Goal: Task Accomplishment & Management: Use online tool/utility

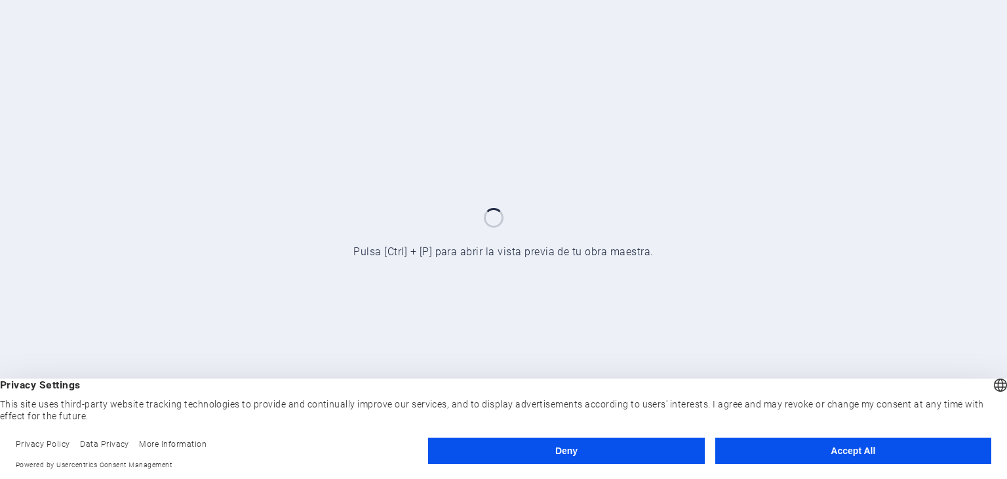
click at [744, 452] on button "Accept All" at bounding box center [853, 450] width 276 height 26
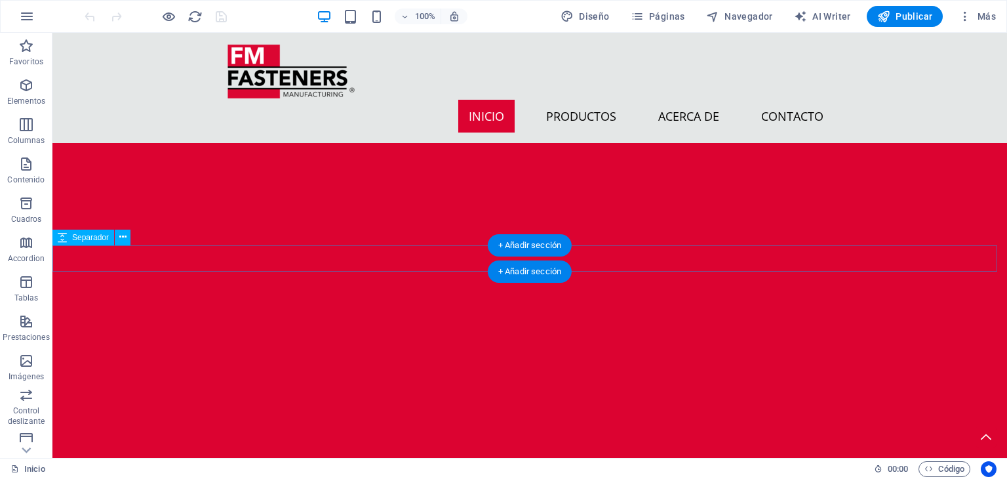
scroll to position [1902, 0]
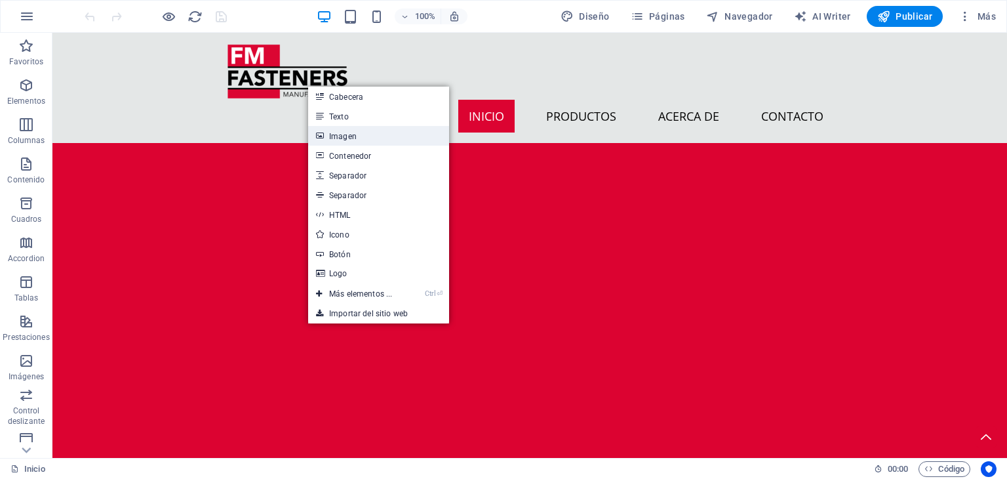
click at [378, 134] on link "Imagen" at bounding box center [378, 136] width 141 height 20
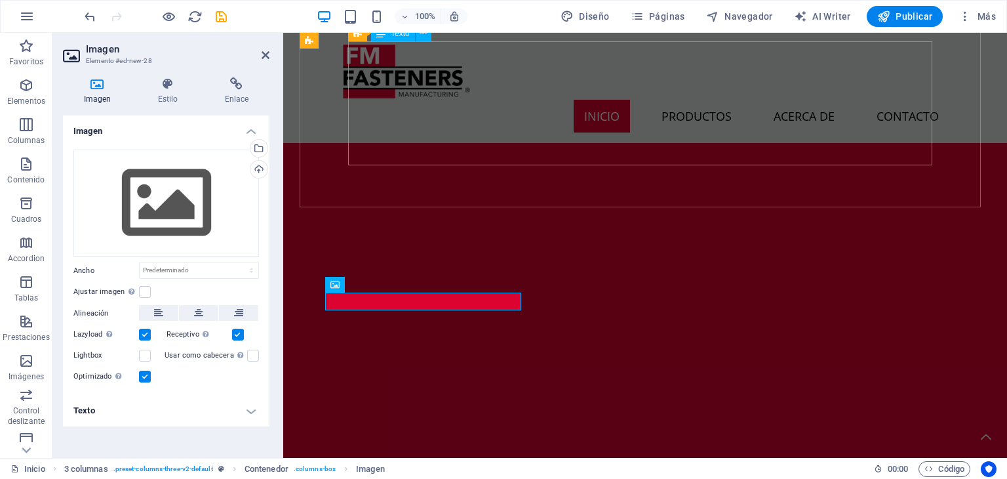
scroll to position [1852, 0]
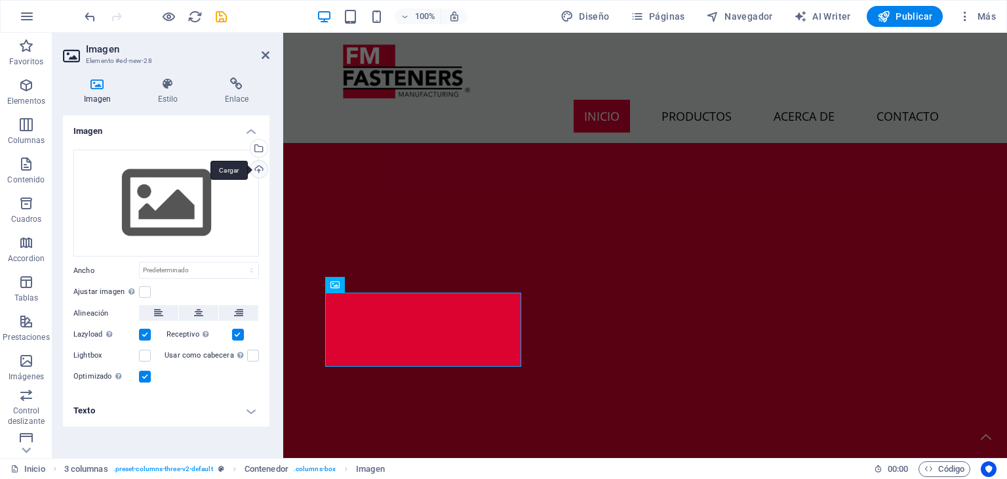
click at [261, 163] on div "Cargar" at bounding box center [258, 171] width 20 height 20
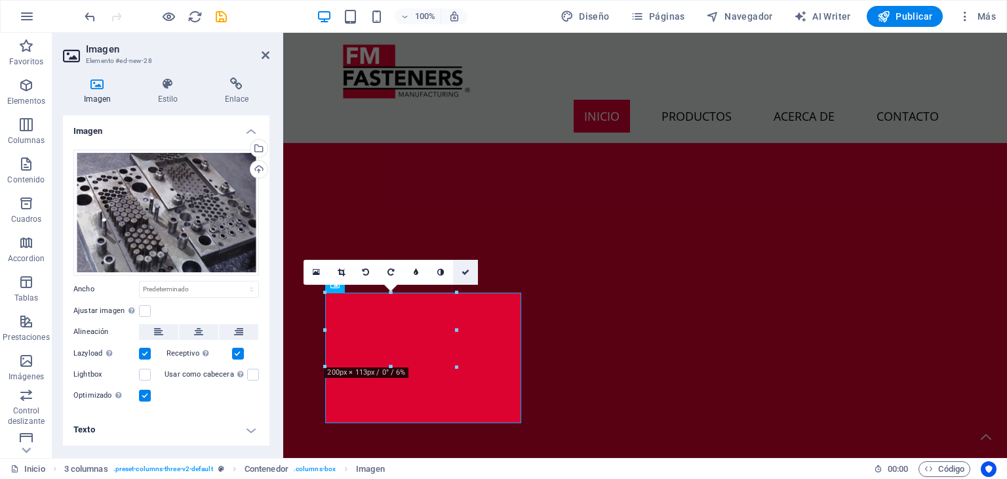
click at [462, 279] on link at bounding box center [465, 272] width 25 height 25
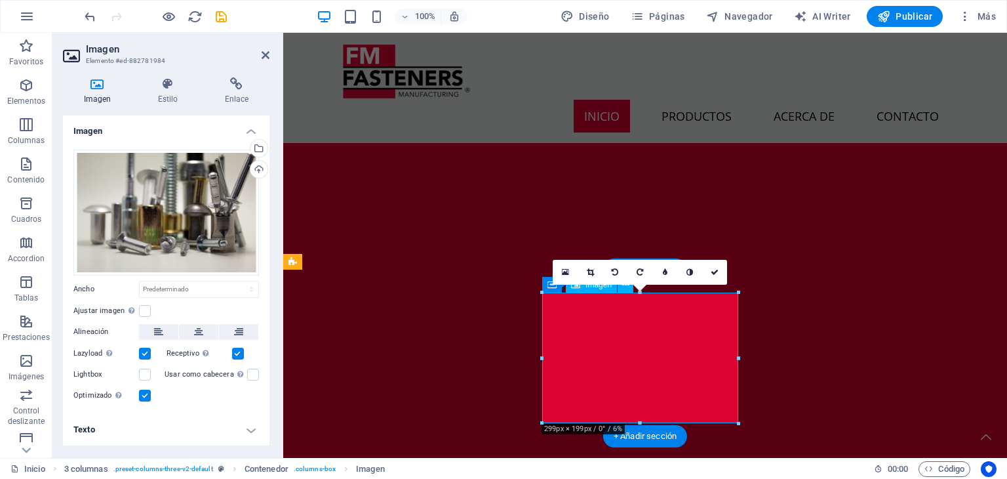
scroll to position [1852, 0]
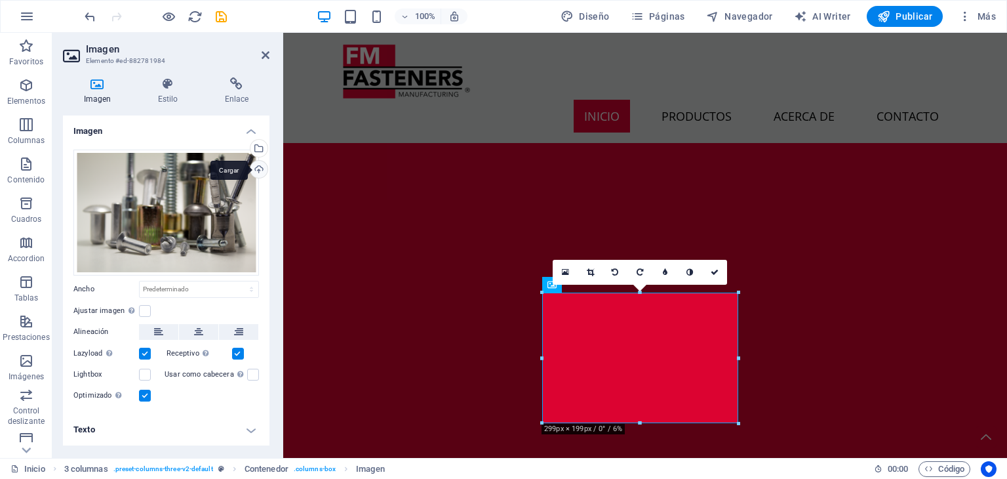
click at [256, 165] on div "Cargar" at bounding box center [258, 171] width 20 height 20
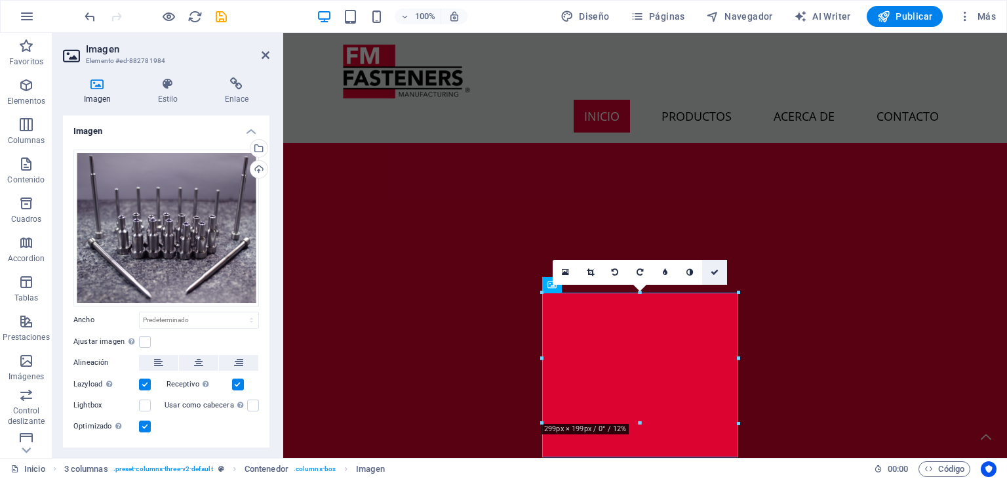
click at [711, 277] on link at bounding box center [714, 272] width 25 height 25
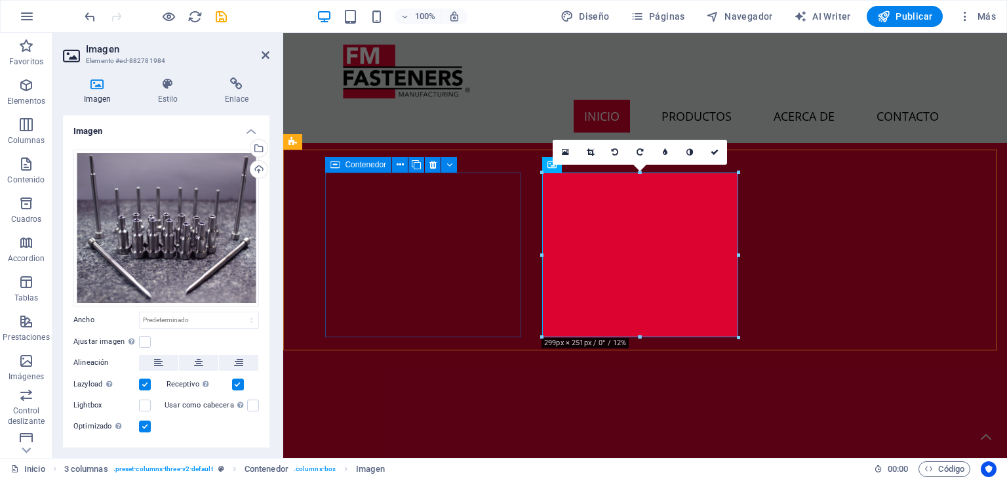
scroll to position [1983, 0]
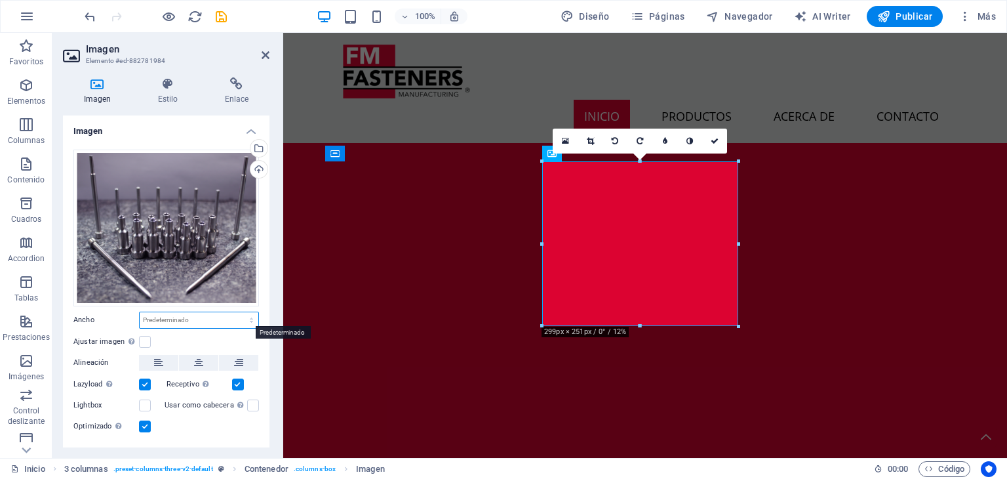
click at [177, 315] on select "Predeterminado automático px rem % em vh vw" at bounding box center [199, 320] width 119 height 16
select select "px"
click at [237, 312] on select "Predeterminado automático px rem % em vh vw" at bounding box center [199, 320] width 119 height 16
click at [194, 312] on input "299" at bounding box center [199, 320] width 119 height 16
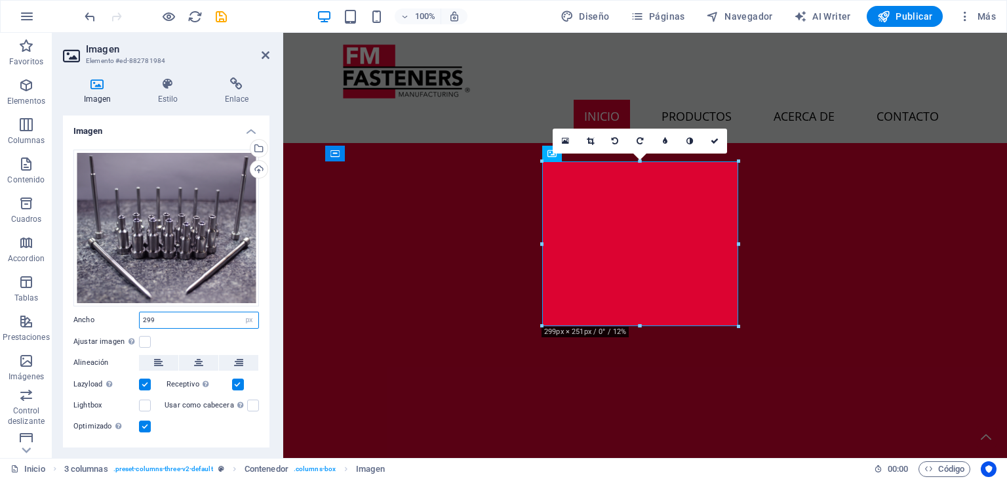
click at [194, 312] on input "299" at bounding box center [199, 320] width 119 height 16
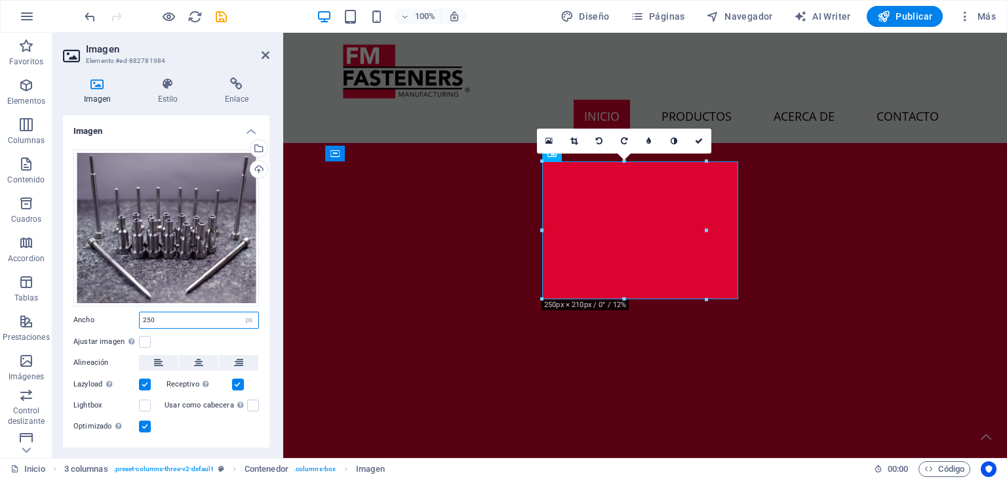
click at [194, 312] on input "250" at bounding box center [199, 320] width 119 height 16
type input "3"
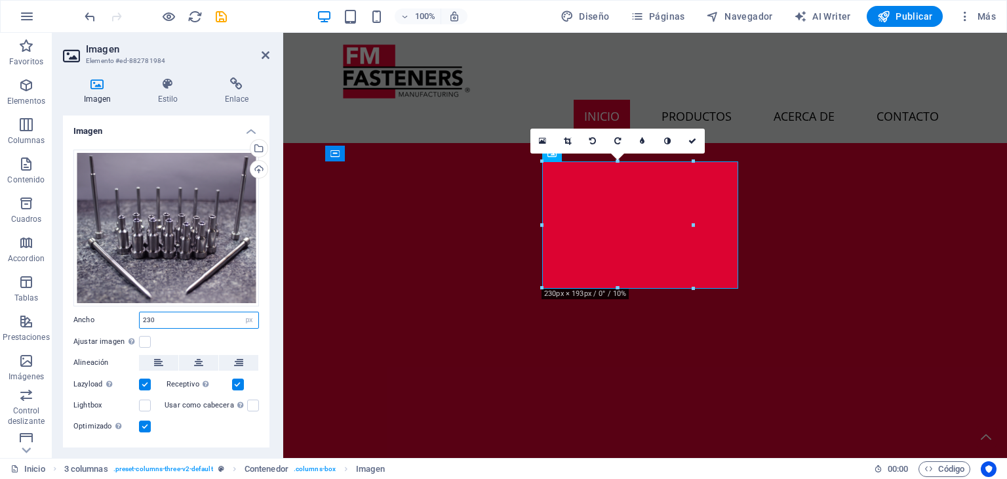
click at [194, 312] on input "230" at bounding box center [199, 320] width 119 height 16
click at [194, 312] on input "240" at bounding box center [199, 320] width 119 height 16
type input "238"
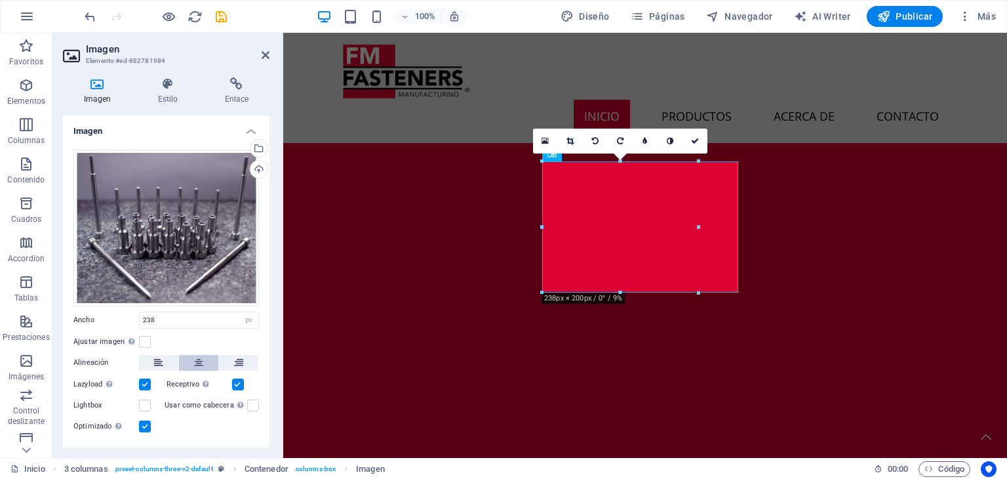
click at [190, 355] on button at bounding box center [198, 363] width 39 height 16
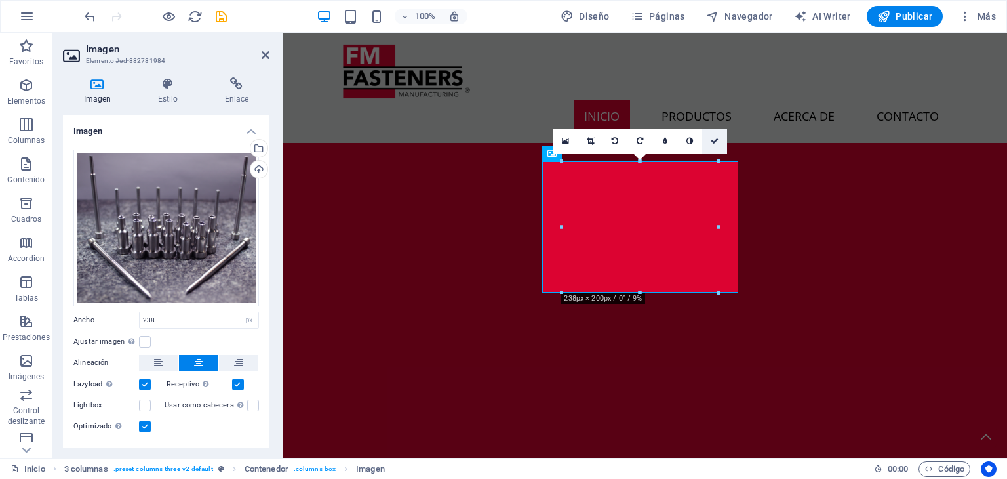
click at [719, 138] on icon at bounding box center [715, 141] width 8 height 8
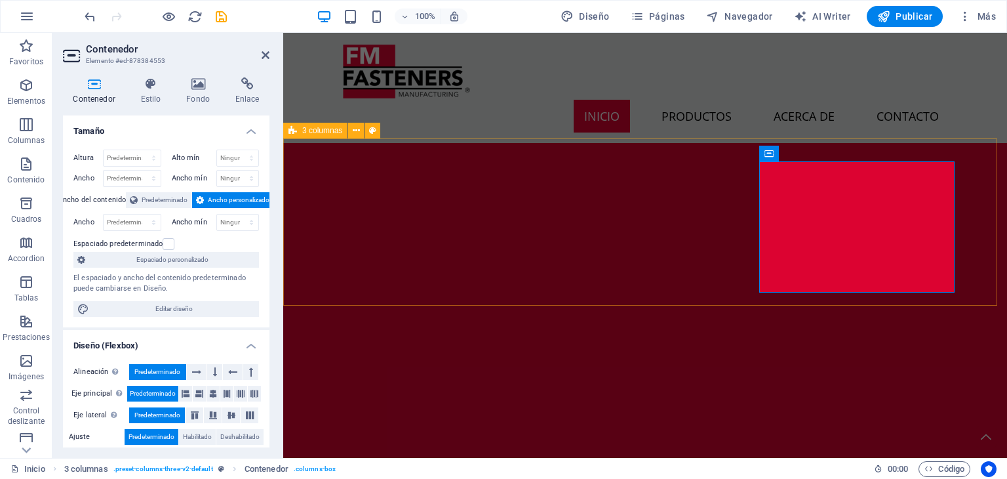
scroll to position [1983, 0]
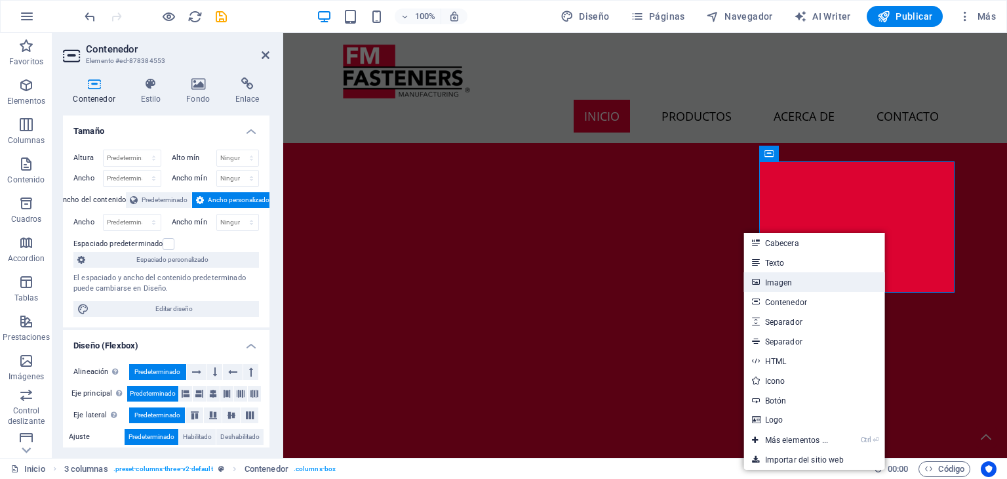
click at [792, 284] on link "Imagen" at bounding box center [814, 282] width 141 height 20
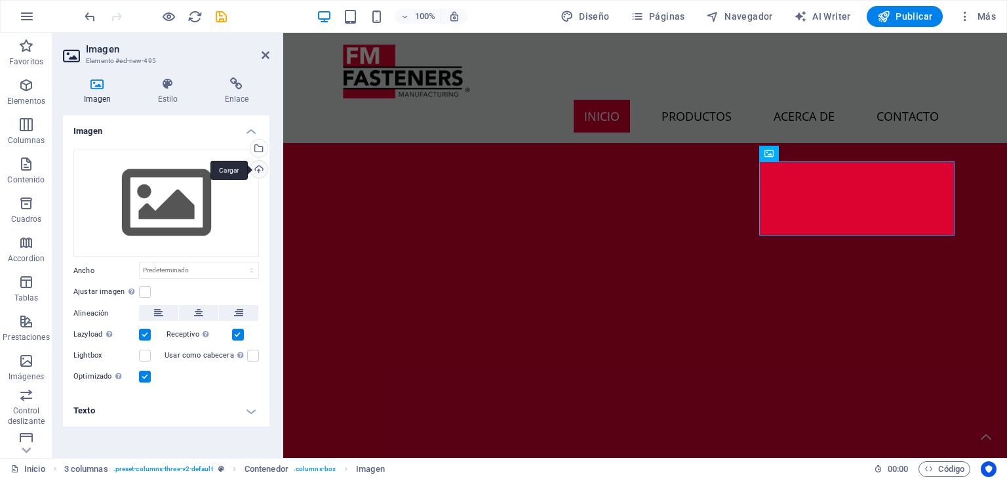
click at [258, 173] on div "Cargar" at bounding box center [258, 171] width 20 height 20
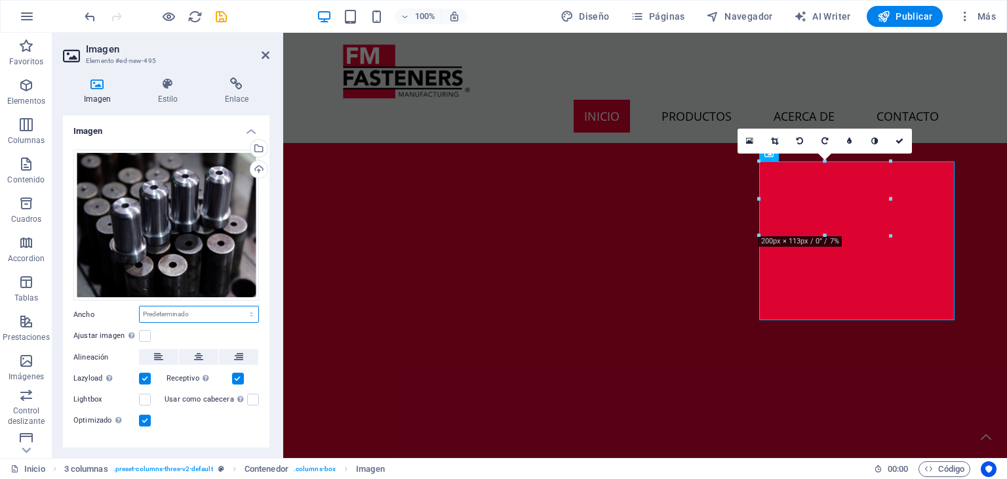
click at [243, 306] on select "Predeterminado automático px rem % em vh vw" at bounding box center [199, 314] width 119 height 16
select select "px"
click at [237, 306] on select "Predeterminado automático px rem % em vh vw" at bounding box center [199, 314] width 119 height 16
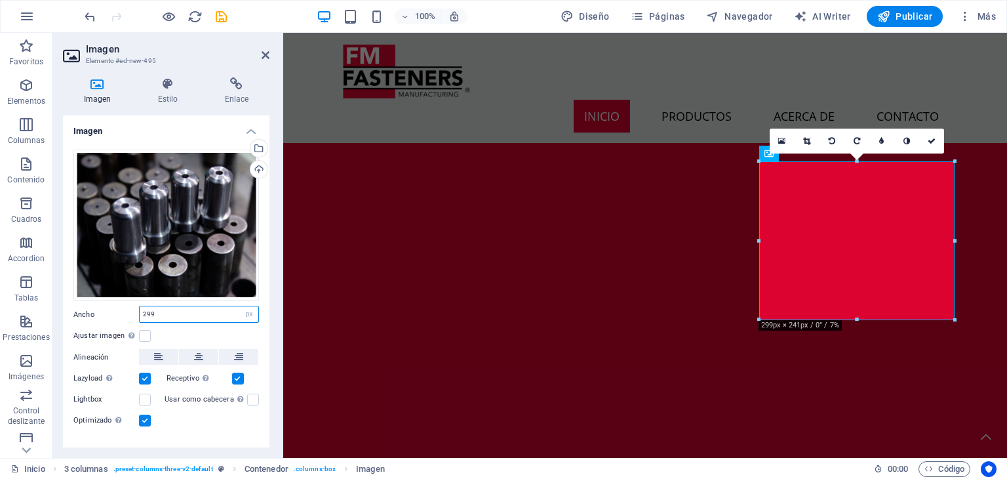
type input "3"
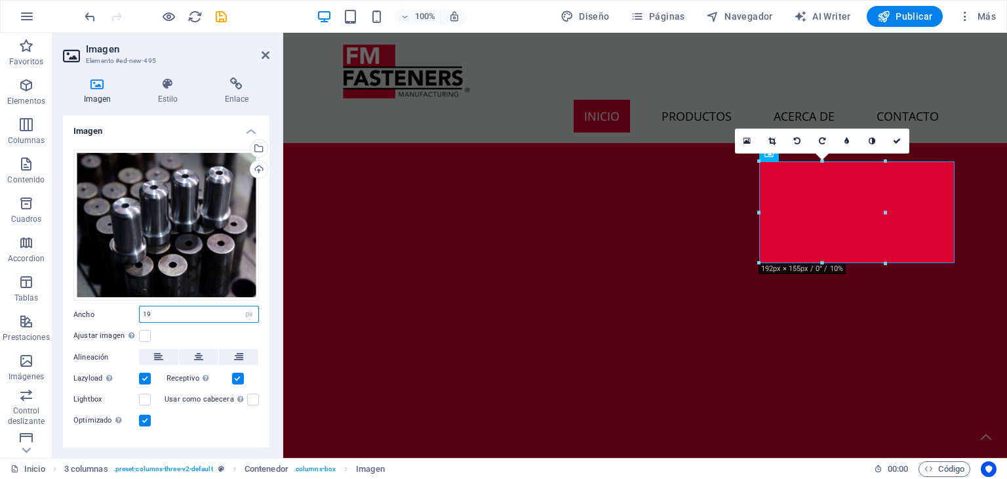
type input "1"
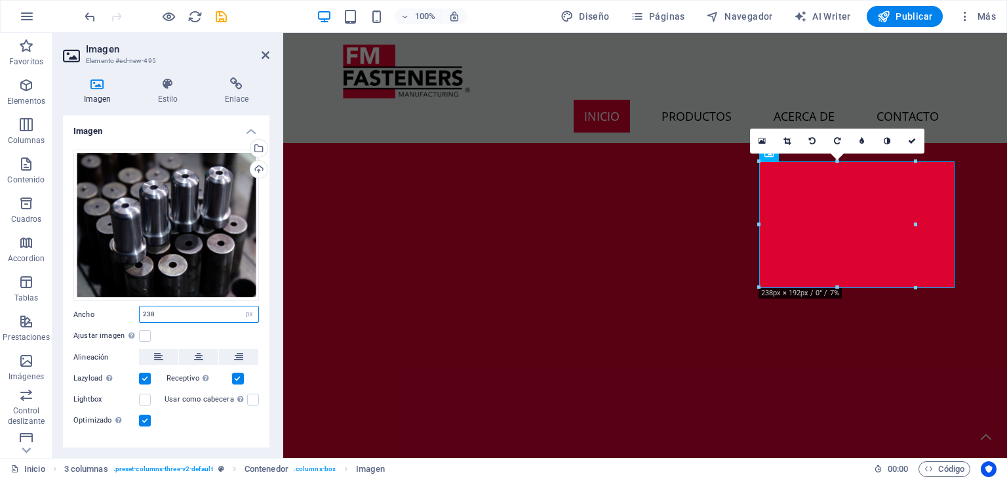
click at [218, 314] on input "238" at bounding box center [199, 314] width 119 height 16
click at [218, 314] on input "240" at bounding box center [199, 314] width 119 height 16
type input "250"
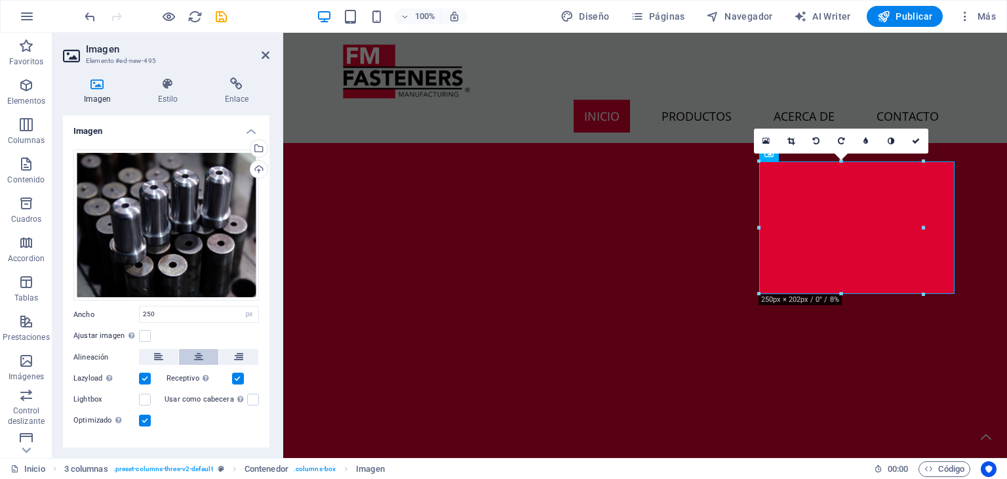
click at [197, 355] on icon at bounding box center [198, 357] width 9 height 16
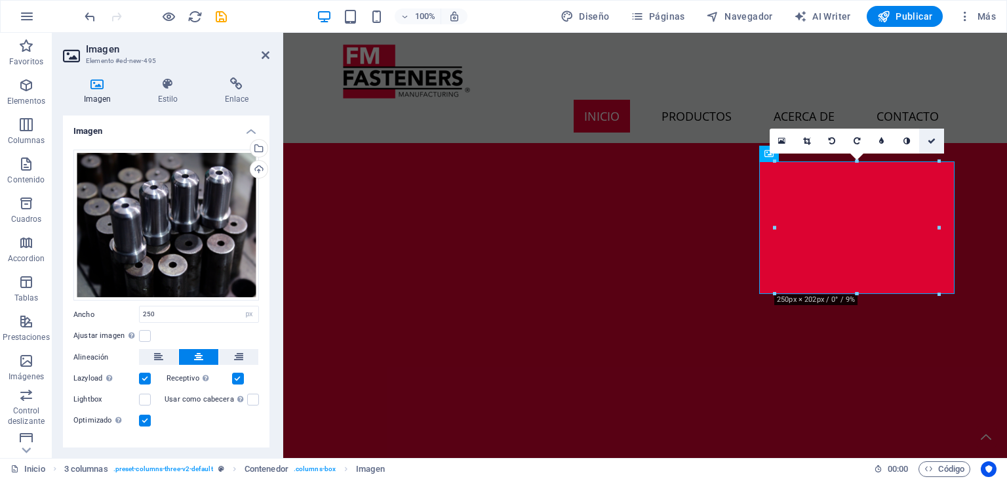
click at [934, 139] on icon at bounding box center [932, 141] width 8 height 8
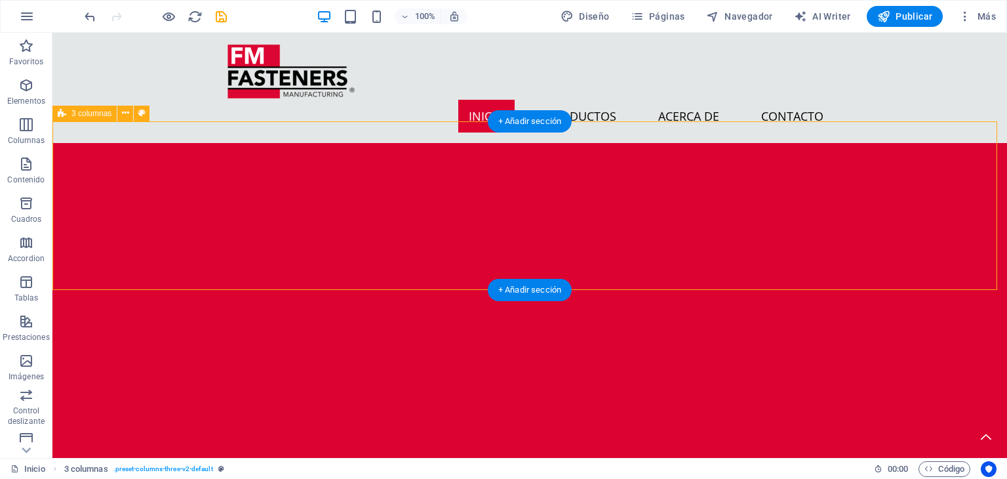
scroll to position [1949, 0]
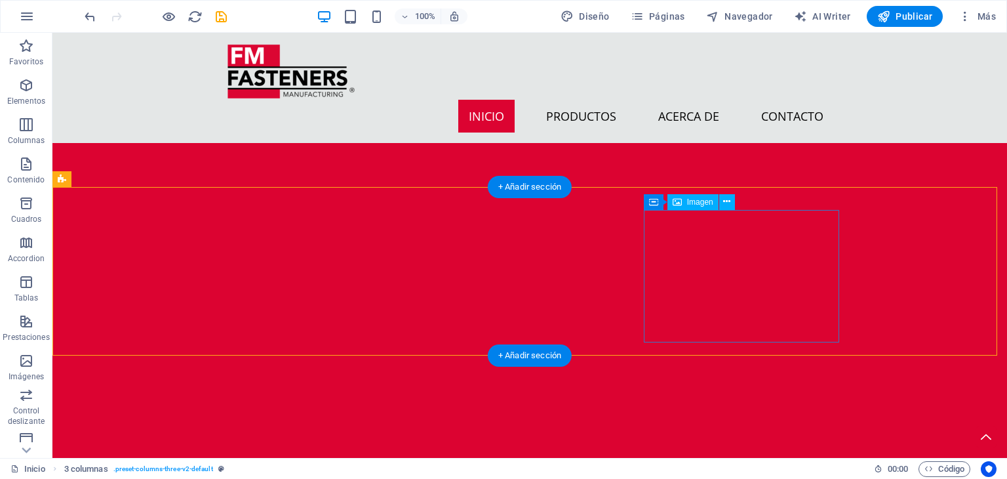
select select "px"
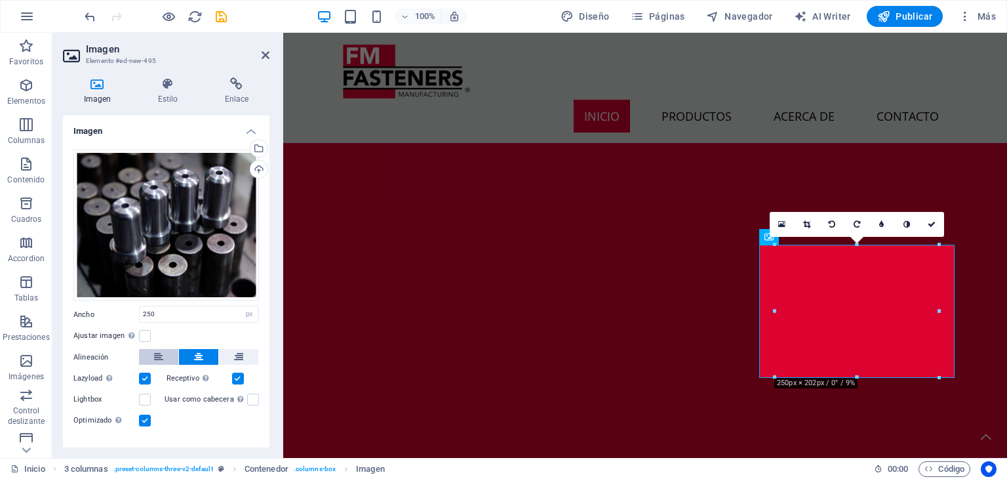
click at [165, 357] on button at bounding box center [158, 357] width 39 height 16
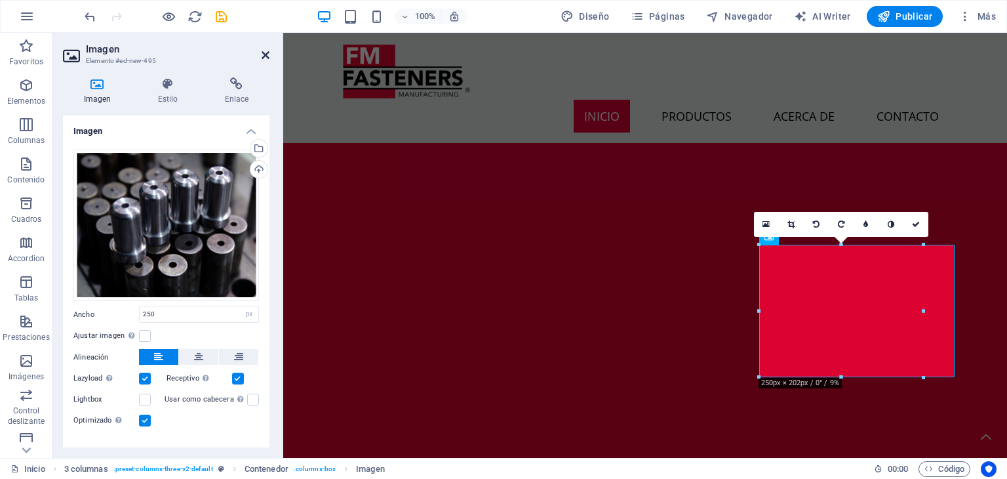
click at [263, 56] on icon at bounding box center [266, 55] width 8 height 10
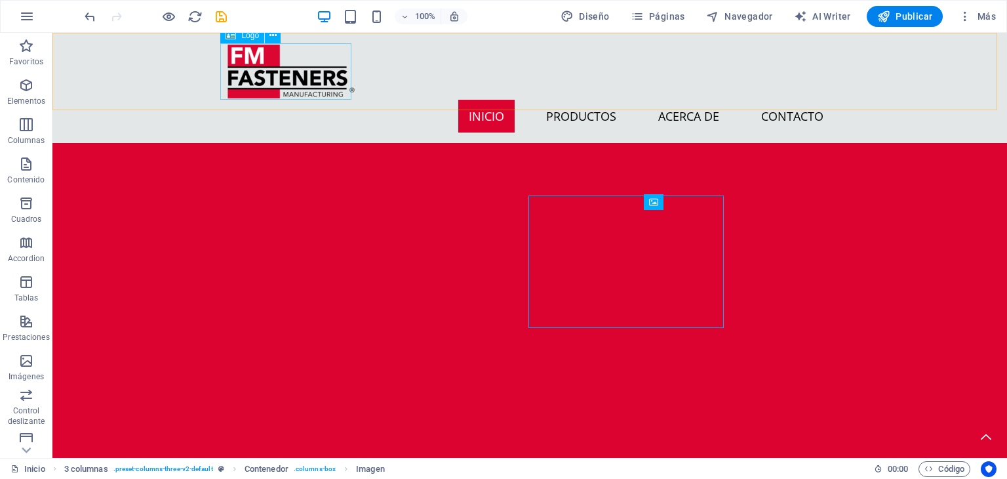
scroll to position [1949, 0]
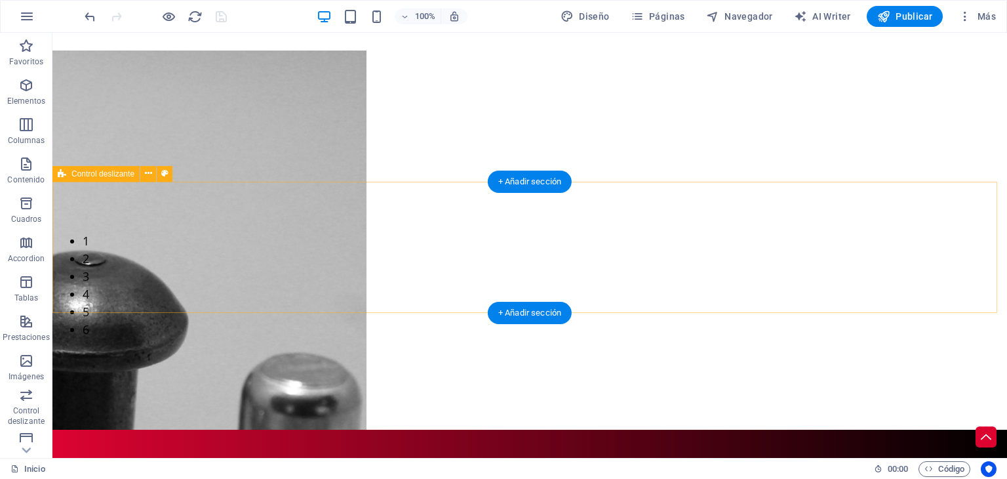
scroll to position [47, 0]
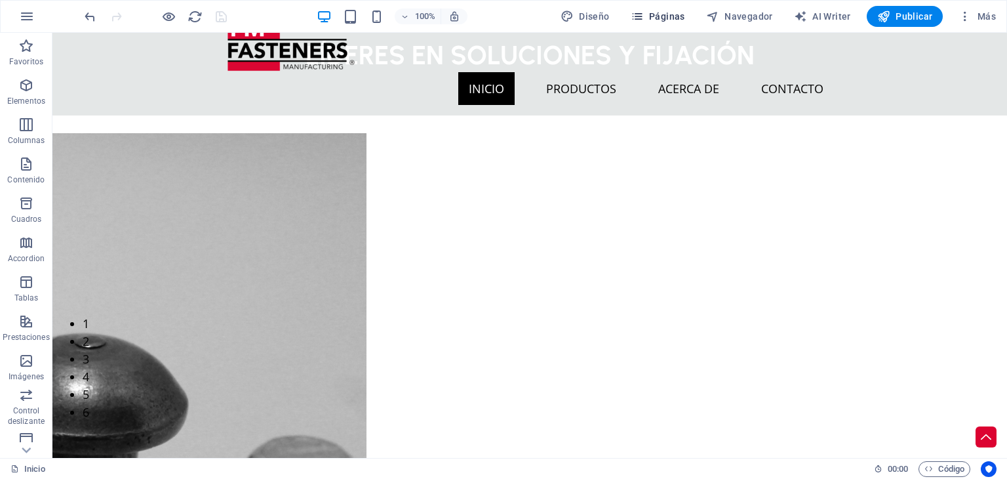
click at [667, 6] on button "Páginas" at bounding box center [658, 16] width 65 height 21
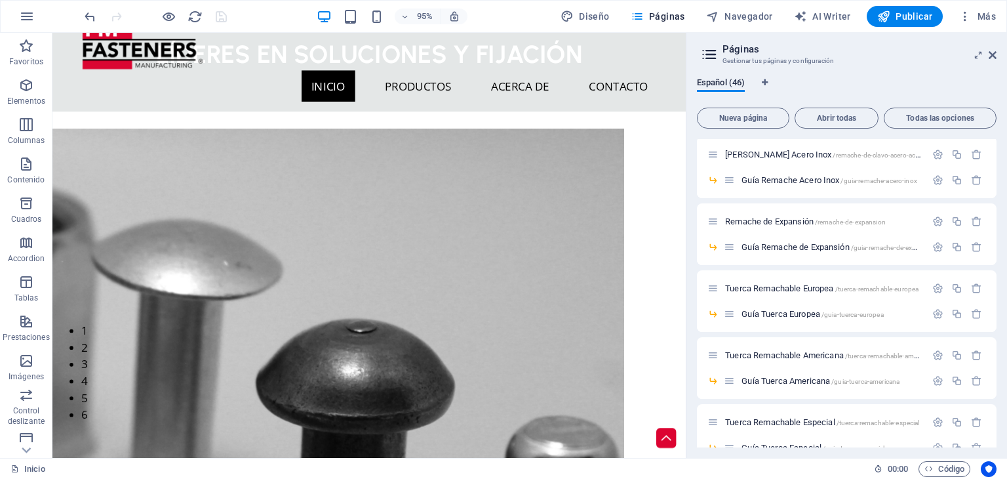
scroll to position [1246, 0]
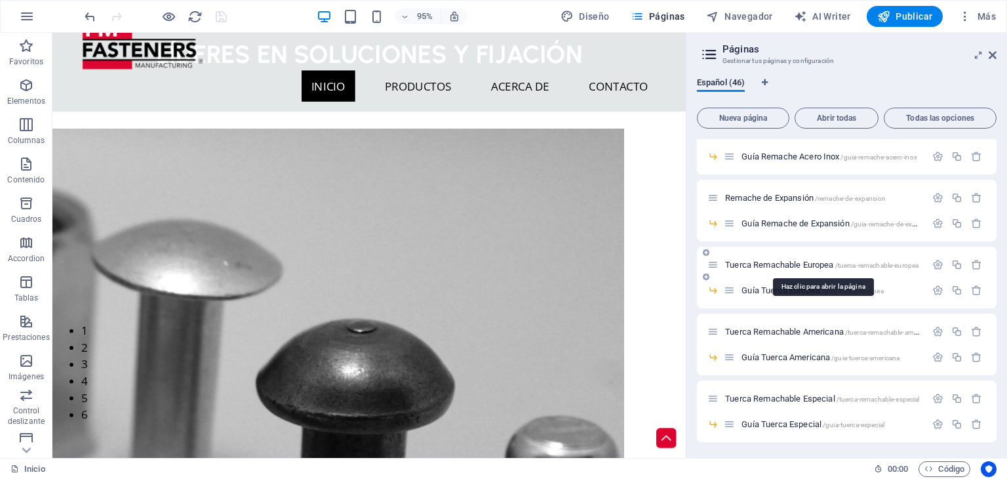
click at [837, 262] on span "/tuerca-remachable-europea" at bounding box center [877, 265] width 84 height 7
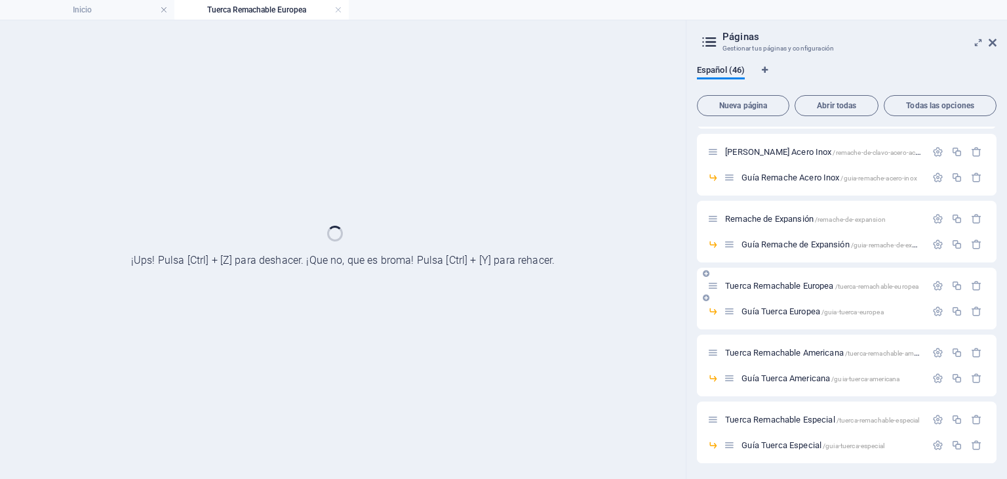
scroll to position [1212, 0]
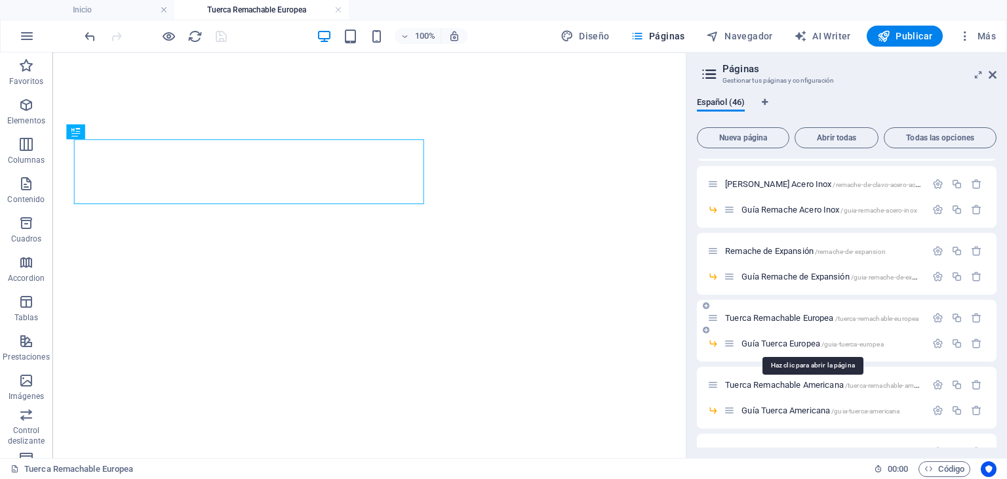
click at [805, 315] on span "Tuerca Remachable Europea /tuerca-remachable-europea" at bounding box center [821, 318] width 193 height 10
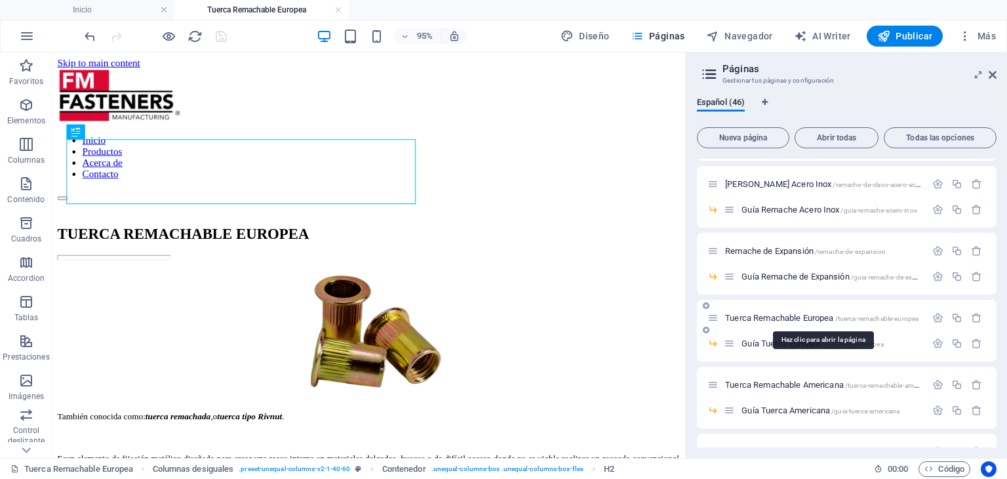
scroll to position [0, 0]
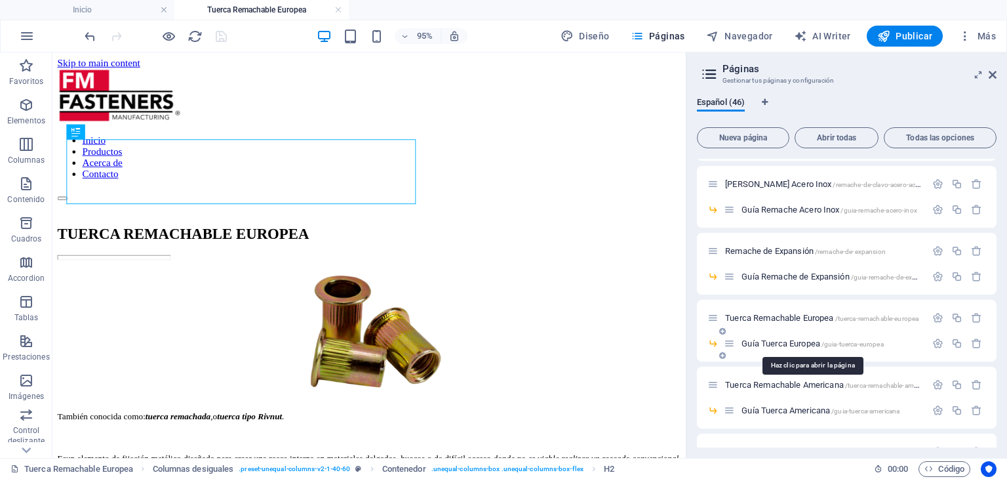
click at [787, 342] on span "Guía Tuerca Europea /guia-tuerca-europea" at bounding box center [813, 343] width 142 height 10
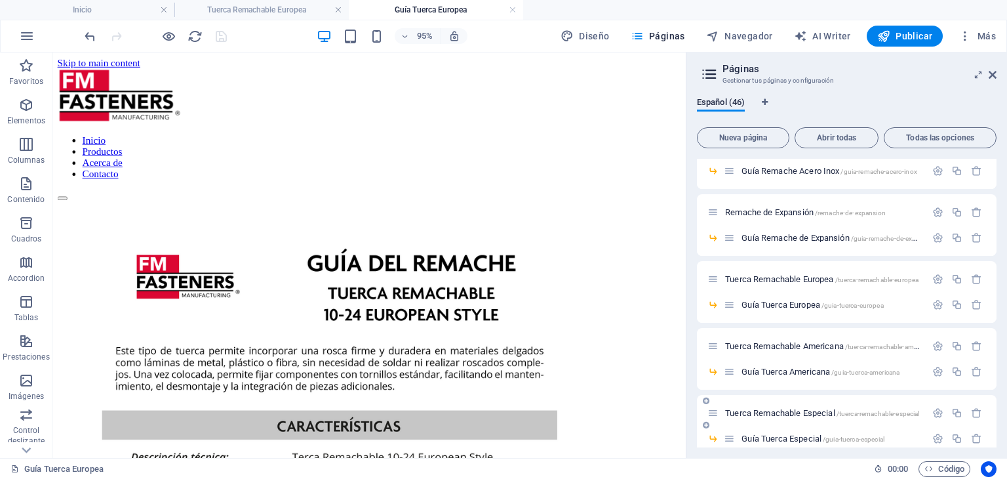
scroll to position [1266, 0]
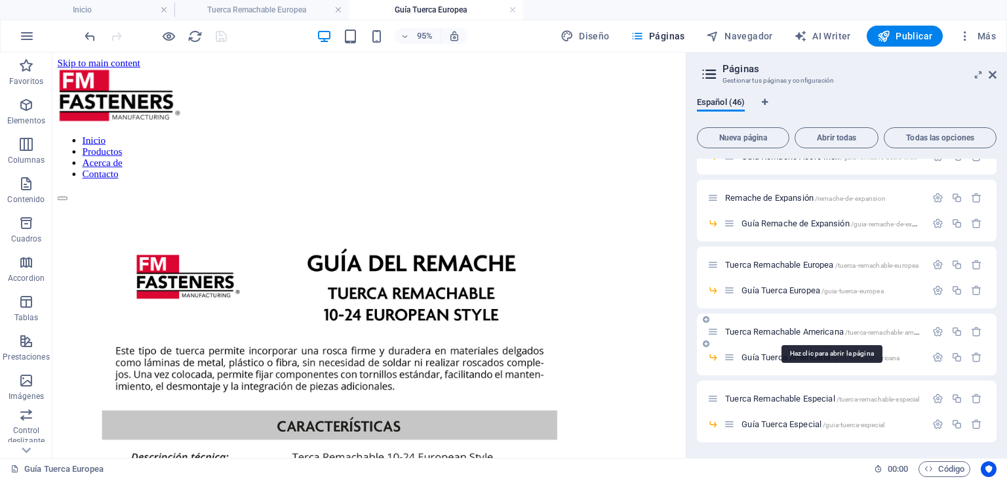
click at [803, 331] on span "Tuerca Remachable Americana /tuerca-remachable-americana" at bounding box center [830, 332] width 210 height 10
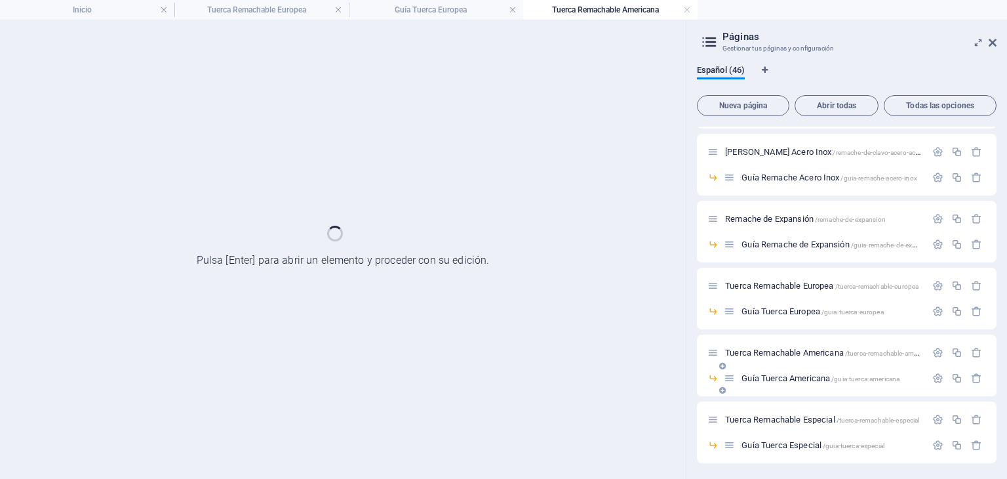
click at [806, 370] on div "Tuerca Remachable Americana /tuerca-remachable-americana" at bounding box center [847, 352] width 300 height 36
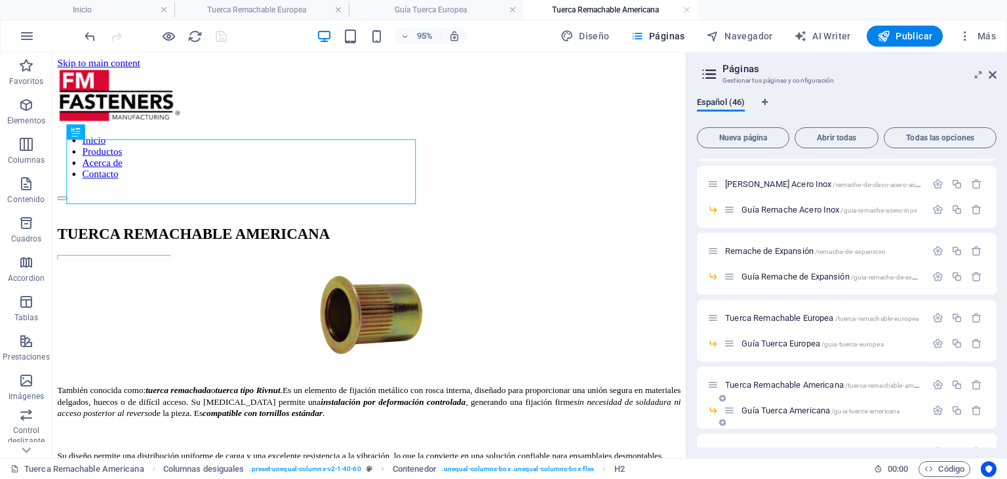
scroll to position [0, 0]
click at [805, 407] on span "Guía Tuerca Americana /guia-tuerca-americana" at bounding box center [821, 410] width 158 height 10
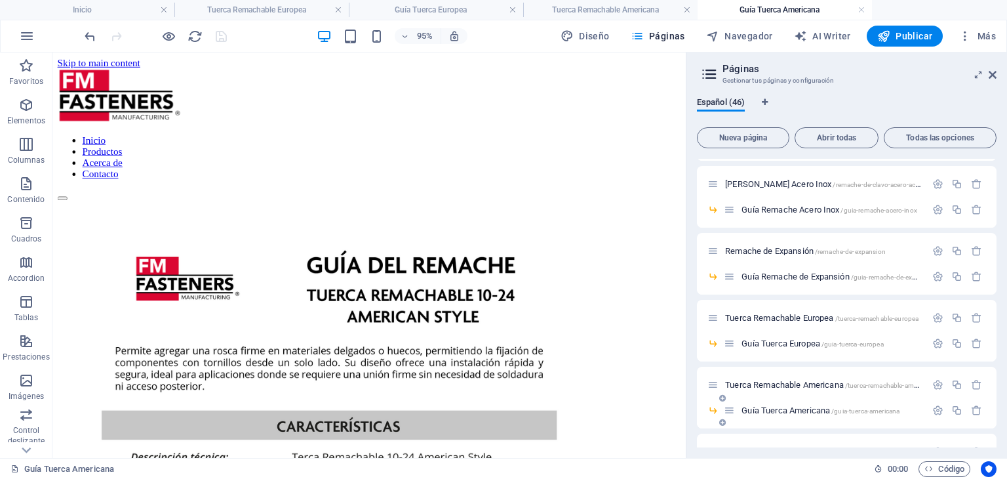
click at [797, 422] on div "Guía Tuerca Americana /guia-tuerca-americana" at bounding box center [847, 416] width 300 height 26
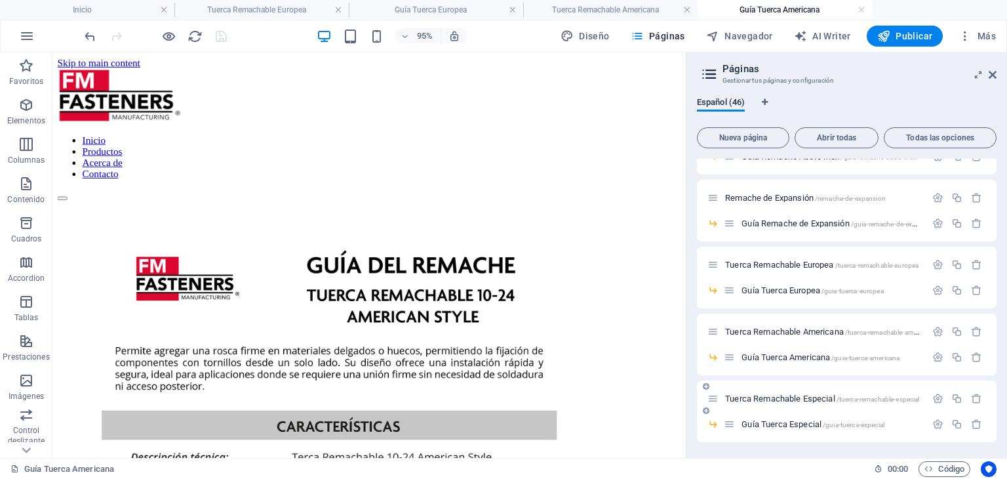
click at [796, 401] on span "Tuerca Remachable Especial /tuerca-remachable-especial" at bounding box center [822, 398] width 194 height 10
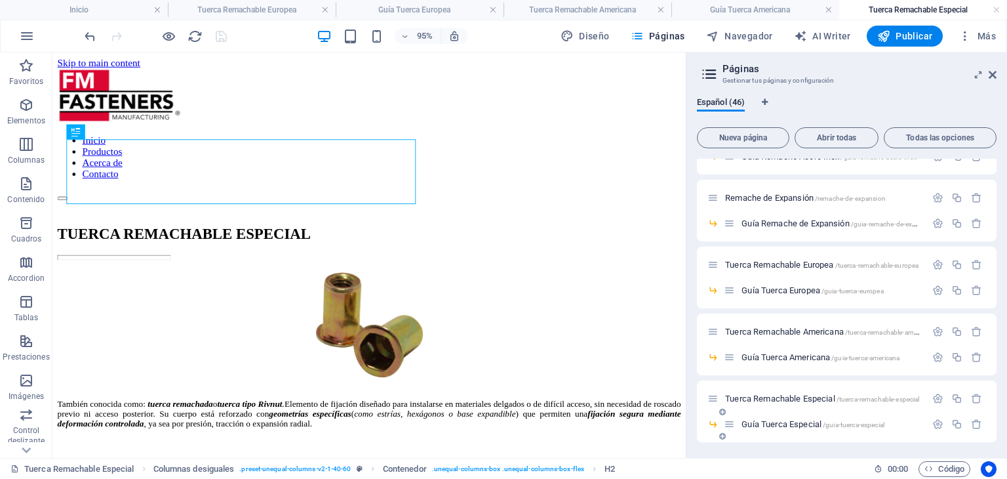
click at [813, 425] on span "Guía Tuerca Especial /guia-tuerca-especial" at bounding box center [813, 424] width 143 height 10
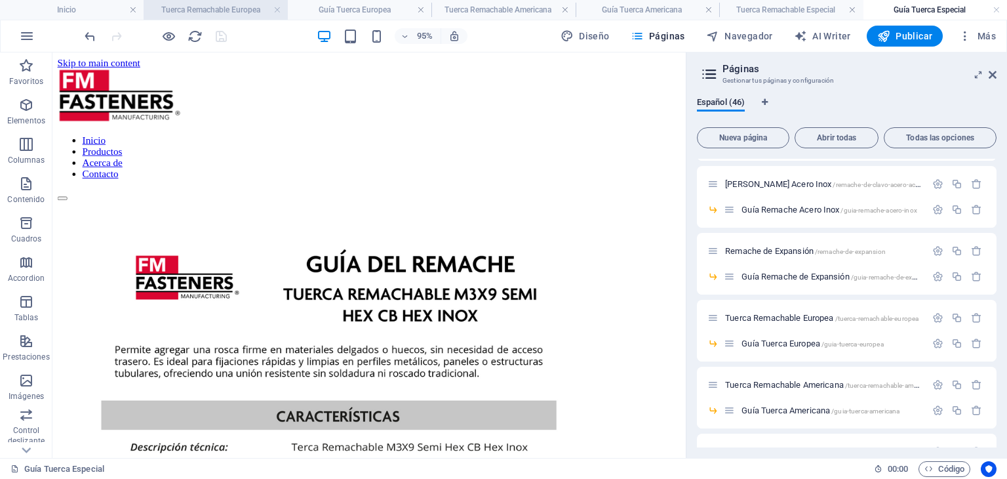
click at [235, 10] on h4 "Tuerca Remachable Europea" at bounding box center [216, 10] width 144 height 14
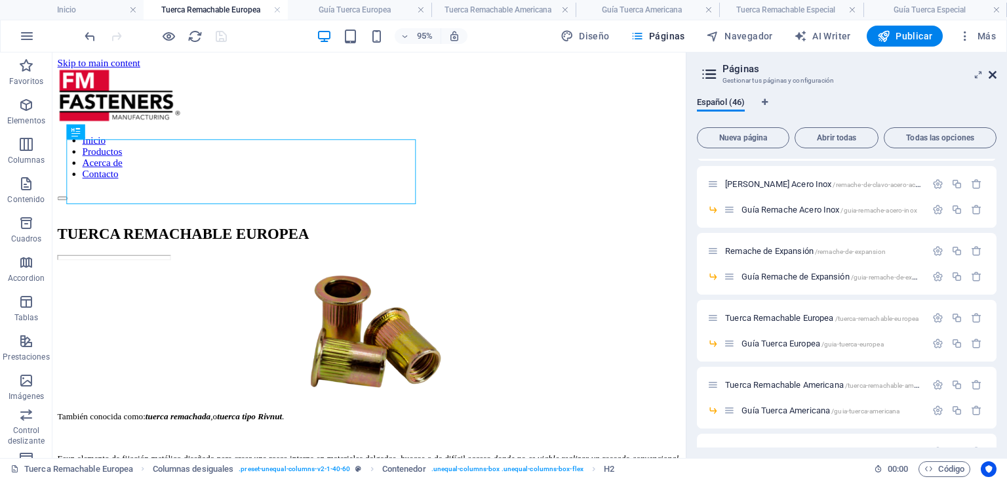
click at [991, 70] on icon at bounding box center [993, 75] width 8 height 10
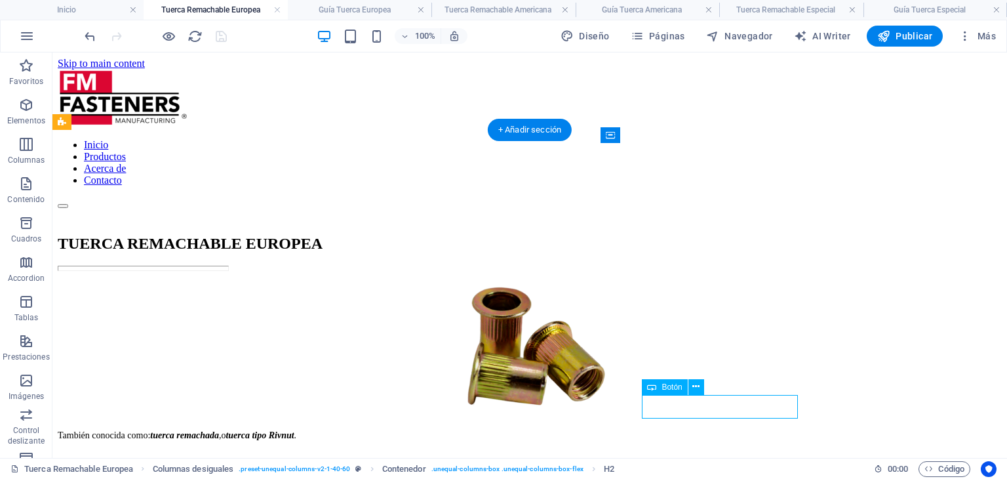
select select "41"
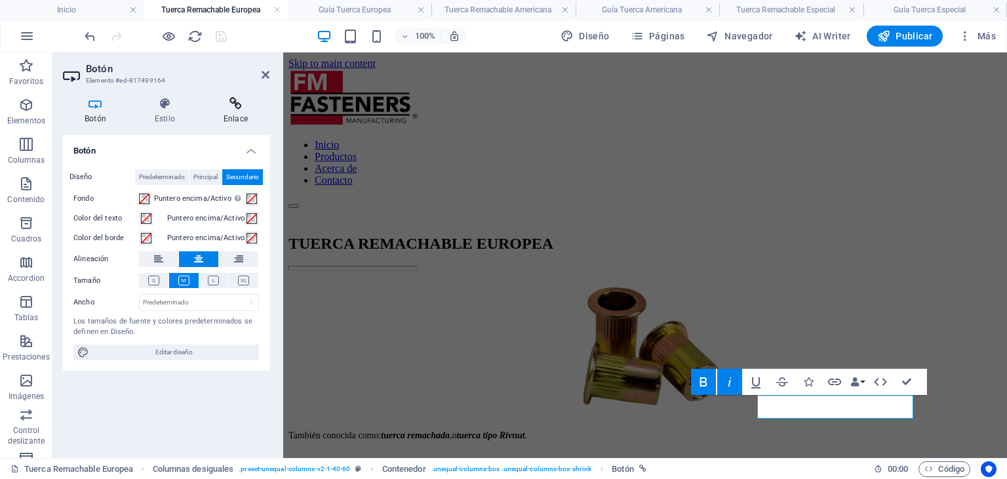
click at [234, 98] on icon at bounding box center [236, 103] width 68 height 13
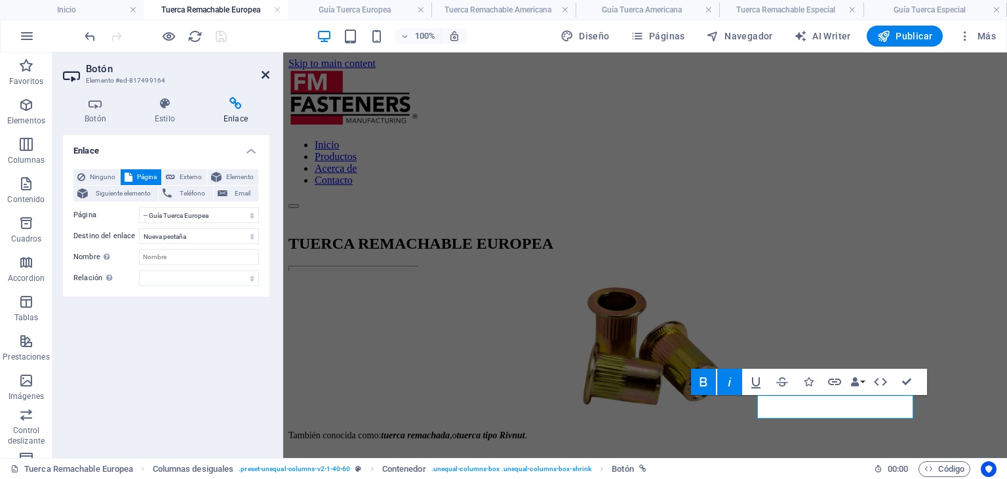
click at [266, 74] on icon at bounding box center [266, 75] width 8 height 10
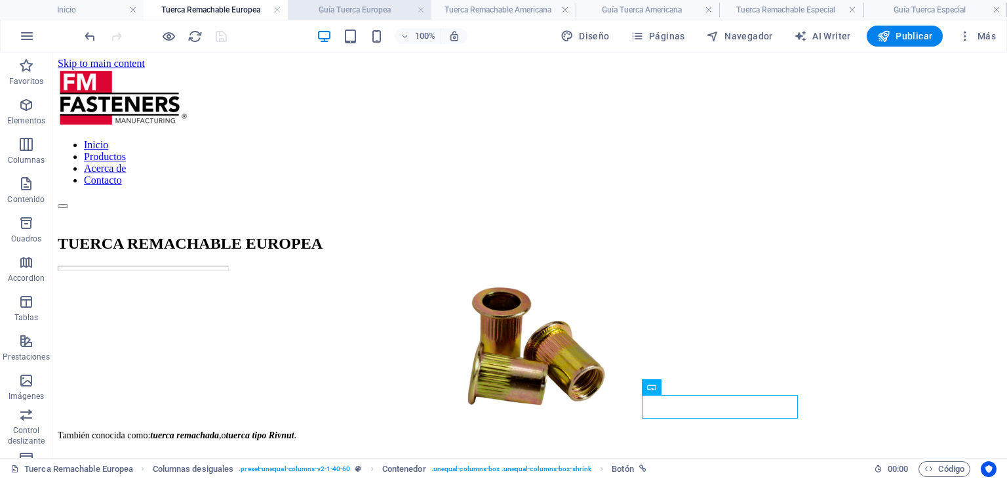
click at [330, 4] on h4 "Guía Tuerca Europea" at bounding box center [360, 10] width 144 height 14
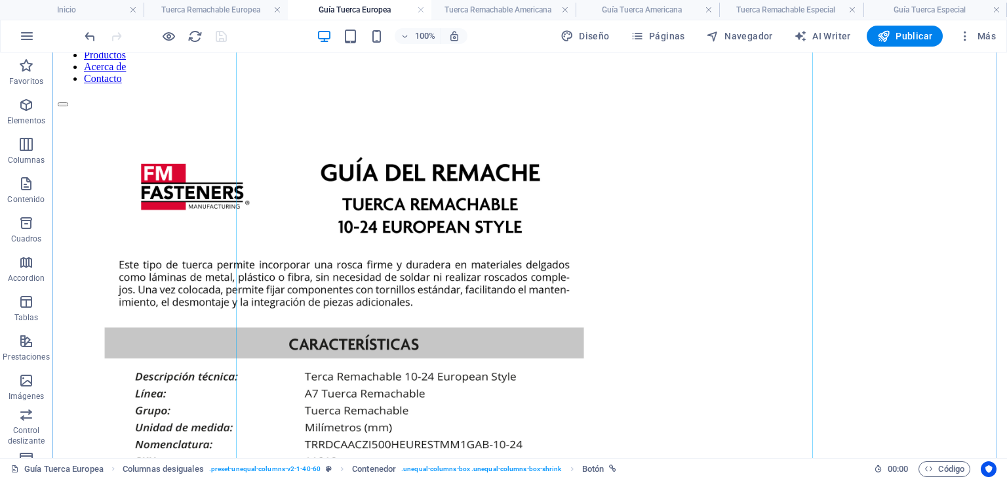
scroll to position [131, 0]
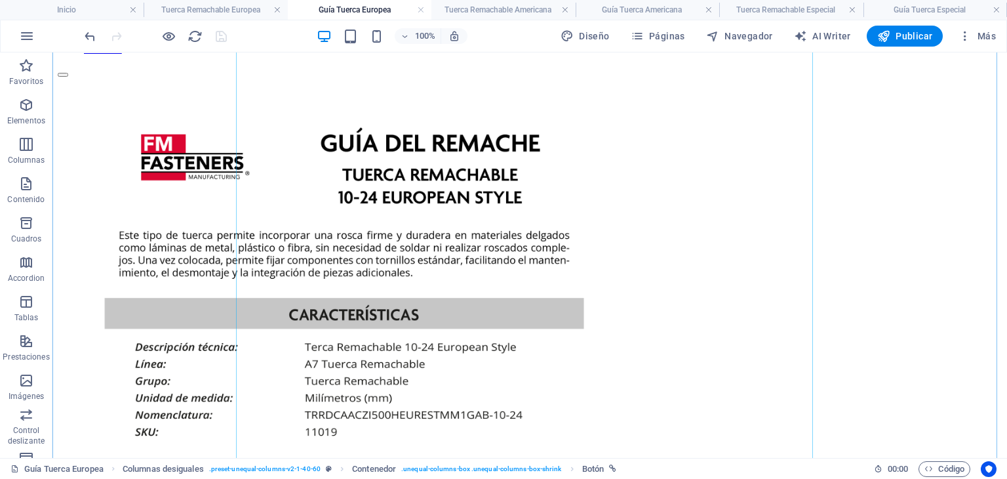
click at [537, 190] on figure at bounding box center [530, 451] width 944 height 749
select select "px"
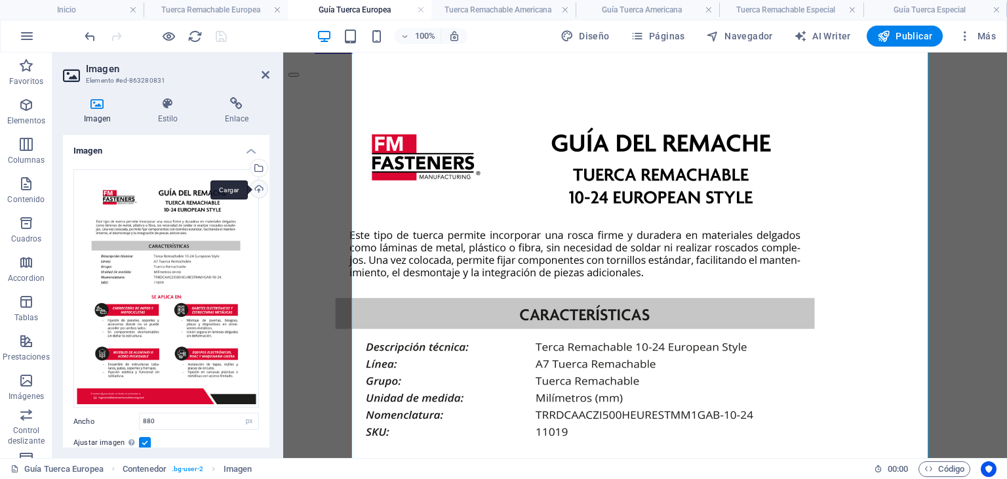
click at [258, 192] on div "Cargar" at bounding box center [258, 190] width 20 height 20
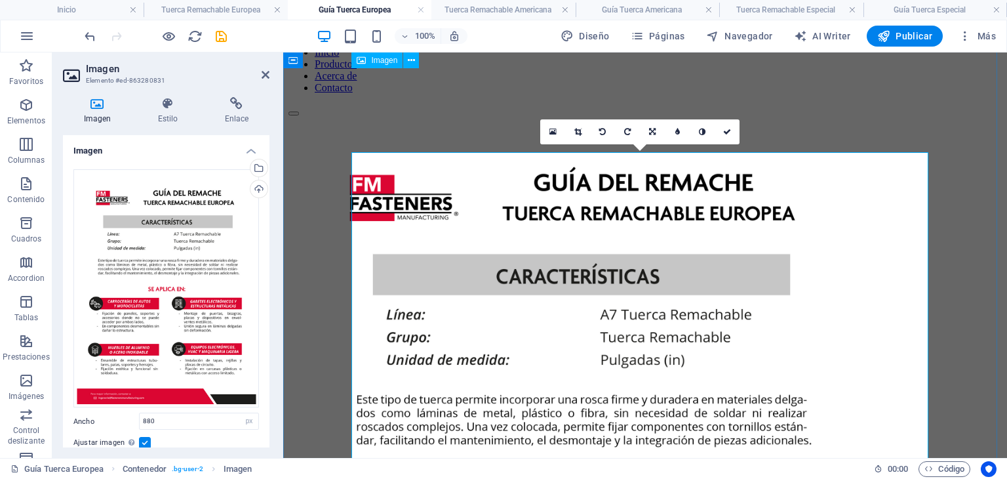
scroll to position [30, 0]
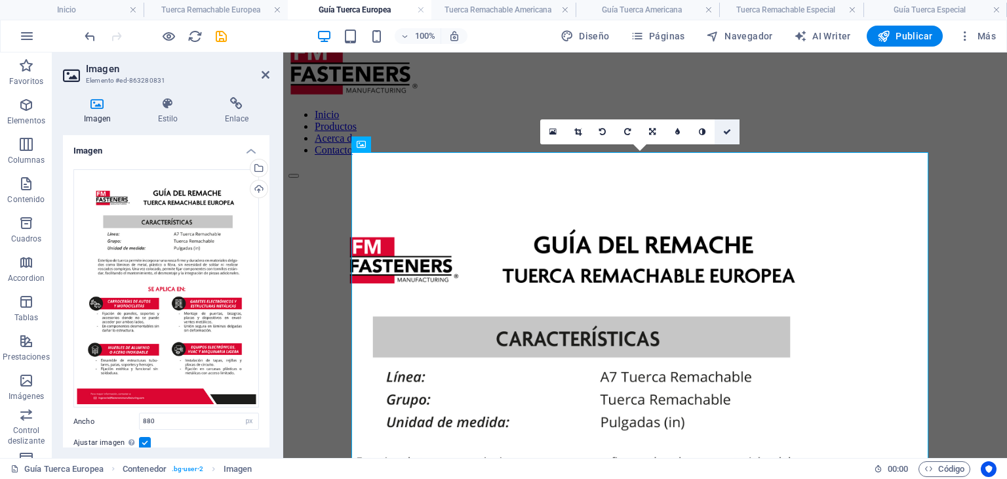
click at [725, 132] on icon at bounding box center [727, 132] width 8 height 8
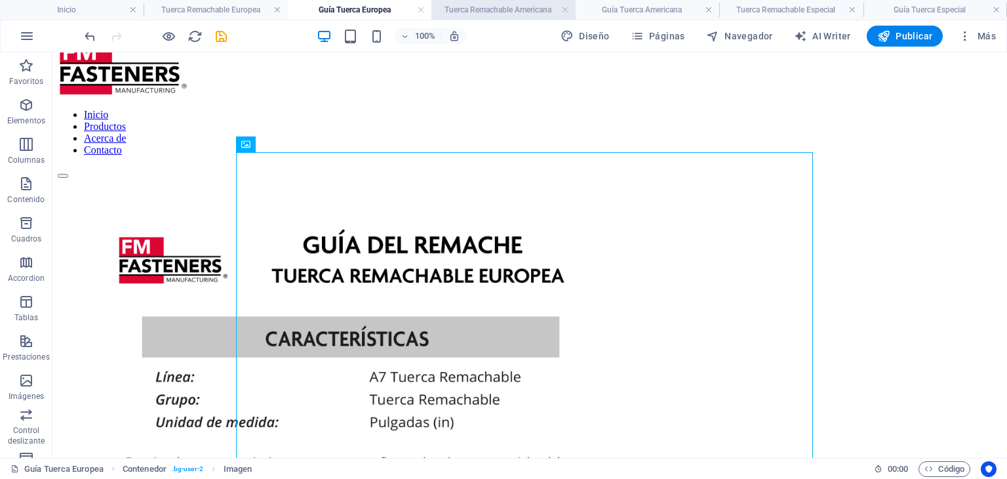
click at [506, 7] on h4 "Tuerca Remachable Americana" at bounding box center [503, 10] width 144 height 14
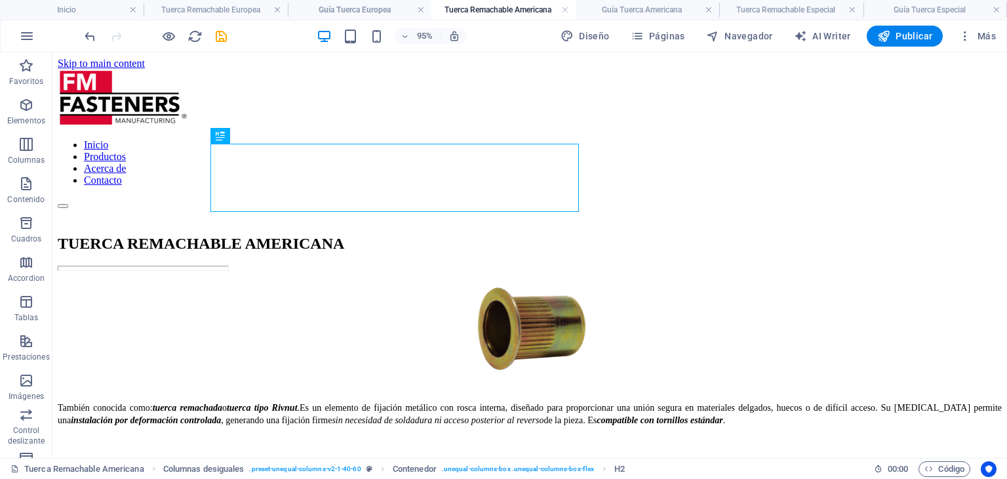
scroll to position [0, 0]
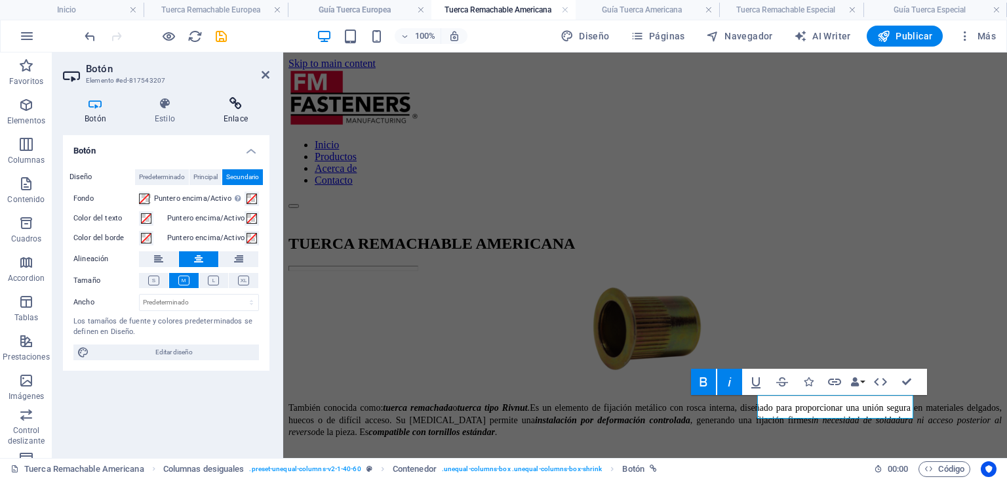
click at [239, 106] on icon at bounding box center [236, 103] width 68 height 13
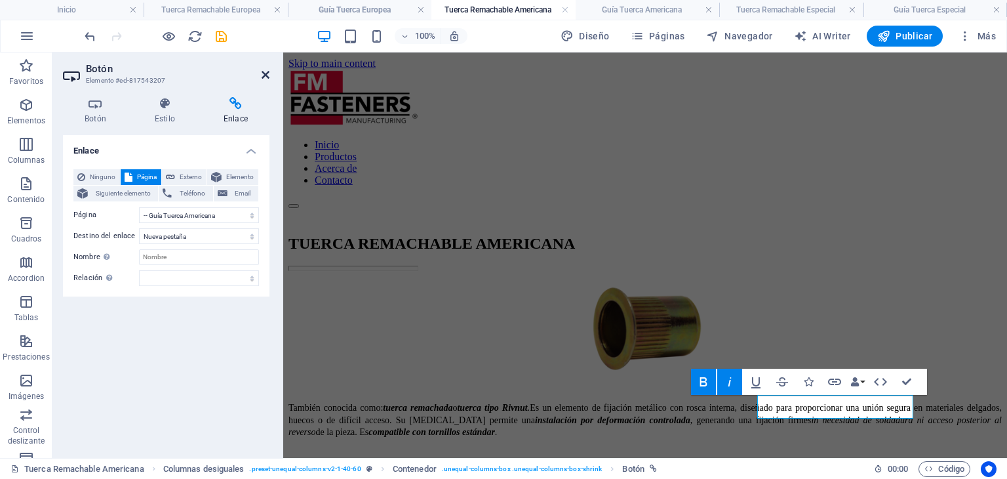
click at [264, 78] on icon at bounding box center [266, 75] width 8 height 10
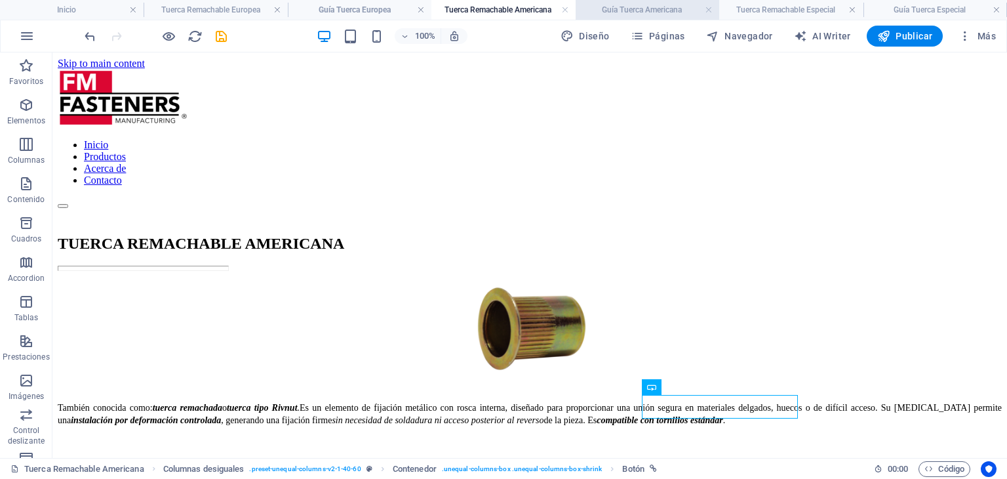
click at [629, 1] on li "Guía Tuerca Americana" at bounding box center [648, 10] width 144 height 20
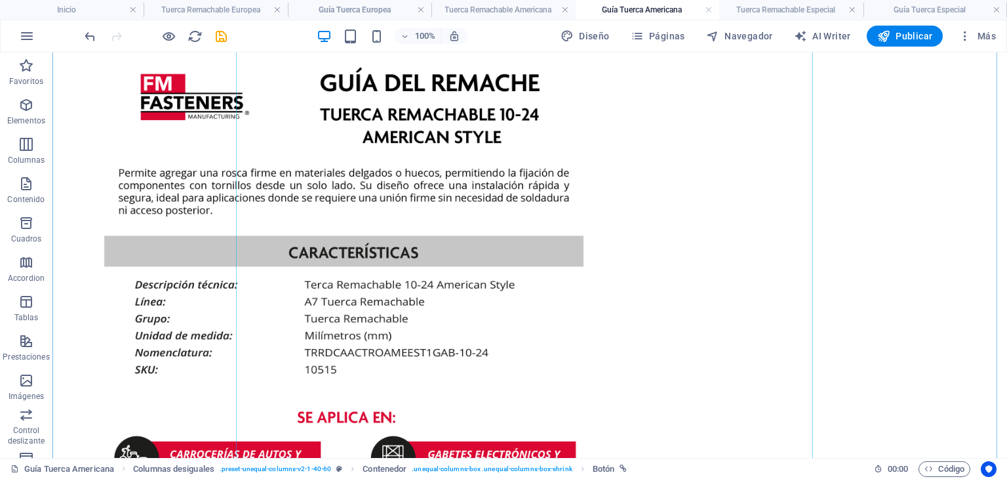
scroll to position [197, 0]
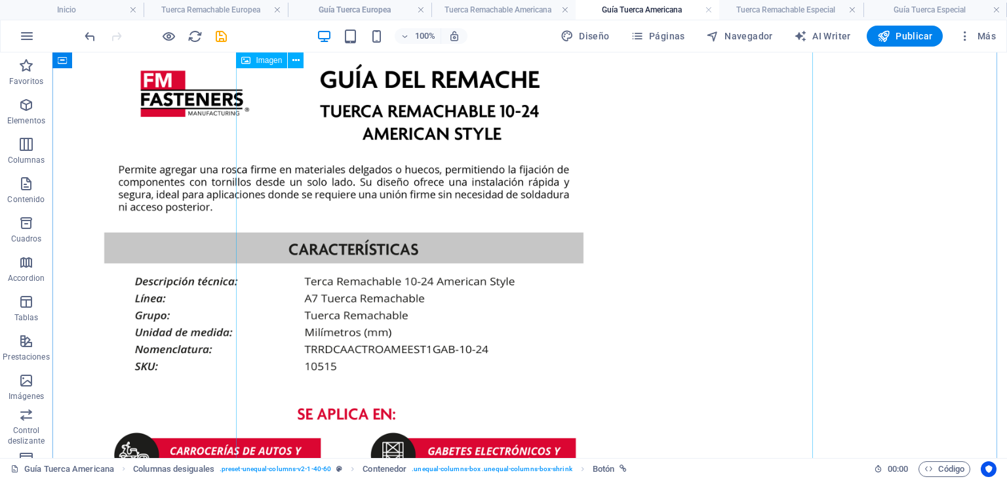
click at [569, 234] on figure at bounding box center [530, 386] width 944 height 749
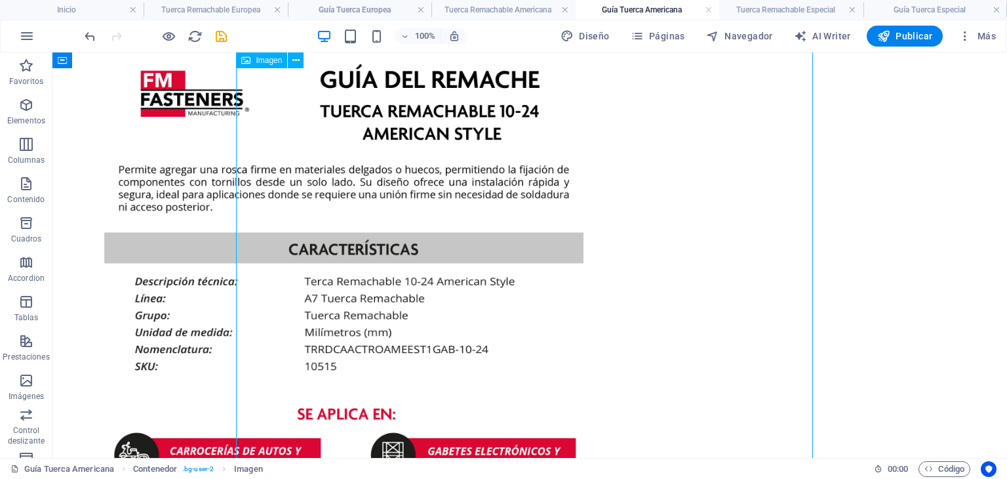
click at [569, 234] on figure at bounding box center [530, 386] width 944 height 749
select select "px"
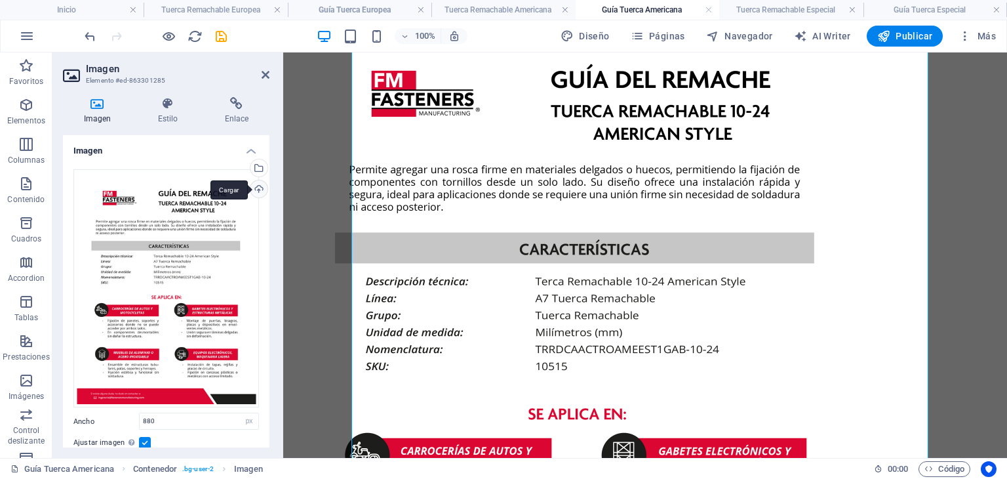
click at [260, 188] on div "Cargar" at bounding box center [258, 190] width 20 height 20
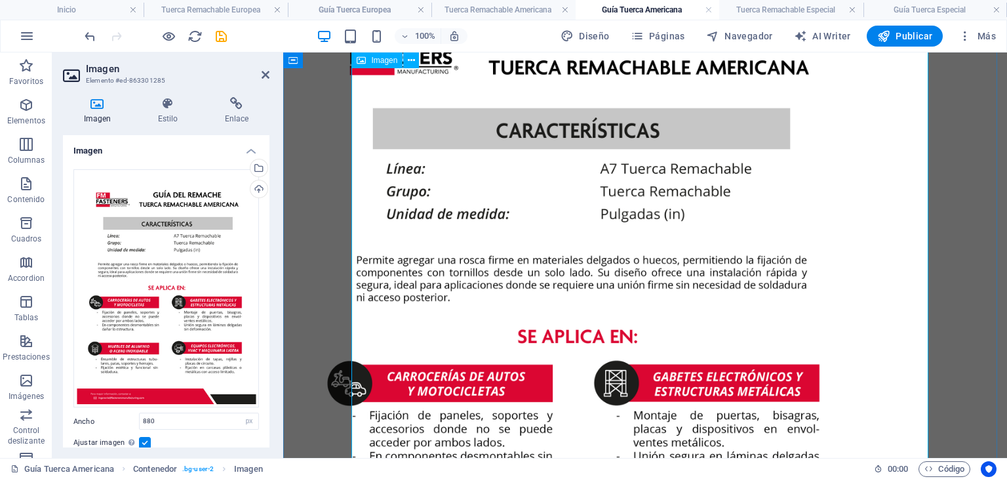
scroll to position [0, 0]
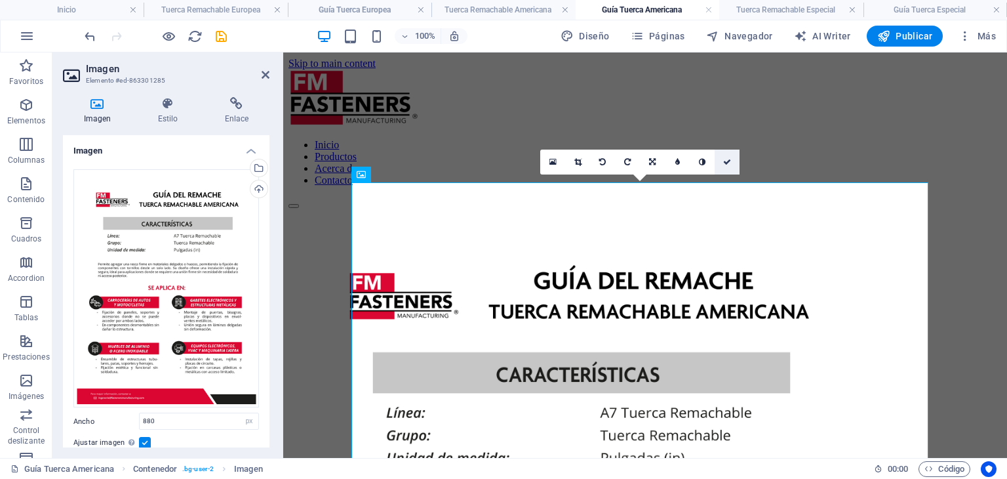
click at [724, 163] on icon at bounding box center [727, 162] width 8 height 8
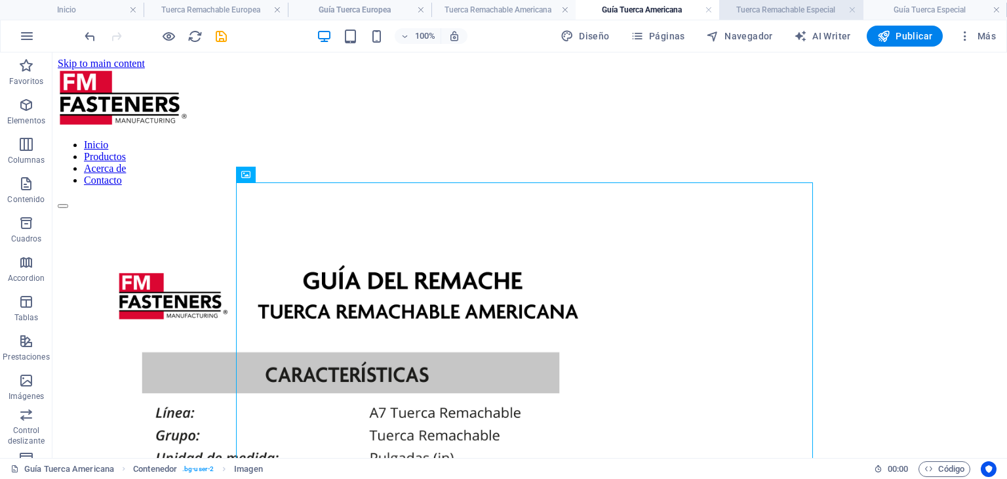
click at [741, 11] on h4 "Tuerca Remachable Especial" at bounding box center [791, 10] width 144 height 14
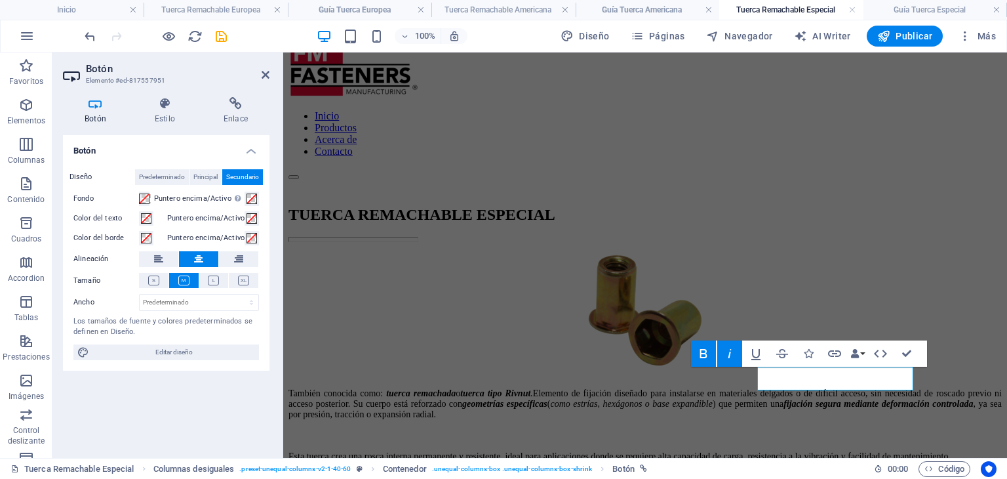
scroll to position [66, 0]
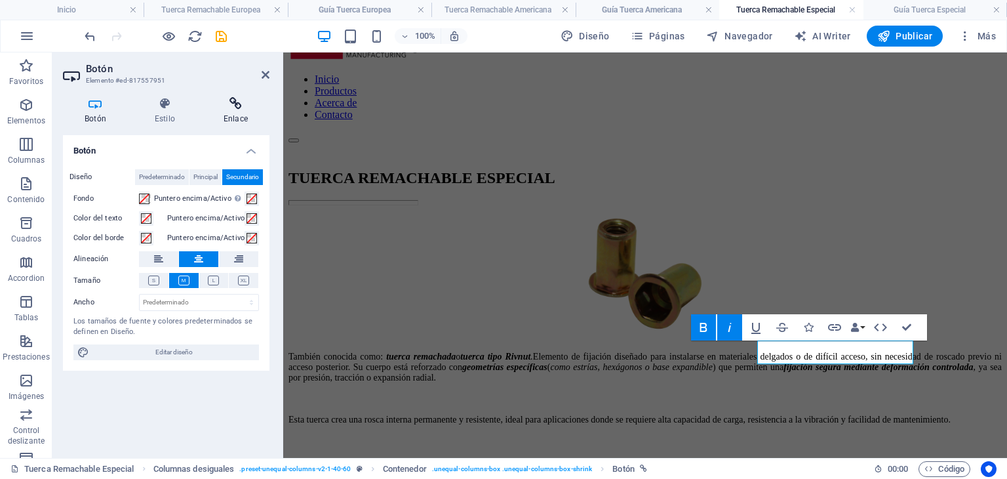
click at [235, 121] on h4 "Enlace" at bounding box center [236, 111] width 68 height 28
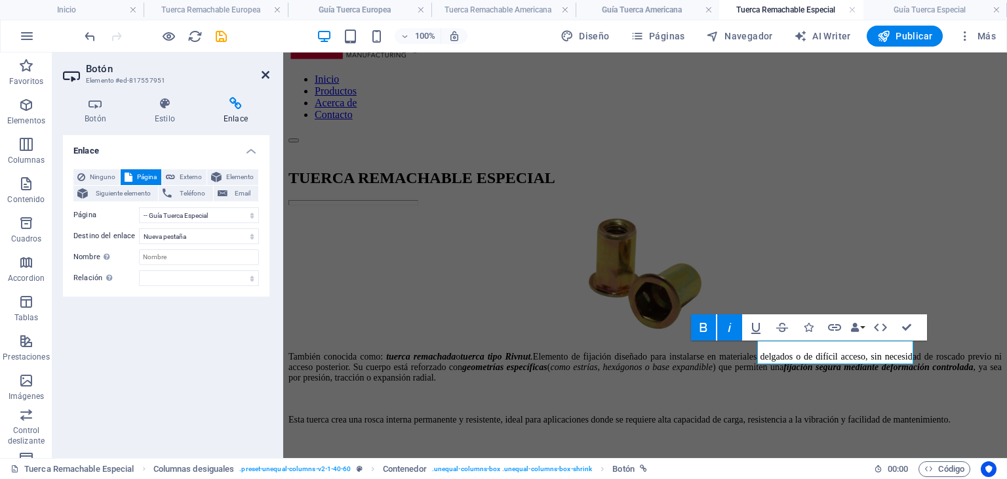
click at [264, 74] on icon at bounding box center [266, 75] width 8 height 10
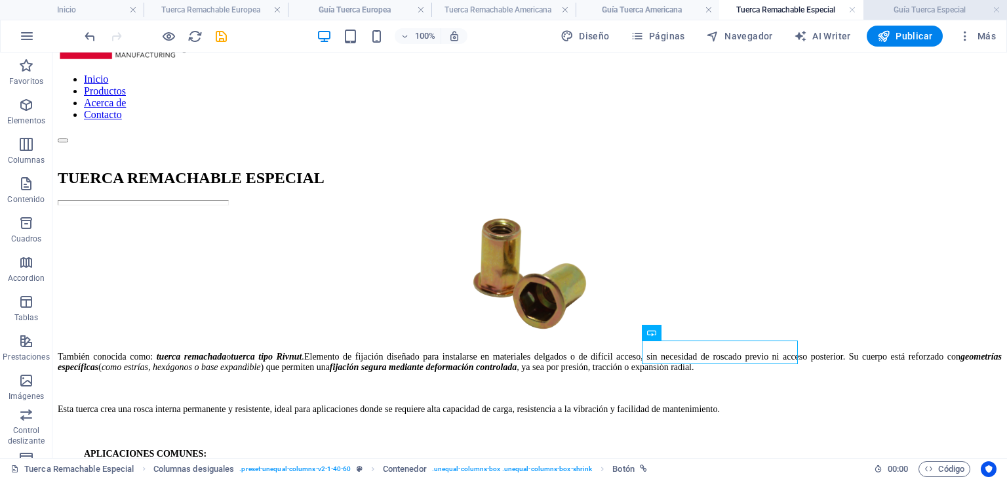
click at [902, 14] on h4 "Guía Tuerca Especial" at bounding box center [936, 10] width 144 height 14
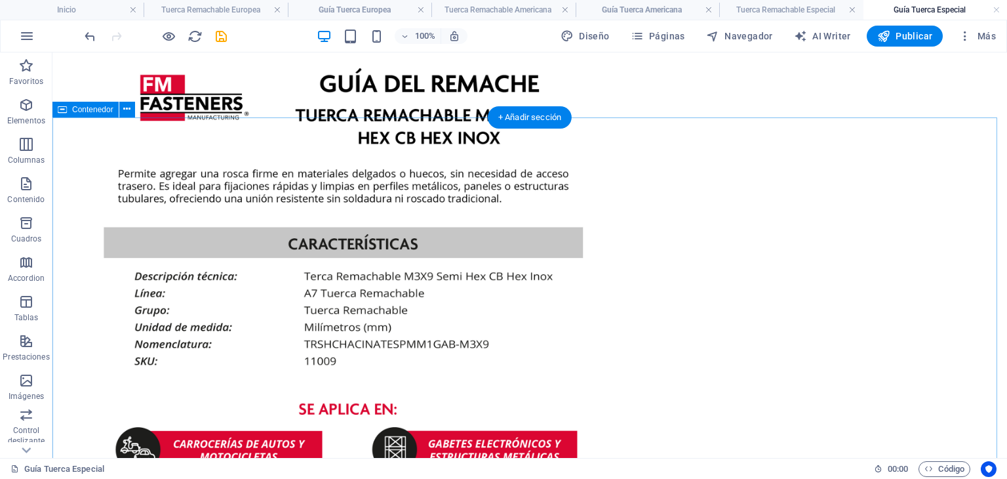
scroll to position [197, 0]
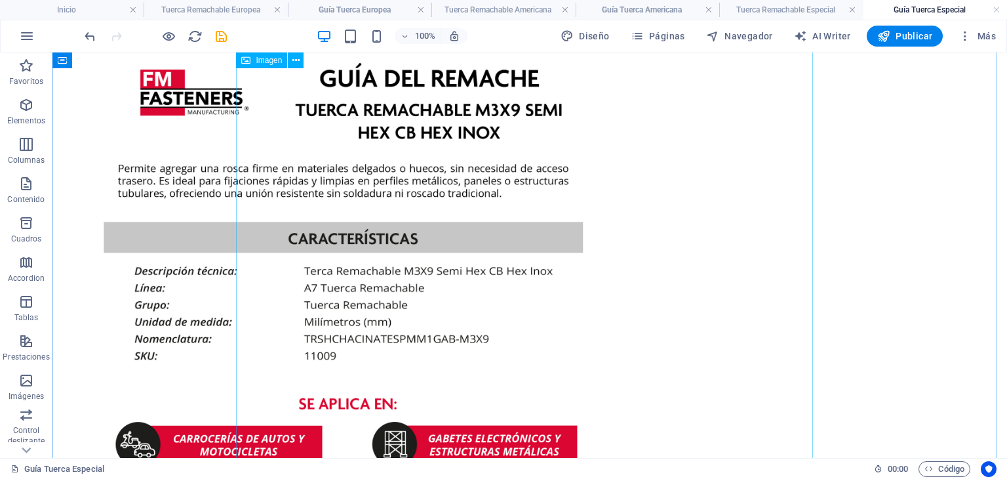
click at [593, 211] on figure at bounding box center [530, 386] width 944 height 749
select select "px"
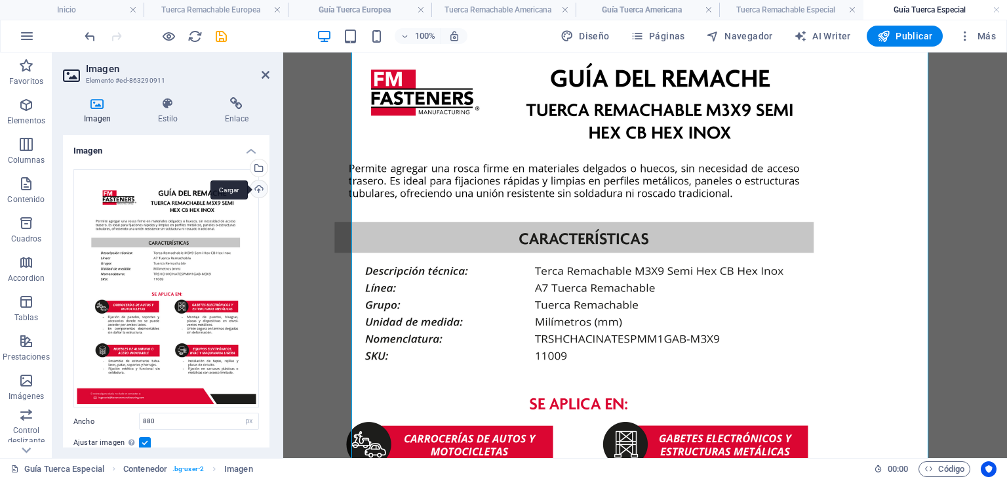
click at [256, 187] on div "Cargar" at bounding box center [258, 190] width 20 height 20
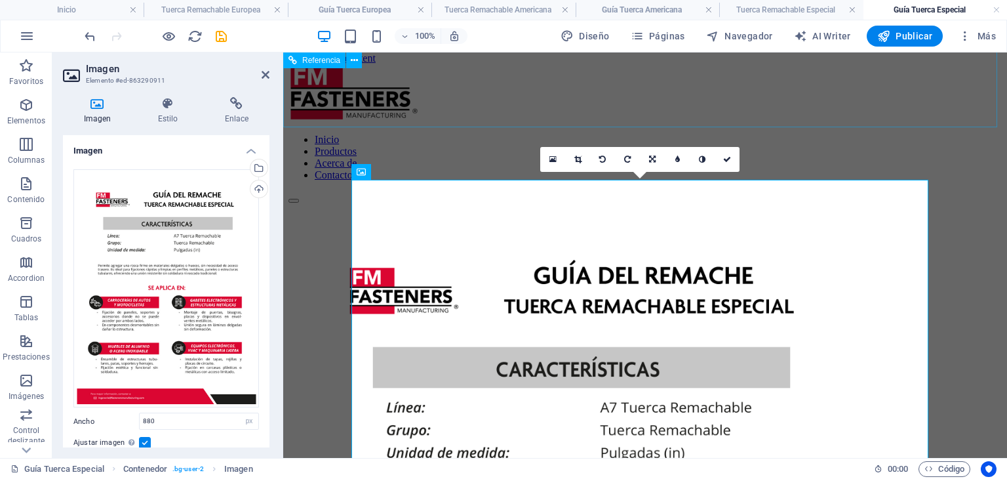
scroll to position [0, 0]
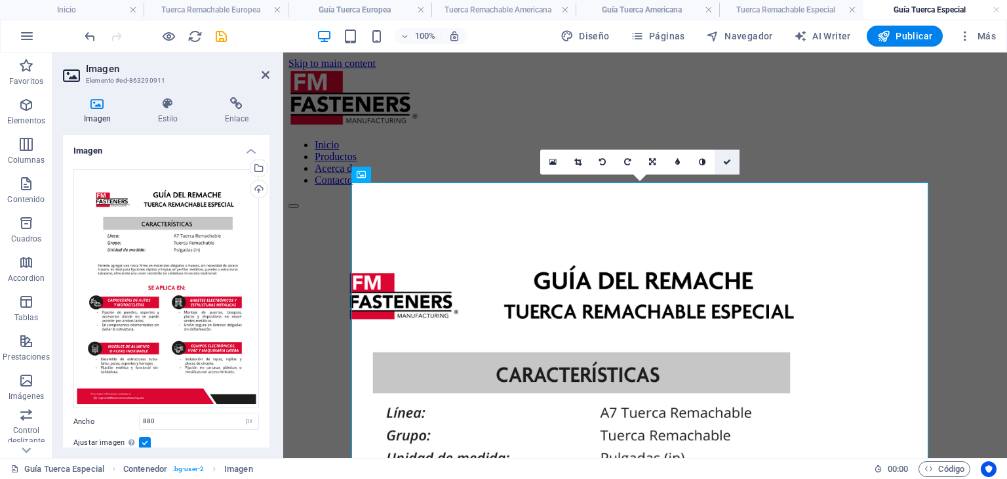
click at [732, 161] on link at bounding box center [727, 162] width 25 height 25
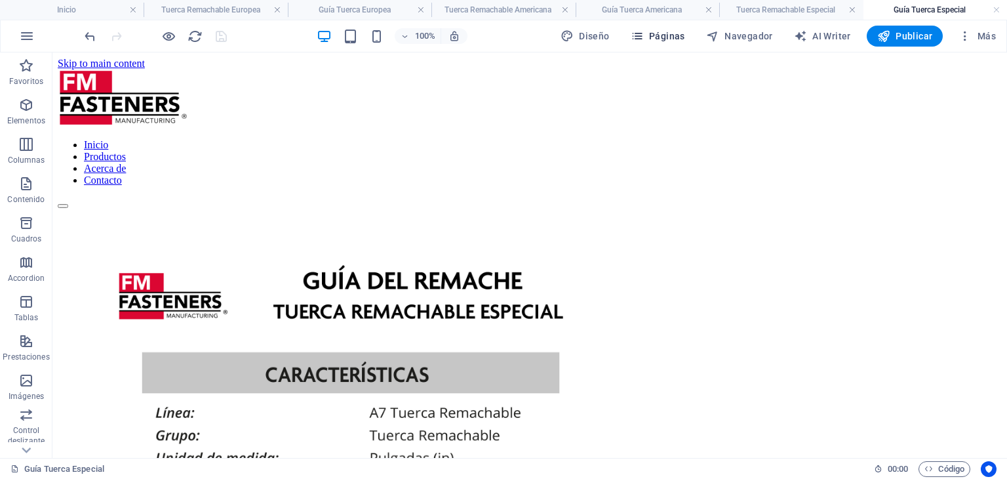
click at [664, 38] on span "Páginas" at bounding box center [658, 36] width 54 height 13
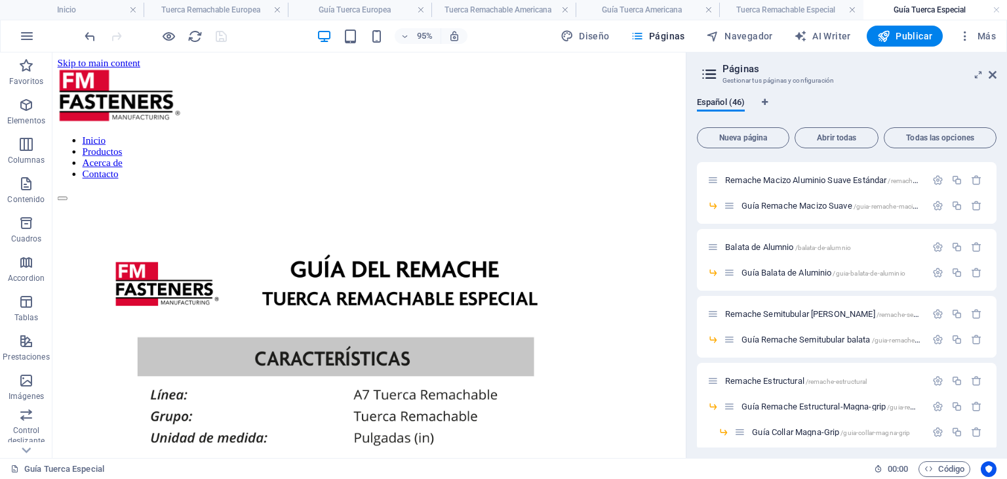
scroll to position [393, 0]
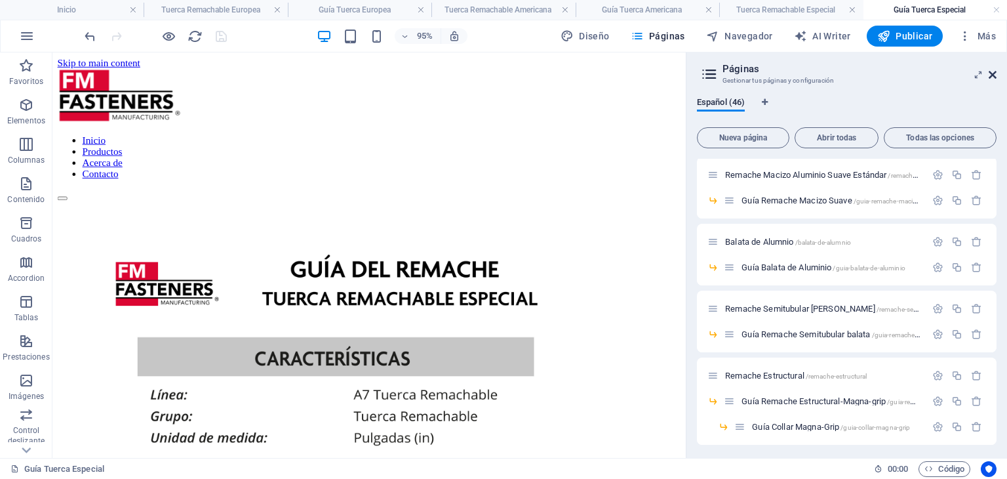
click at [993, 79] on icon at bounding box center [993, 75] width 8 height 10
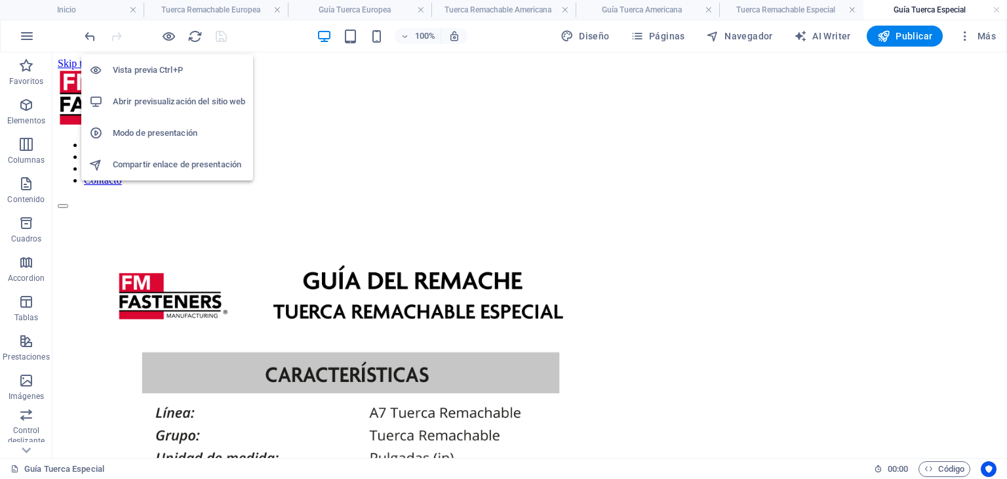
click at [180, 103] on h6 "Abrir previsualización del sitio web" at bounding box center [179, 102] width 132 height 16
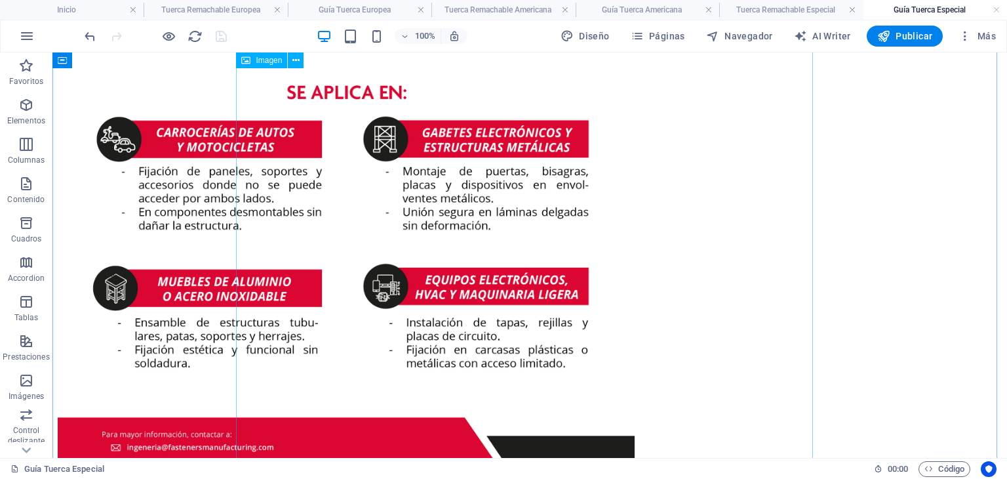
scroll to position [555, 0]
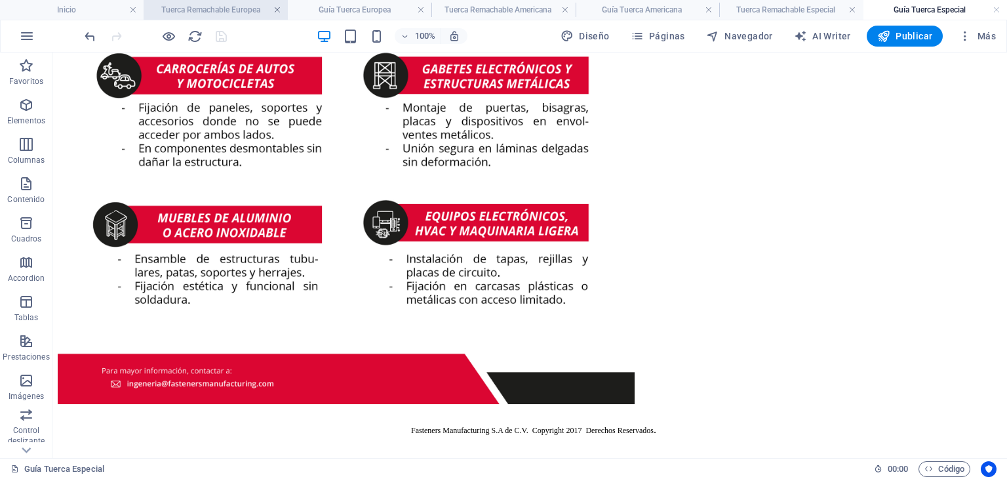
click at [275, 8] on link at bounding box center [277, 10] width 8 height 12
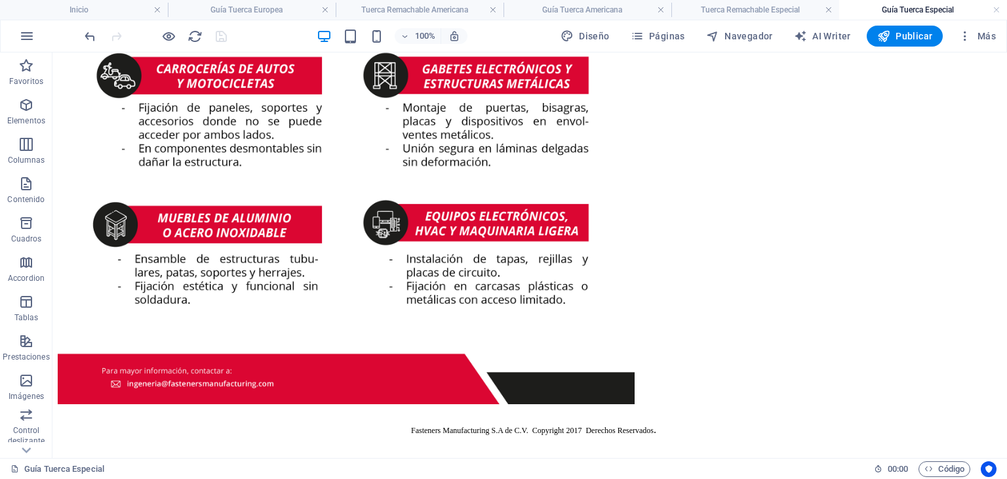
click at [275, 8] on h4 "Guía Tuerca Europea" at bounding box center [252, 10] width 168 height 14
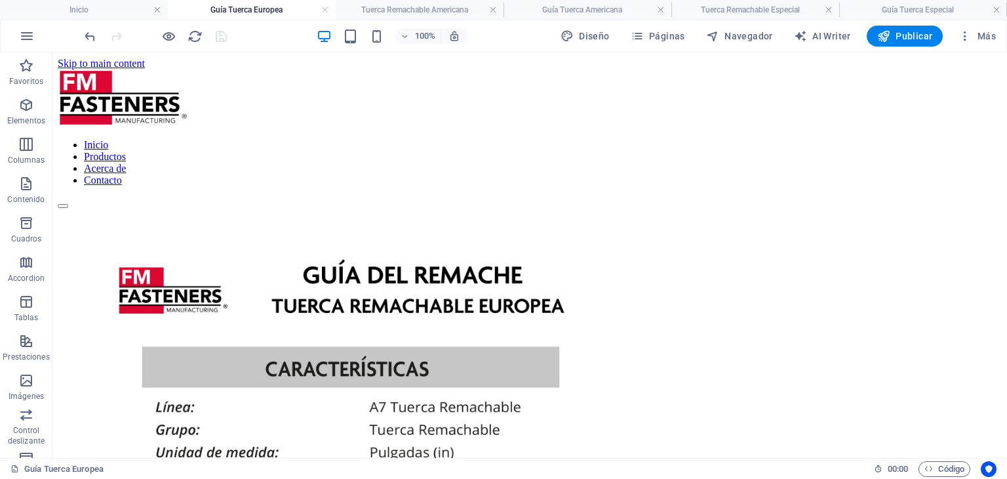
scroll to position [30, 0]
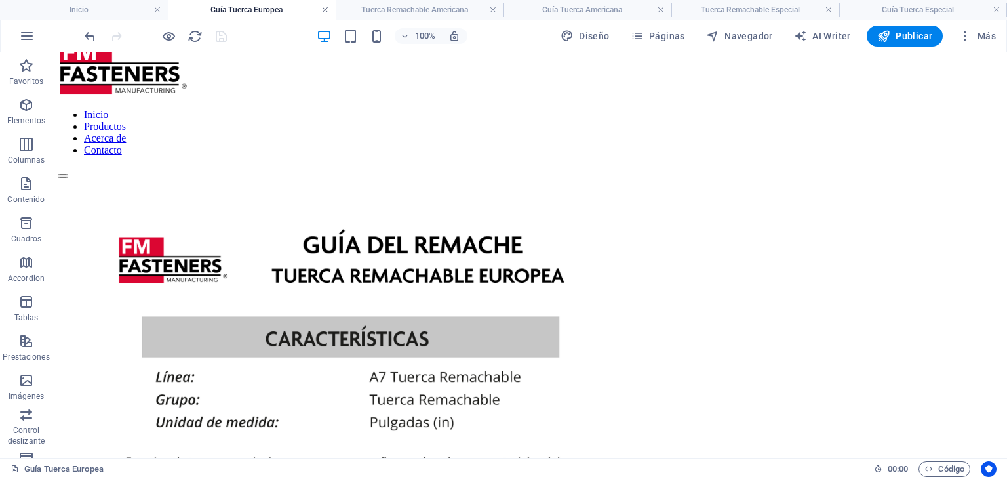
click at [328, 11] on link at bounding box center [325, 10] width 8 height 12
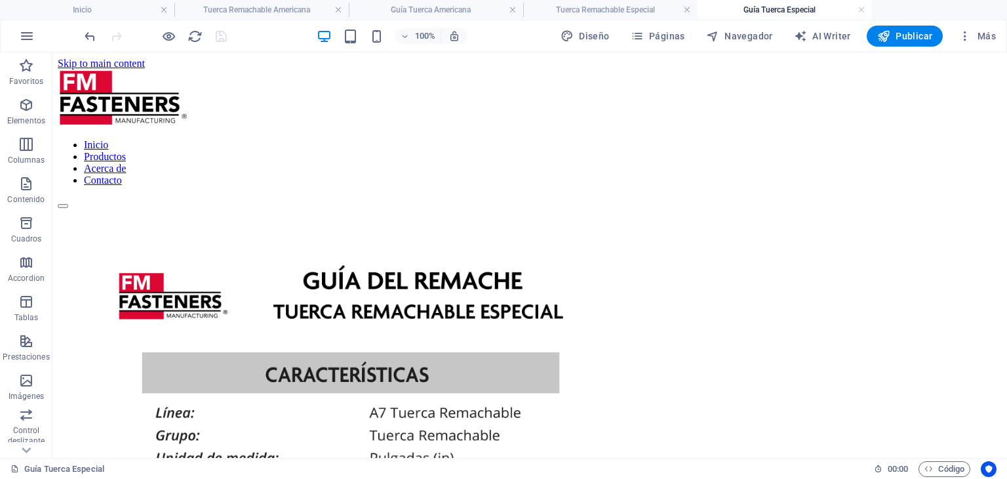
scroll to position [555, 0]
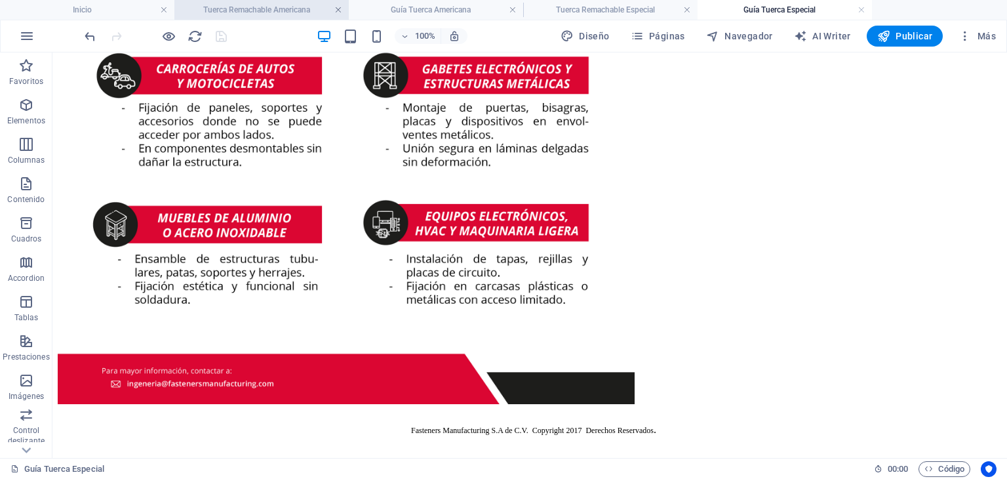
click at [338, 9] on link at bounding box center [338, 10] width 8 height 12
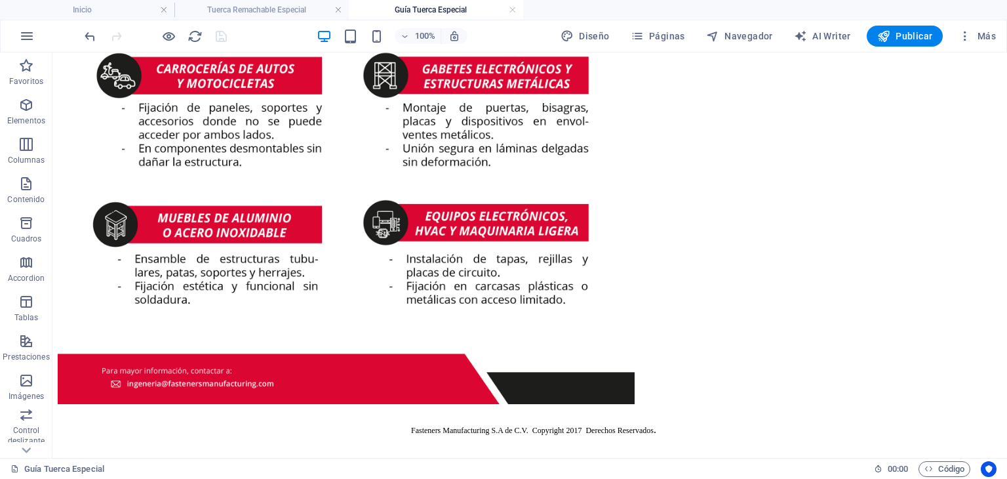
click at [338, 9] on link at bounding box center [338, 10] width 8 height 12
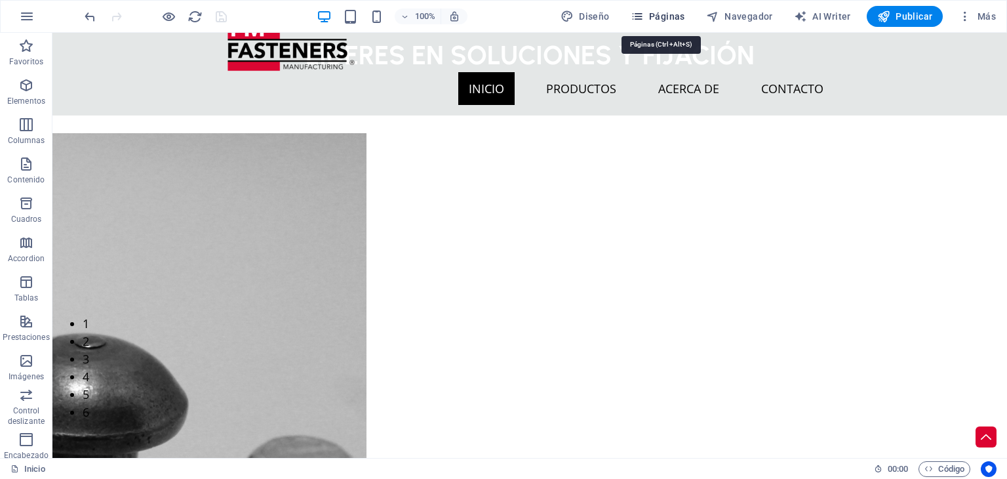
click at [679, 11] on span "Páginas" at bounding box center [658, 16] width 54 height 13
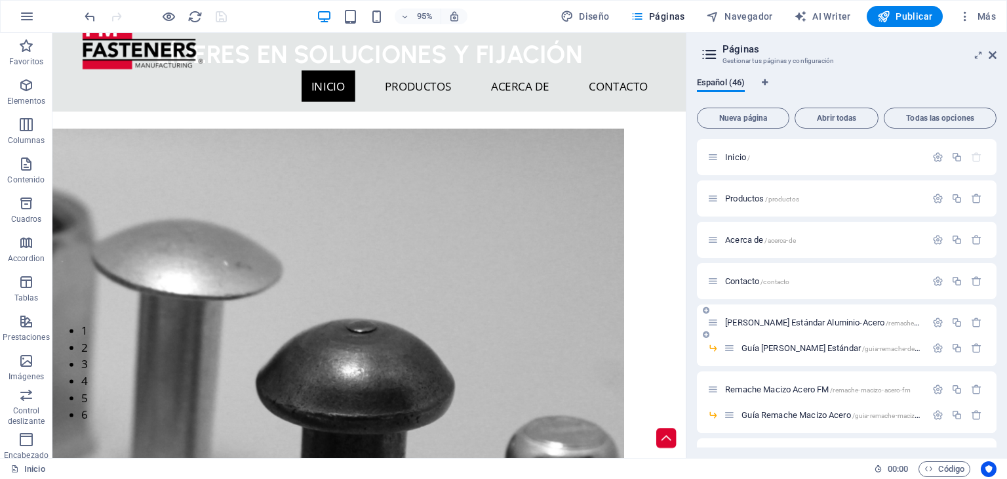
click at [831, 325] on span "[PERSON_NAME] Estándar Aluminio-Acero /remache-de-clavo-estandar-aluminio-acero" at bounding box center [870, 322] width 290 height 10
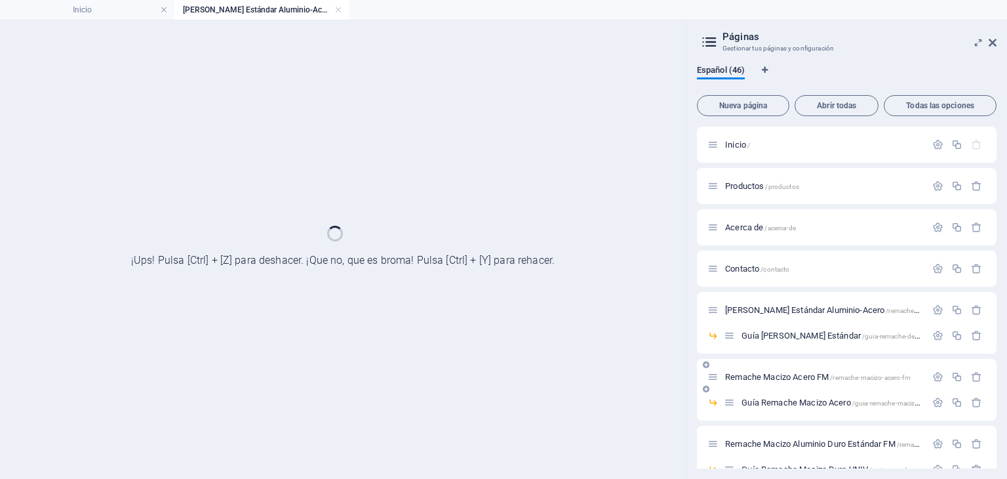
click at [825, 376] on span "Remache Macizo Acero FM /remache-macizo-acero-fm" at bounding box center [818, 377] width 186 height 10
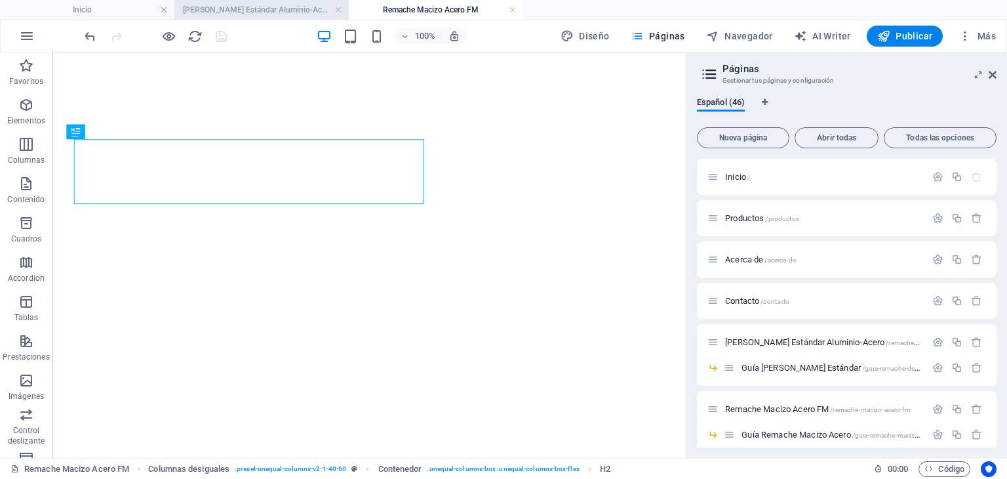
click at [233, 10] on h4 "[PERSON_NAME] Estándar Aluminio-Acero" at bounding box center [261, 10] width 174 height 14
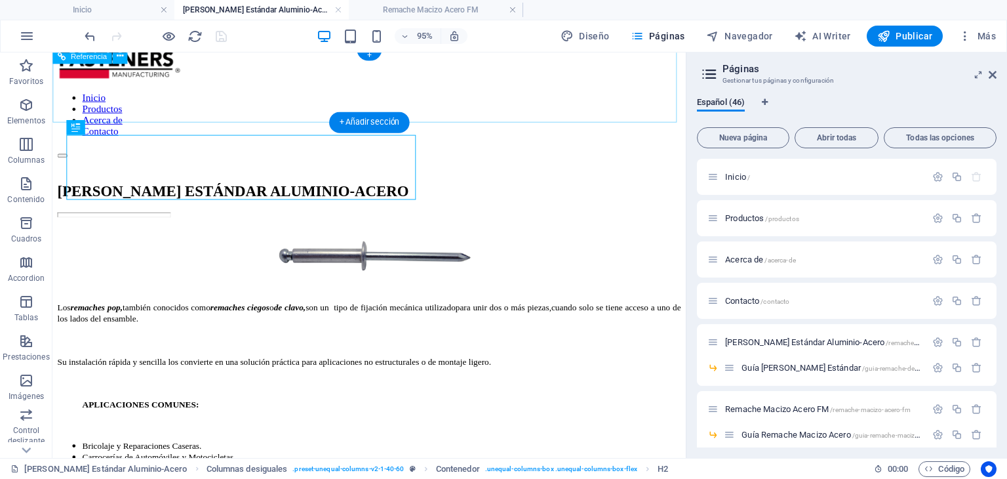
scroll to position [66, 0]
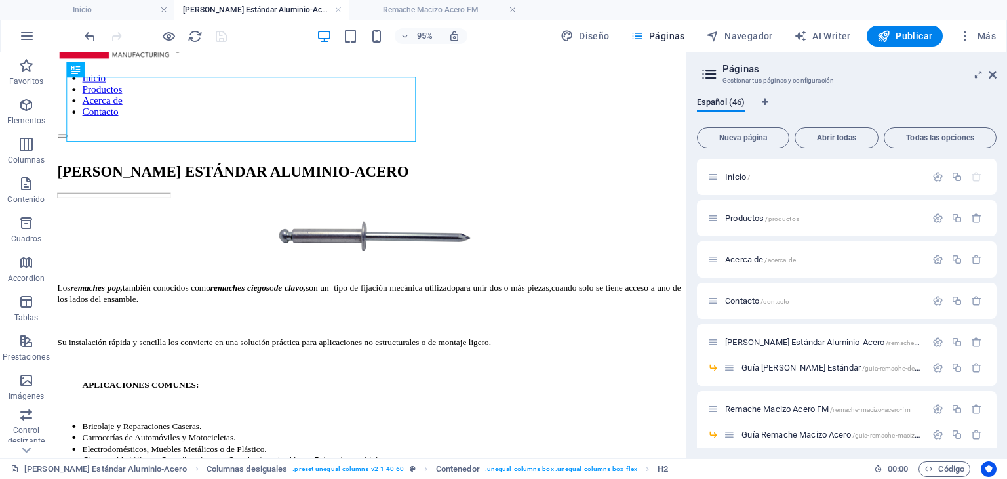
click at [999, 71] on aside "Páginas Gestionar tus páginas y configuración Español (46) Nueva página Abrir t…" at bounding box center [846, 254] width 321 height 405
drag, startPoint x: 993, startPoint y: 70, endPoint x: 910, endPoint y: 57, distance: 83.7
click at [993, 70] on icon at bounding box center [993, 75] width 8 height 10
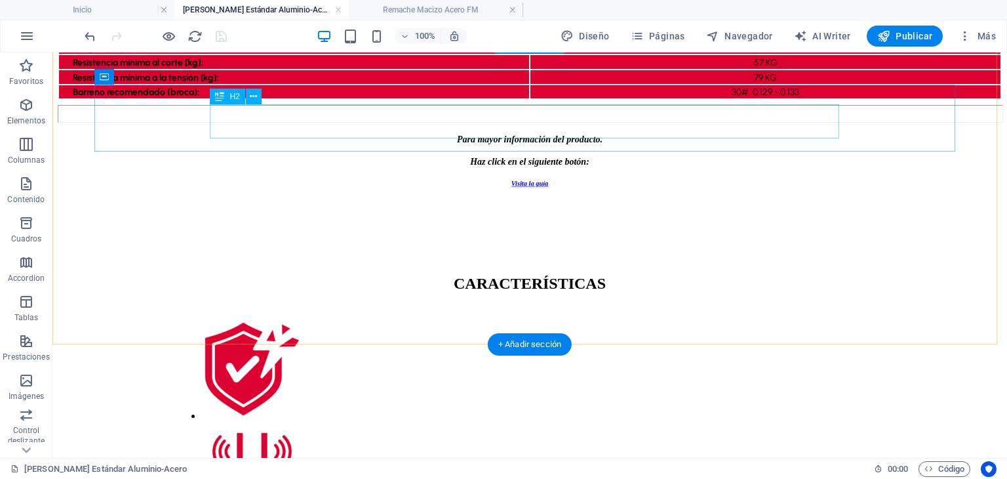
scroll to position [590, 0]
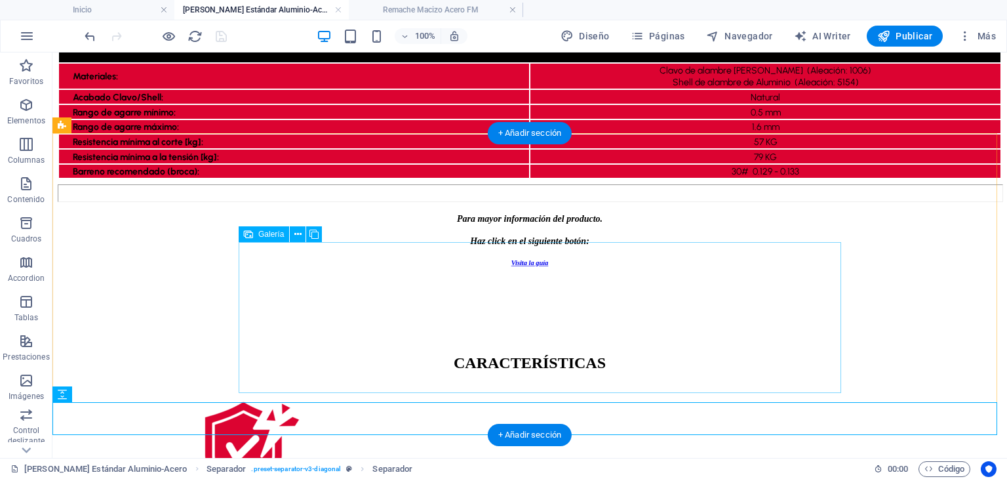
scroll to position [525, 0]
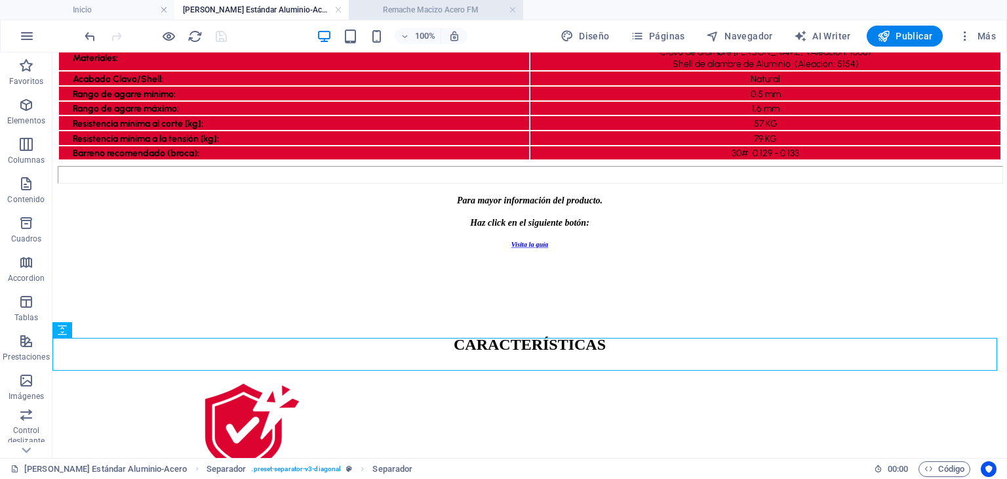
click at [422, 8] on h4 "Remache Macizo Acero FM" at bounding box center [436, 10] width 174 height 14
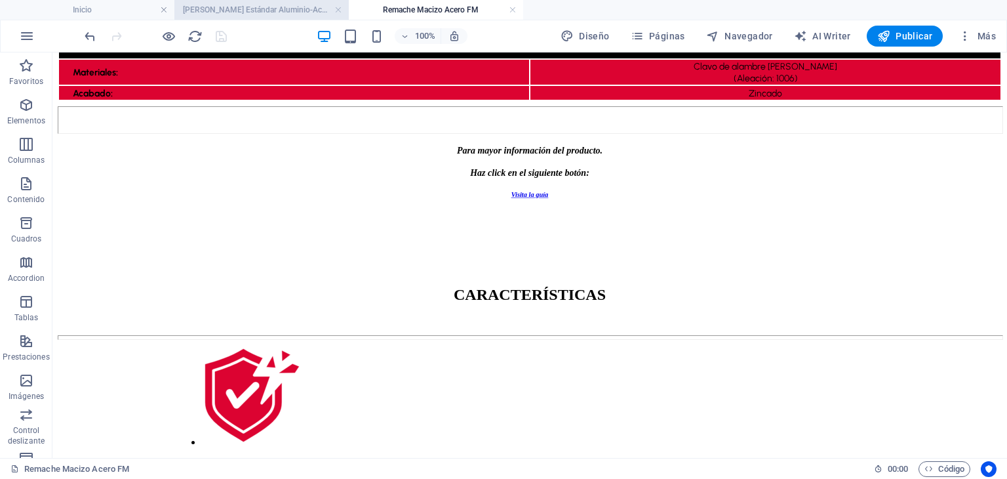
click at [310, 8] on h4 "[PERSON_NAME] Estándar Aluminio-Acero" at bounding box center [261, 10] width 174 height 14
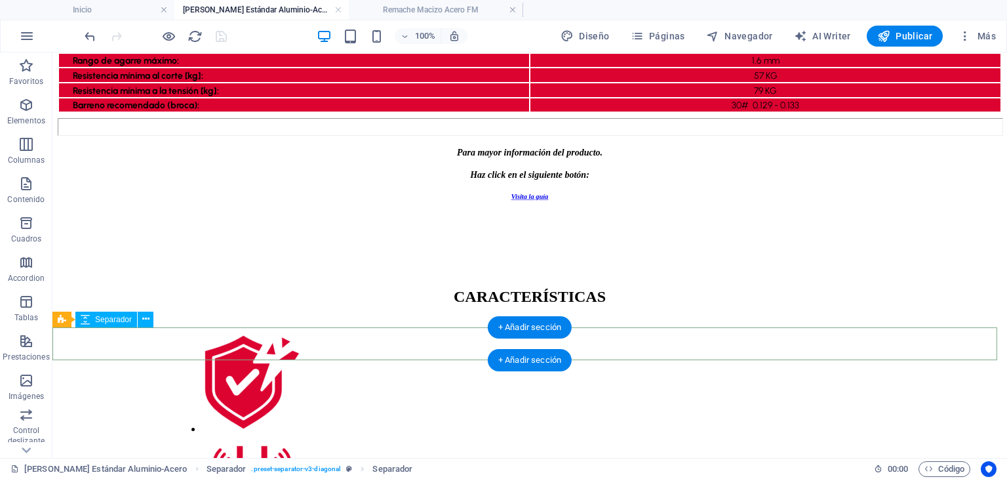
scroll to position [590, 0]
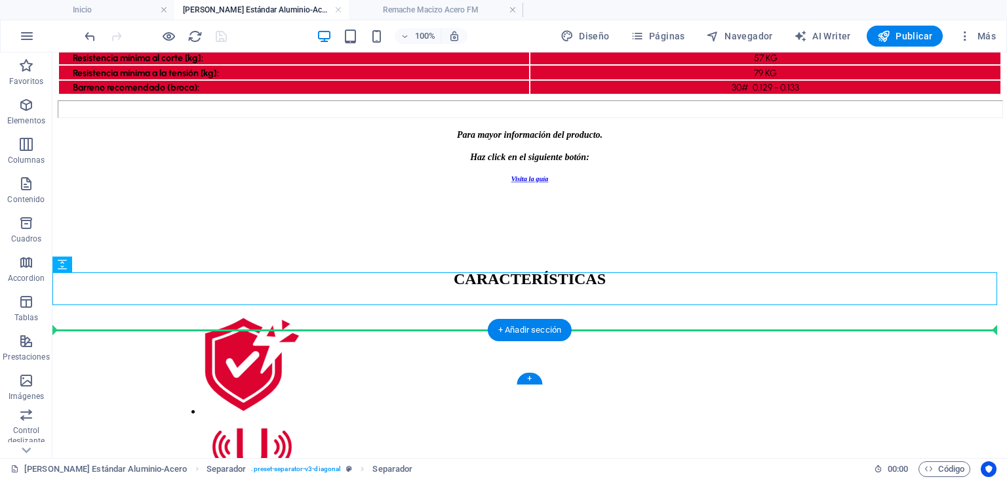
drag, startPoint x: 233, startPoint y: 284, endPoint x: 241, endPoint y: 330, distance: 46.5
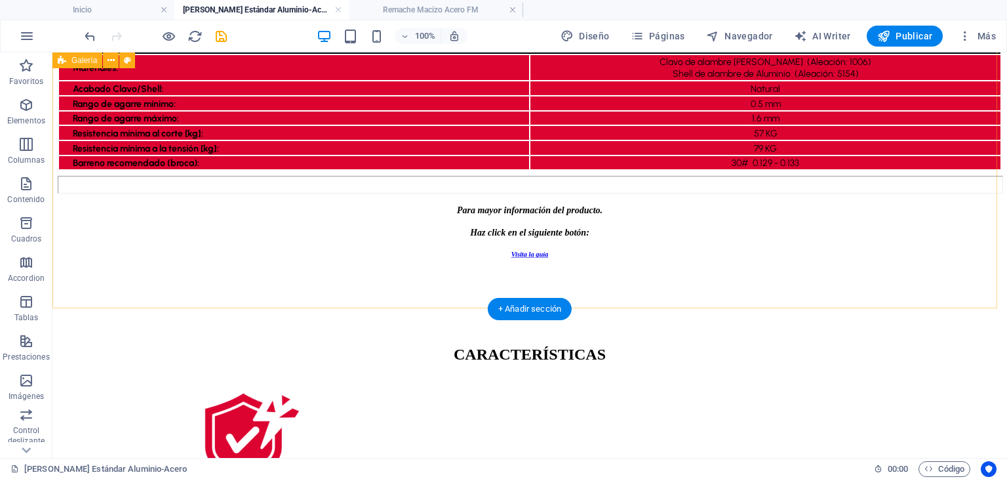
scroll to position [459, 0]
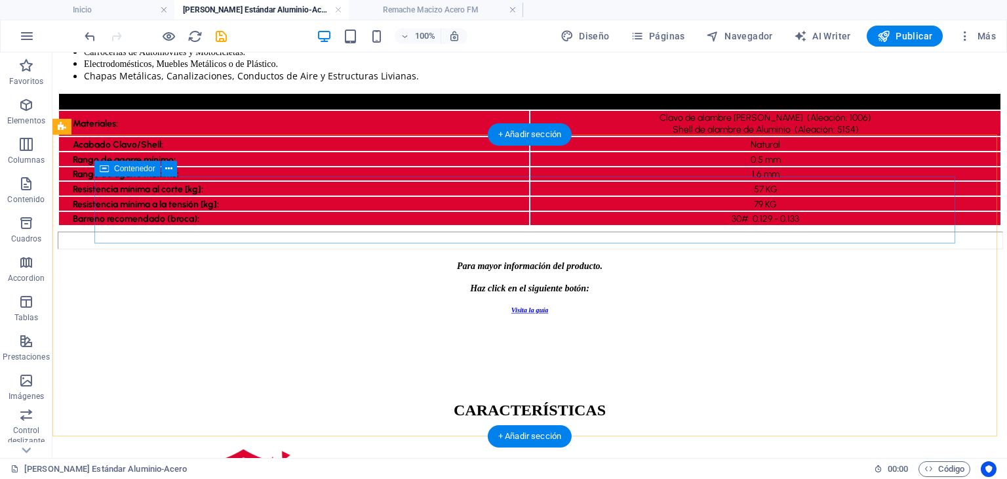
click at [170, 369] on div "CARACTERÍSTICAS" at bounding box center [530, 407] width 944 height 77
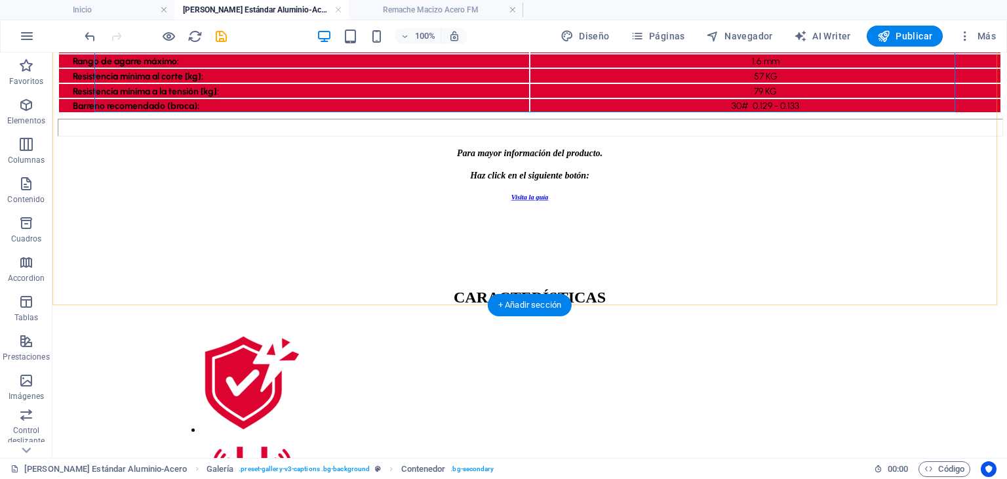
scroll to position [590, 0]
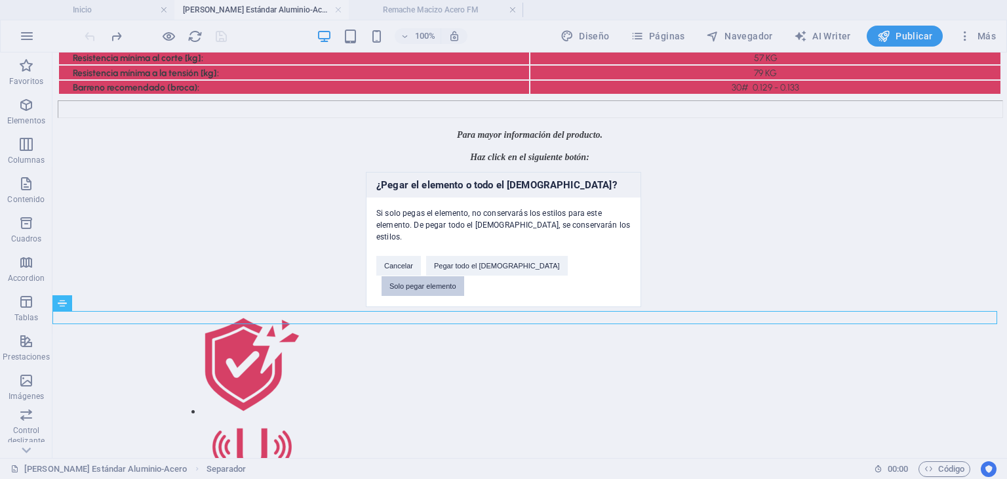
click at [464, 276] on button "Solo pegar elemento" at bounding box center [423, 286] width 83 height 20
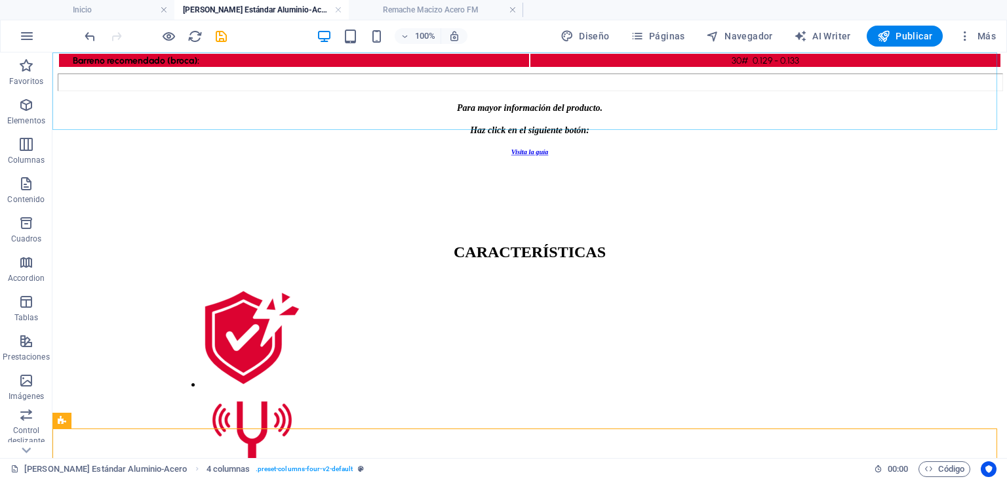
scroll to position [656, 0]
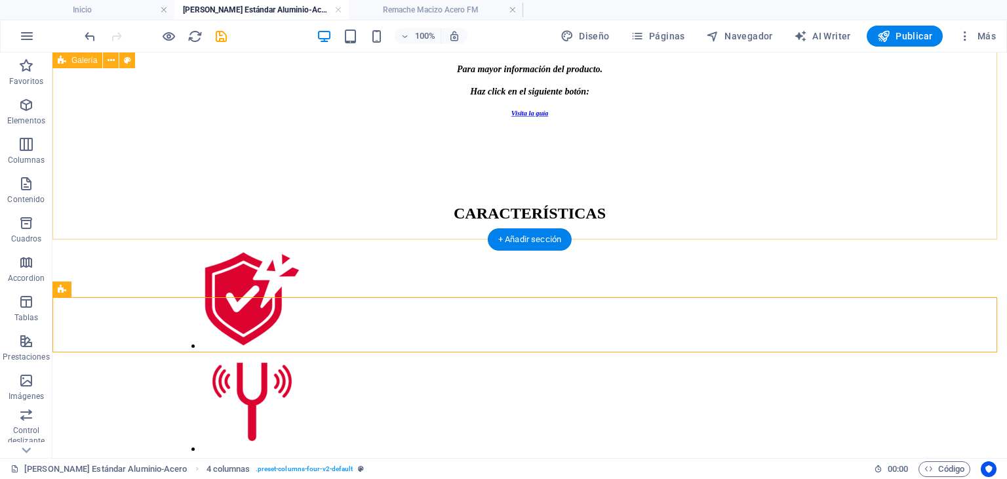
click at [518, 197] on div "CARACTERÍSTICAS" at bounding box center [530, 416] width 944 height 489
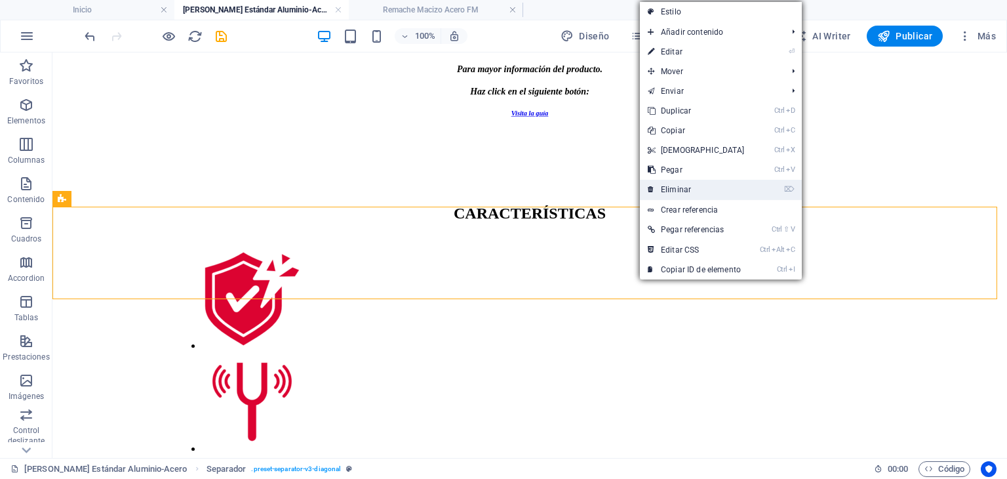
click at [713, 191] on link "⌦ Eliminar" at bounding box center [696, 190] width 113 height 20
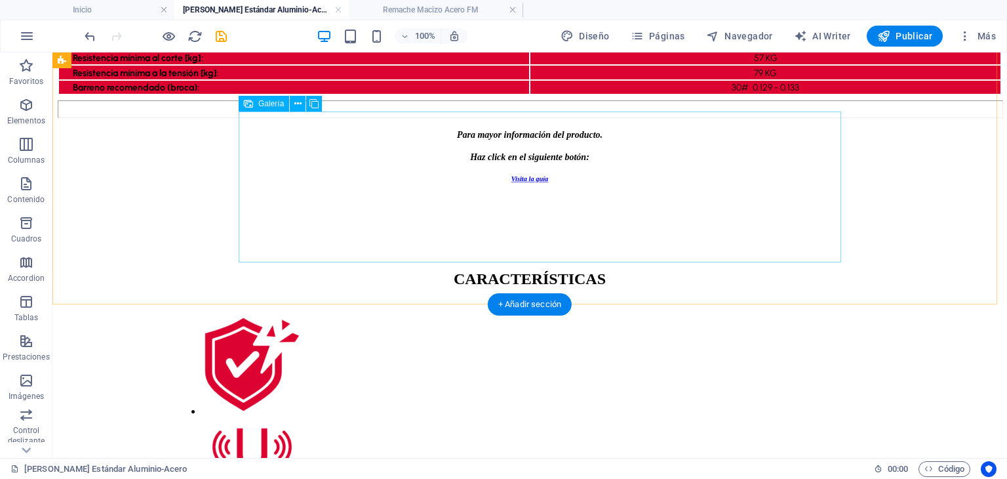
scroll to position [525, 0]
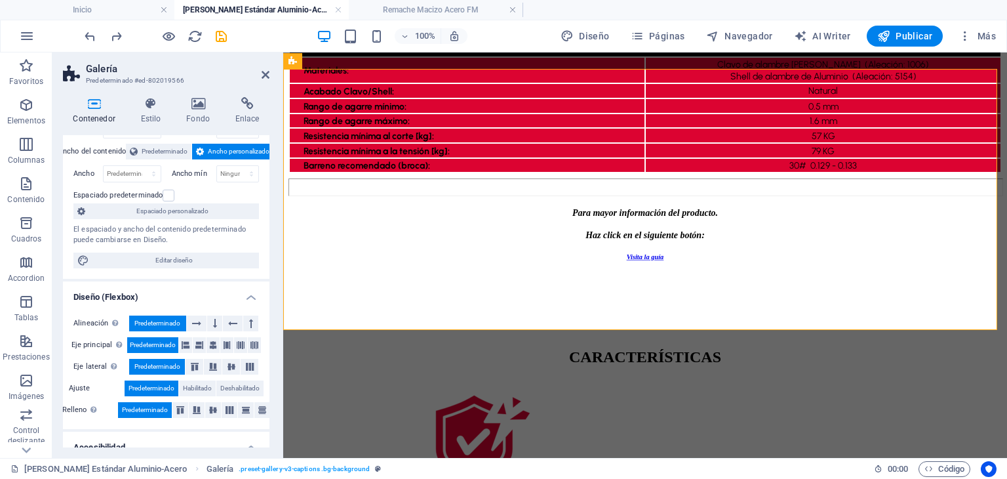
scroll to position [37, 0]
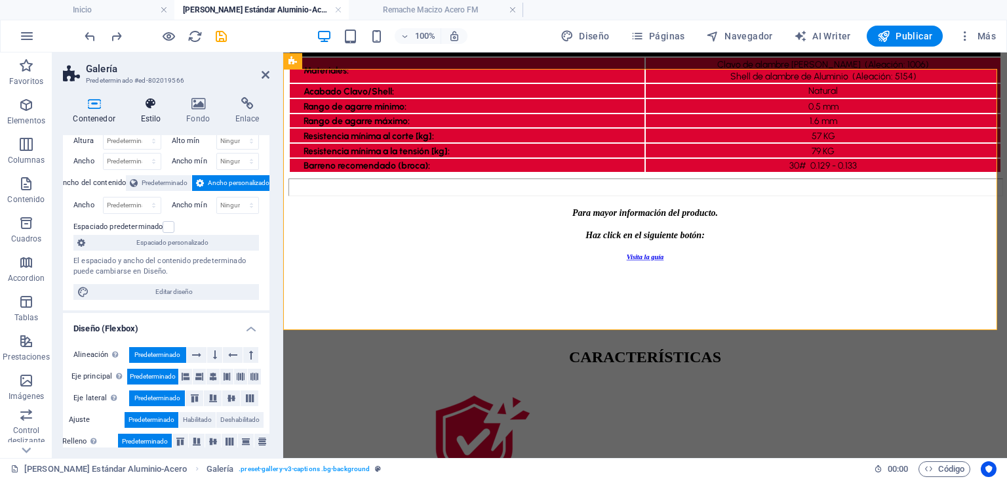
click at [155, 111] on h4 "Estilo" at bounding box center [153, 111] width 46 height 28
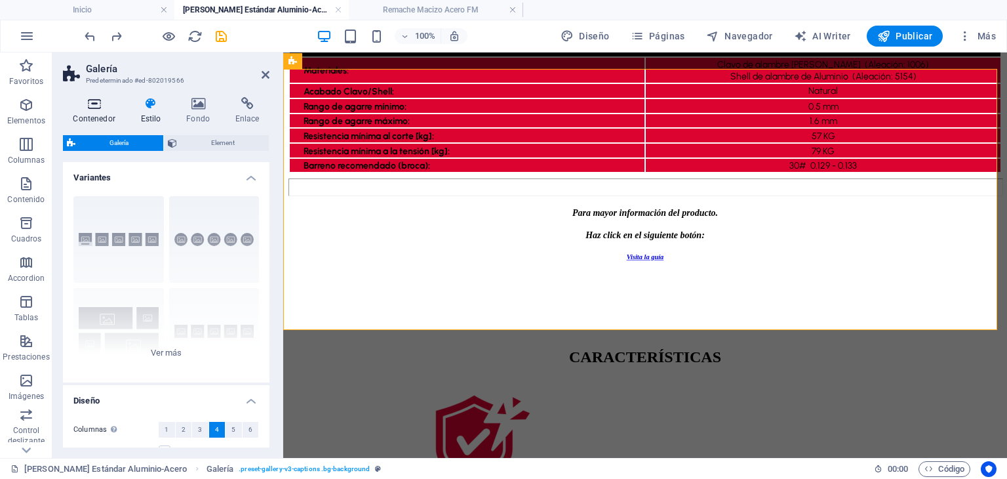
click at [102, 100] on icon at bounding box center [94, 103] width 62 height 13
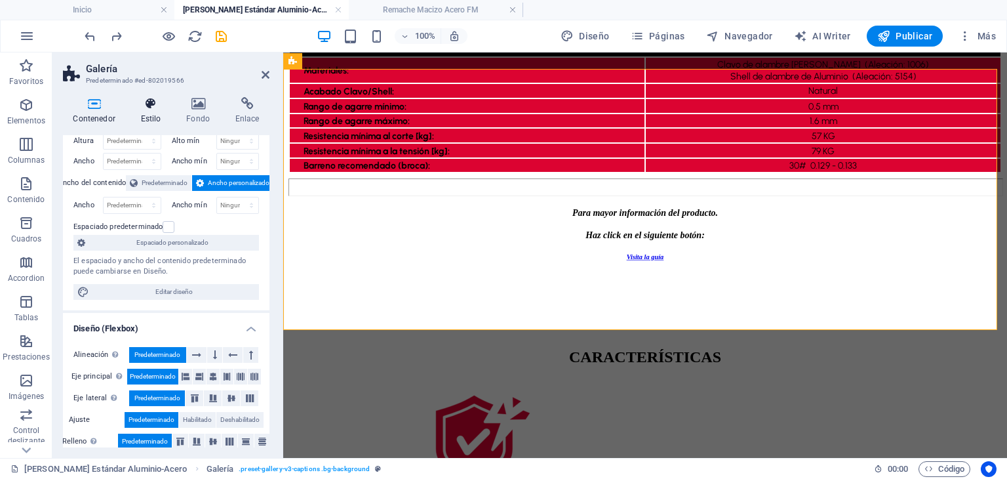
click at [138, 103] on icon at bounding box center [150, 103] width 41 height 13
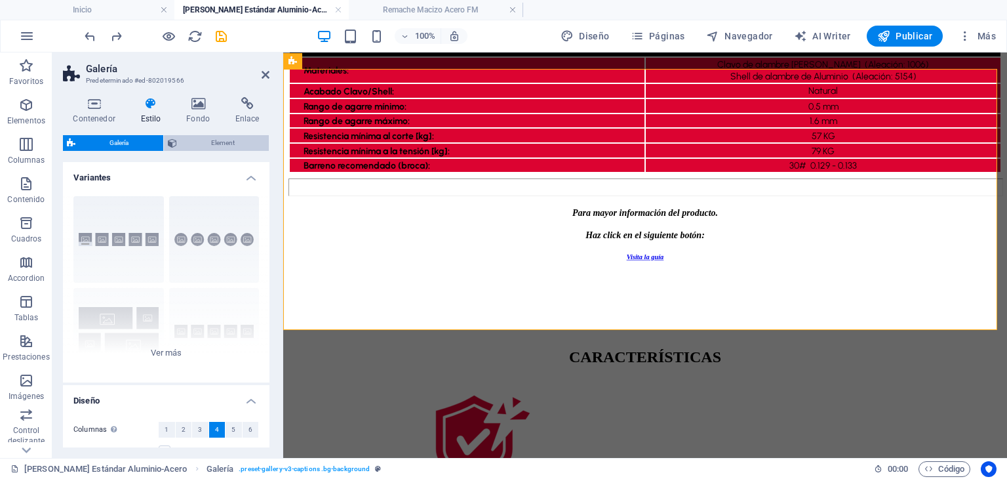
click at [190, 142] on span "Element" at bounding box center [223, 143] width 85 height 16
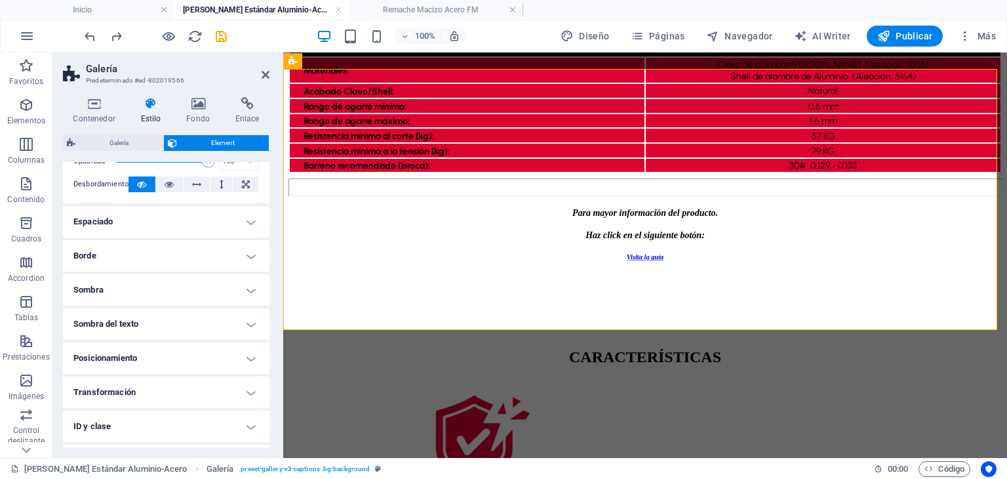
scroll to position [129, 0]
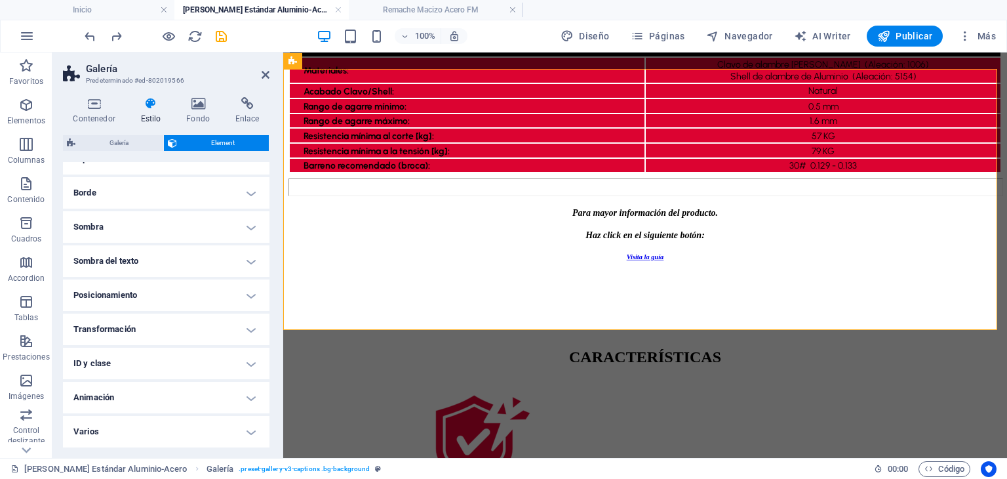
click at [172, 324] on h4 "Transformación" at bounding box center [166, 328] width 207 height 31
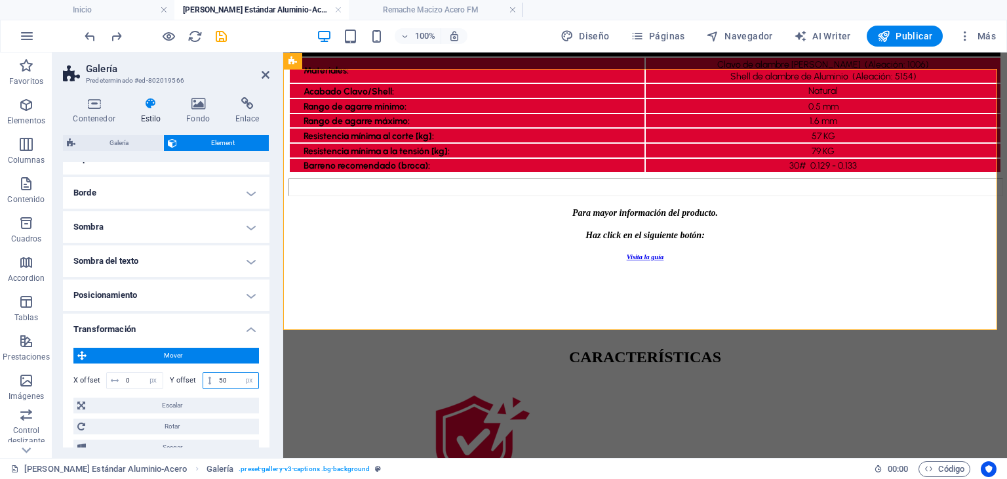
click at [220, 378] on input "50" at bounding box center [237, 380] width 43 height 16
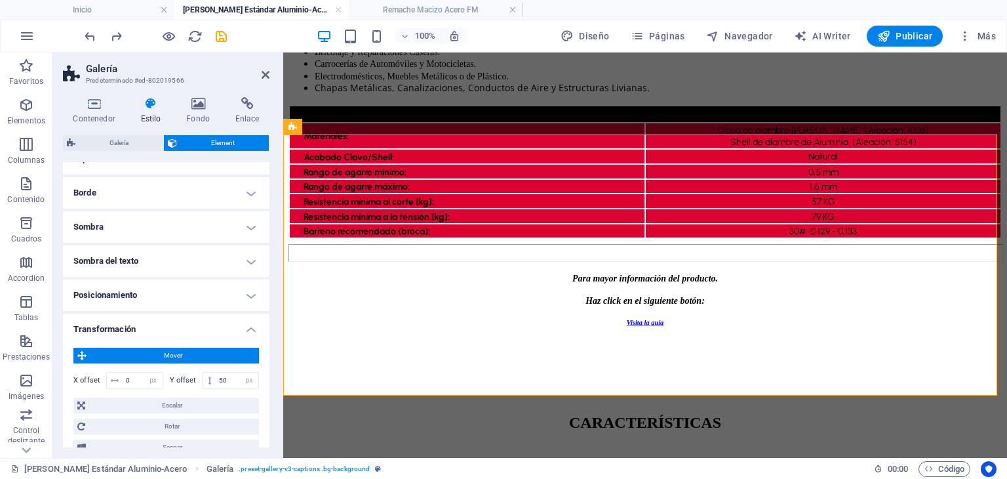
scroll to position [0, 0]
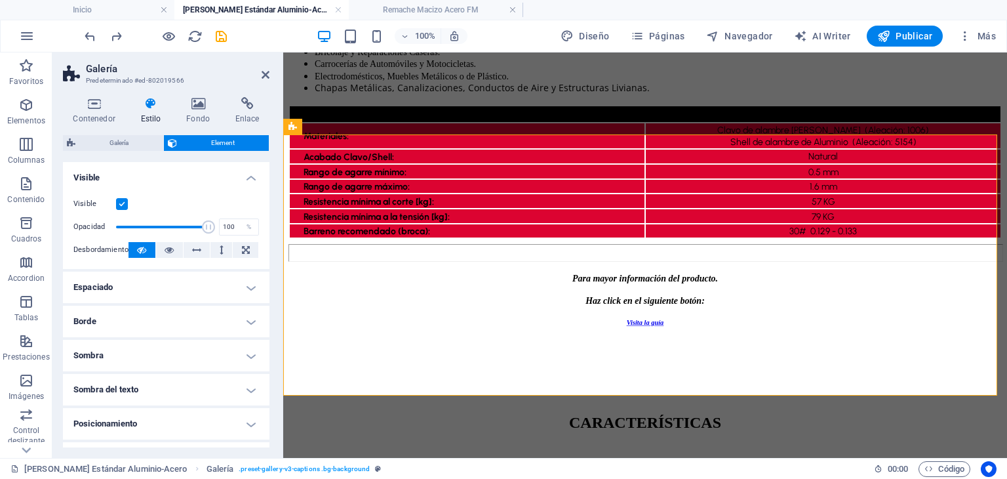
click at [178, 174] on h4 "Visible" at bounding box center [166, 174] width 207 height 24
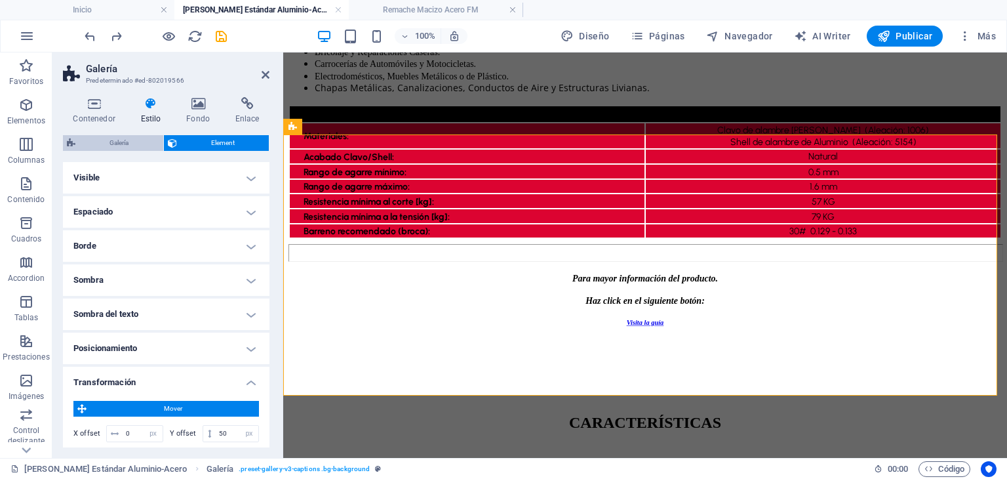
click at [122, 137] on span "Galería" at bounding box center [119, 143] width 80 height 16
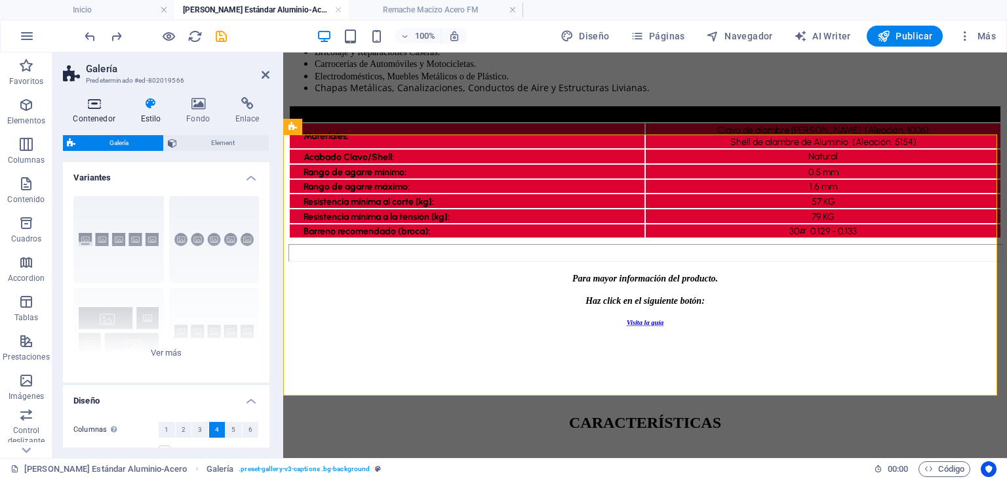
click at [107, 112] on h4 "Contenedor" at bounding box center [97, 111] width 68 height 28
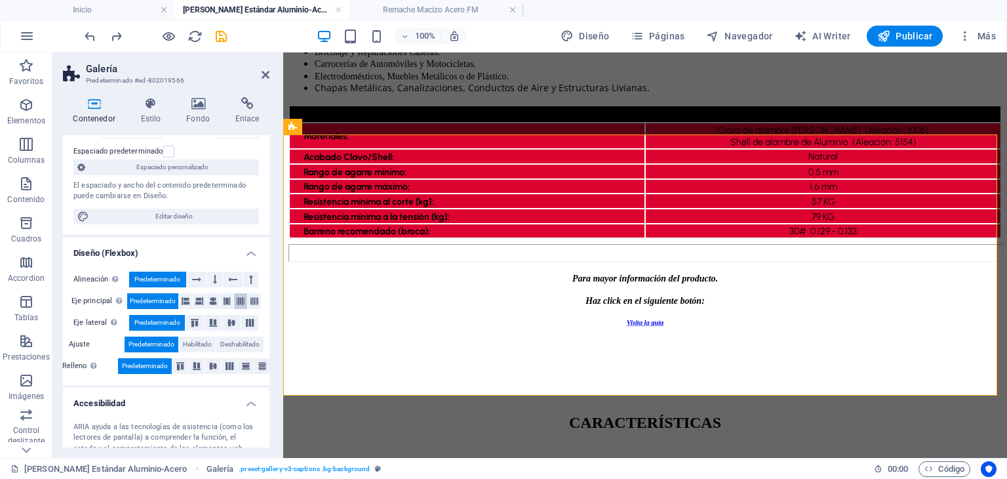
scroll to position [168, 0]
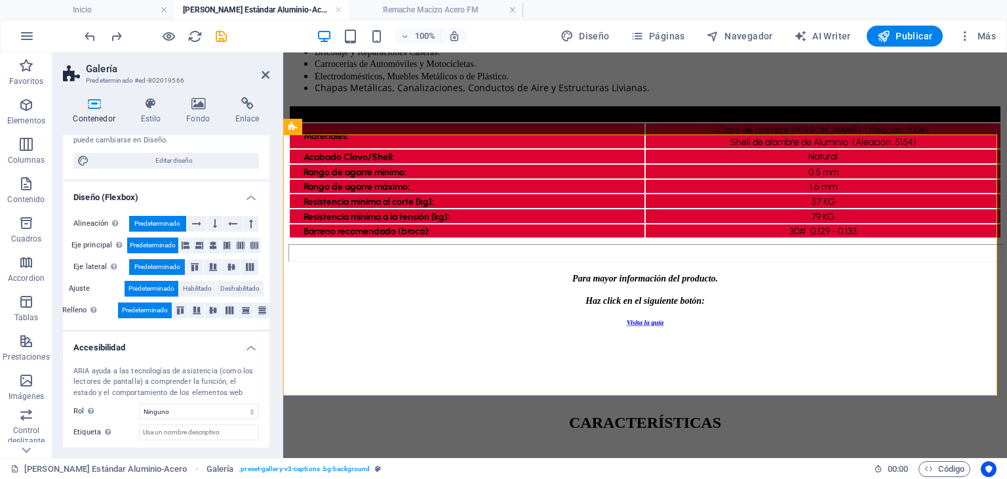
click at [246, 195] on h4 "Diseño (Flexbox)" at bounding box center [166, 194] width 207 height 24
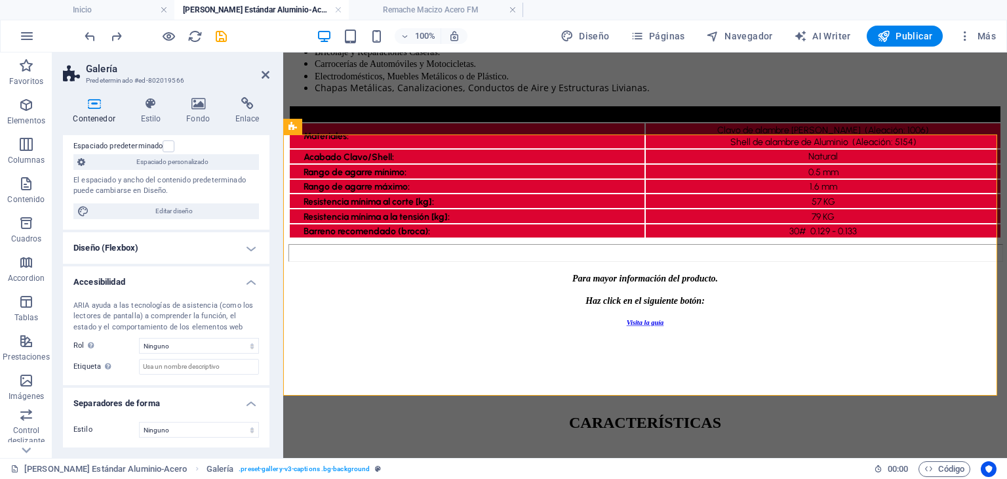
click at [238, 281] on h4 "Accesibilidad" at bounding box center [166, 278] width 207 height 24
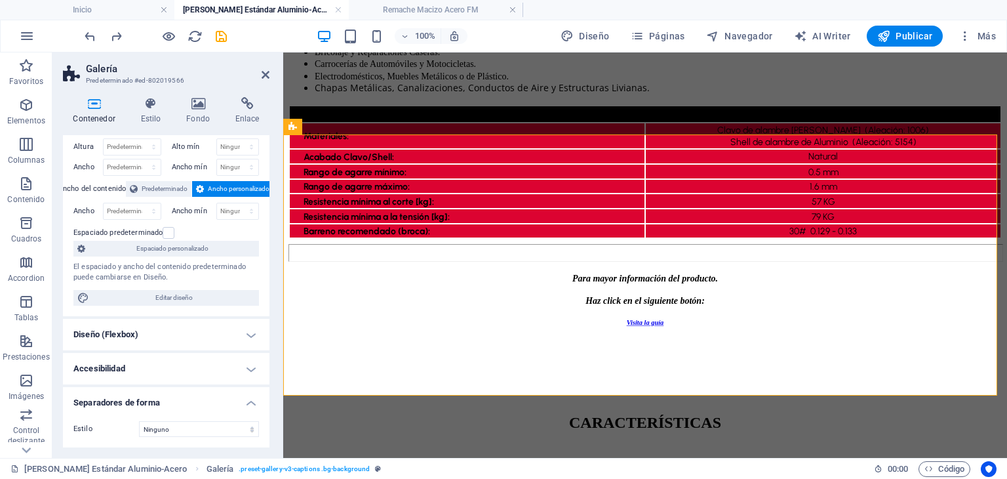
scroll to position [30, 0]
click at [227, 399] on h4 "Separadores de forma" at bounding box center [166, 400] width 207 height 24
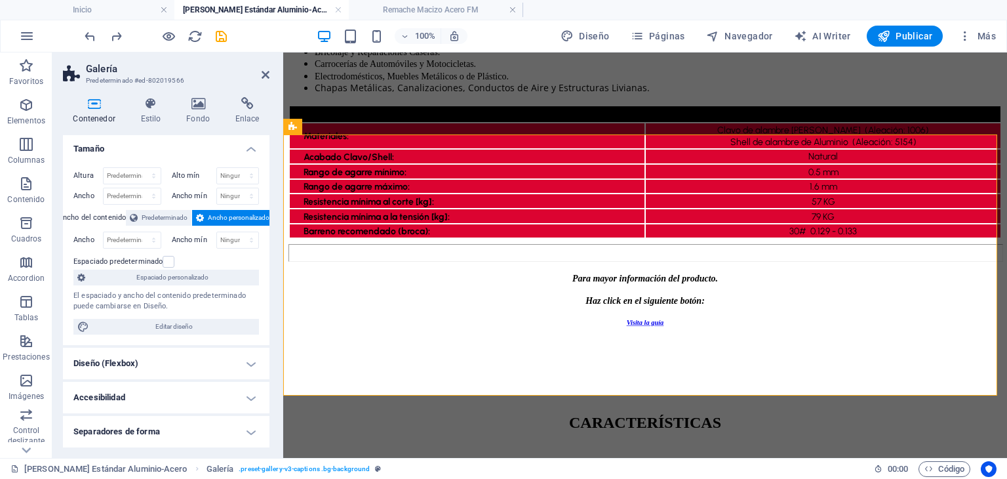
scroll to position [1, 0]
click at [138, 119] on h4 "Estilo" at bounding box center [153, 111] width 46 height 28
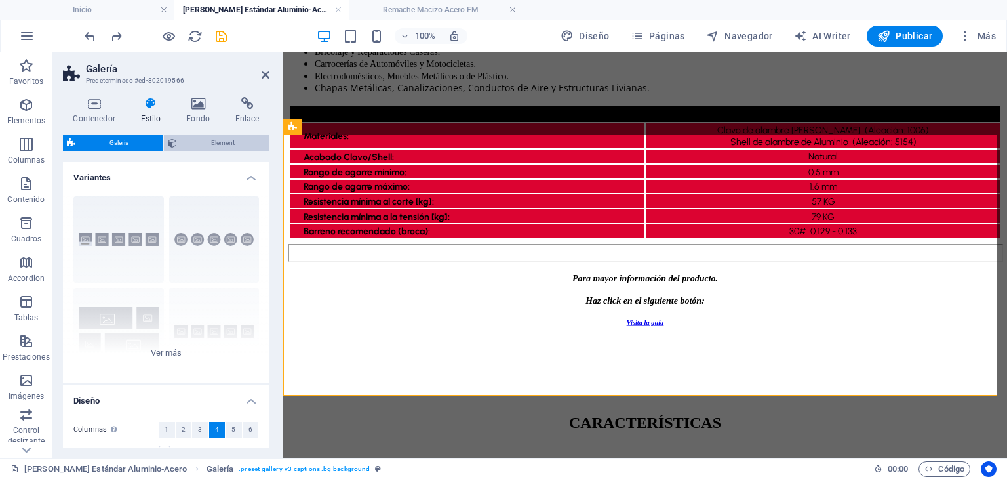
click at [176, 137] on icon at bounding box center [172, 143] width 9 height 16
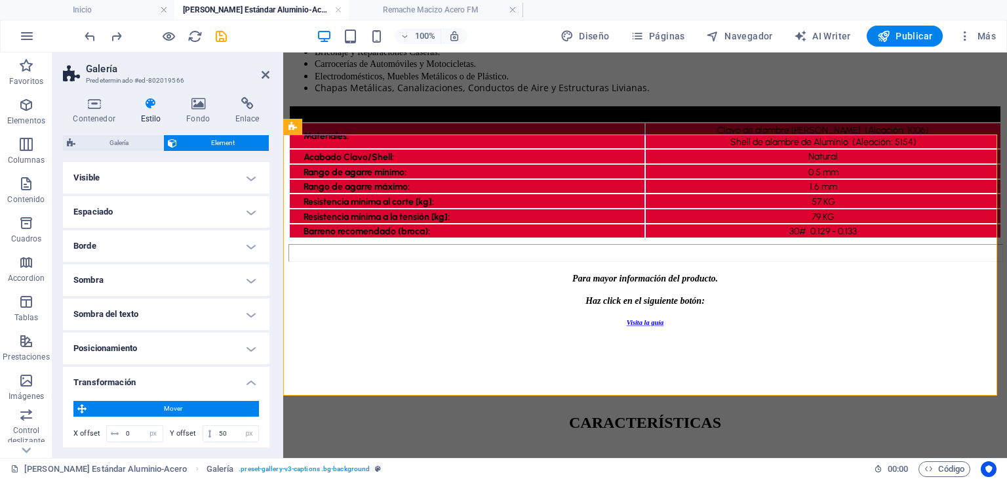
click at [179, 346] on h4 "Posicionamiento" at bounding box center [166, 347] width 207 height 31
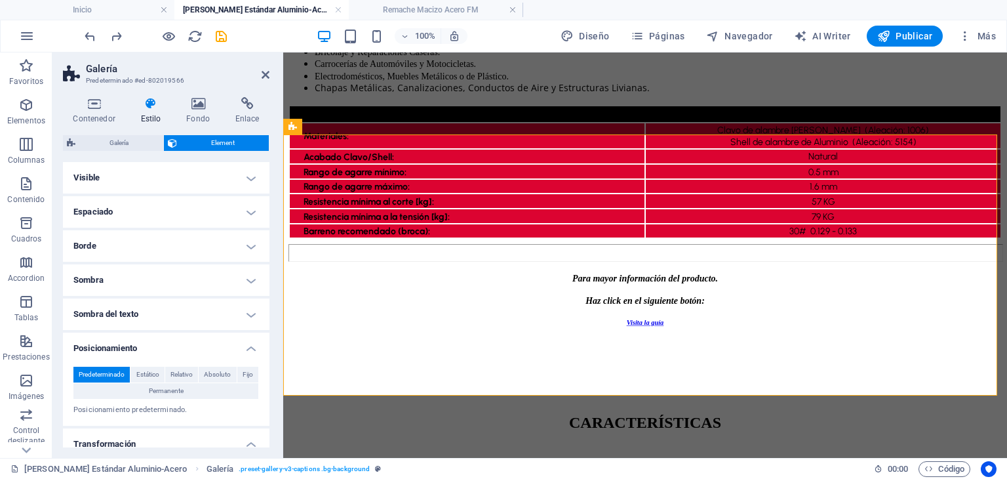
click at [179, 346] on h4 "Posicionamiento" at bounding box center [166, 344] width 207 height 24
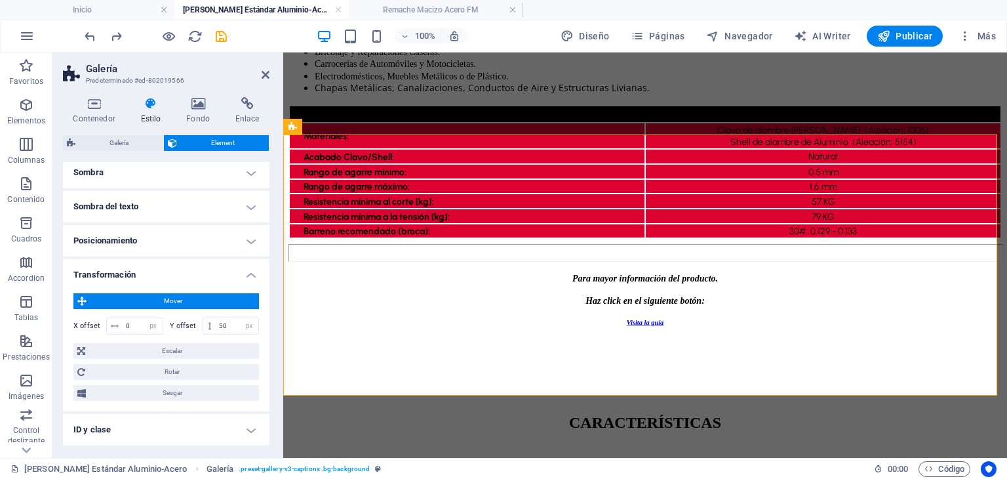
scroll to position [131, 0]
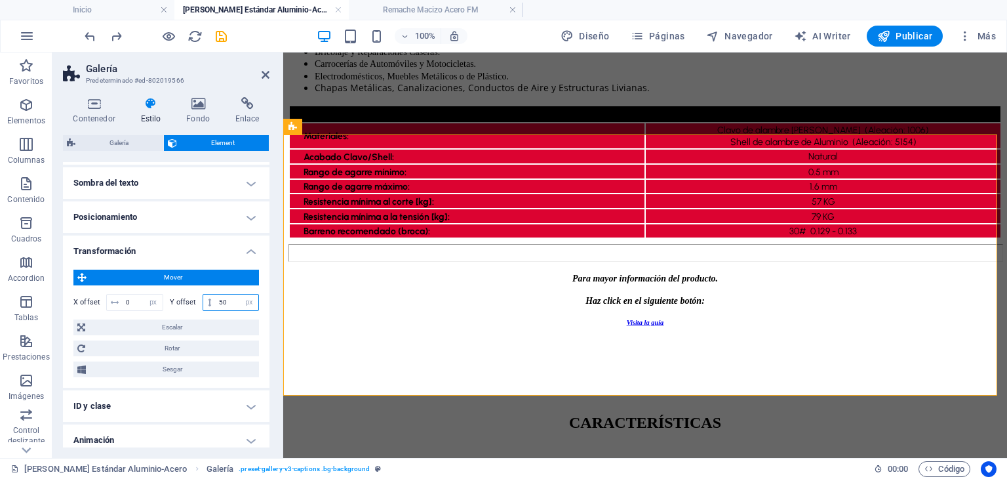
click at [228, 302] on input "50" at bounding box center [237, 302] width 43 height 16
click at [433, 7] on h4 "Remache Macizo Acero FM" at bounding box center [436, 10] width 174 height 14
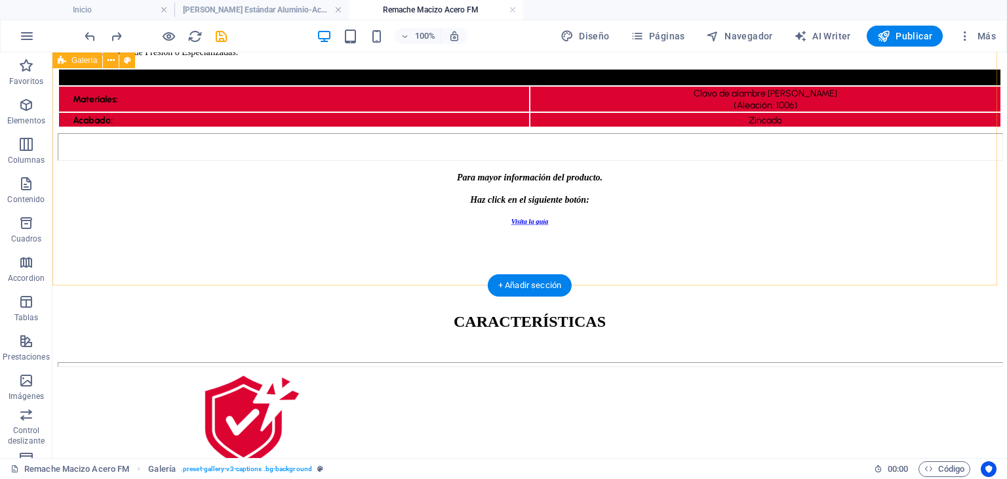
scroll to position [459, 0]
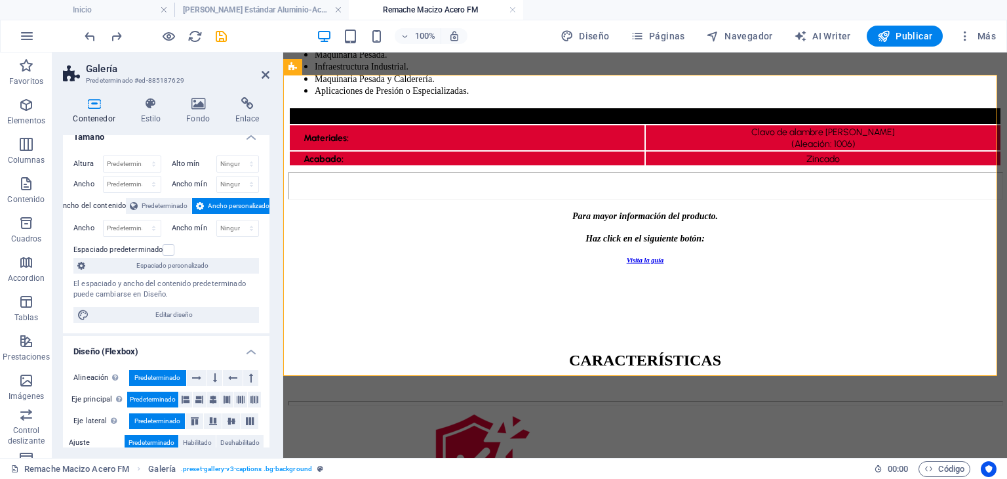
scroll to position [0, 0]
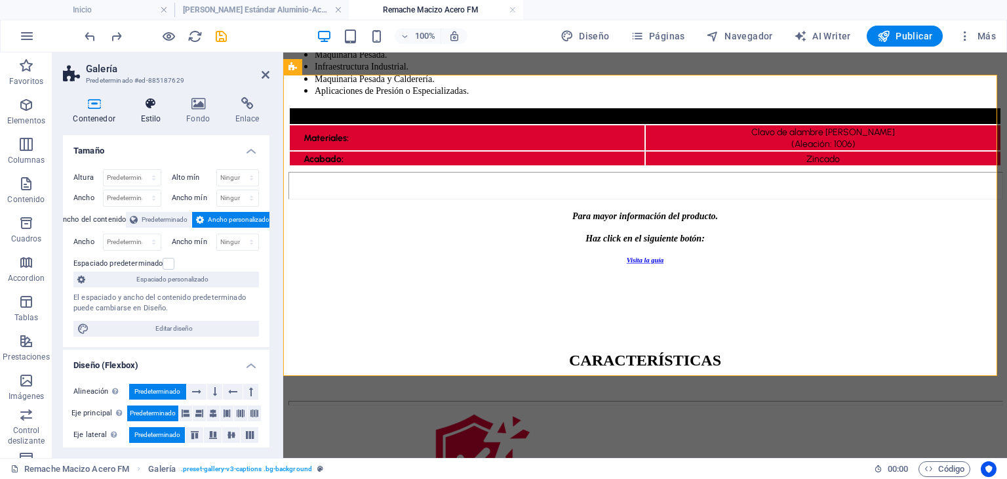
click at [140, 115] on h4 "Estilo" at bounding box center [153, 111] width 46 height 28
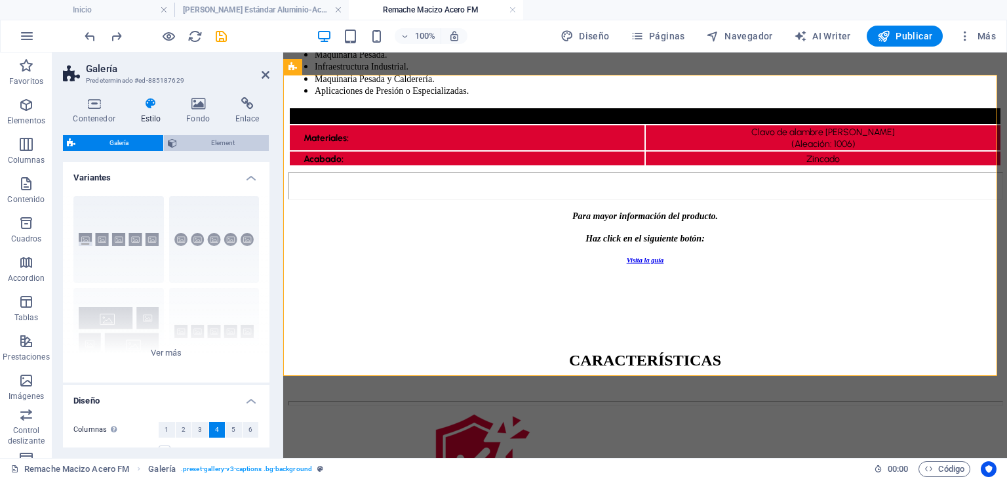
click at [218, 145] on span "Element" at bounding box center [223, 143] width 85 height 16
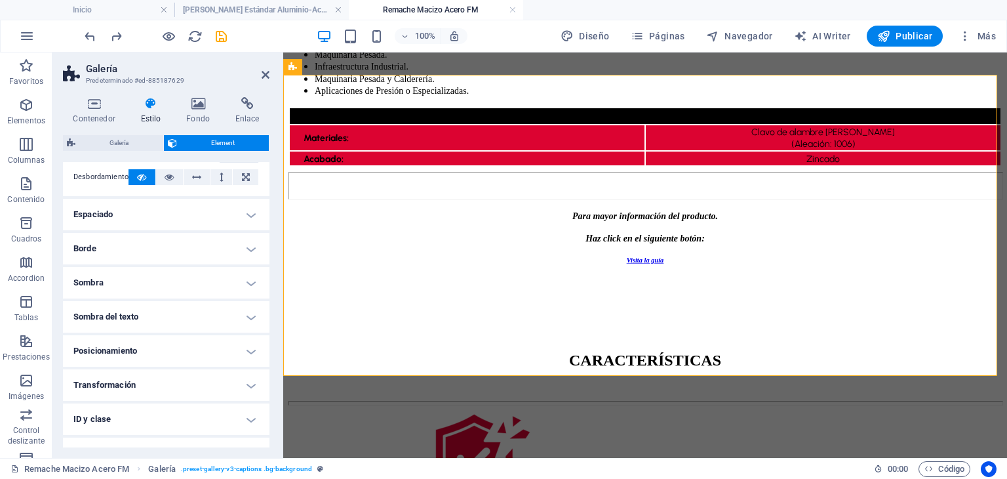
scroll to position [129, 0]
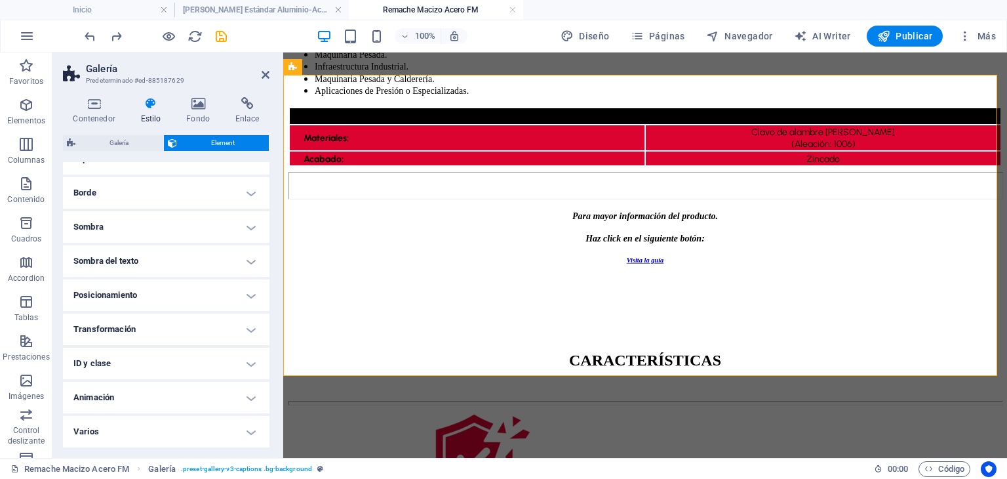
click at [195, 327] on h4 "Transformación" at bounding box center [166, 328] width 207 height 31
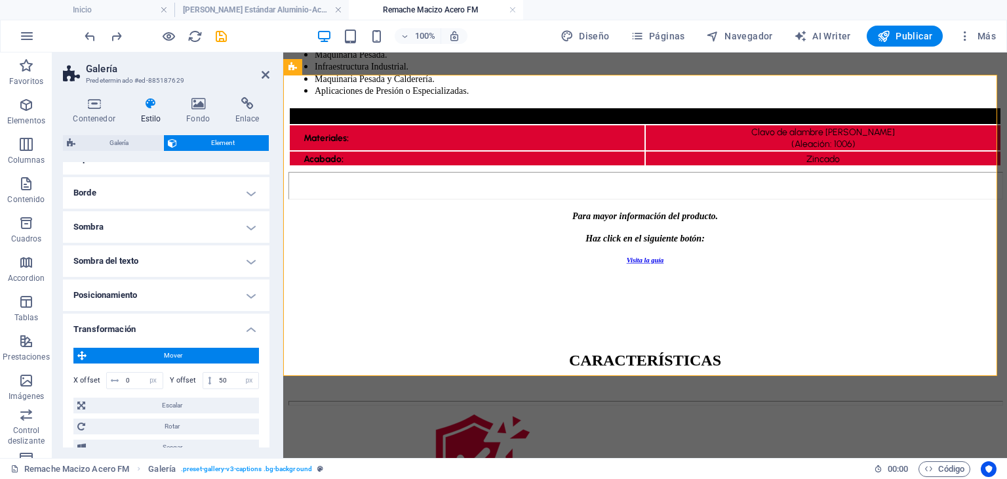
click at [194, 299] on h4 "Posicionamiento" at bounding box center [166, 294] width 207 height 31
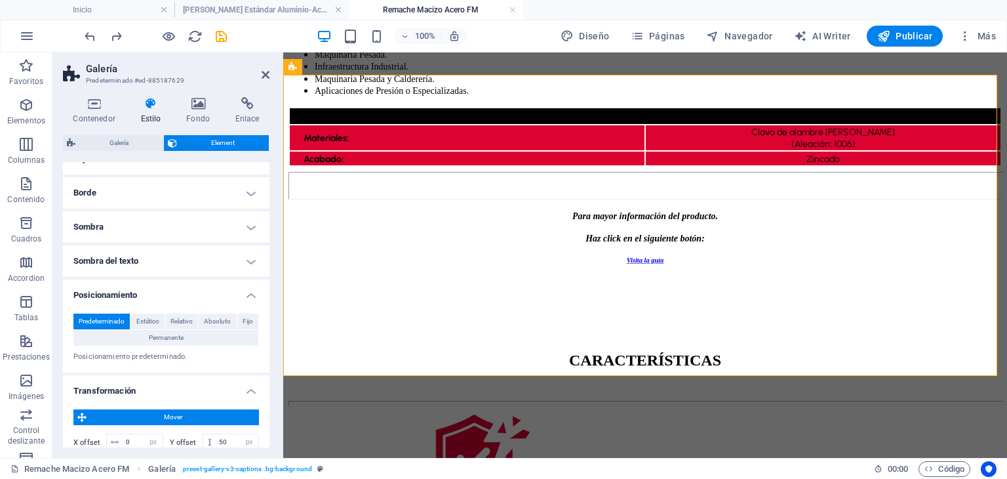
click at [194, 270] on h4 "Sombra del texto" at bounding box center [166, 260] width 207 height 31
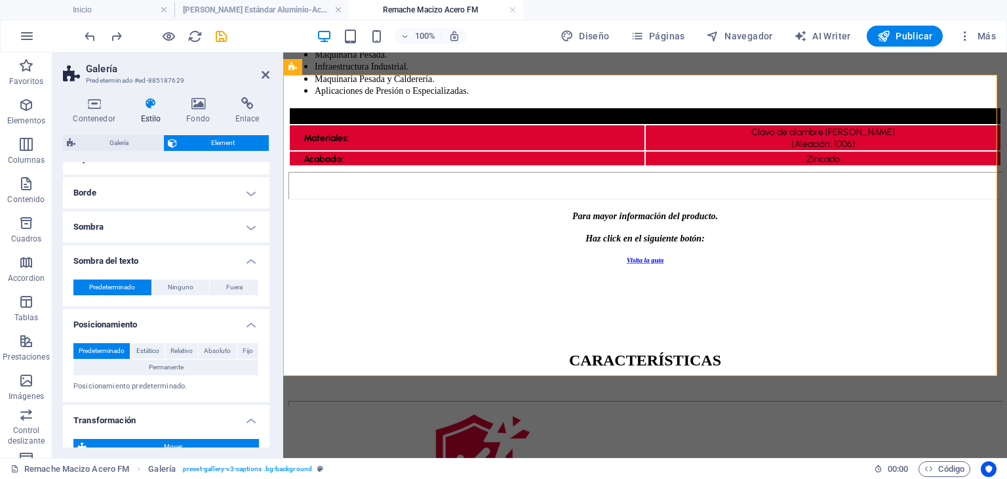
click at [194, 270] on div "Predeterminado Ninguno Fuera Color X offset 0 px rem vh vw Y offset 0 px rem vh…" at bounding box center [166, 287] width 207 height 37
click at [179, 260] on h4 "Sombra del texto" at bounding box center [166, 257] width 207 height 24
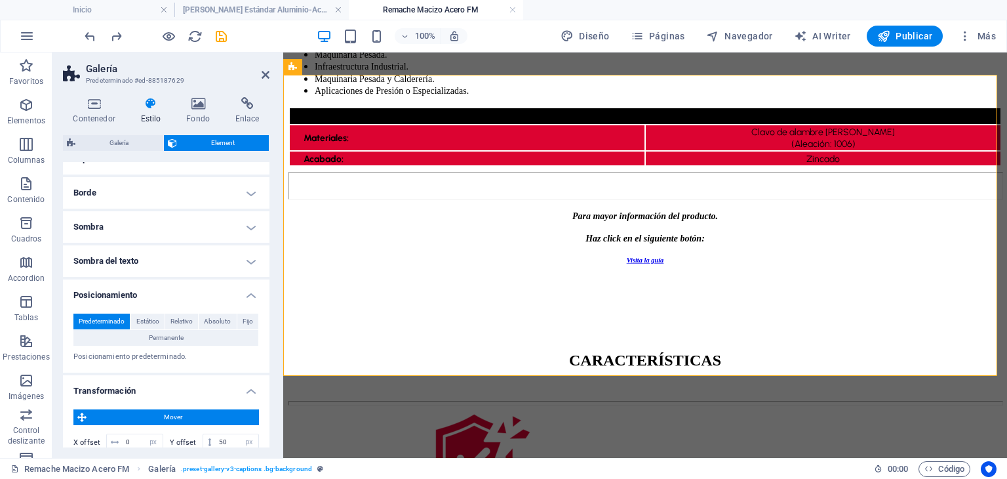
click at [188, 214] on h4 "Sombra" at bounding box center [166, 226] width 207 height 31
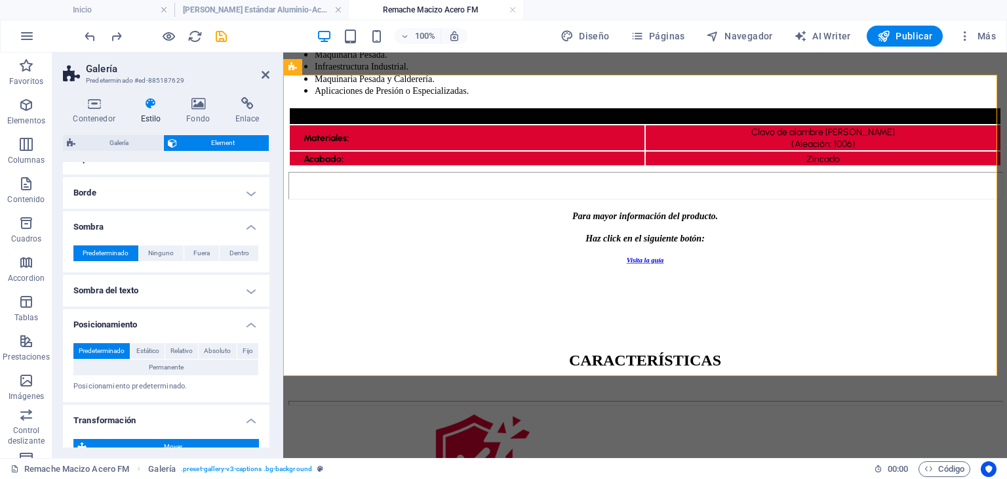
click at [195, 196] on h4 "Borde" at bounding box center [166, 192] width 207 height 31
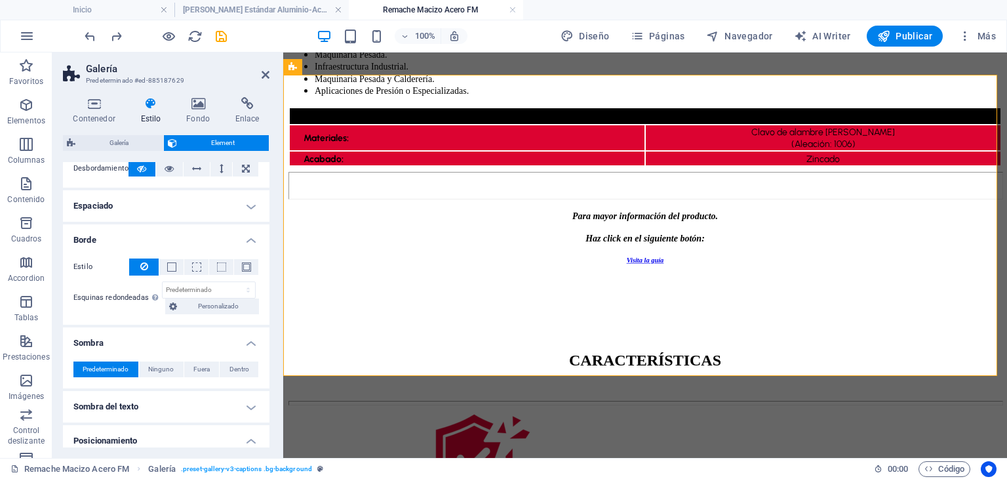
scroll to position [63, 0]
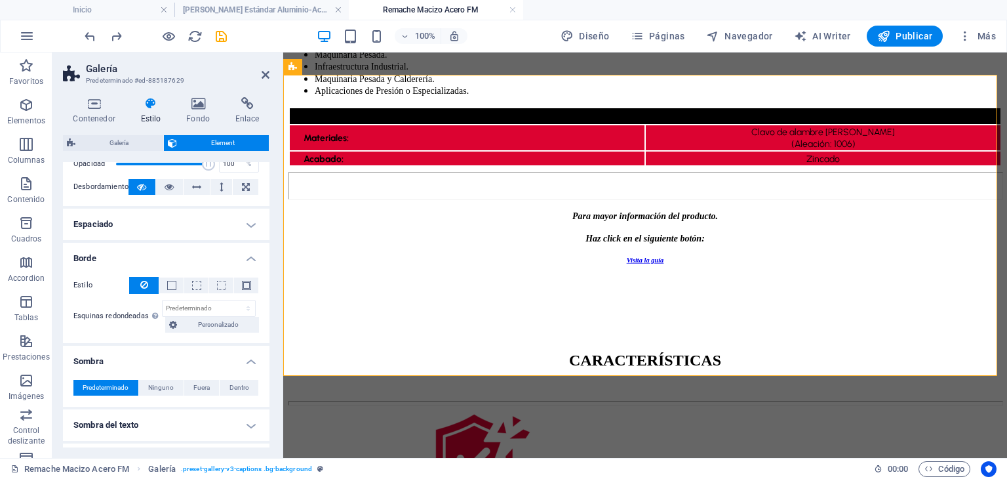
click at [195, 224] on h4 "Espaciado" at bounding box center [166, 224] width 207 height 31
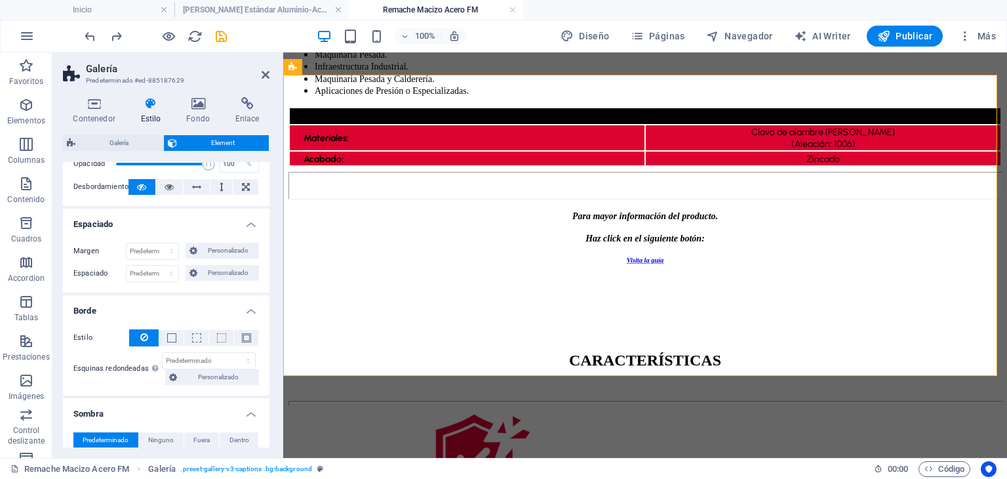
click at [195, 224] on h4 "Espaciado" at bounding box center [166, 221] width 207 height 24
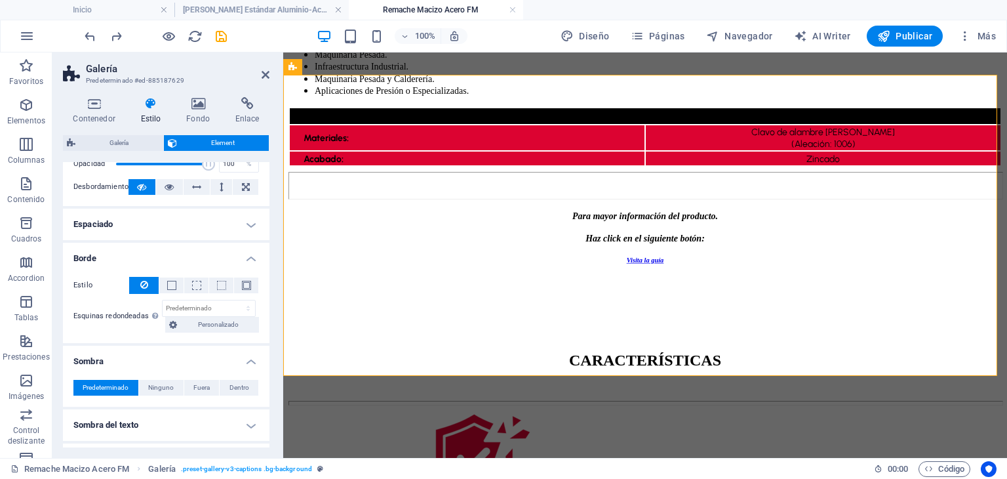
click at [195, 250] on h4 "Borde" at bounding box center [166, 255] width 207 height 24
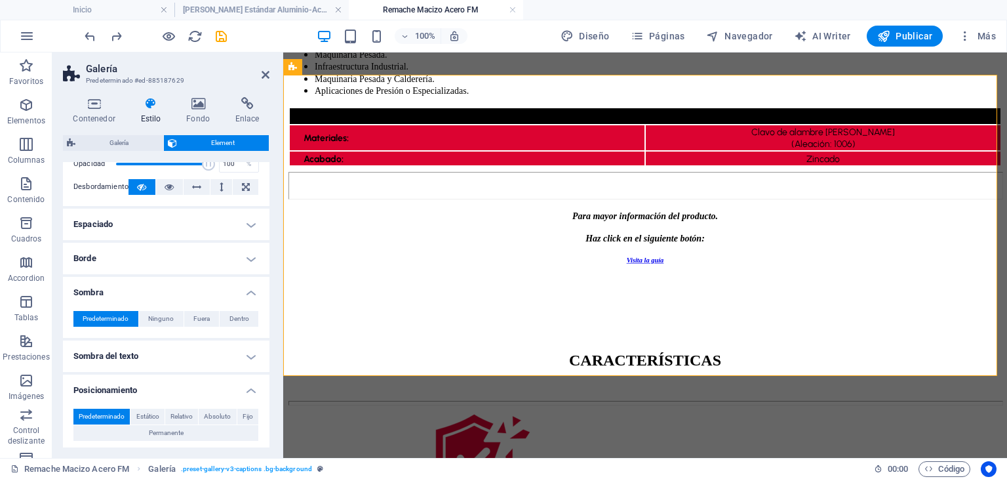
click at [189, 292] on h4 "Sombra" at bounding box center [166, 289] width 207 height 24
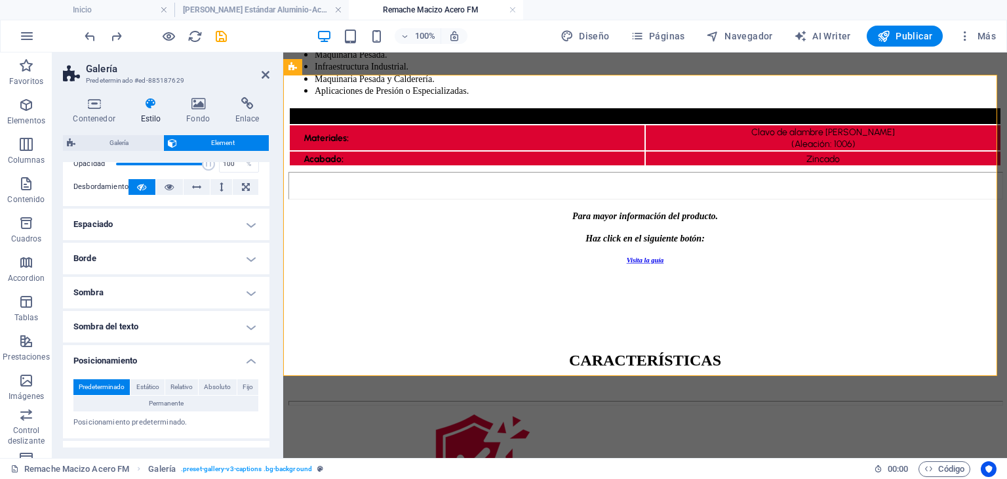
click at [181, 349] on h4 "Posicionamiento" at bounding box center [166, 357] width 207 height 24
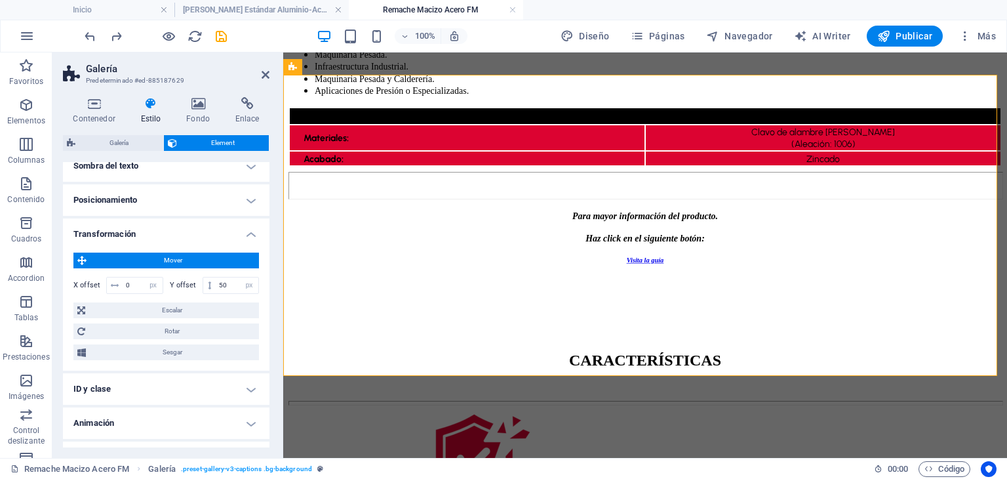
scroll to position [249, 0]
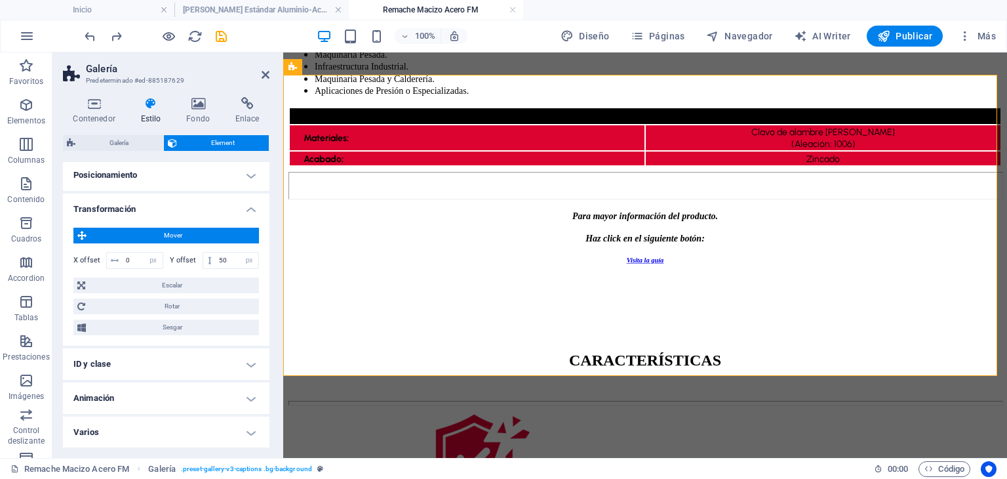
click at [157, 435] on h4 "Varios" at bounding box center [166, 431] width 207 height 31
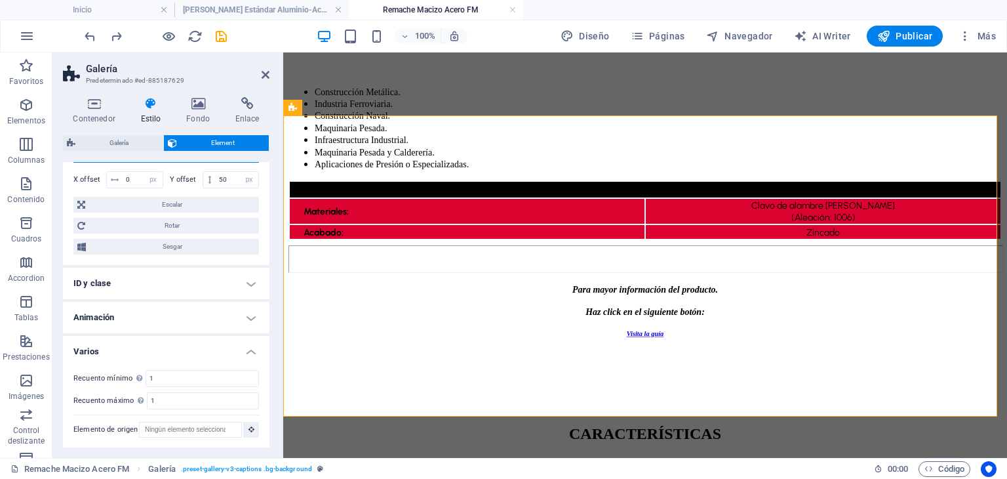
scroll to position [382, 0]
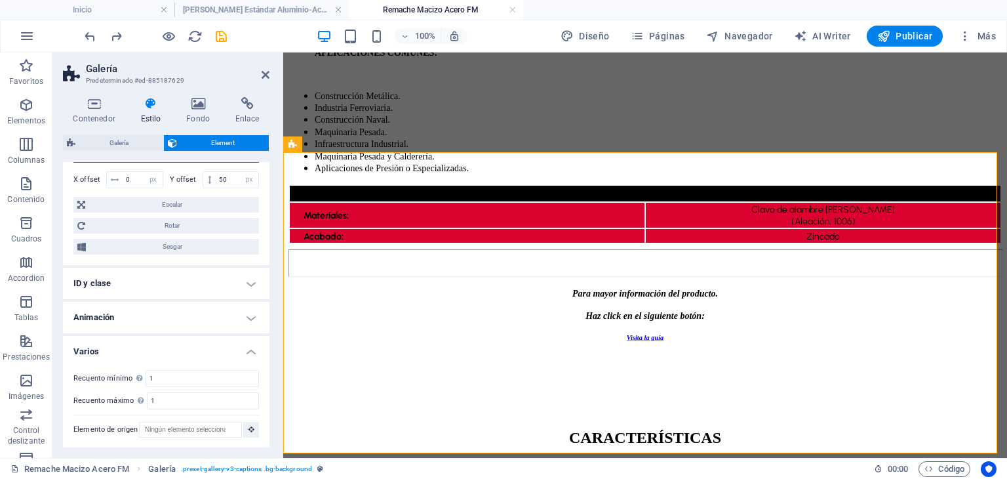
click at [178, 345] on h4 "Varios" at bounding box center [166, 348] width 207 height 24
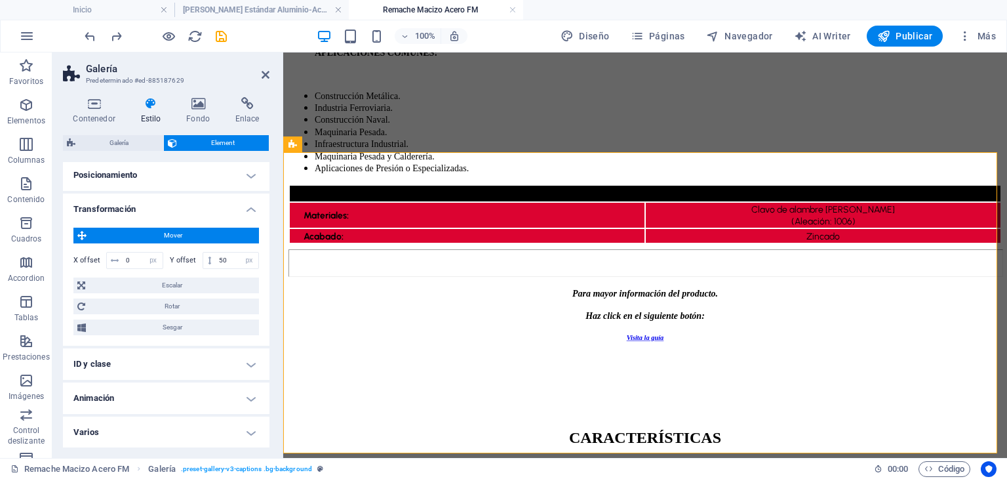
click at [161, 210] on h4 "Transformación" at bounding box center [166, 205] width 207 height 24
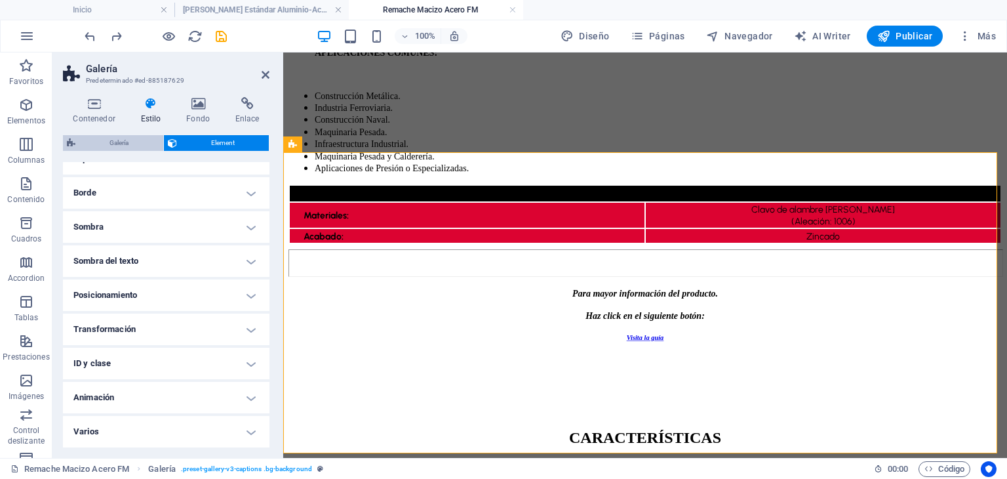
click at [90, 140] on span "Galería" at bounding box center [119, 143] width 80 height 16
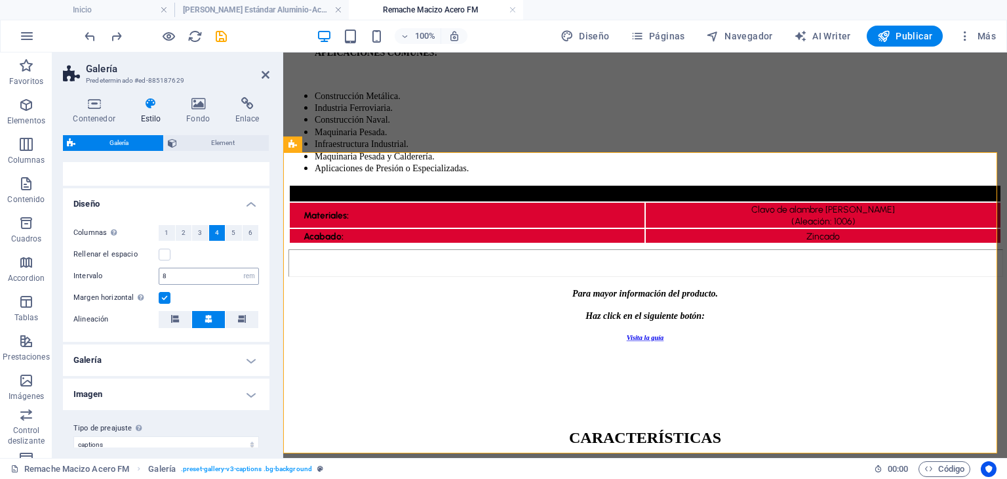
scroll to position [211, 0]
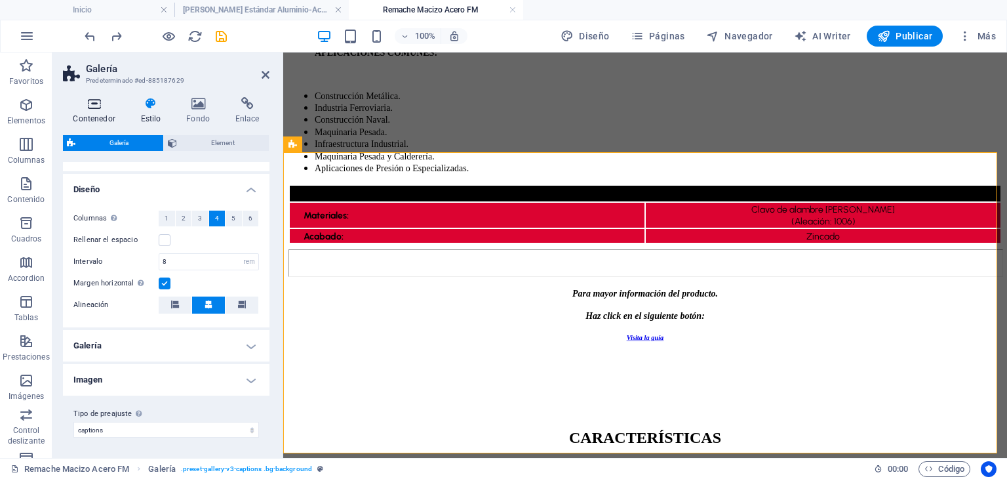
click at [97, 110] on h4 "Contenedor" at bounding box center [97, 111] width 68 height 28
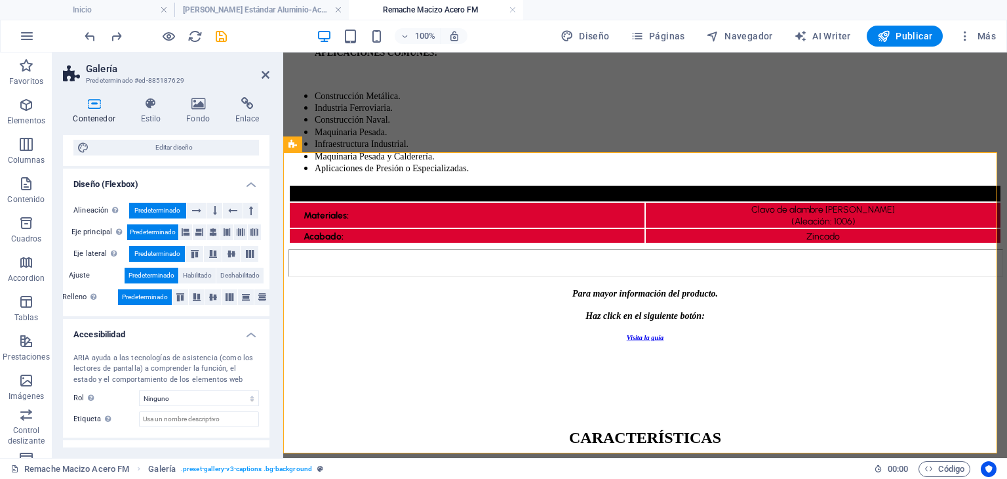
scroll to position [233, 0]
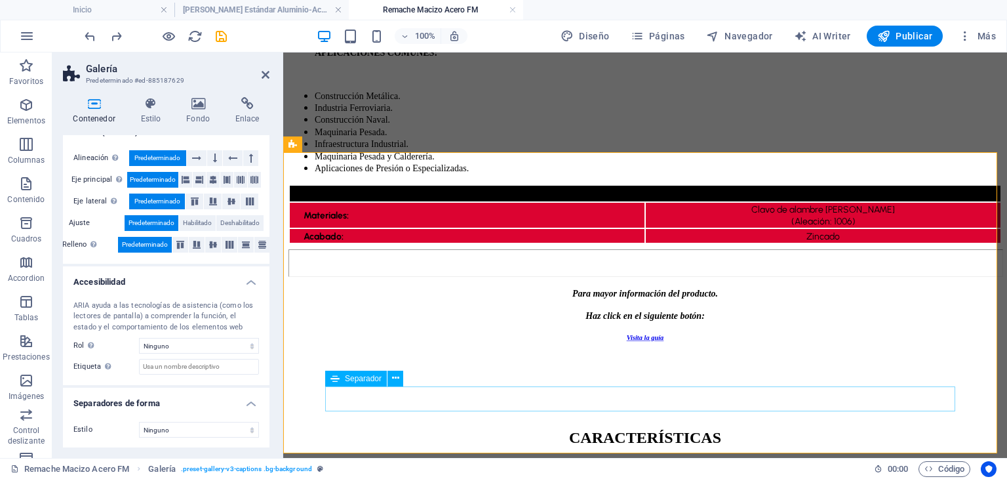
select select "%"
select select "px"
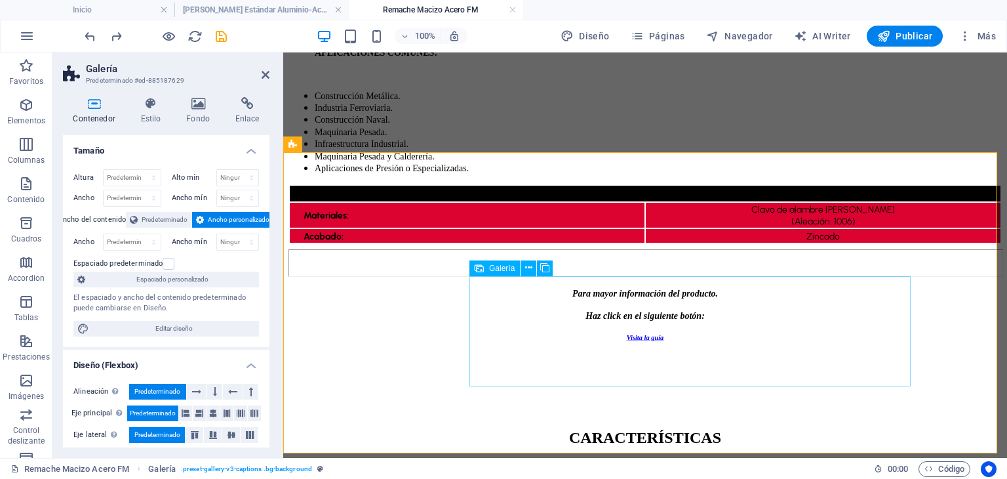
select select "5"
select select "%"
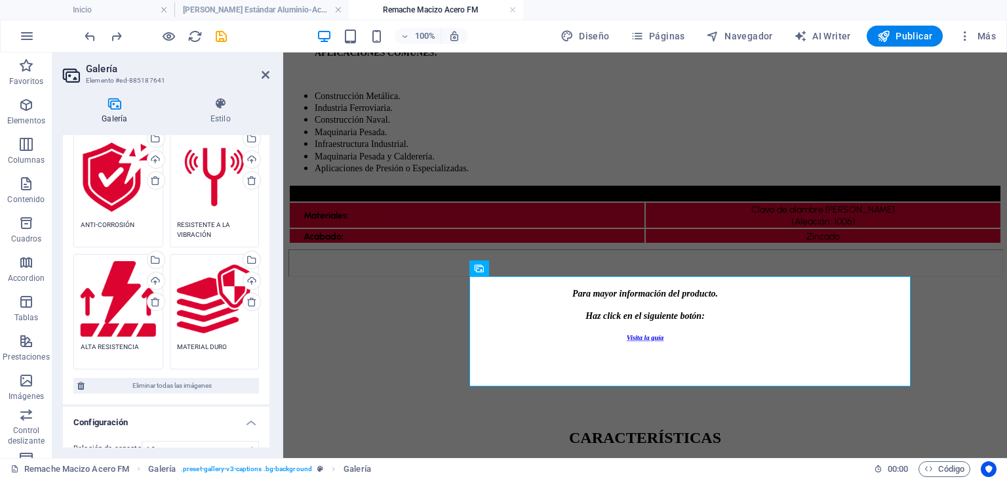
scroll to position [249, 0]
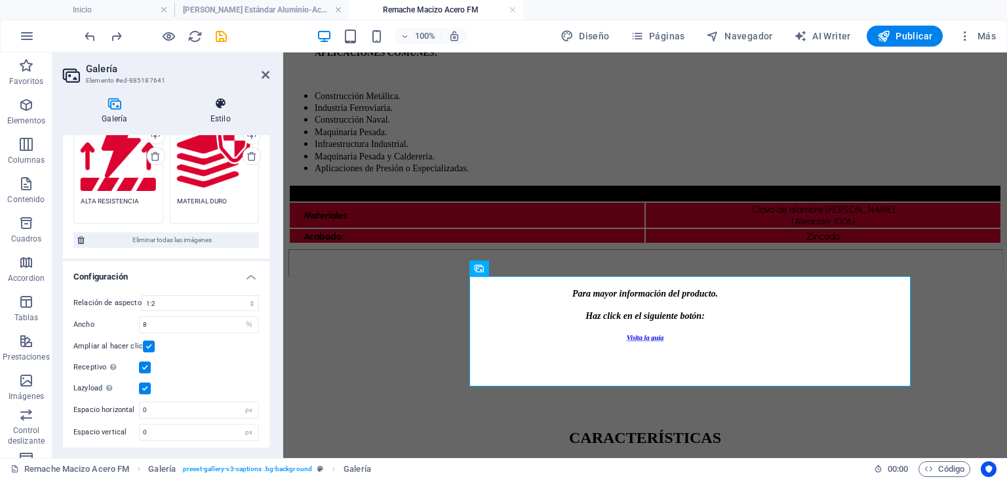
click at [223, 103] on icon at bounding box center [221, 103] width 98 height 13
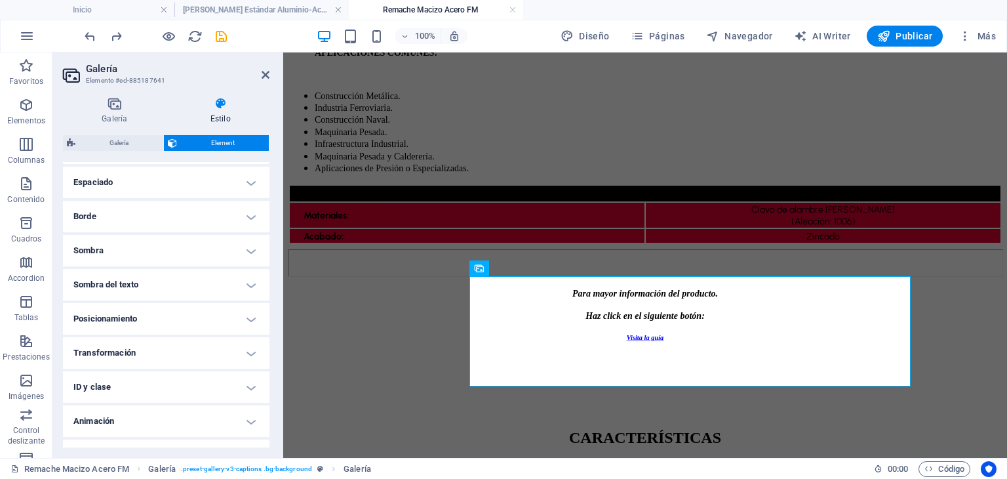
scroll to position [262, 0]
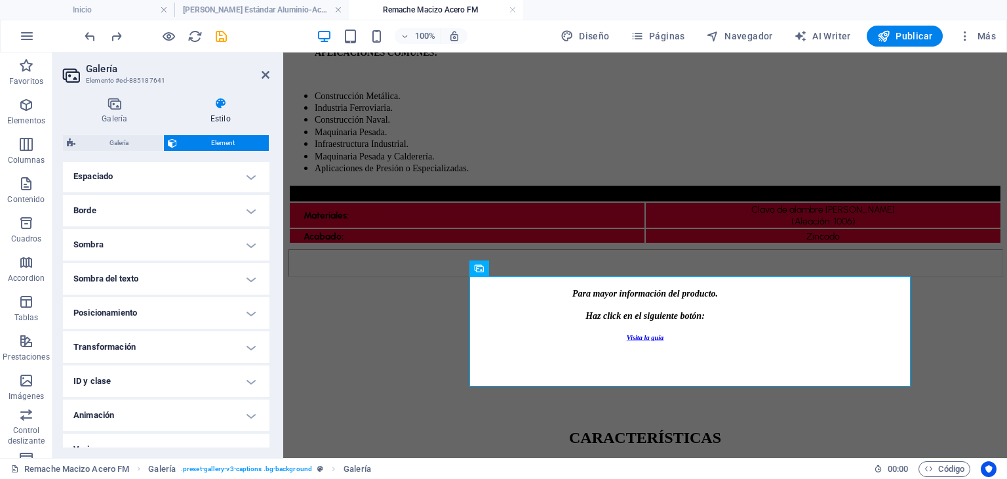
click at [157, 353] on h4 "Transformación" at bounding box center [166, 346] width 207 height 31
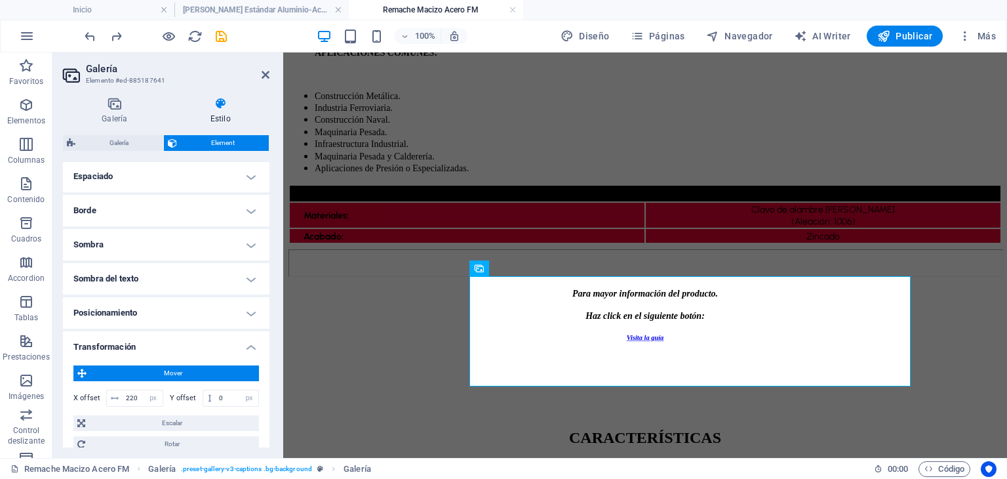
click at [159, 347] on h4 "Transformación" at bounding box center [166, 343] width 207 height 24
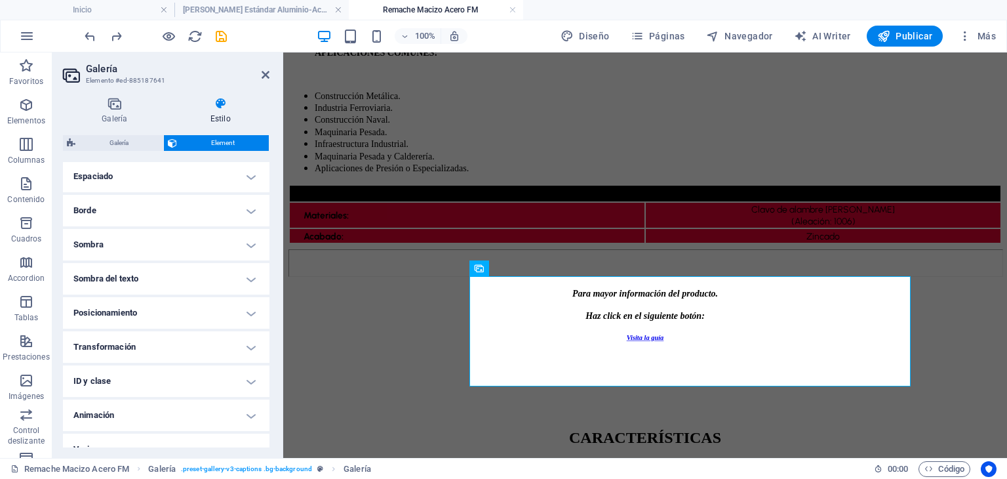
click at [157, 384] on h4 "ID y clase" at bounding box center [166, 380] width 207 height 31
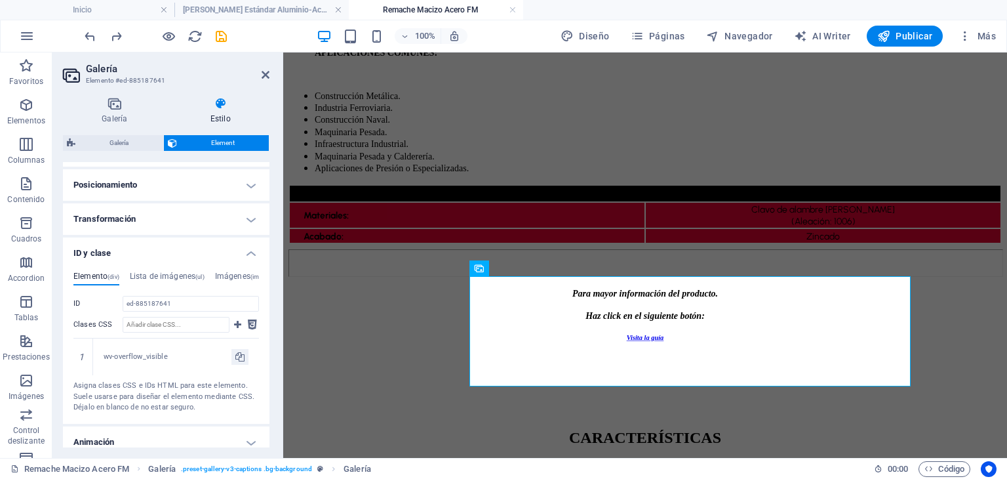
scroll to position [393, 0]
click at [168, 241] on h4 "ID y clase" at bounding box center [166, 246] width 207 height 24
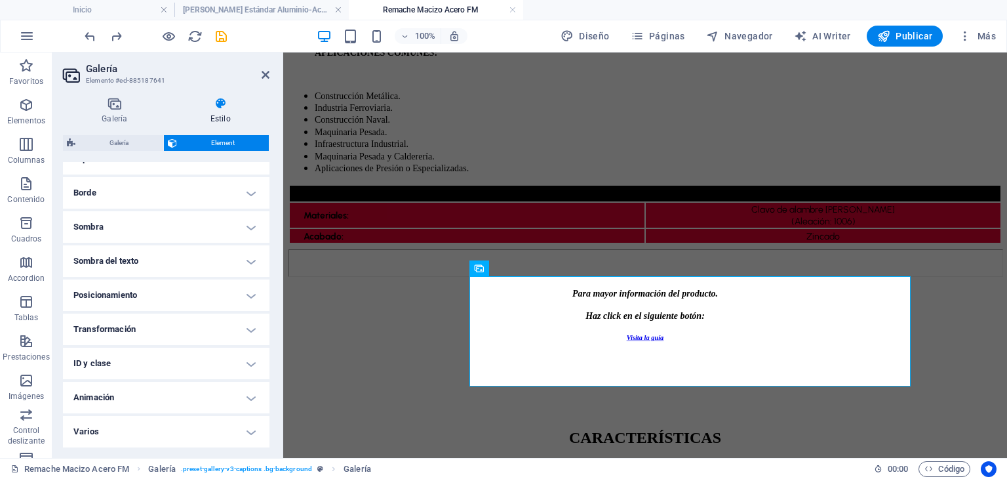
scroll to position [279, 0]
drag, startPoint x: 143, startPoint y: 339, endPoint x: 137, endPoint y: 346, distance: 9.3
click at [137, 346] on ul "Diseño La forma en la que este elemento se expande en la disposición (Flexbox).…" at bounding box center [166, 165] width 207 height 565
click at [144, 319] on h4 "Transformación" at bounding box center [166, 329] width 207 height 31
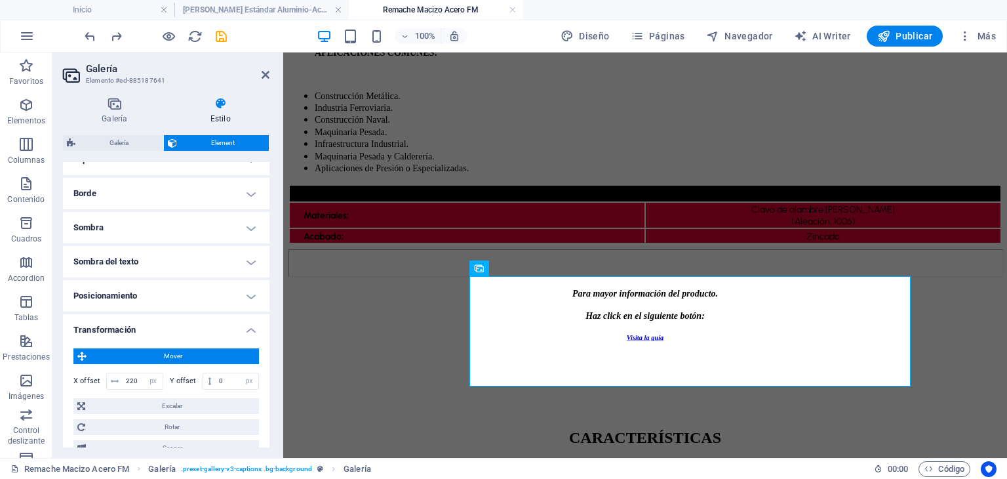
scroll to position [393, 0]
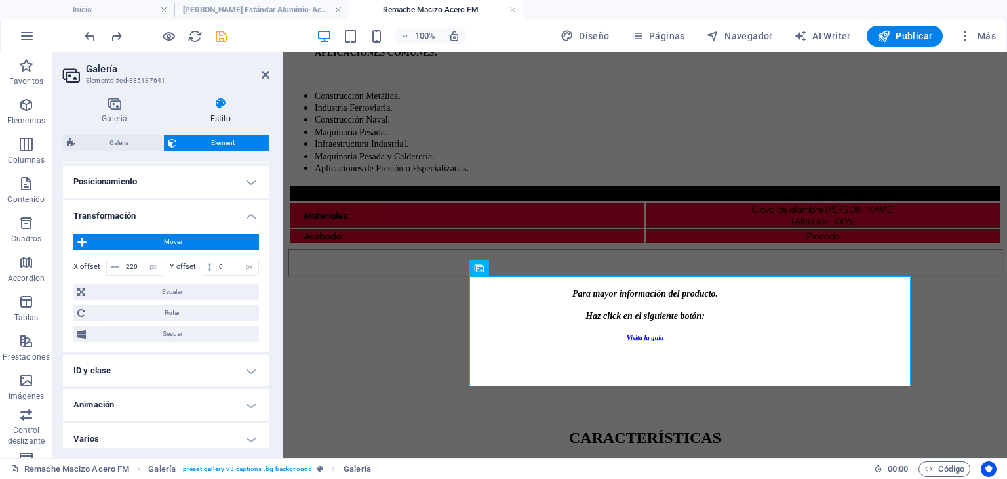
click at [216, 210] on h4 "Transformación" at bounding box center [166, 212] width 207 height 24
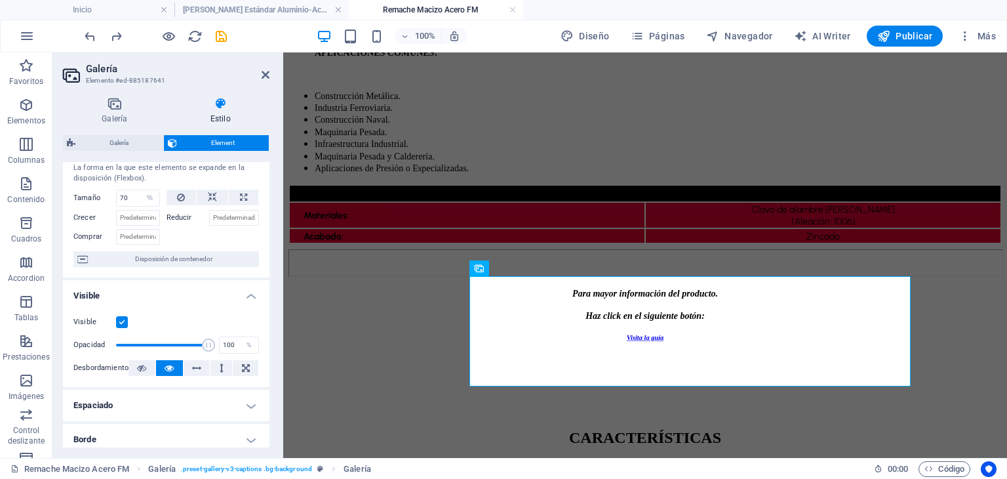
scroll to position [0, 0]
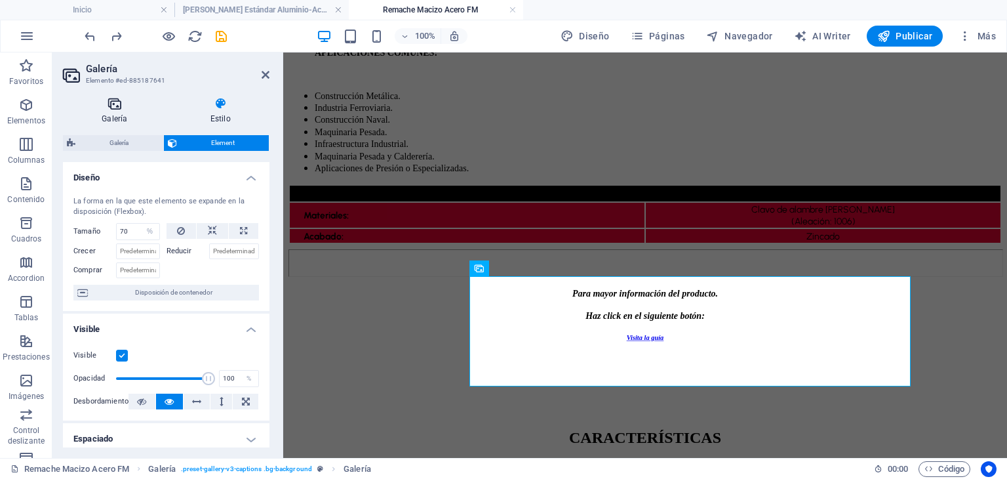
click at [105, 101] on icon at bounding box center [115, 103] width 104 height 13
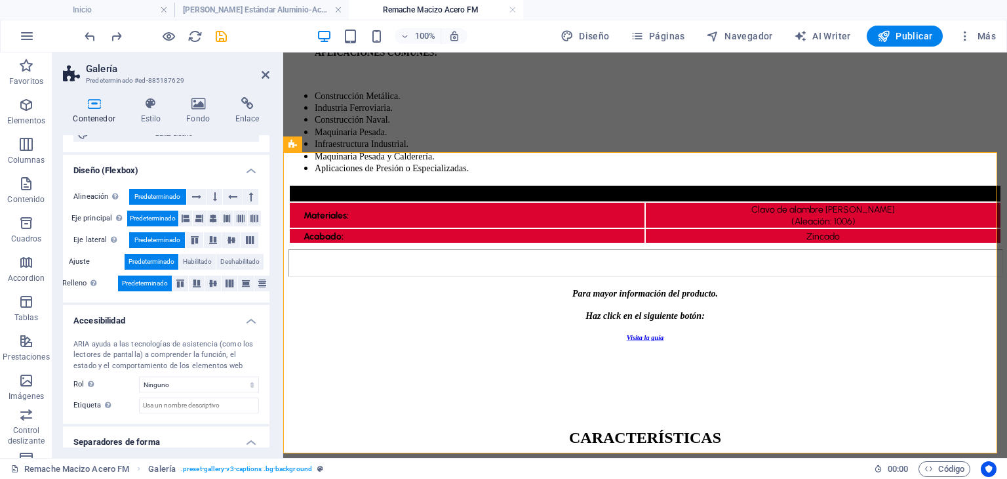
scroll to position [233, 0]
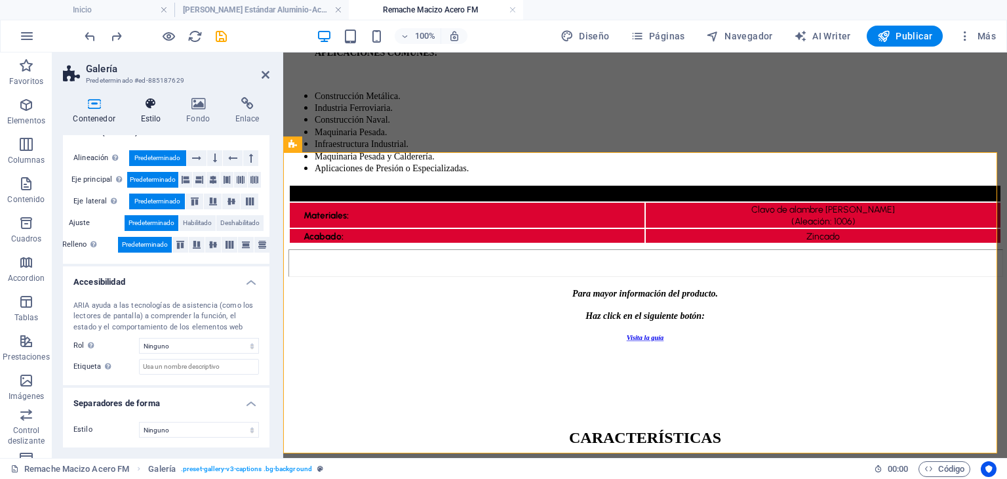
click at [164, 103] on icon at bounding box center [150, 103] width 41 height 13
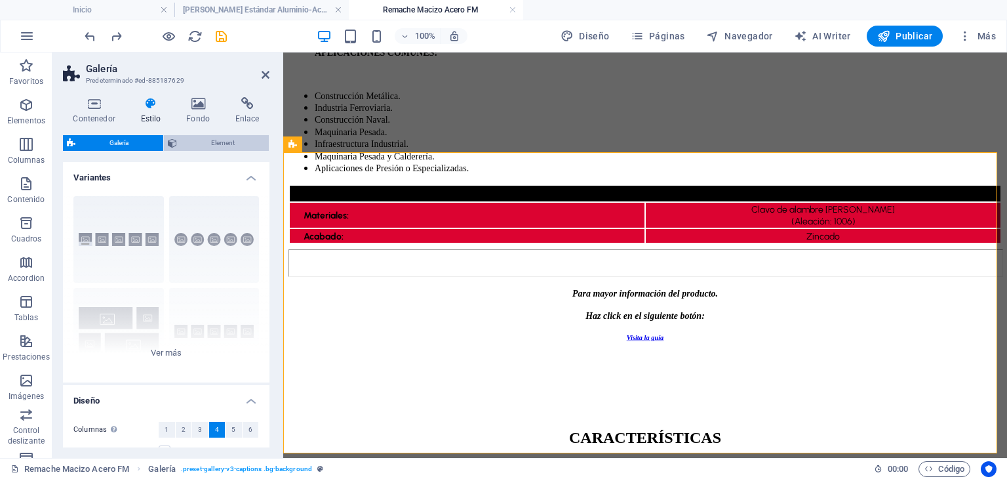
click at [247, 140] on span "Element" at bounding box center [223, 143] width 85 height 16
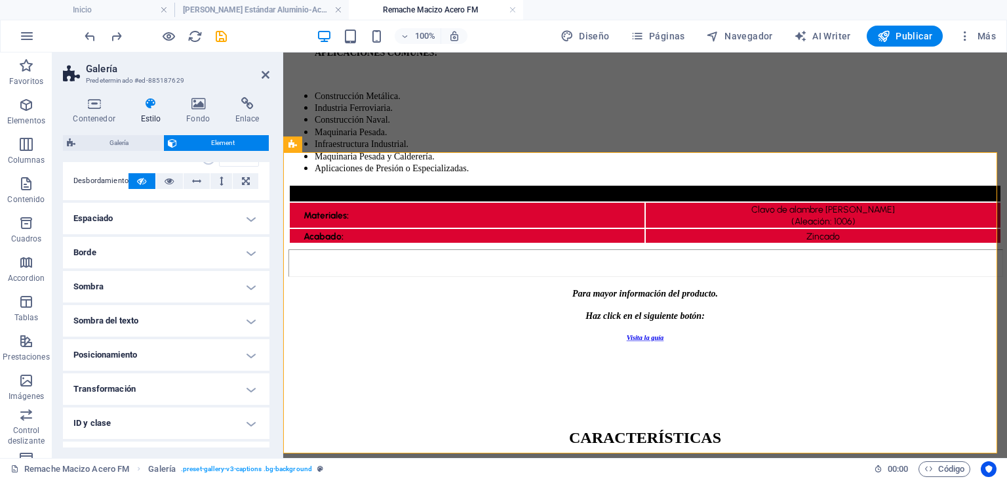
scroll to position [129, 0]
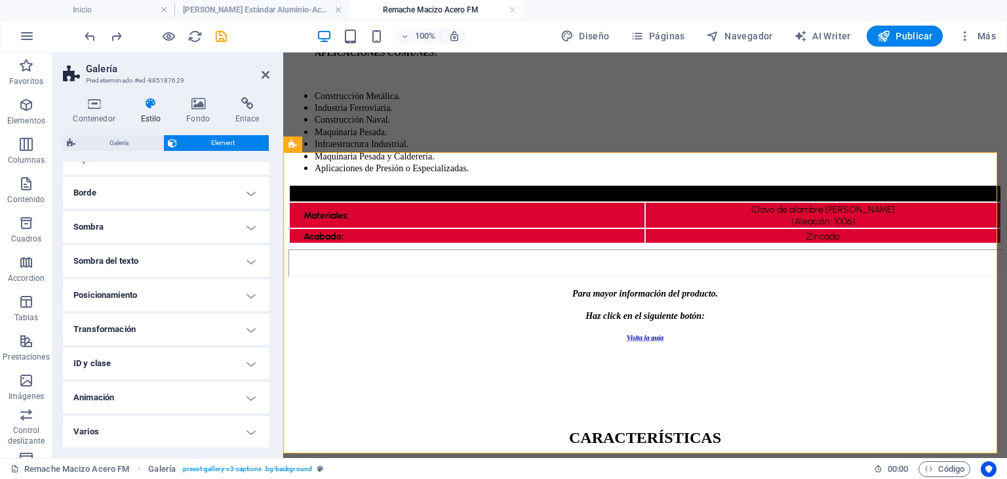
click at [134, 292] on h4 "Posicionamiento" at bounding box center [166, 294] width 207 height 31
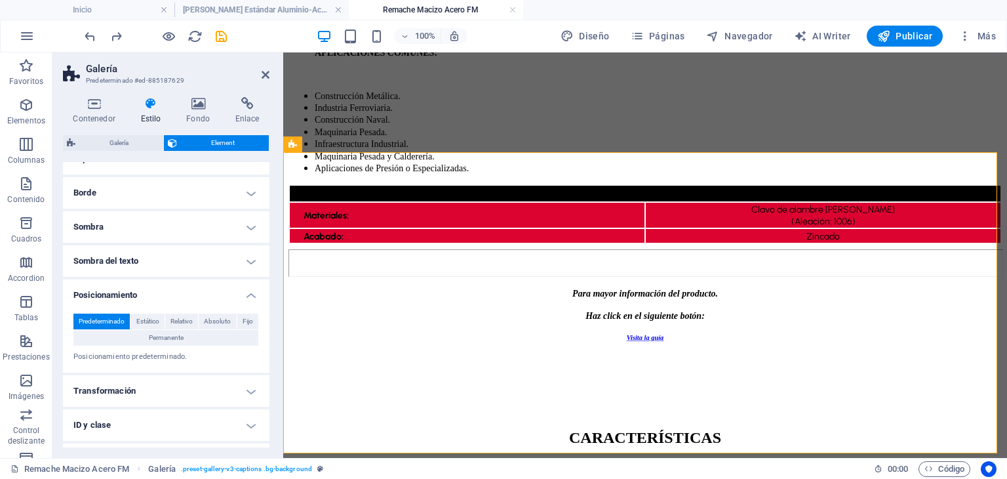
click at [134, 292] on h4 "Posicionamiento" at bounding box center [166, 291] width 207 height 24
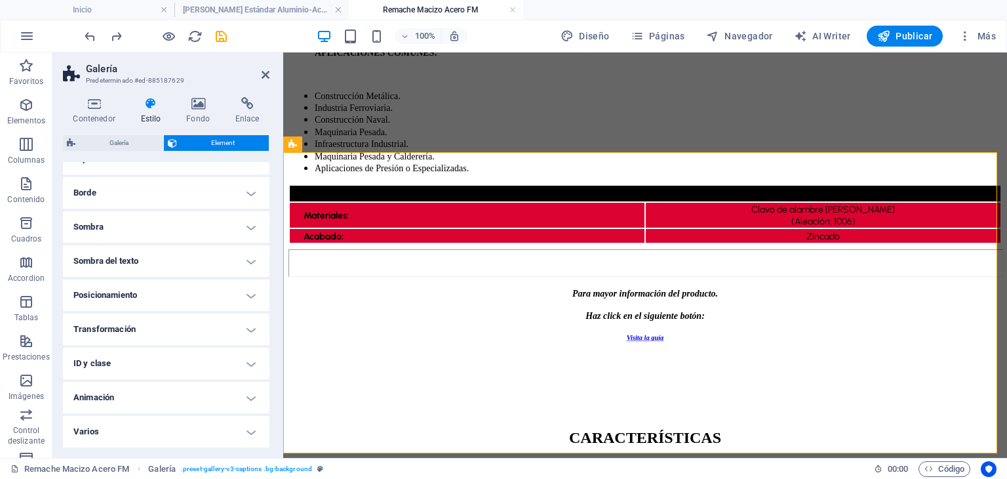
click at [146, 327] on h4 "Transformación" at bounding box center [166, 328] width 207 height 31
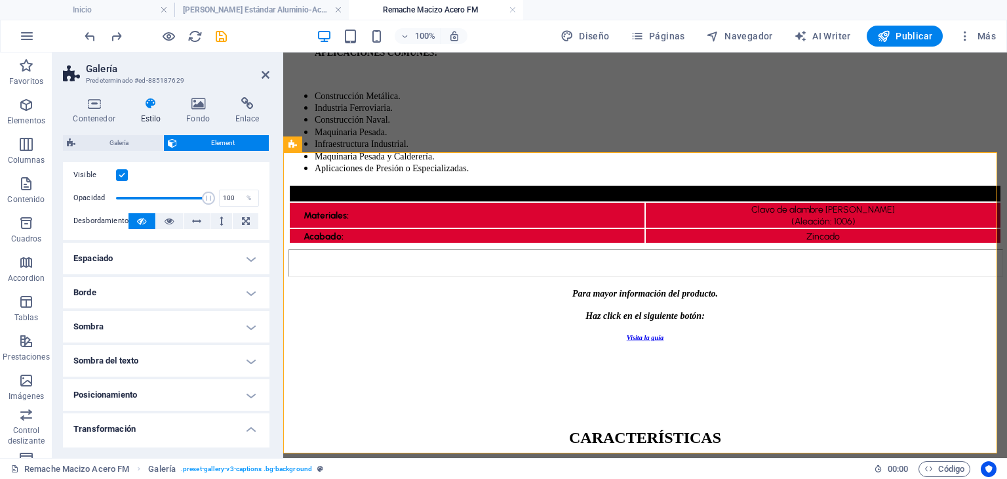
scroll to position [0, 0]
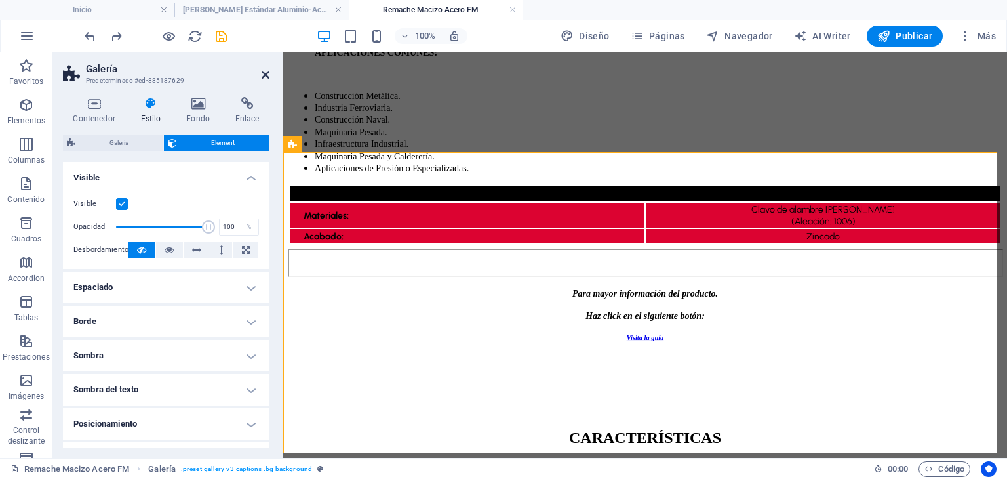
click at [262, 71] on icon at bounding box center [266, 75] width 8 height 10
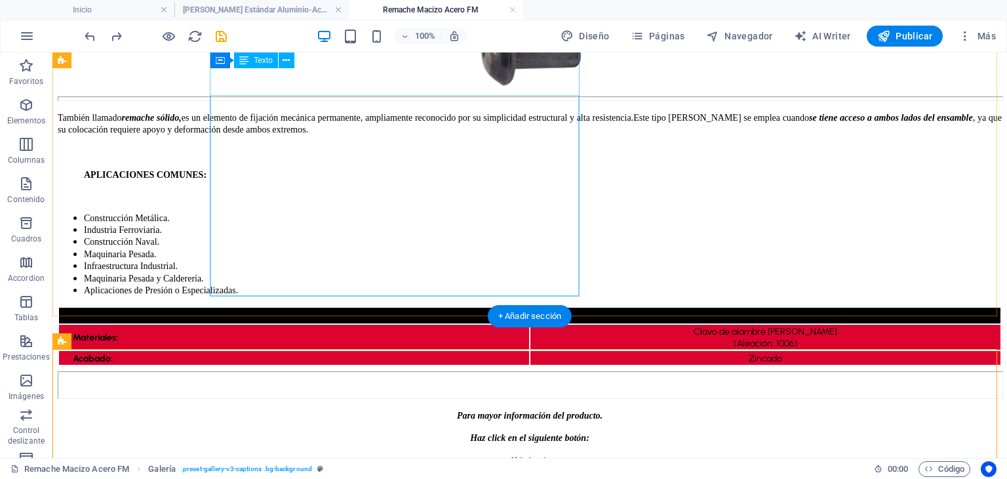
scroll to position [185, 0]
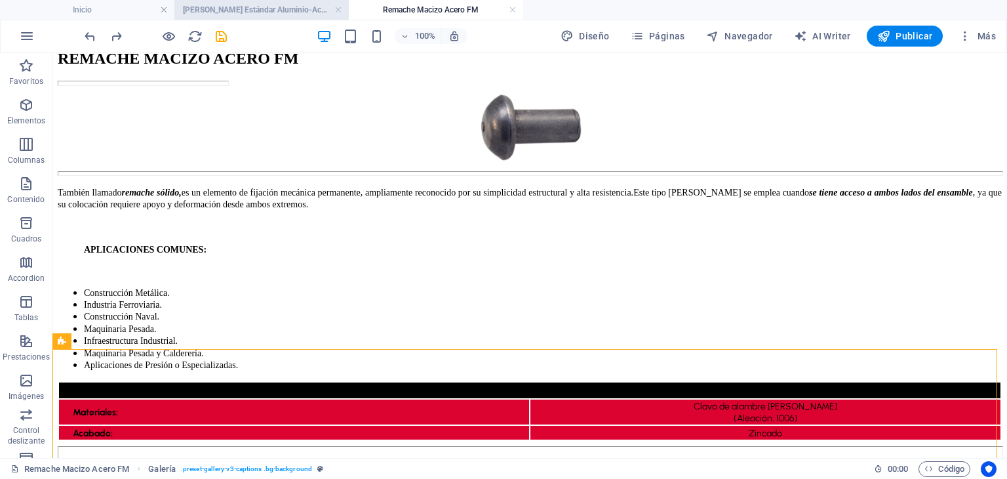
click at [257, 16] on h4 "[PERSON_NAME] Estándar Aluminio-Acero" at bounding box center [261, 10] width 174 height 14
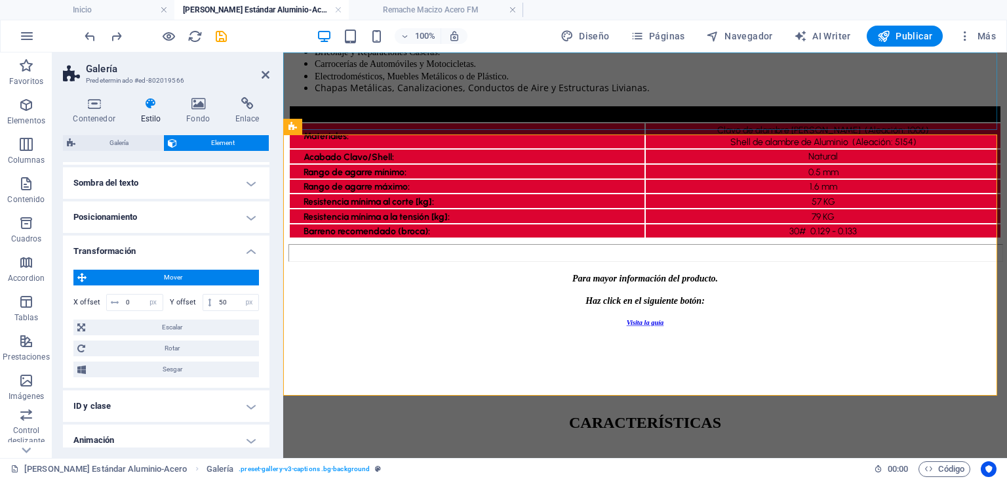
scroll to position [525, 0]
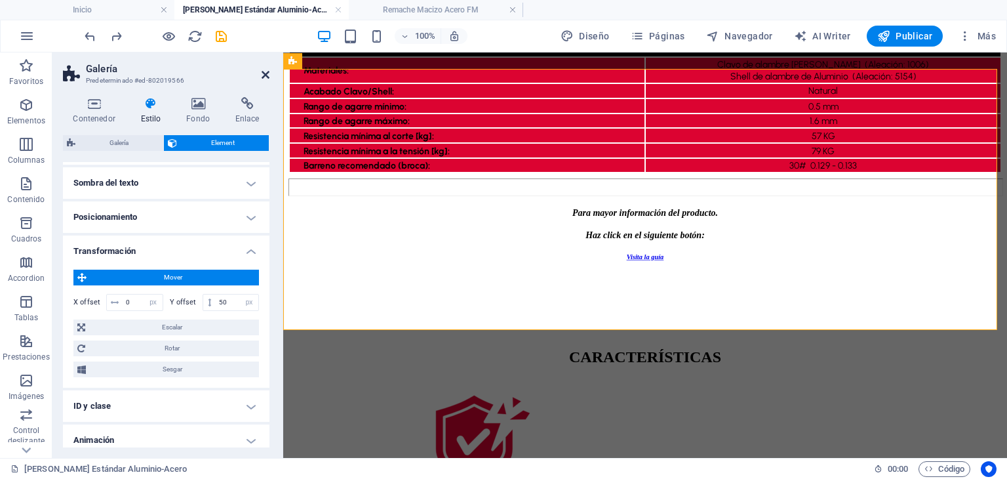
click at [262, 77] on icon at bounding box center [266, 75] width 8 height 10
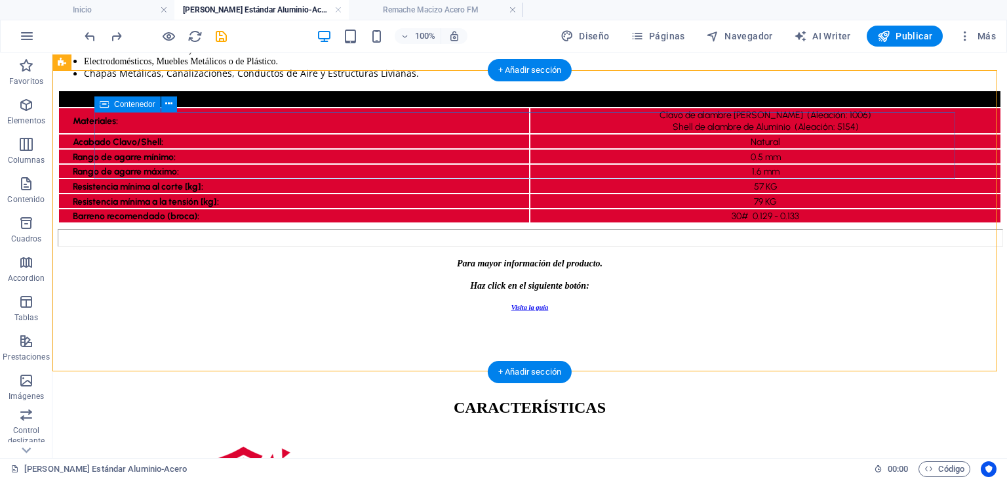
scroll to position [393, 0]
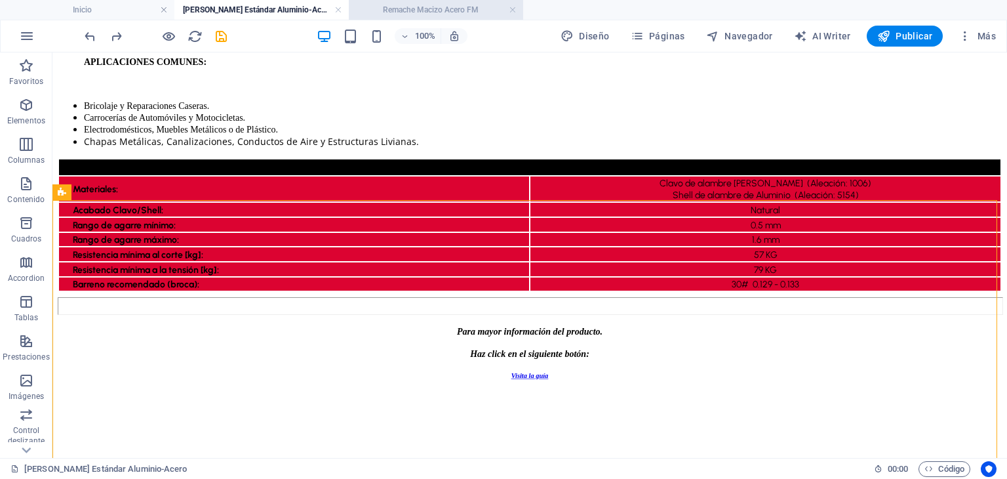
click at [372, 12] on h4 "Remache Macizo Acero FM" at bounding box center [436, 10] width 174 height 14
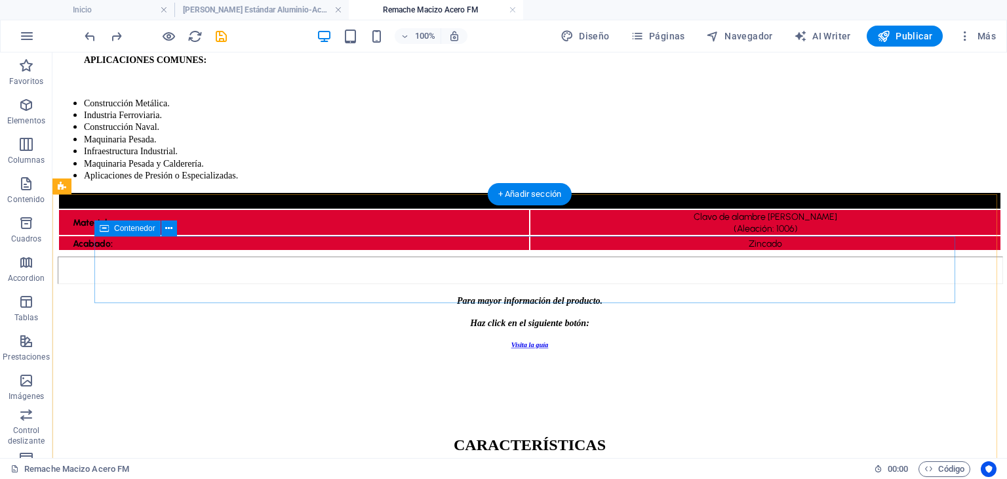
scroll to position [382, 0]
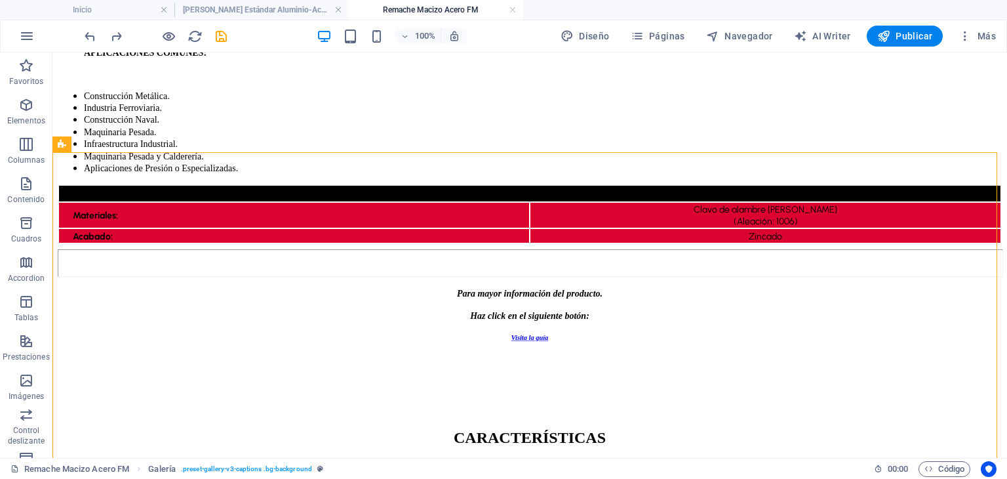
click at [247, 22] on div "100% Diseño Páginas Navegador AI Writer Publicar Más" at bounding box center [504, 35] width 1006 height 31
click at [252, 11] on h4 "[PERSON_NAME] Estándar Aluminio-Acero" at bounding box center [261, 10] width 174 height 14
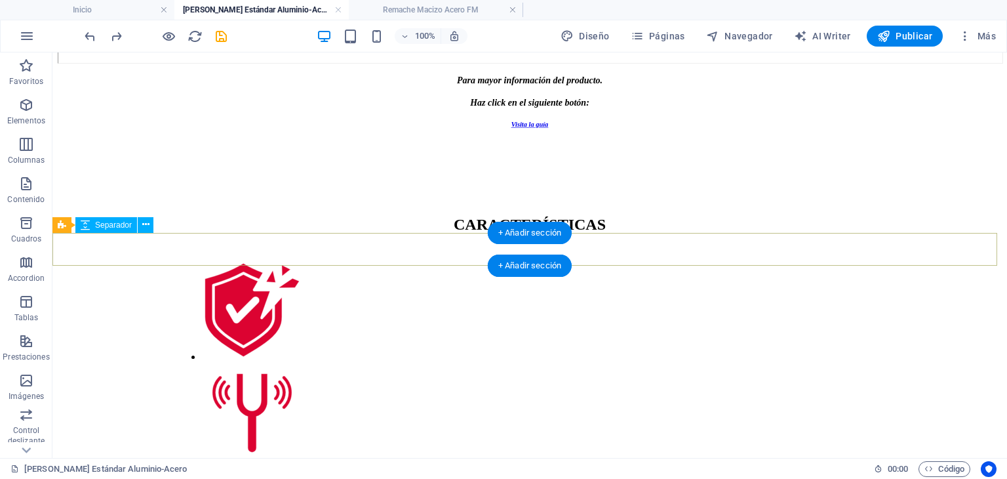
scroll to position [0, 0]
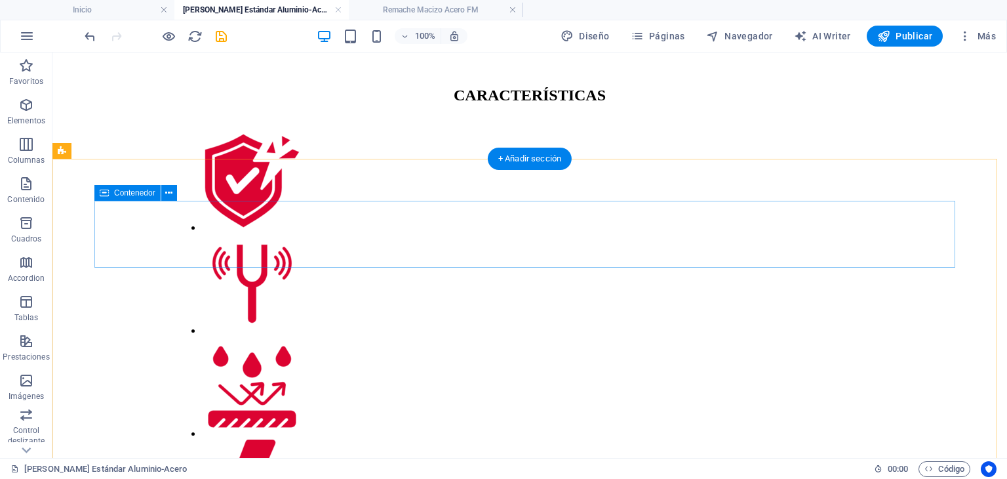
scroll to position [852, 0]
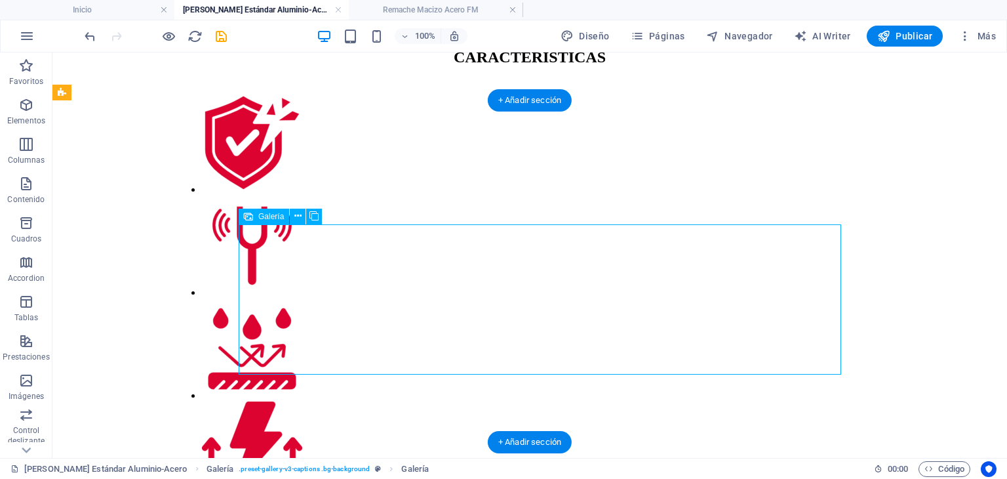
select select "5"
select select "%"
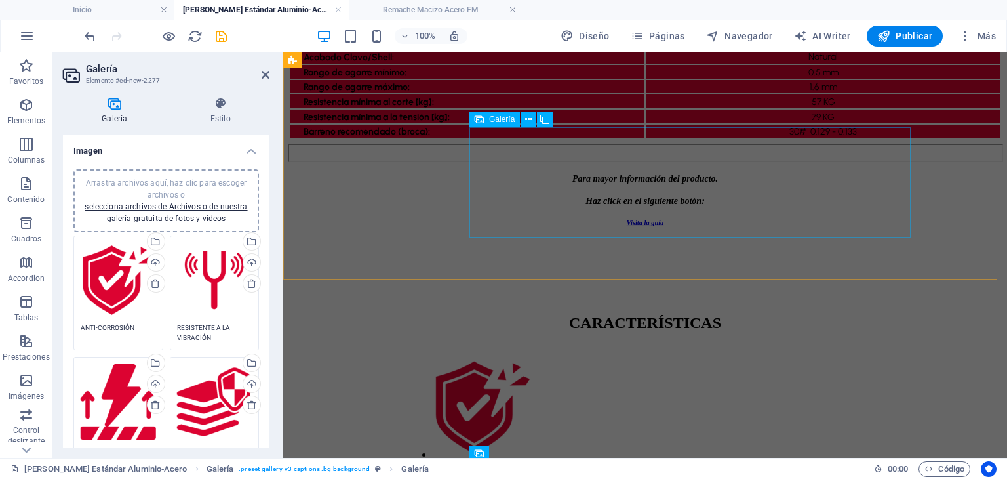
scroll to position [484, 0]
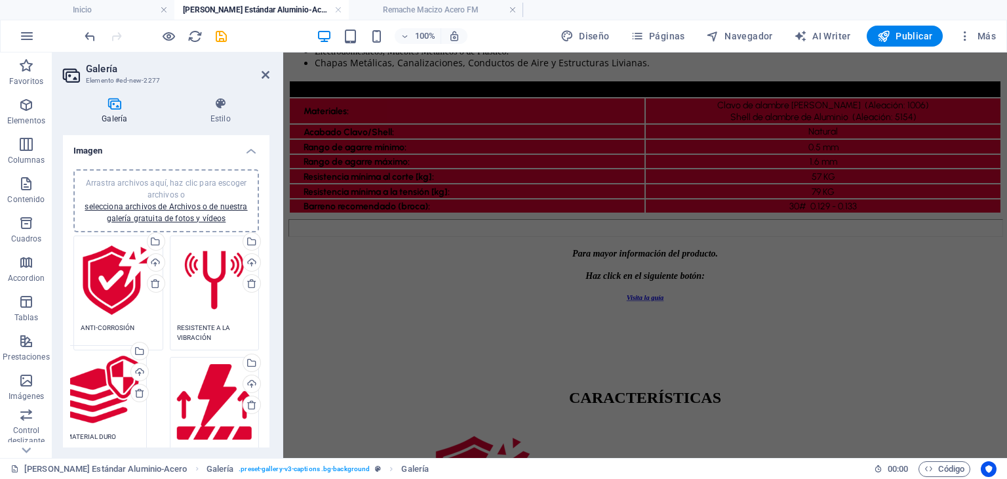
drag, startPoint x: 203, startPoint y: 397, endPoint x: 83, endPoint y: 386, distance: 120.5
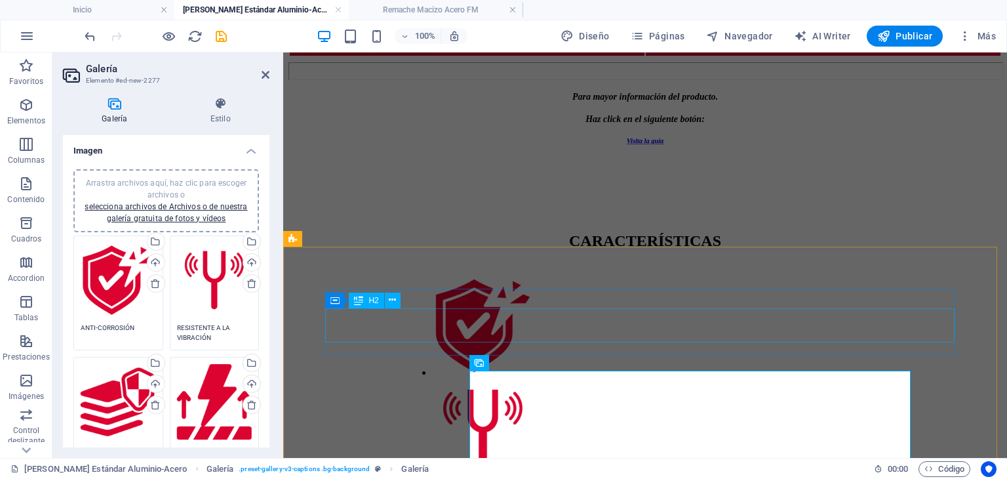
scroll to position [574, 0]
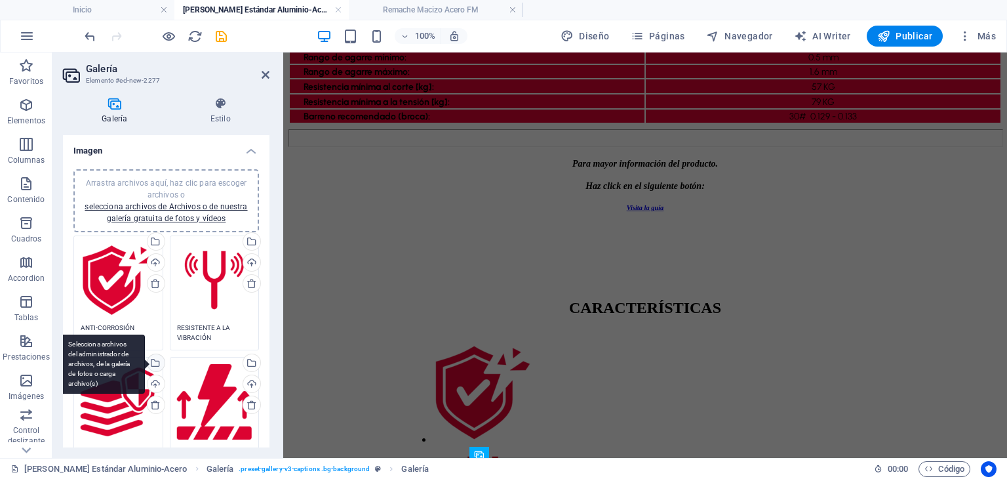
click at [155, 355] on div "Selecciona archivos del administrador de archivos, de la galería de fotos o car…" at bounding box center [155, 364] width 20 height 20
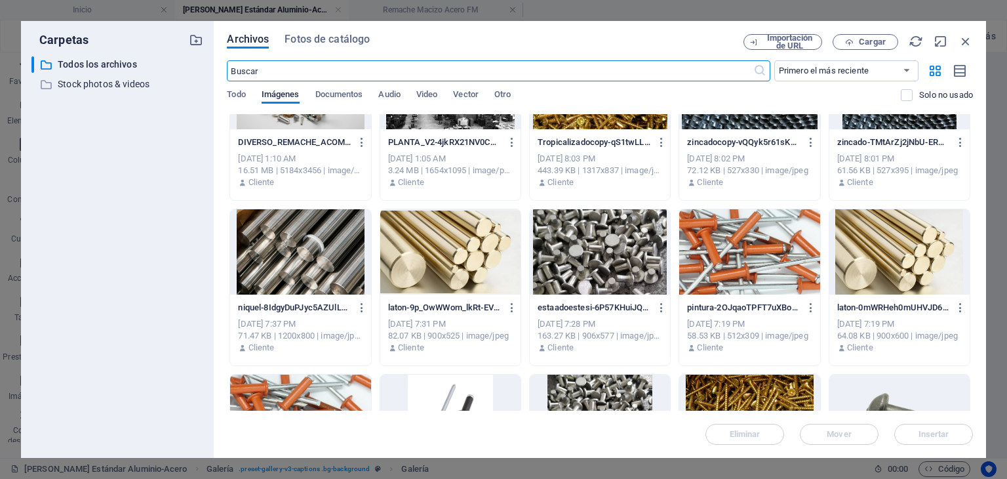
scroll to position [3803, 0]
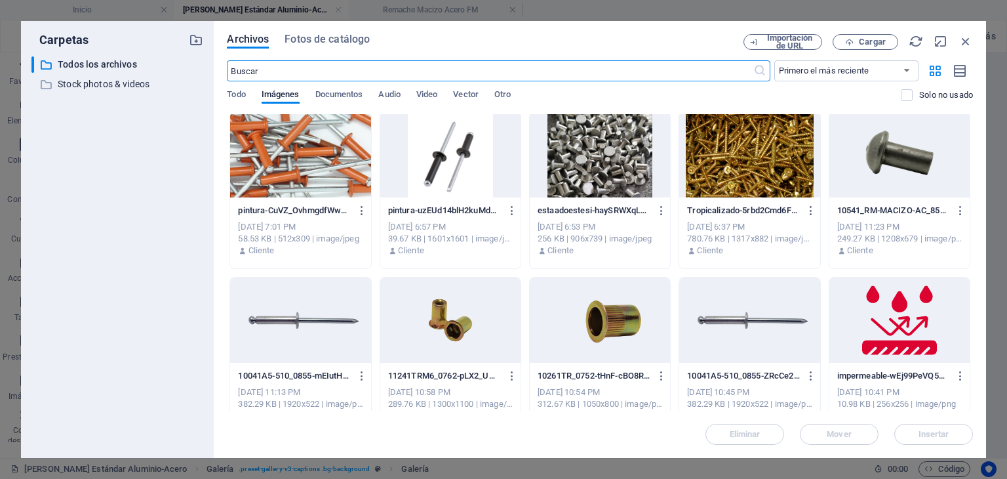
click at [874, 313] on div at bounding box center [899, 319] width 140 height 85
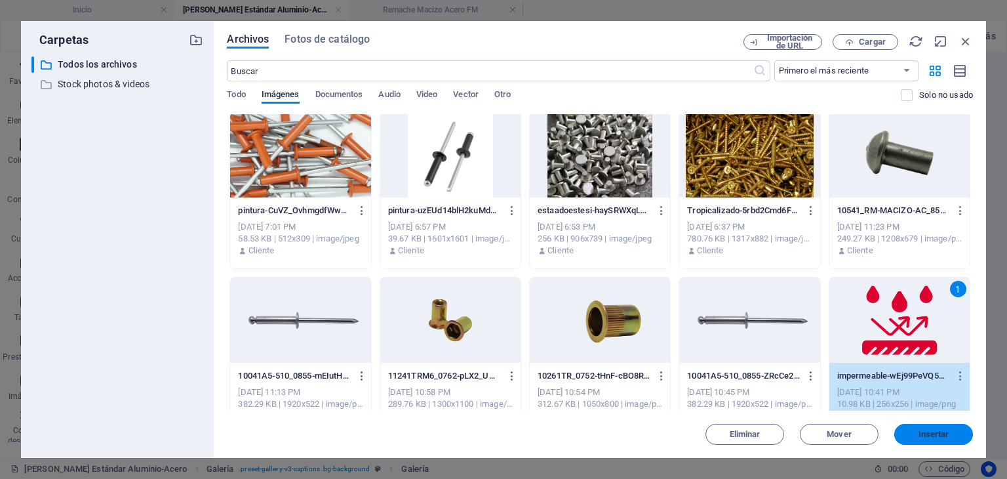
click at [925, 430] on span "Insertar" at bounding box center [934, 434] width 31 height 8
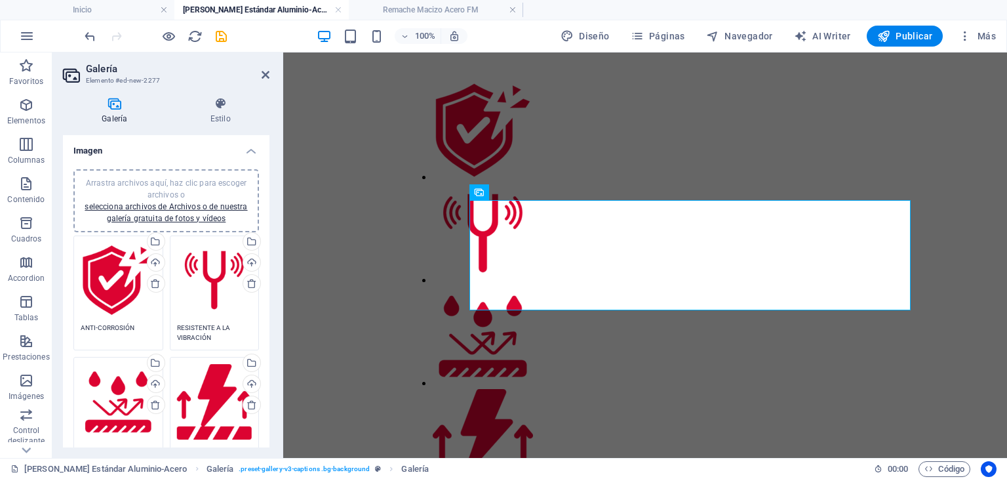
scroll to position [66, 0]
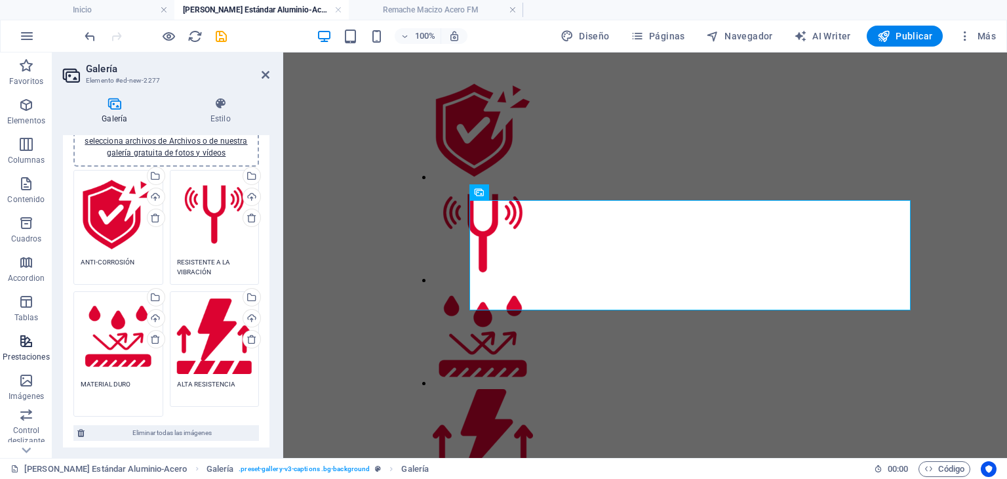
drag, startPoint x: 134, startPoint y: 381, endPoint x: 46, endPoint y: 360, distance: 91.0
click at [46, 360] on section "Favoritos Elementos Columnas Contenido Cuadros Accordion Tablas Prestaciones Im…" at bounding box center [503, 254] width 1007 height 405
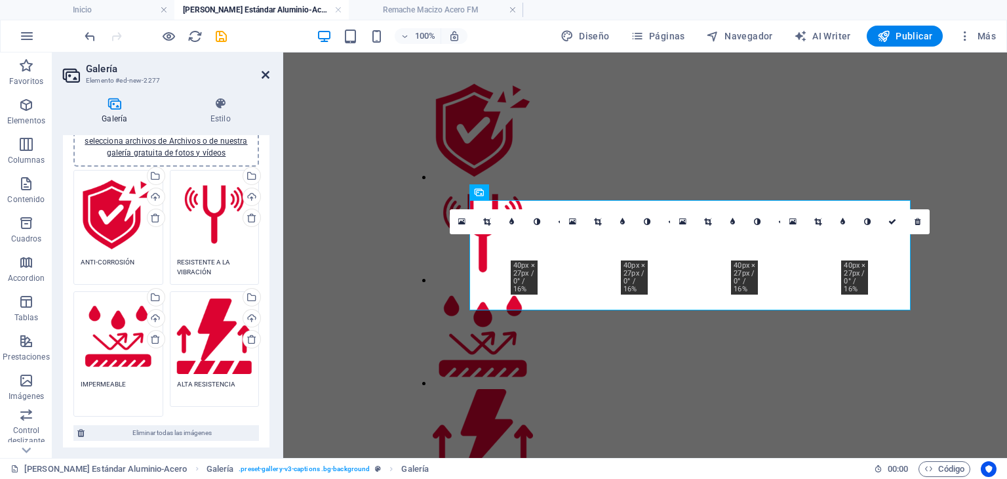
type textarea "IMPERMEABLE"
click at [268, 70] on icon at bounding box center [266, 75] width 8 height 10
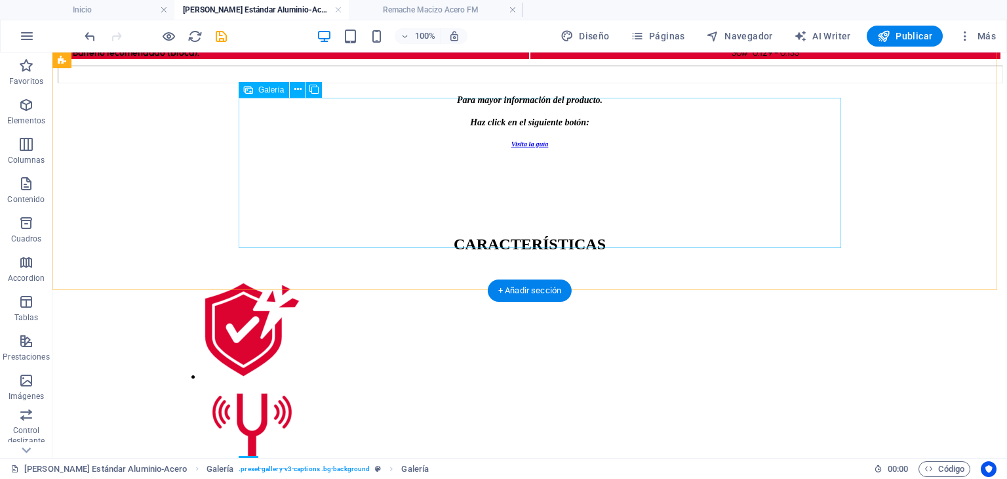
scroll to position [548, 0]
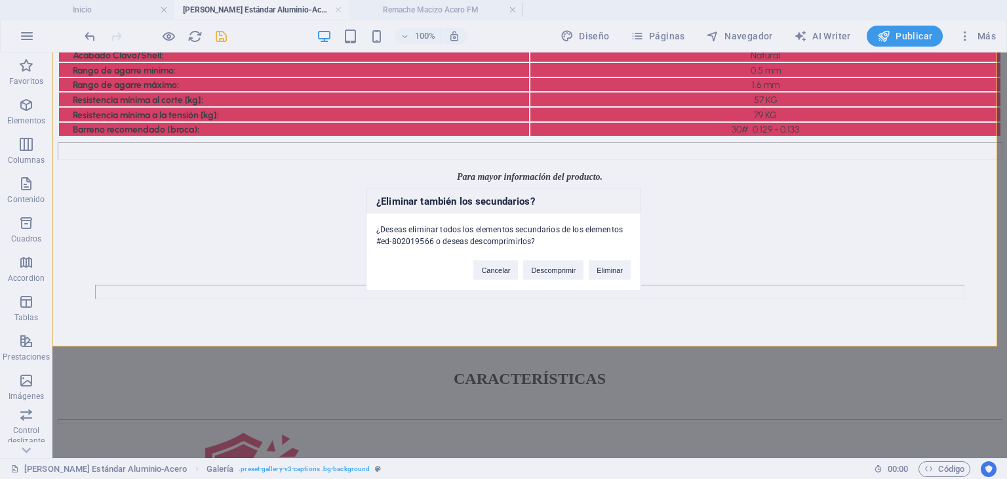
scroll to position [247, 0]
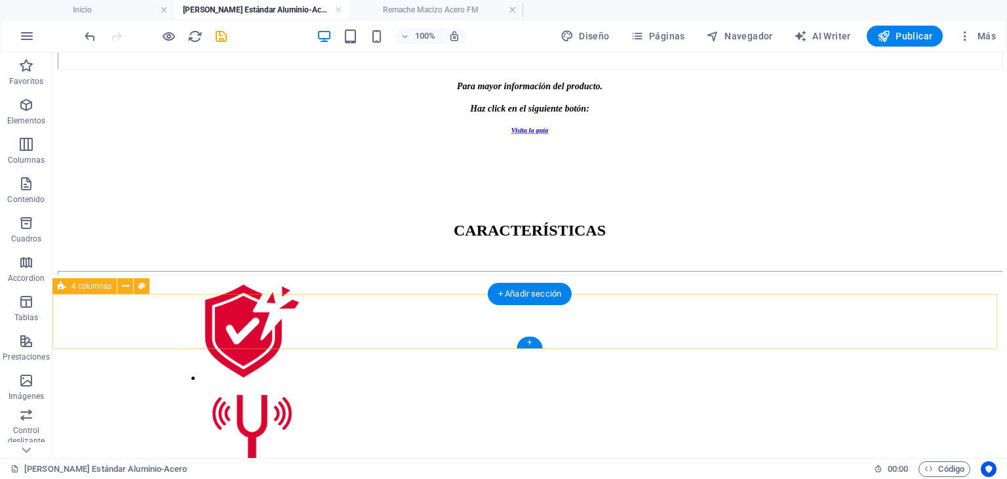
scroll to position [641, 0]
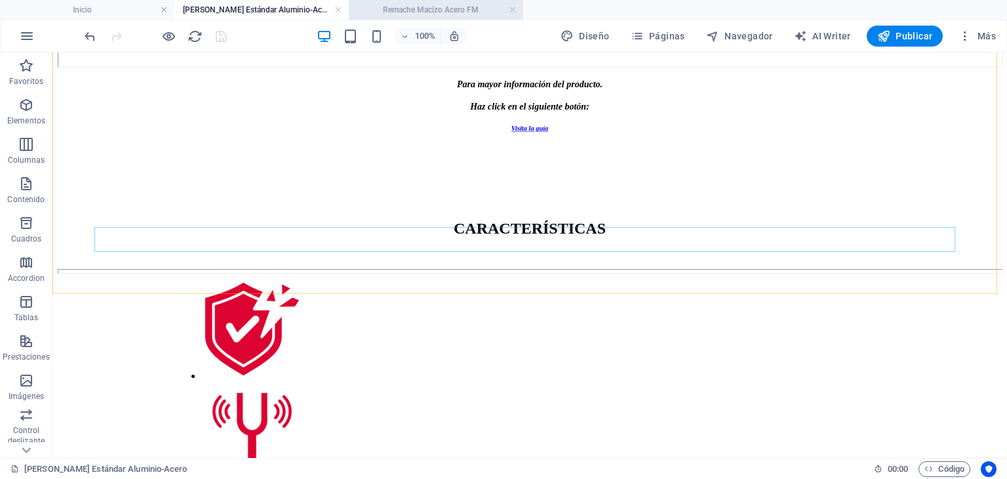
click at [427, 15] on h4 "Remache Macizo Acero FM" at bounding box center [436, 10] width 174 height 14
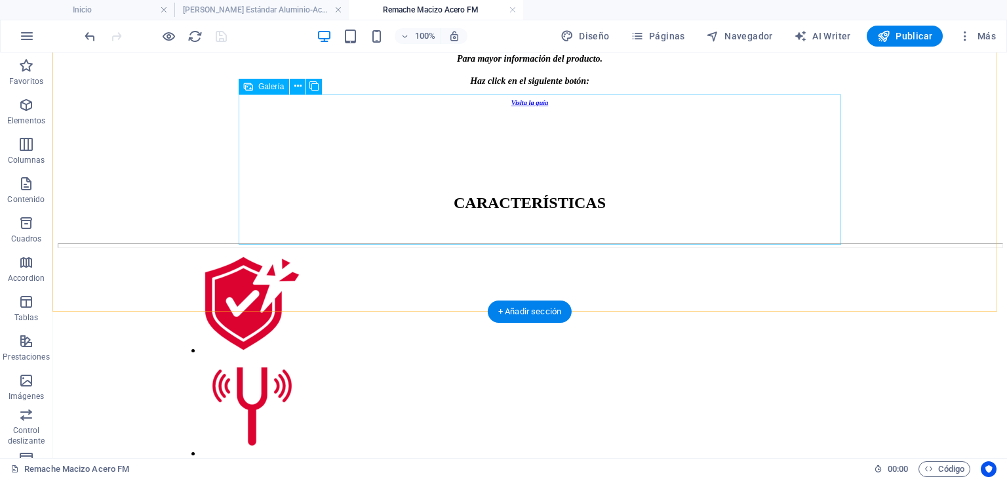
scroll to position [644, 0]
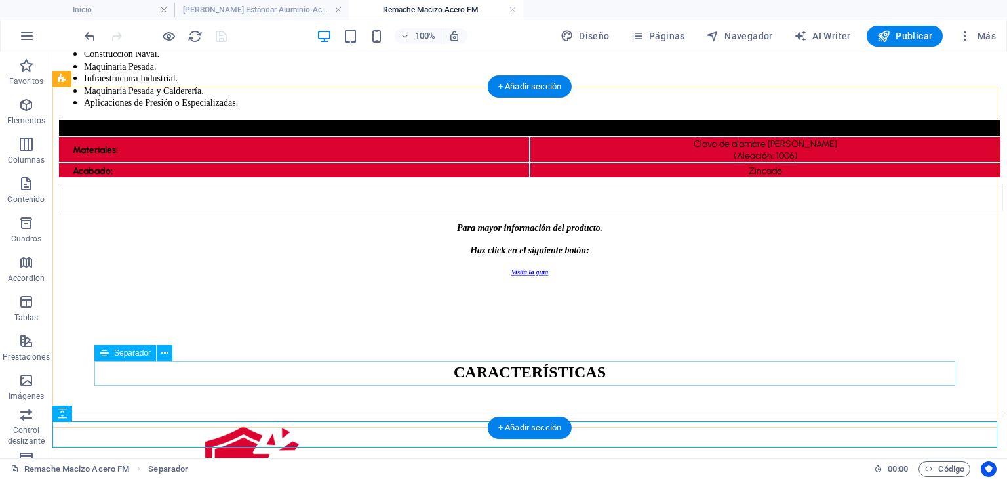
scroll to position [513, 0]
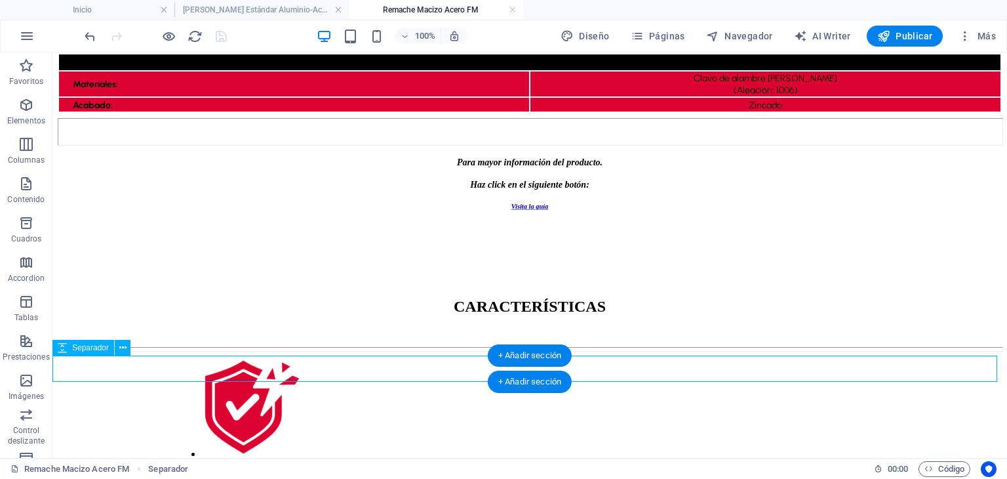
select select "px"
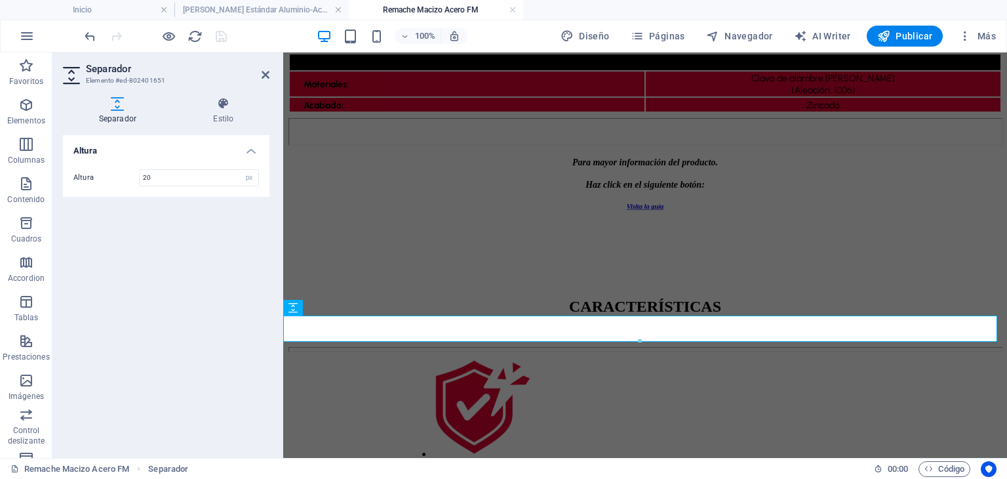
type input "20"
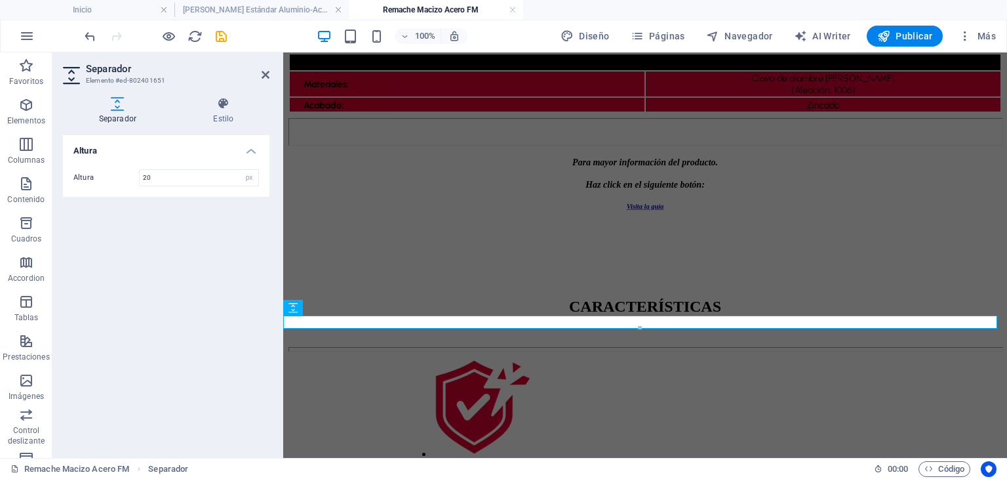
click at [203, 35] on div at bounding box center [155, 36] width 147 height 21
click at [212, 36] on div at bounding box center [155, 36] width 147 height 21
click at [218, 37] on icon "save" at bounding box center [221, 36] width 15 height 15
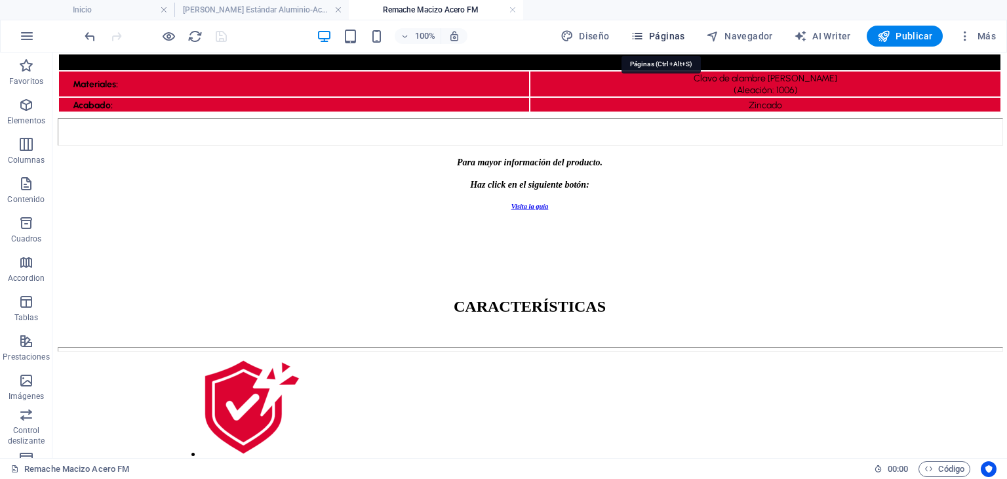
click at [643, 37] on icon "button" at bounding box center [637, 36] width 13 height 13
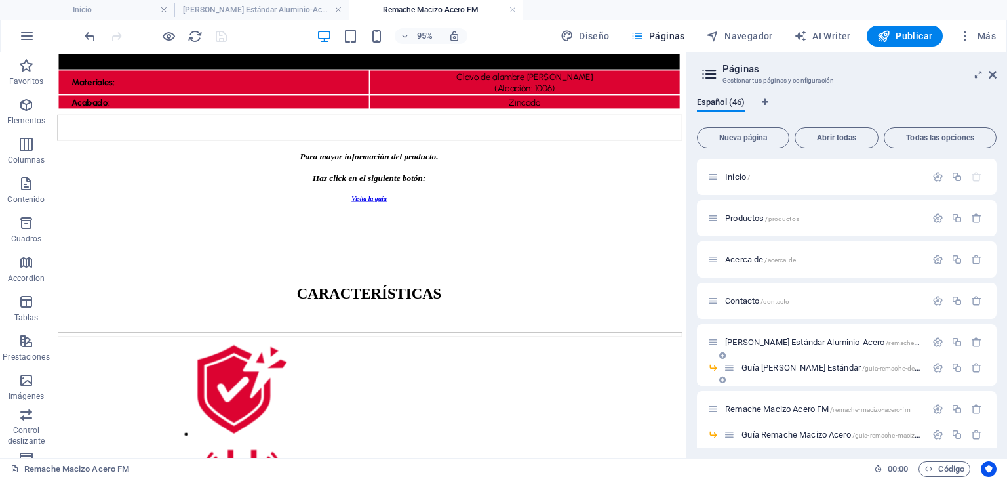
scroll to position [197, 0]
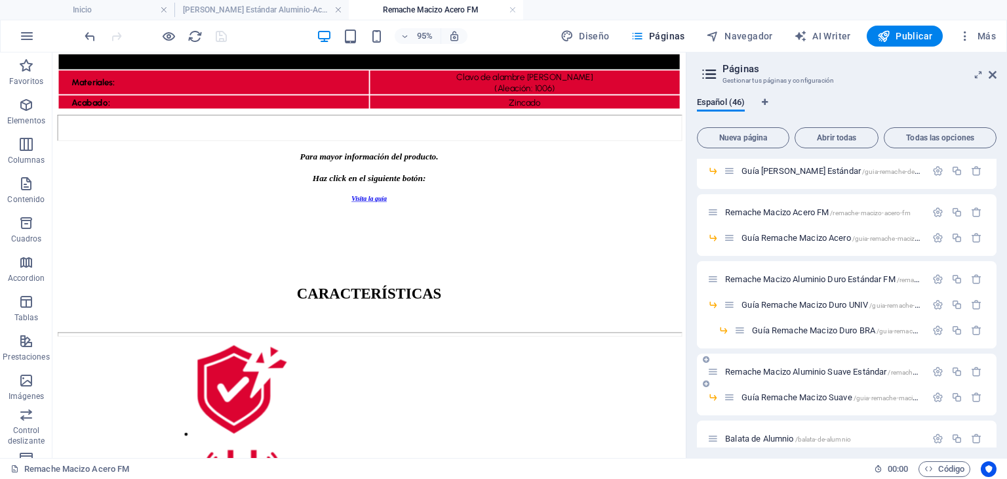
click at [842, 370] on span "Remache Macizo Aluminio Suave Estándar /remache-macizo-aluminio-suave-estandar" at bounding box center [870, 372] width 290 height 10
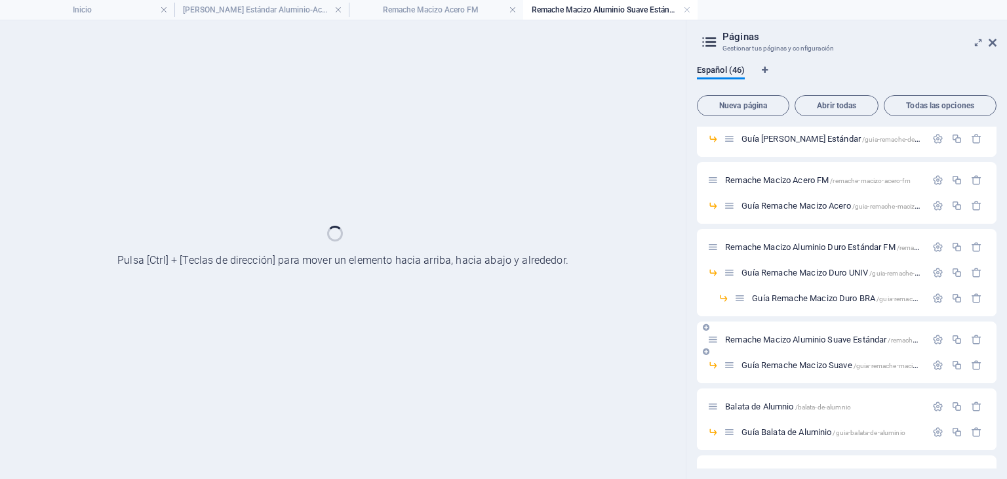
scroll to position [0, 0]
click at [990, 41] on icon at bounding box center [993, 42] width 8 height 10
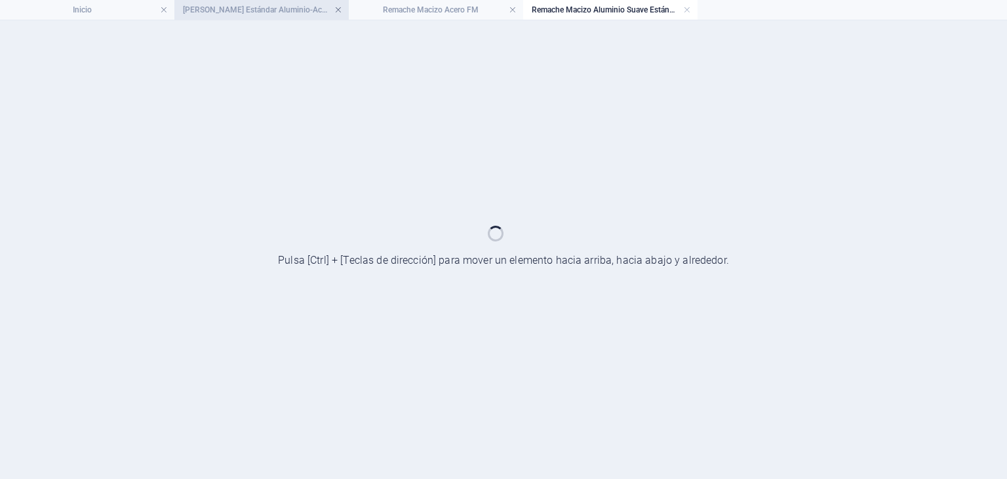
click at [336, 7] on link at bounding box center [338, 10] width 8 height 12
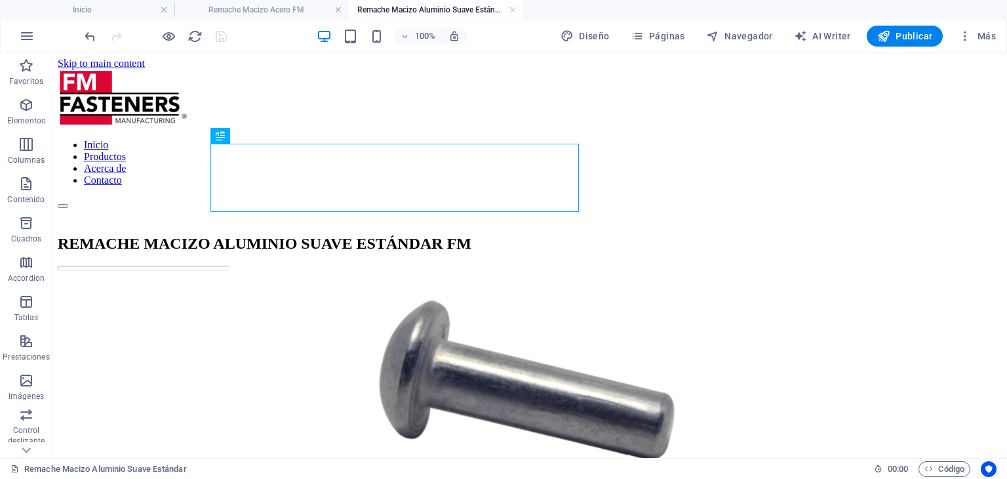
click at [336, 7] on link at bounding box center [338, 10] width 8 height 12
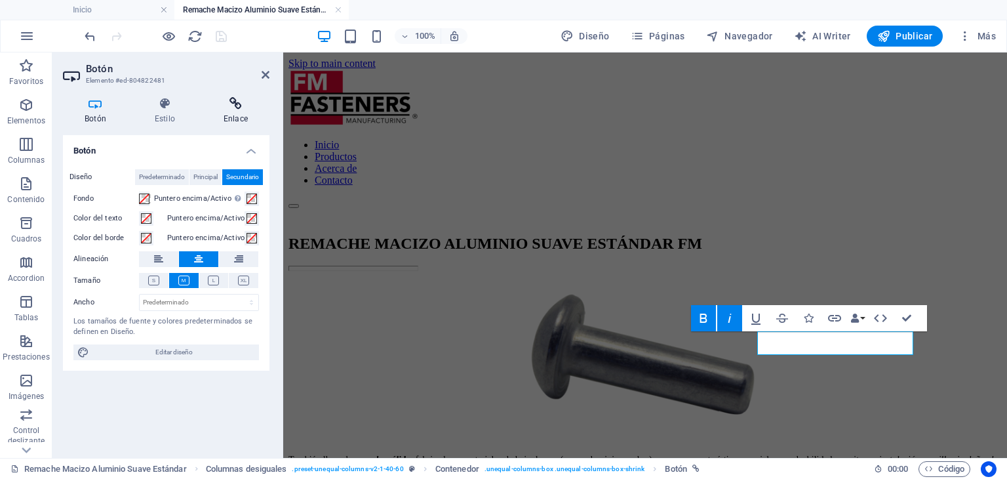
click at [239, 100] on icon at bounding box center [236, 103] width 68 height 13
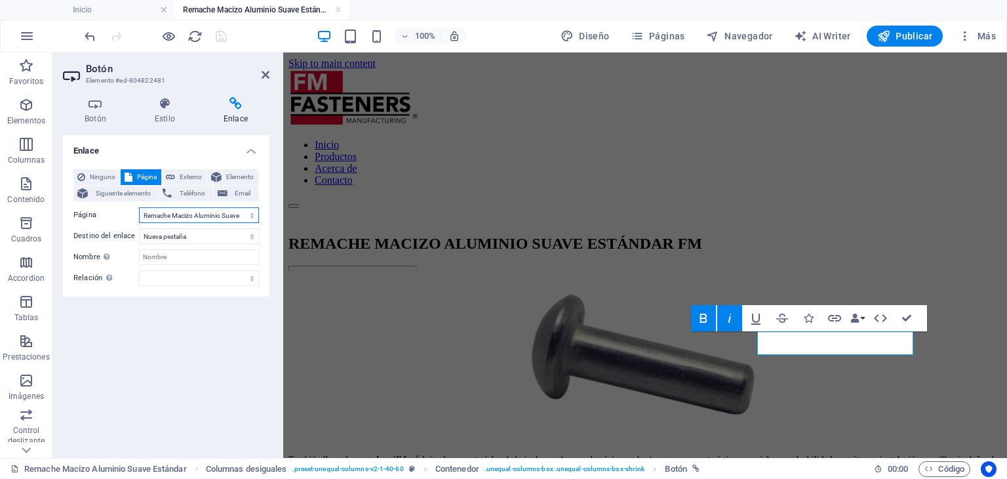
click at [220, 210] on select "Inicio Productos Acerca de Contacto [PERSON_NAME] Estándar Aluminio-Acero -- Gu…" at bounding box center [199, 215] width 120 height 16
select select "12"
click at [139, 207] on select "Inicio Productos Acerca de Contacto [PERSON_NAME] Estándar Aluminio-Acero -- Gu…" at bounding box center [199, 215] width 120 height 16
click at [270, 78] on aside "Botón Elemento #ed-804822481 Botón Estilo Enlace Botón Diseño Predeterminado Pr…" at bounding box center [167, 254] width 231 height 405
drag, startPoint x: 267, startPoint y: 71, endPoint x: 209, endPoint y: 18, distance: 78.4
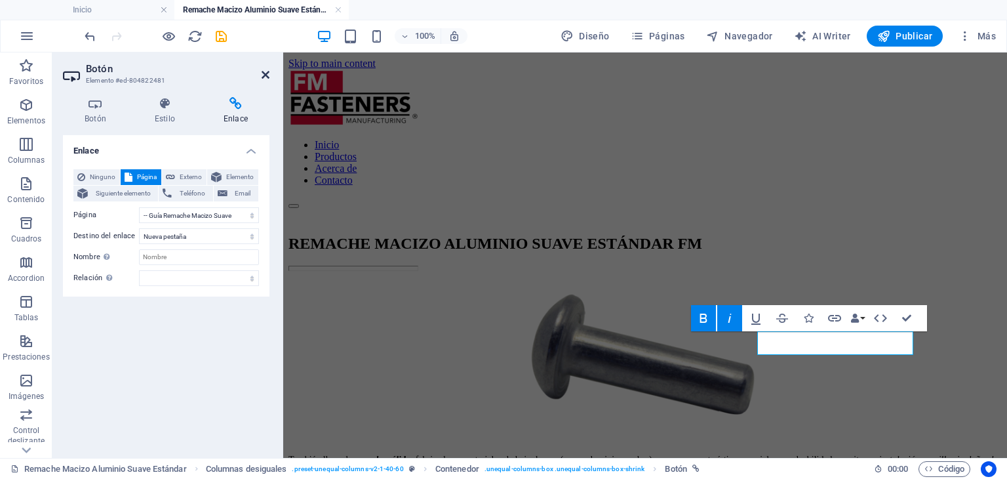
click at [267, 71] on icon at bounding box center [266, 75] width 8 height 10
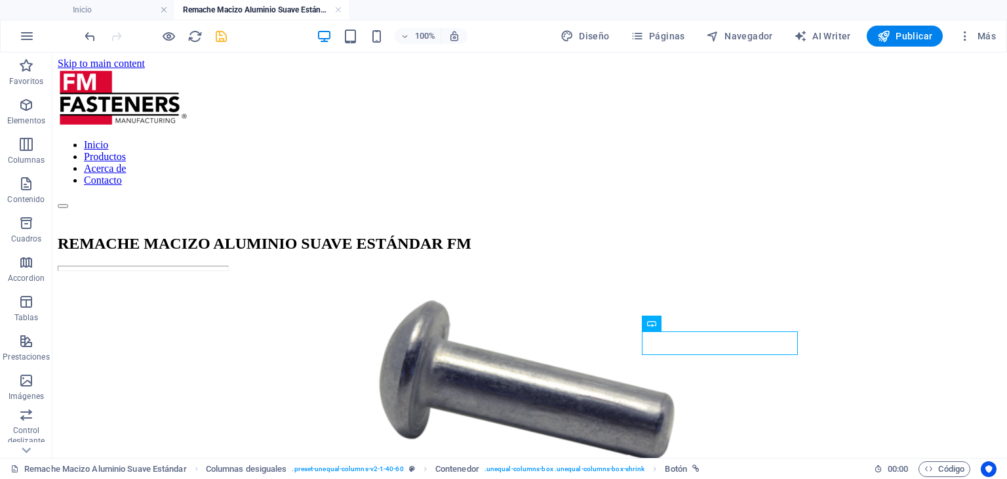
click at [225, 41] on icon "save" at bounding box center [221, 36] width 15 height 15
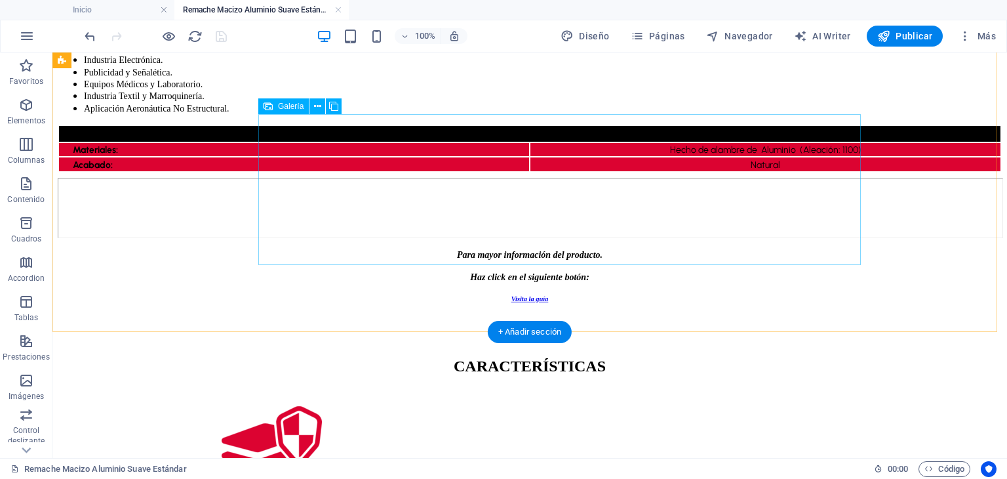
scroll to position [590, 0]
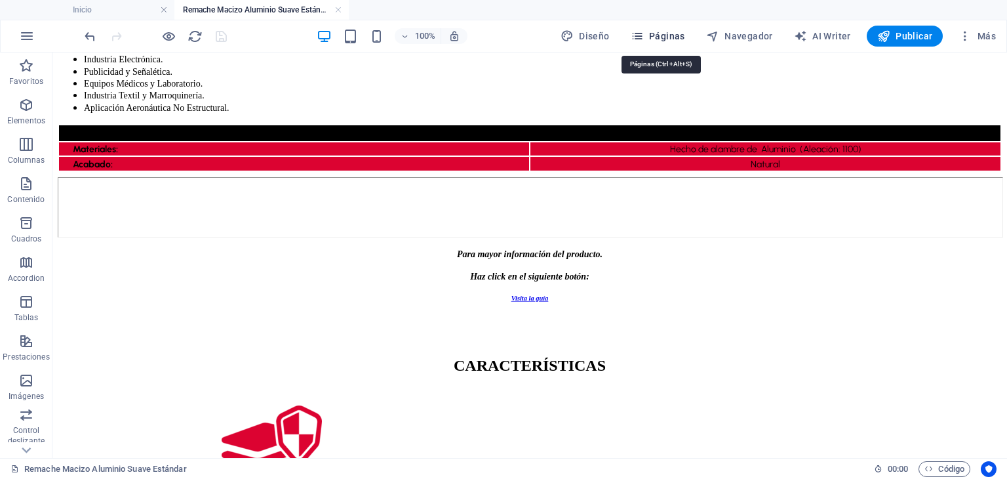
click at [658, 32] on span "Páginas" at bounding box center [658, 36] width 54 height 13
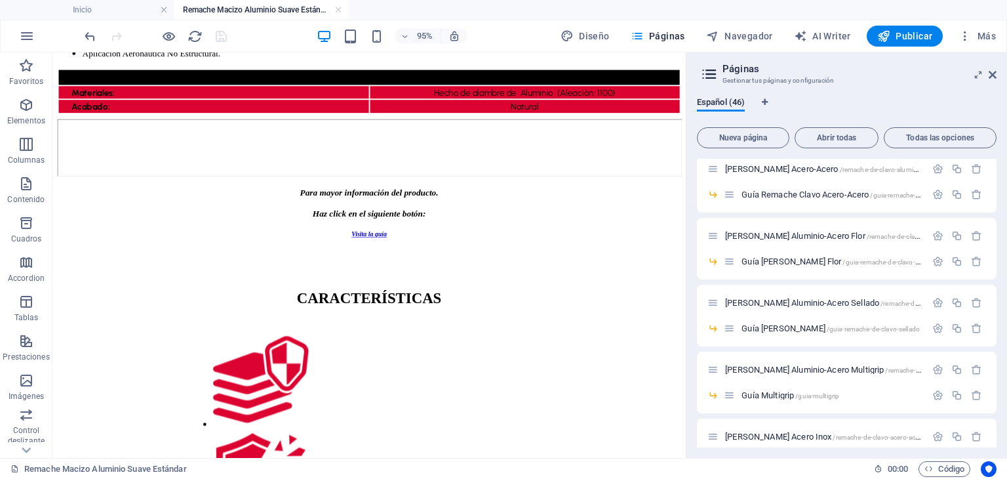
scroll to position [984, 0]
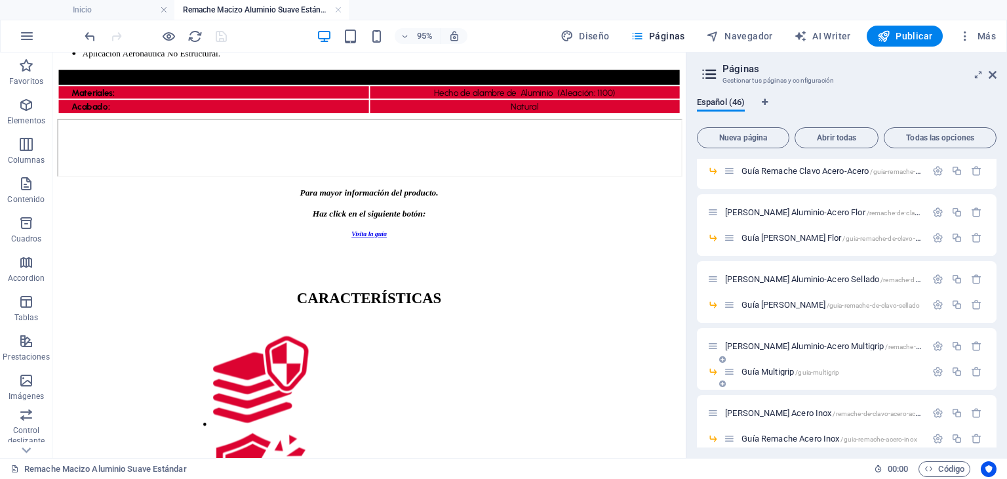
click at [763, 372] on span "Guía Multigrip /guia-multigrip" at bounding box center [791, 372] width 98 height 10
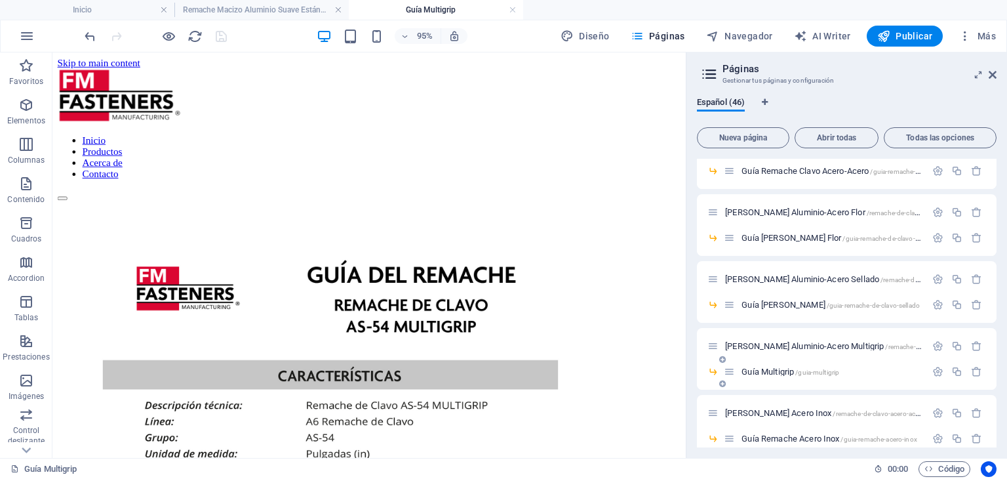
scroll to position [0, 0]
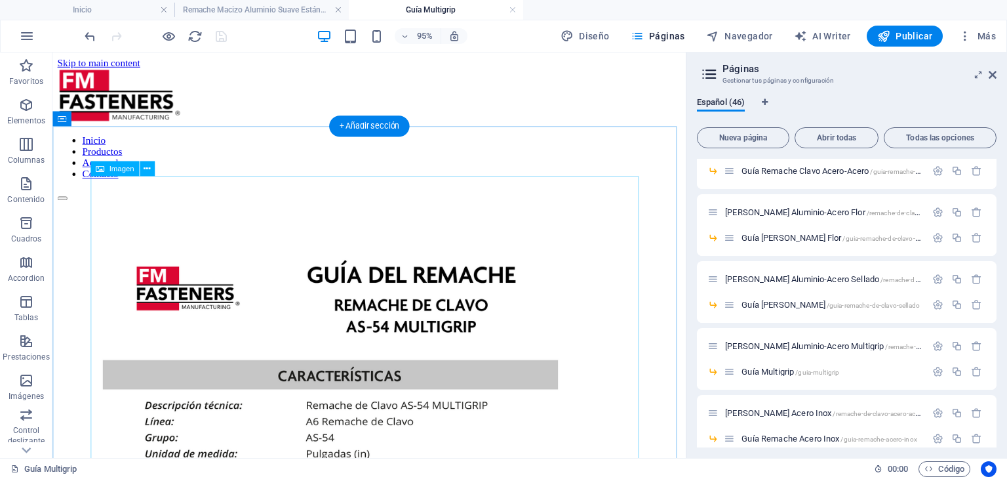
select select "px"
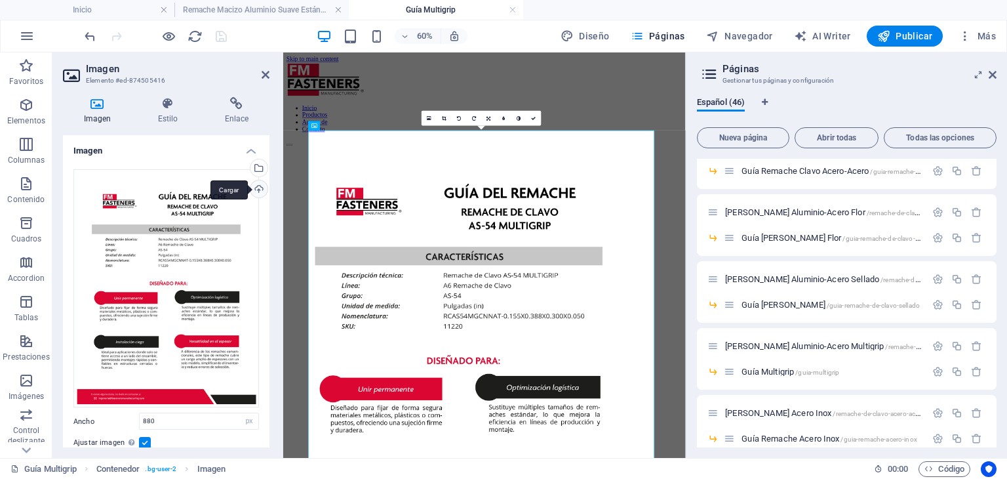
click at [264, 190] on div "Cargar" at bounding box center [258, 190] width 20 height 20
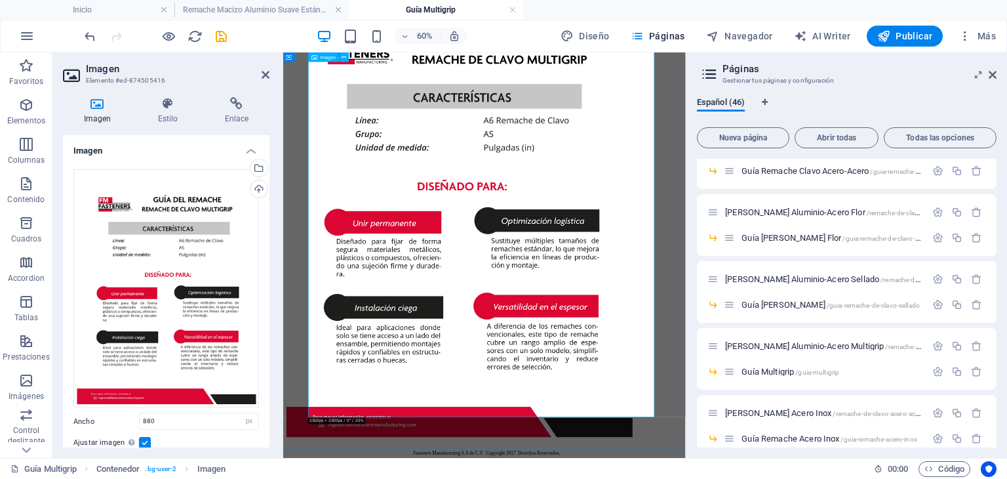
scroll to position [285, 0]
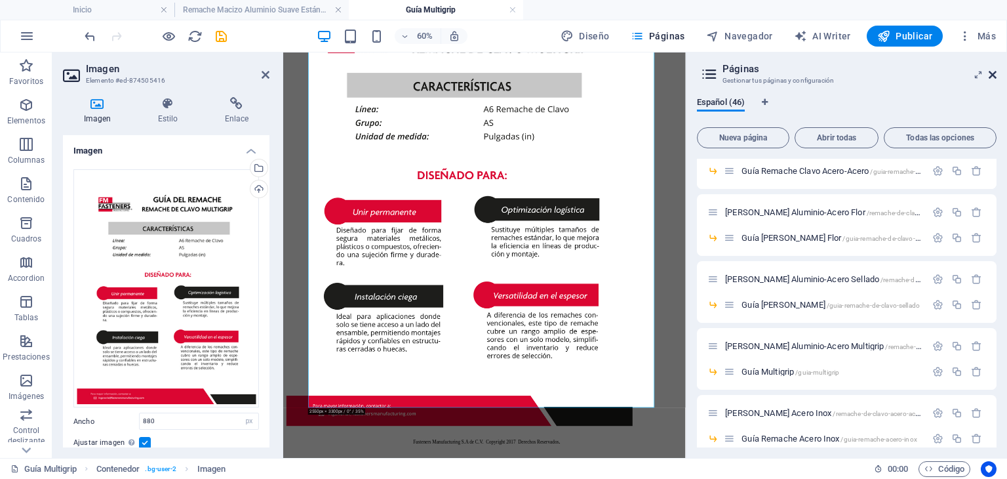
click at [991, 75] on icon at bounding box center [993, 75] width 8 height 10
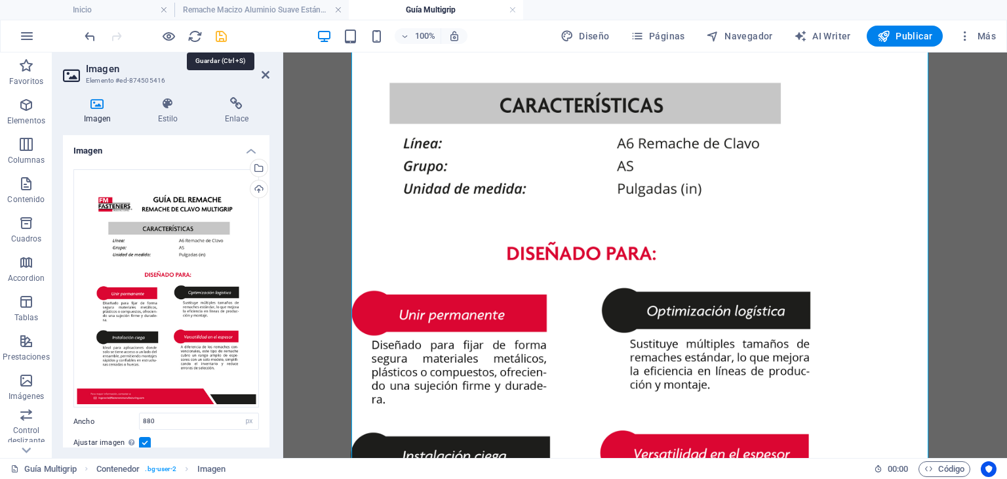
click at [217, 37] on icon "save" at bounding box center [221, 36] width 15 height 15
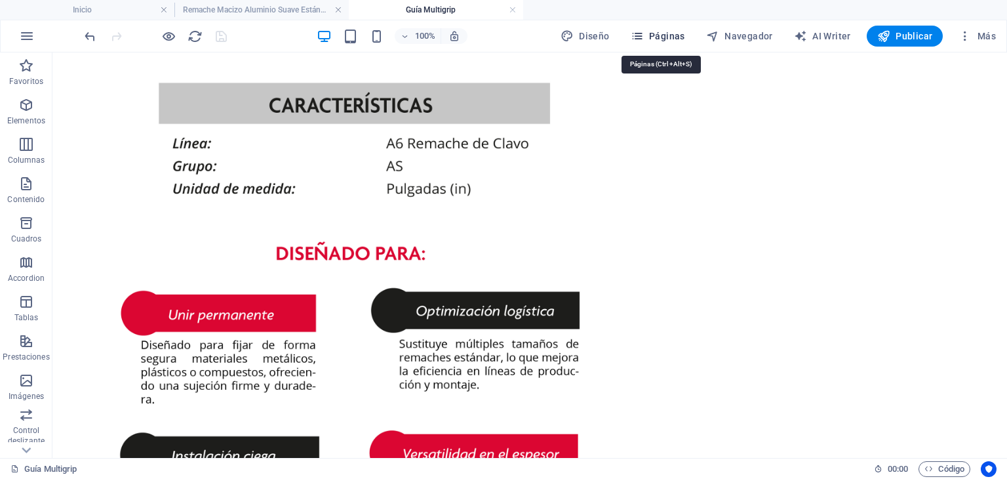
click at [668, 41] on span "Páginas" at bounding box center [658, 36] width 54 height 13
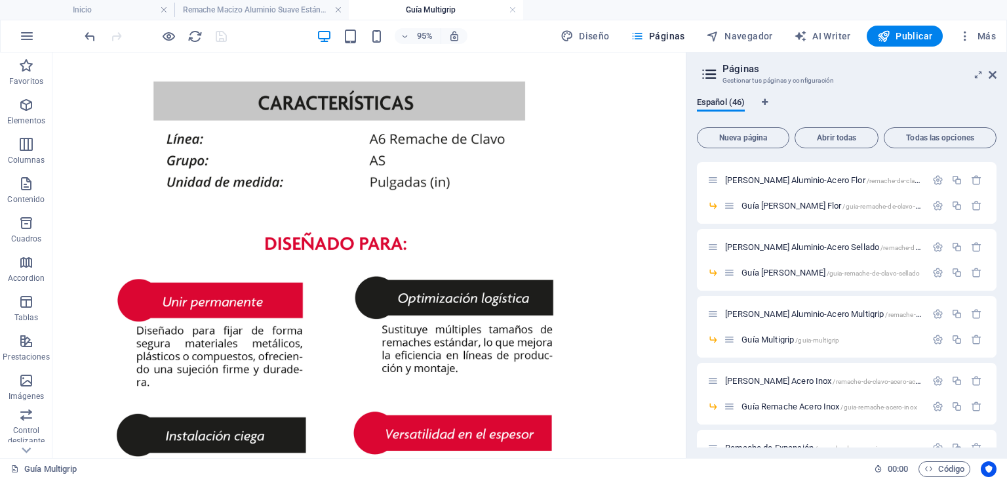
scroll to position [1049, 0]
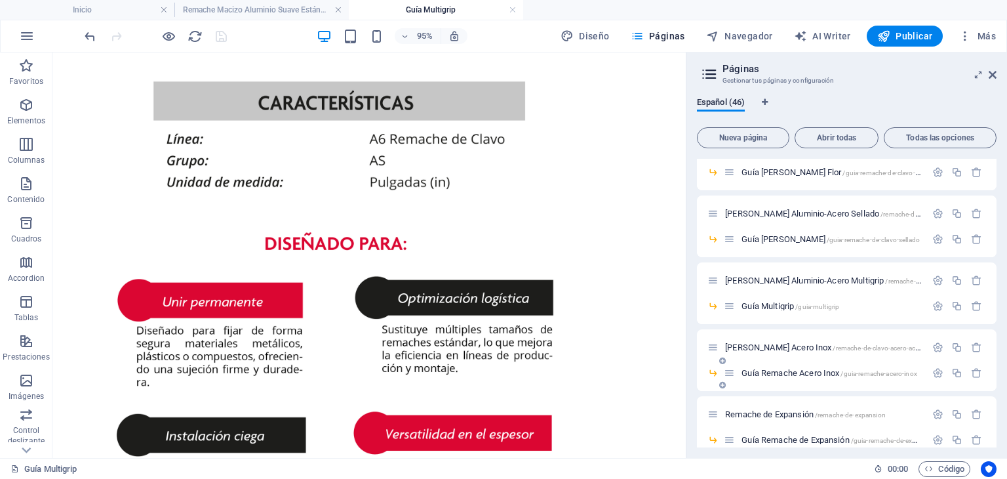
click at [779, 372] on span "Guía Remache Acero Inox /guia-remache-acero-inox" at bounding box center [830, 373] width 176 height 10
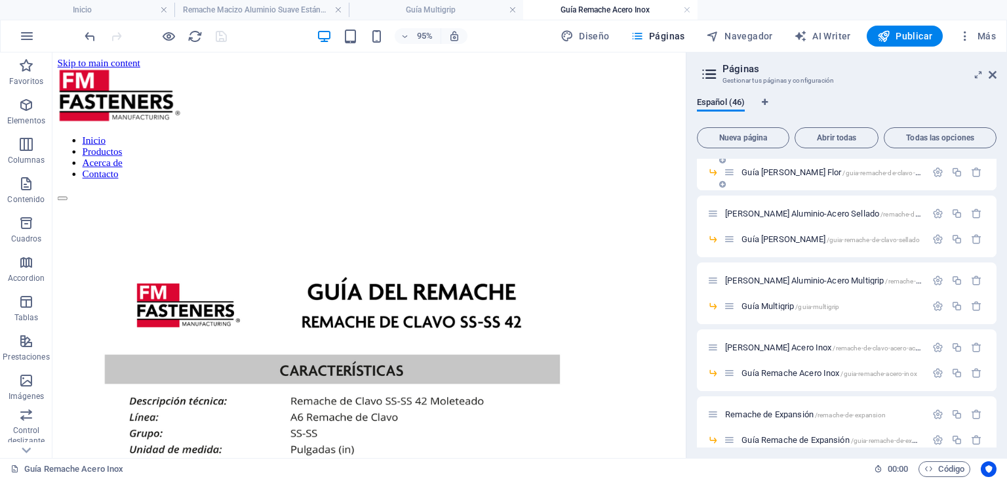
scroll to position [0, 0]
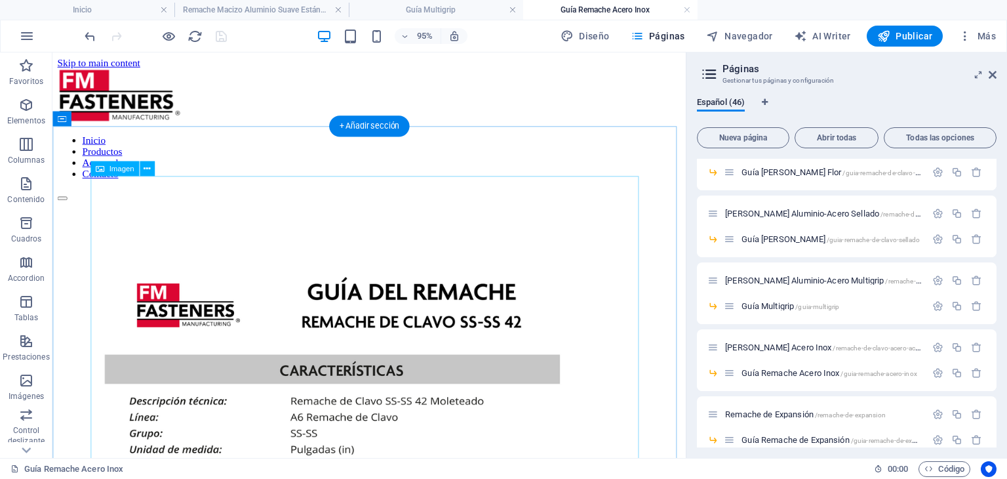
select select "px"
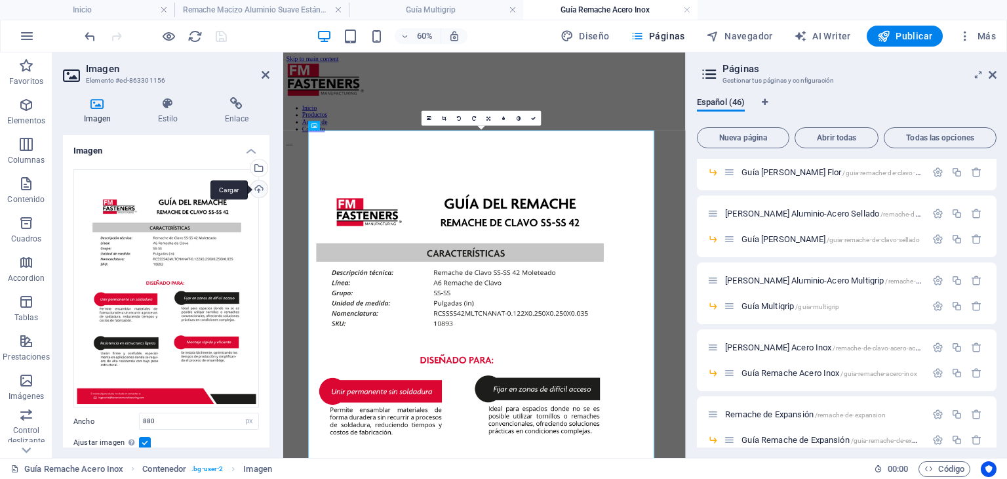
click at [260, 190] on div "Cargar" at bounding box center [258, 190] width 20 height 20
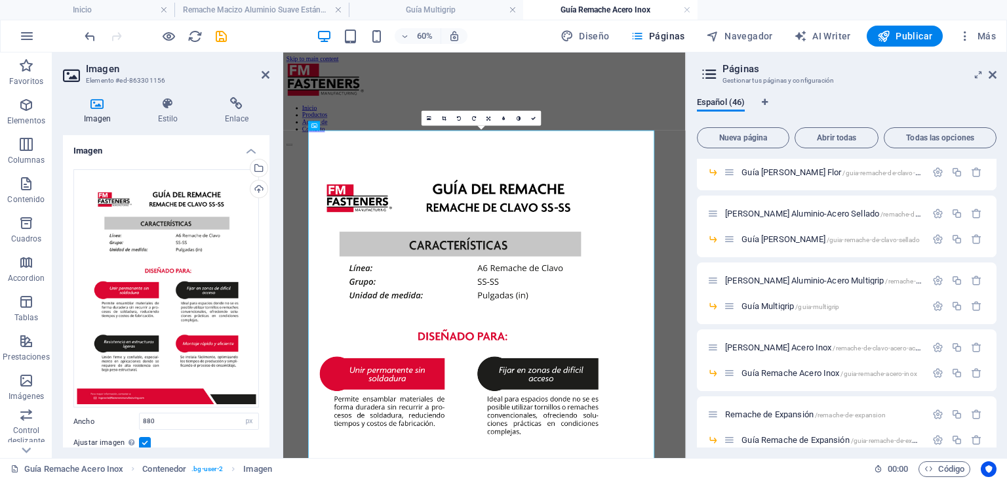
click at [532, 126] on div "16:10 16:9 4:3 1:1 1:2 0" at bounding box center [481, 118] width 119 height 15
click at [532, 113] on link at bounding box center [534, 118] width 15 height 15
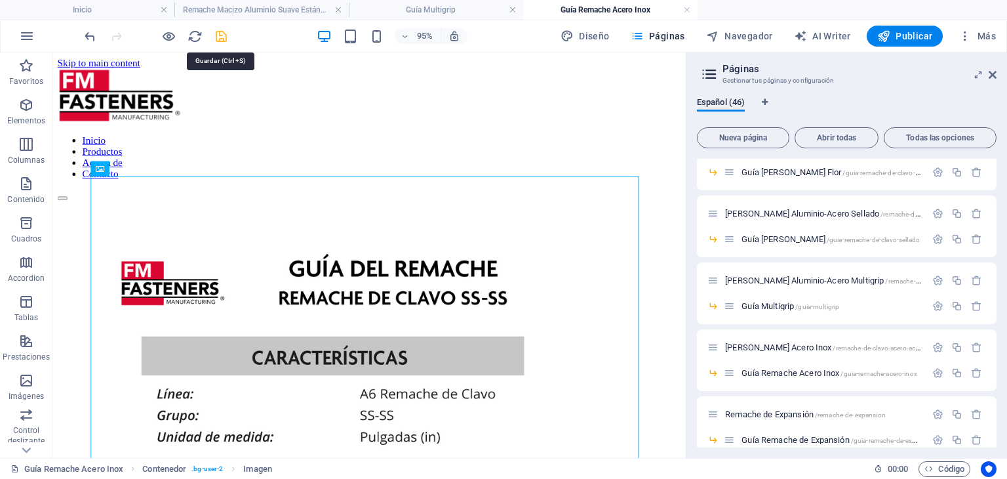
click at [224, 33] on icon "save" at bounding box center [221, 36] width 15 height 15
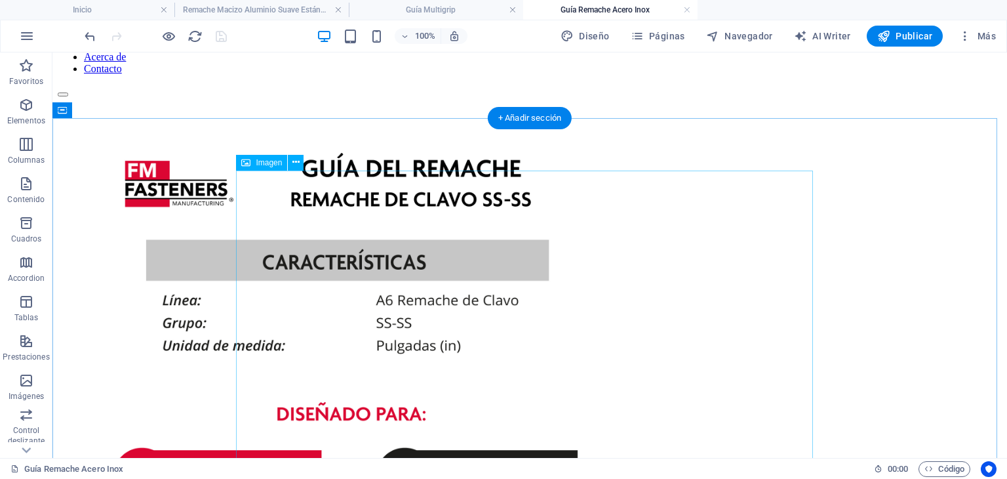
scroll to position [131, 0]
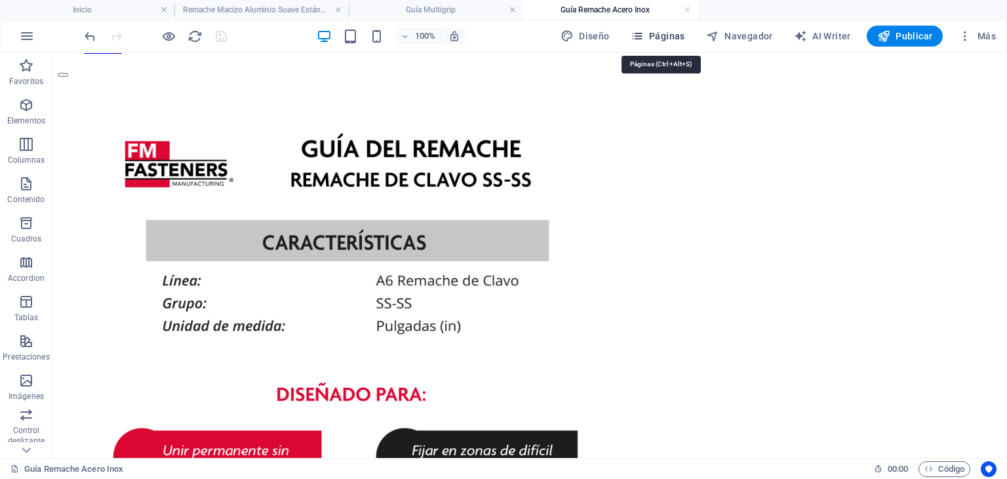
click at [667, 37] on span "Páginas" at bounding box center [658, 36] width 54 height 13
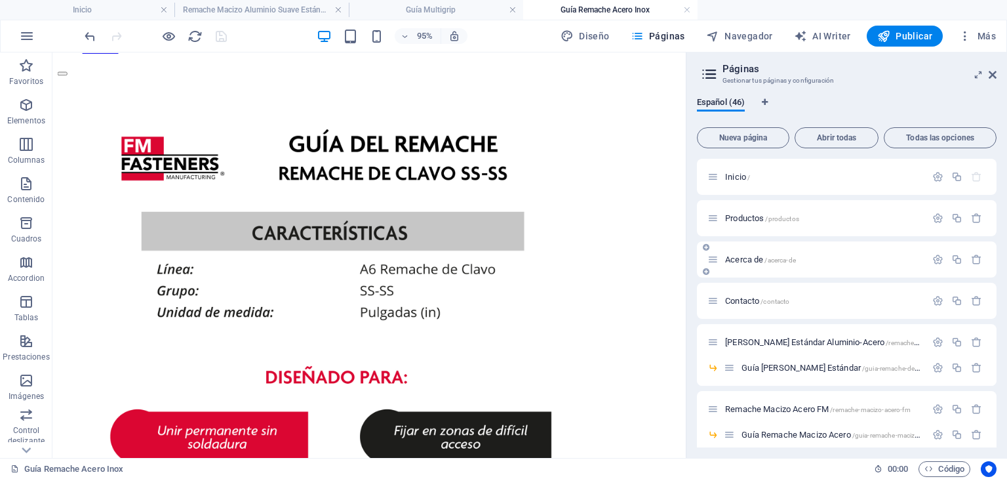
click at [752, 252] on div "Acerca de /acerca-de" at bounding box center [817, 259] width 218 height 15
click at [742, 258] on span "Acerca de /acerca-de" at bounding box center [760, 259] width 71 height 10
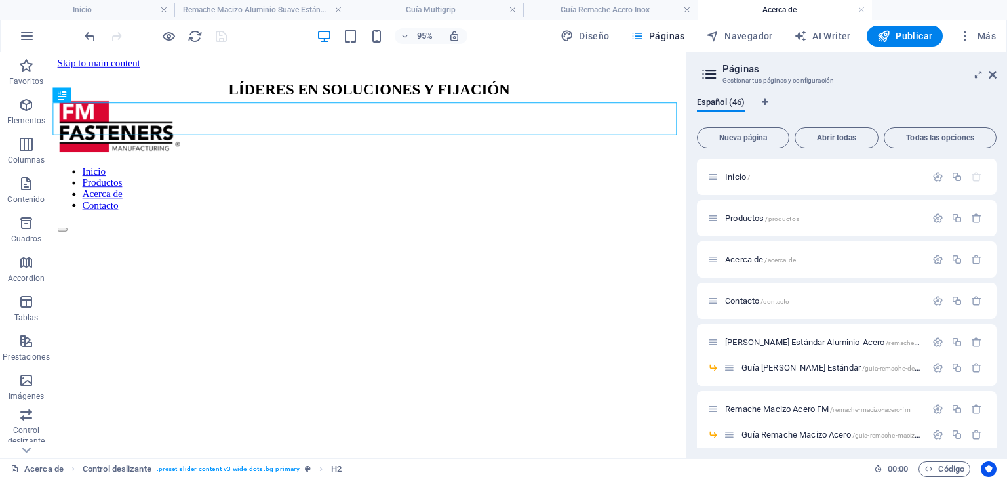
scroll to position [0, 0]
click at [338, 9] on link at bounding box center [338, 10] width 8 height 12
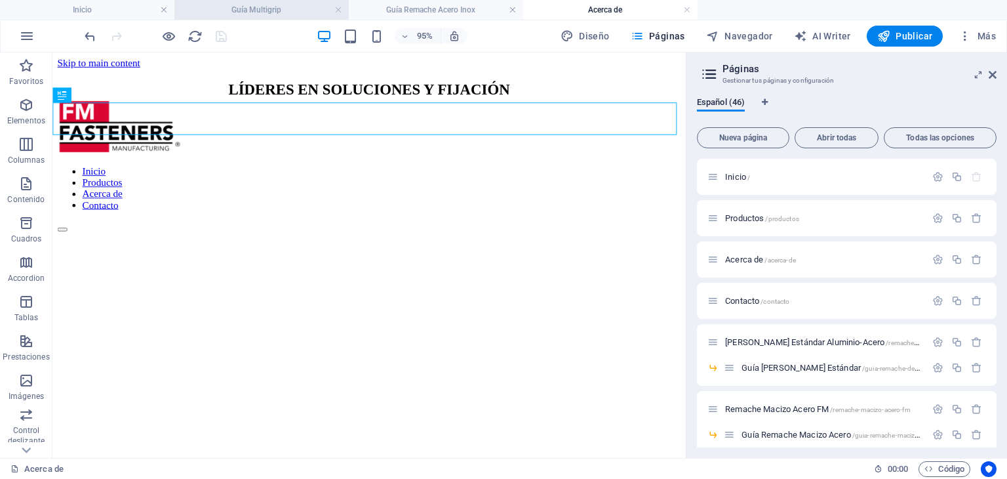
click at [338, 1] on li "Guía Multigrip" at bounding box center [261, 10] width 174 height 20
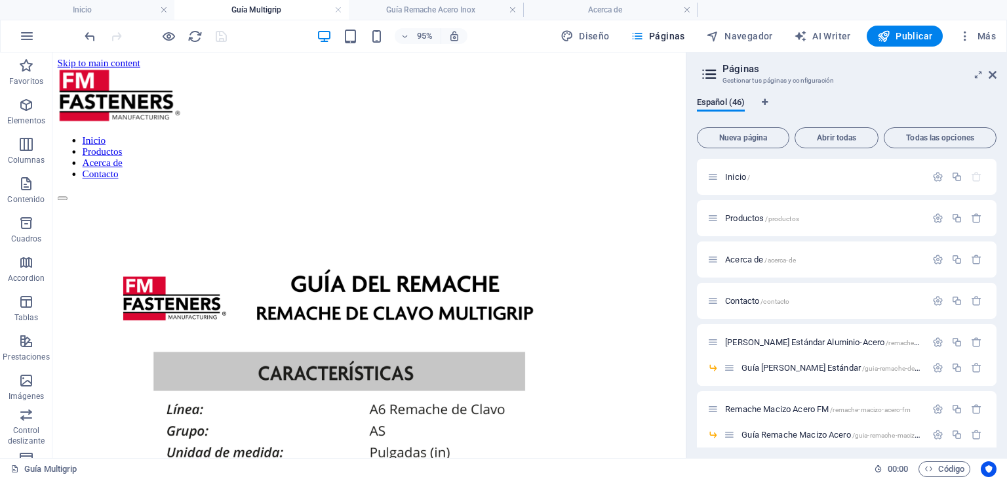
scroll to position [285, 0]
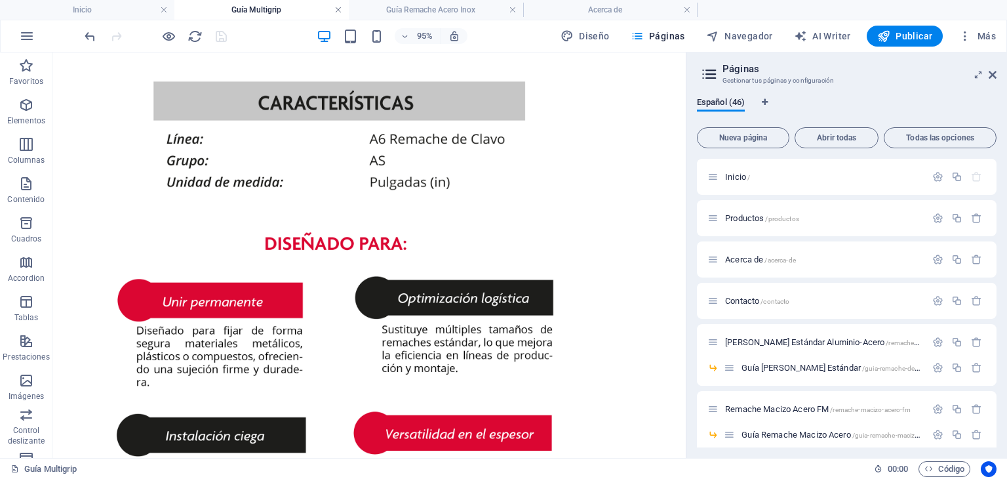
click at [337, 5] on link at bounding box center [338, 10] width 8 height 12
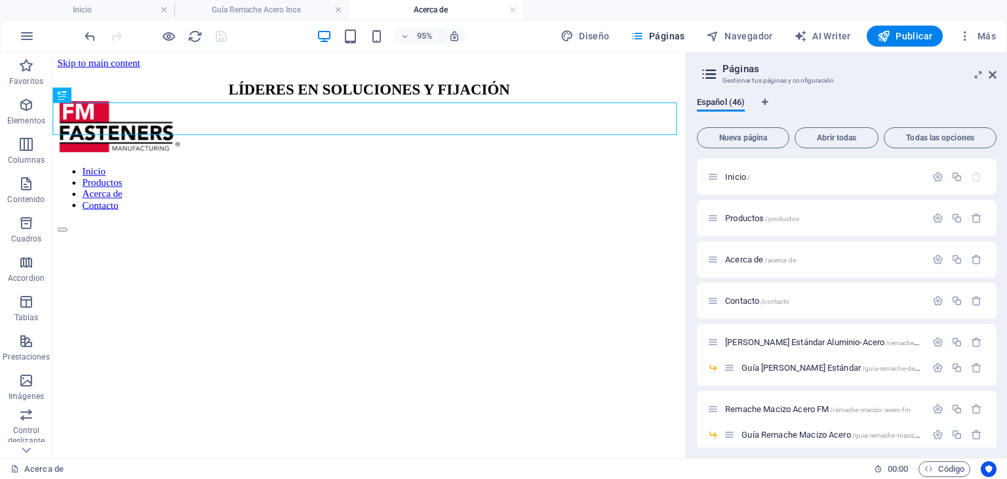
click at [337, 5] on link at bounding box center [338, 10] width 8 height 12
click at [990, 75] on header "Páginas Gestionar tus páginas y configuración" at bounding box center [848, 69] width 297 height 34
click at [990, 75] on icon at bounding box center [993, 75] width 8 height 10
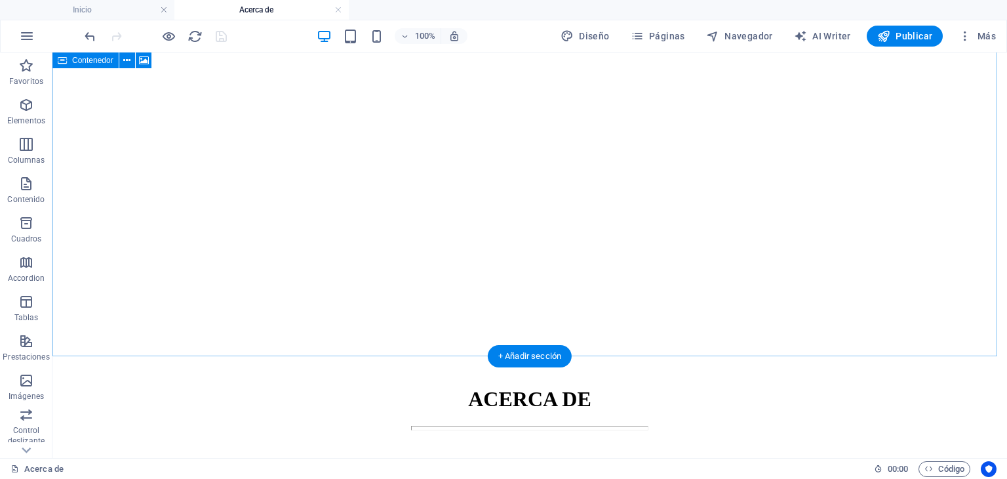
scroll to position [66, 0]
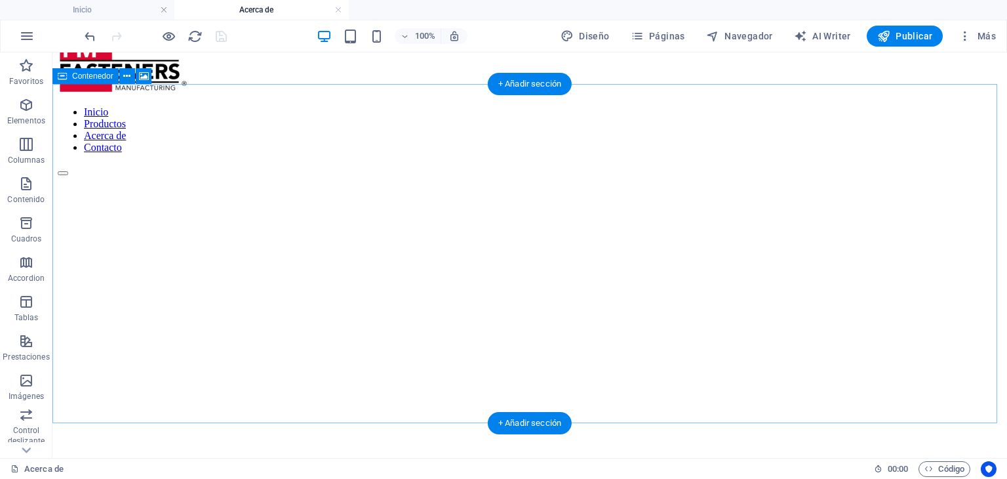
click at [879, 176] on figure at bounding box center [530, 176] width 944 height 0
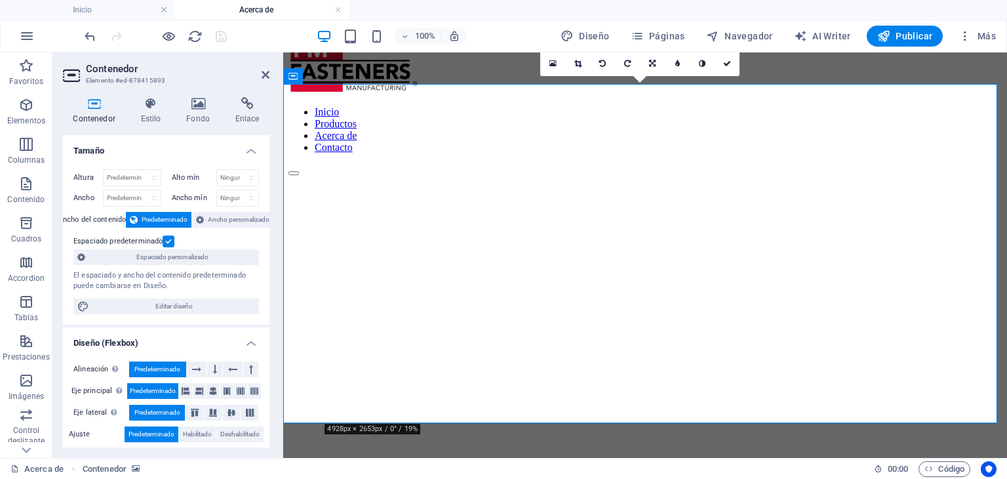
click at [363, 176] on figure at bounding box center [645, 176] width 713 height 0
click at [550, 64] on icon at bounding box center [553, 63] width 7 height 9
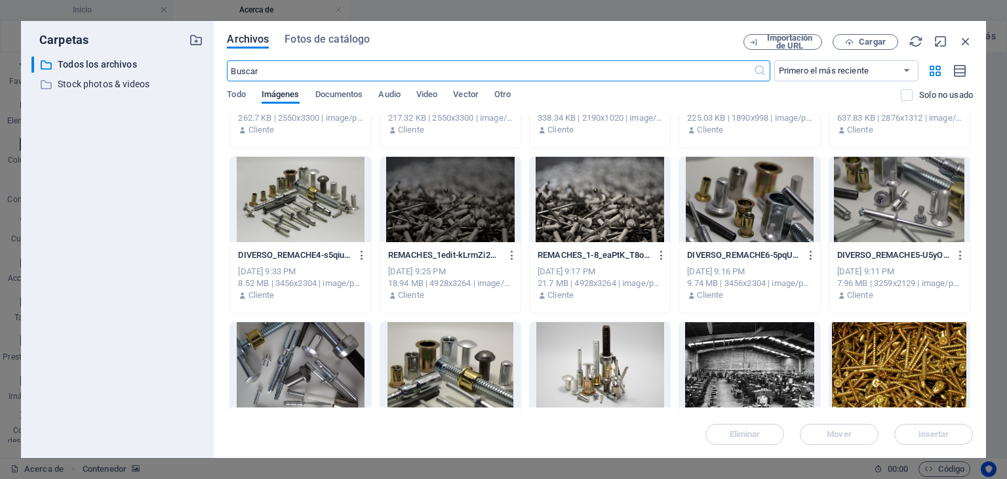
scroll to position [3213, 0]
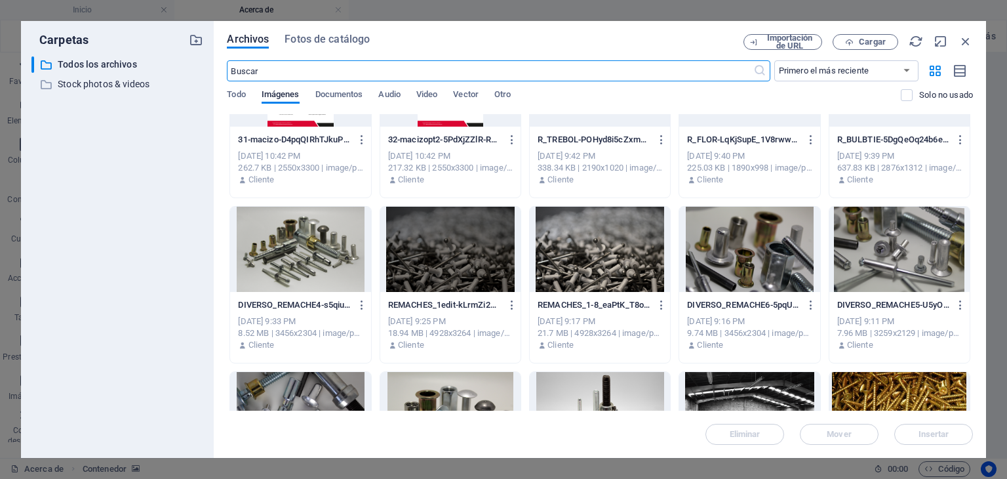
click at [490, 235] on div at bounding box center [450, 249] width 140 height 85
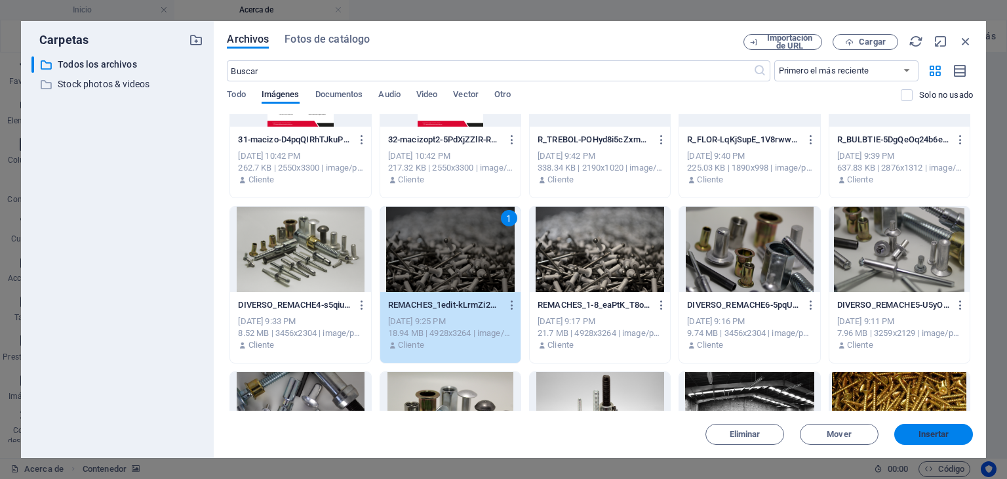
click at [940, 428] on button "Insertar" at bounding box center [933, 434] width 79 height 21
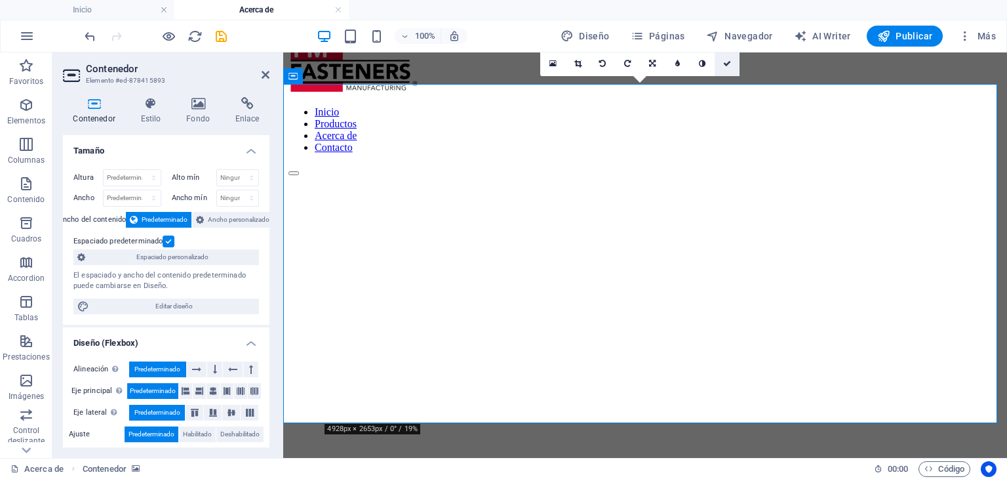
click at [727, 64] on icon at bounding box center [727, 64] width 8 height 8
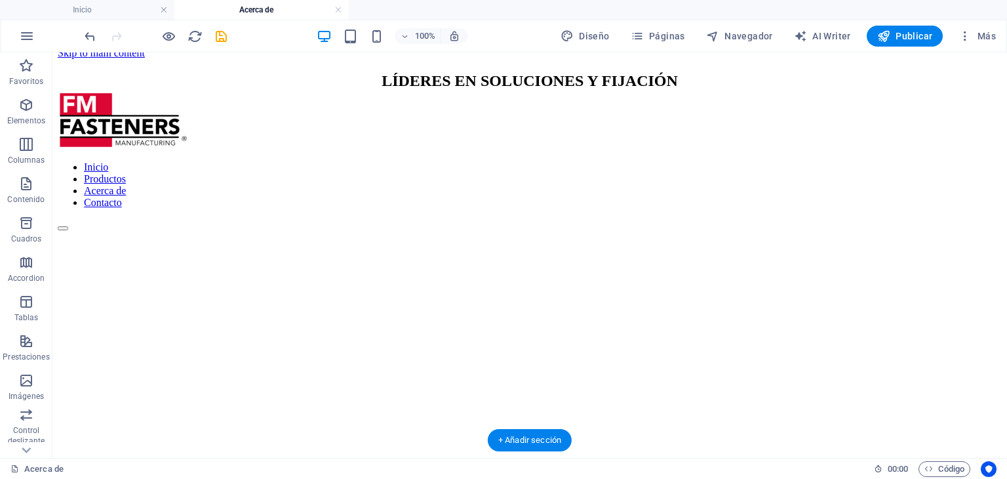
scroll to position [0, 0]
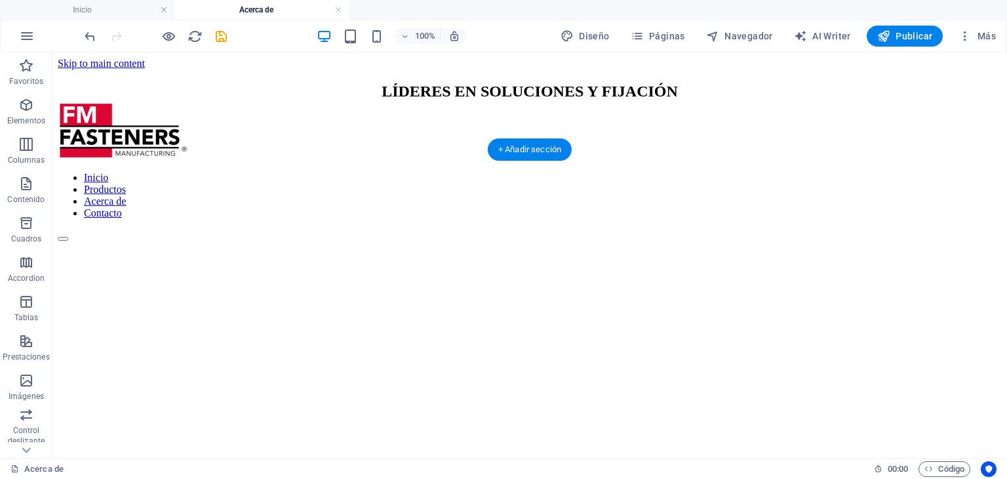
click at [235, 241] on figure at bounding box center [530, 241] width 944 height 0
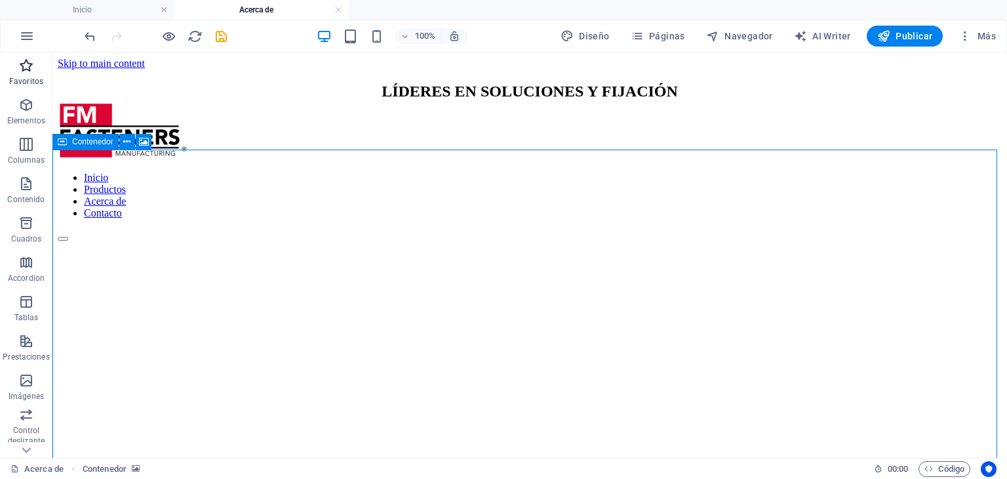
click at [21, 70] on icon "button" at bounding box center [26, 66] width 16 height 16
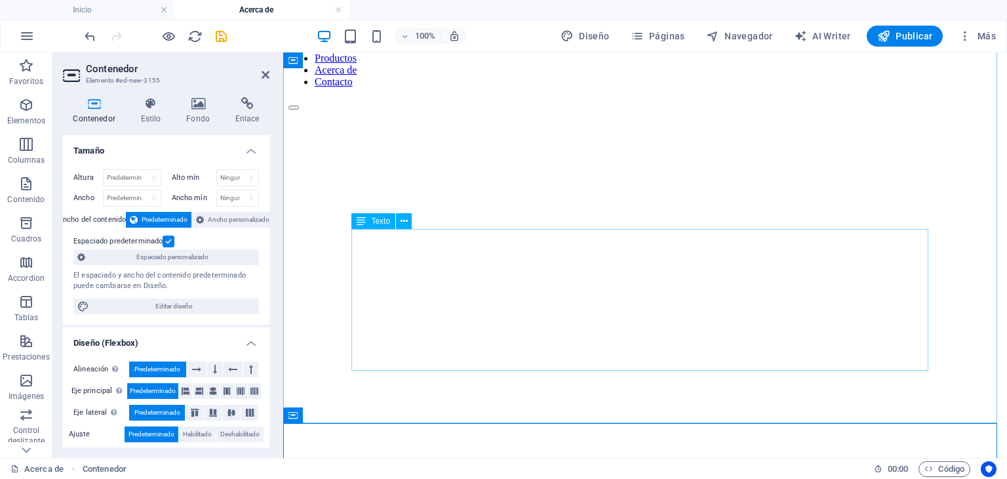
scroll to position [66, 0]
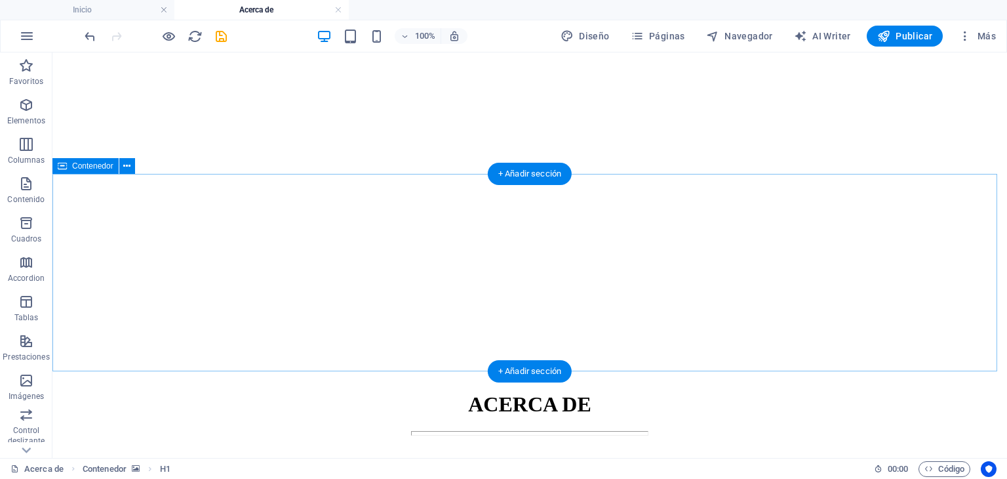
scroll to position [328, 0]
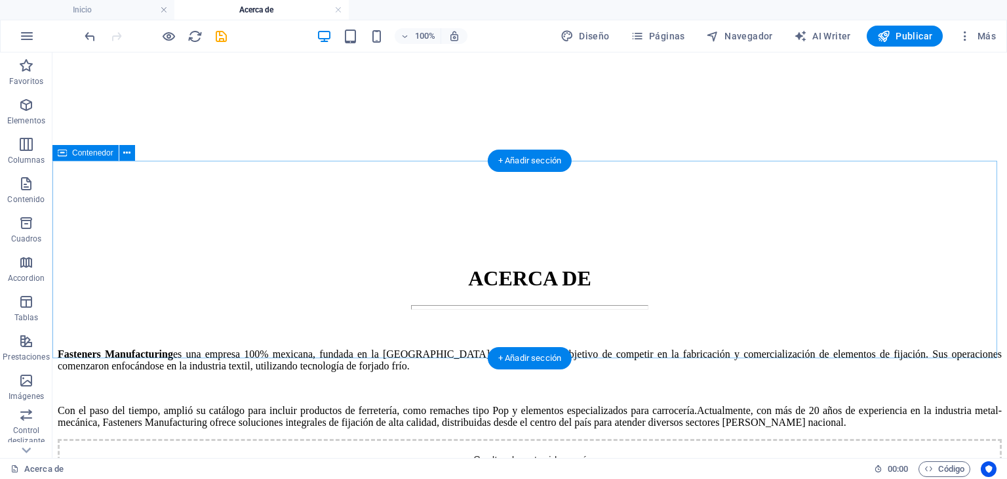
click at [547, 439] on div "Suelta el contenido aquí o Añadir elementos Pegar portapapeles" at bounding box center [530, 485] width 944 height 93
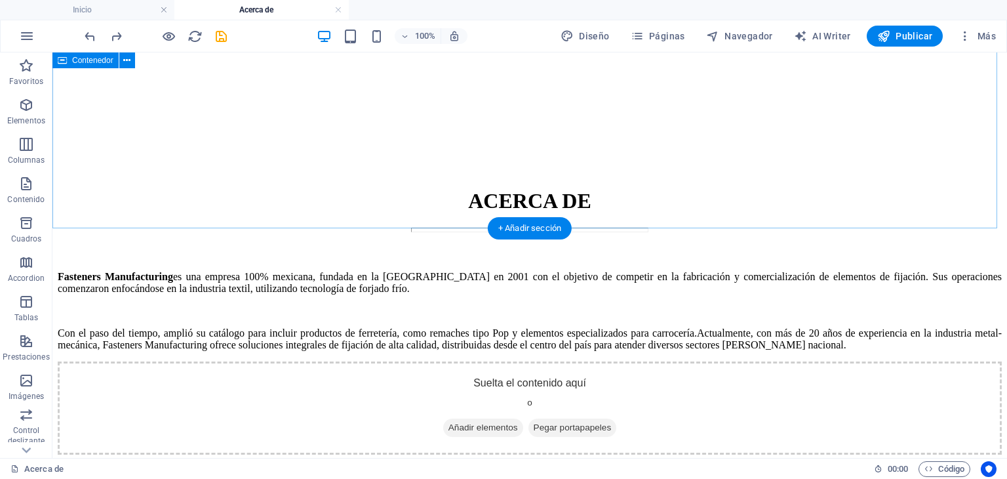
scroll to position [327, 0]
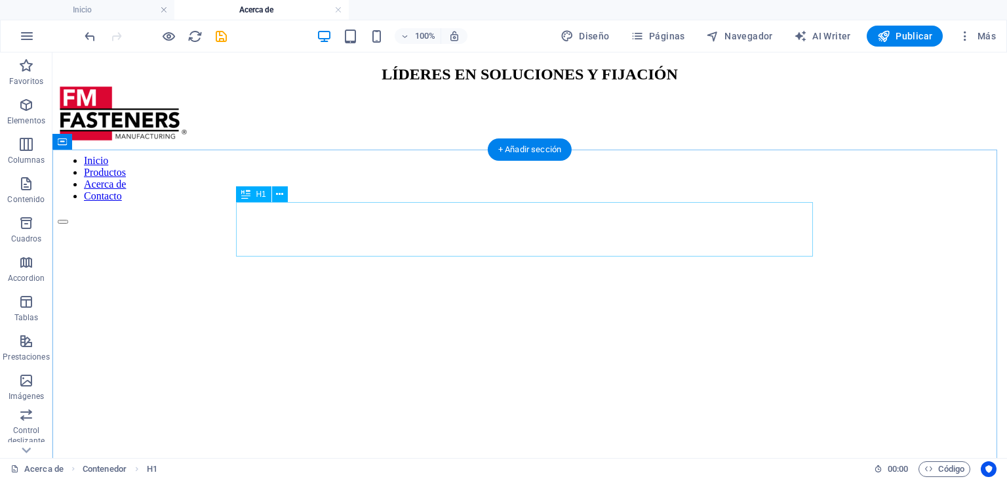
scroll to position [0, 0]
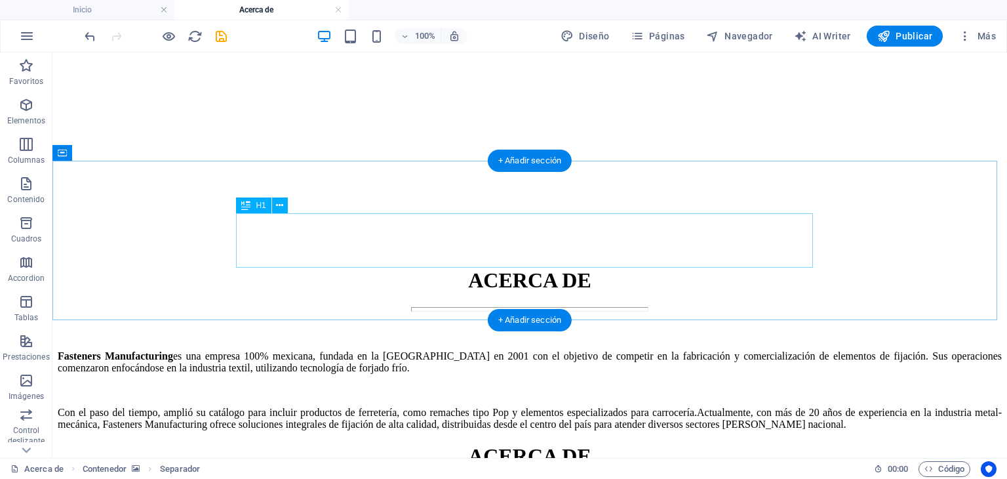
scroll to position [328, 0]
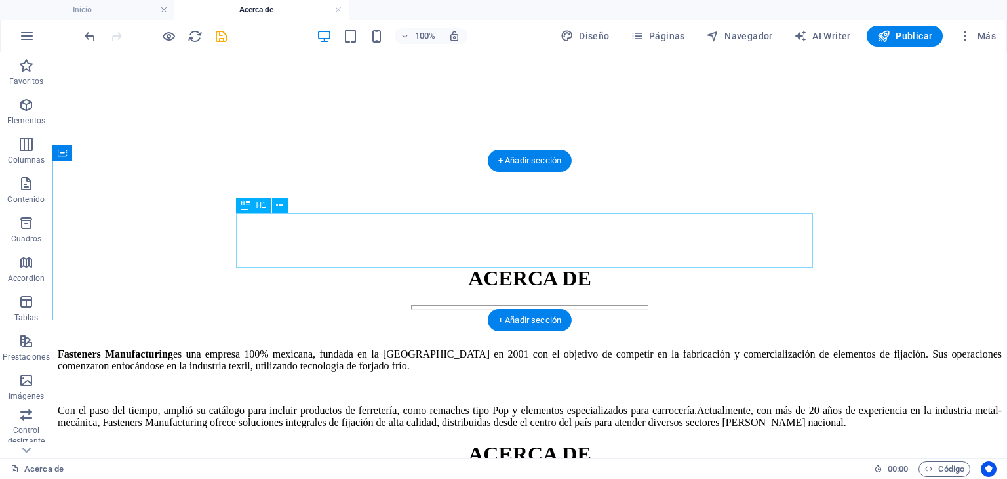
click at [537, 442] on div "ACERCA DE" at bounding box center [530, 454] width 944 height 24
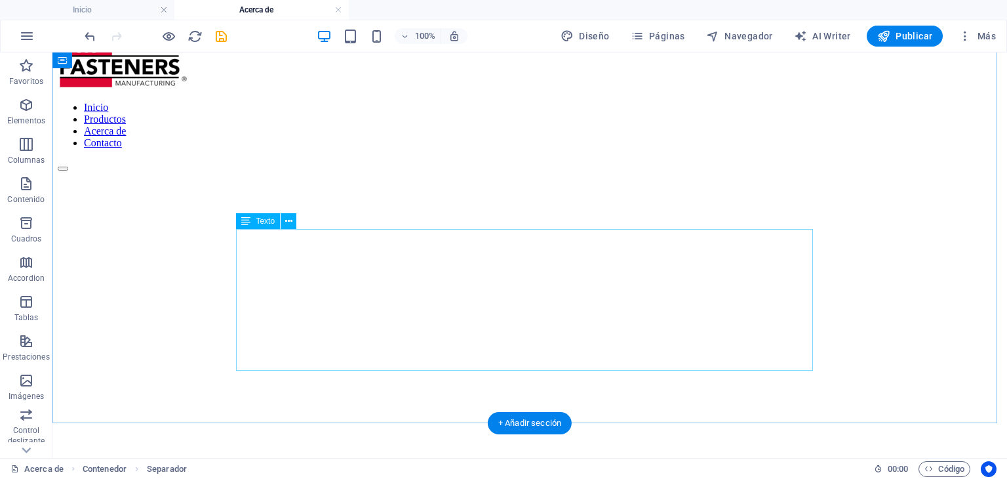
scroll to position [66, 0]
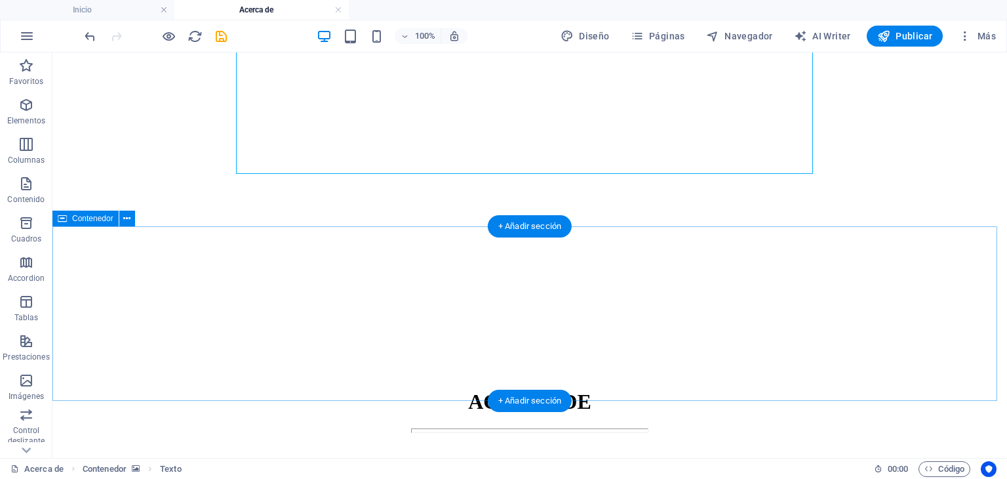
scroll to position [262, 0]
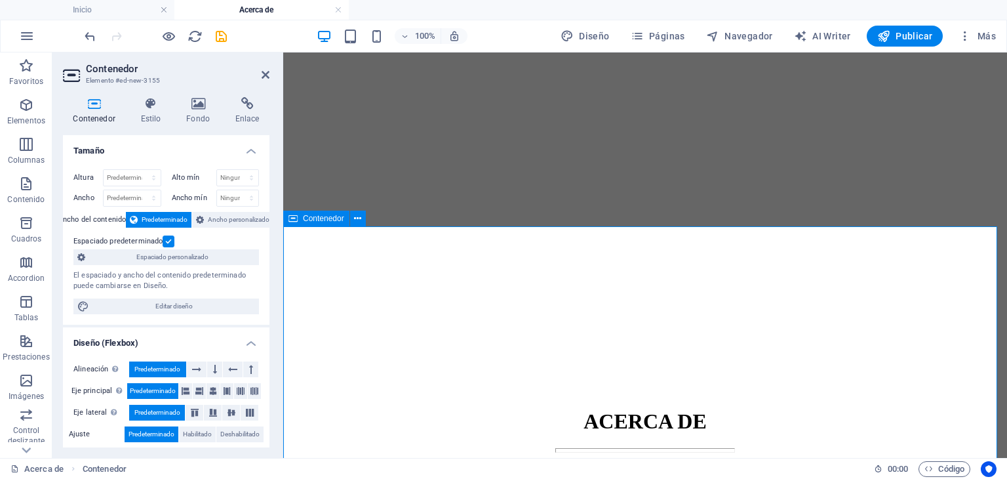
click at [209, 117] on h4 "Fondo" at bounding box center [200, 111] width 49 height 28
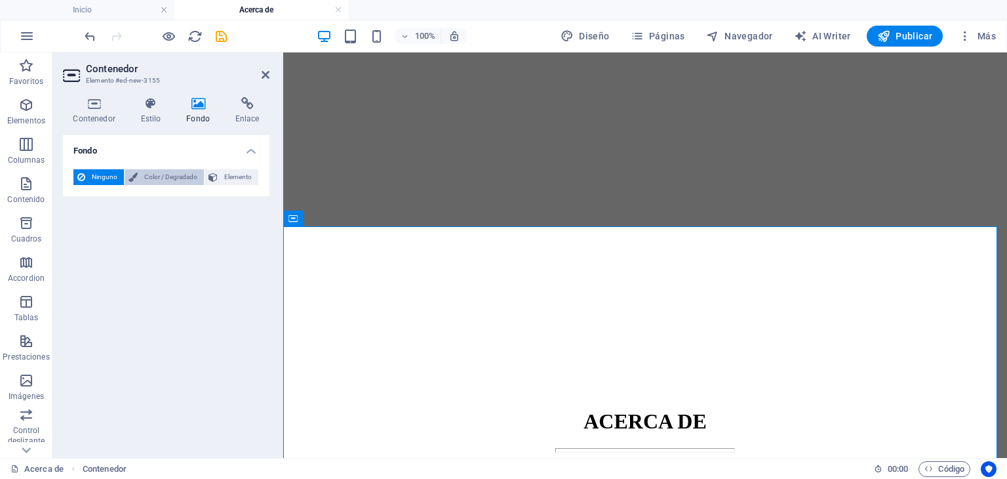
click at [178, 172] on span "Color / Degradado" at bounding box center [171, 177] width 58 height 16
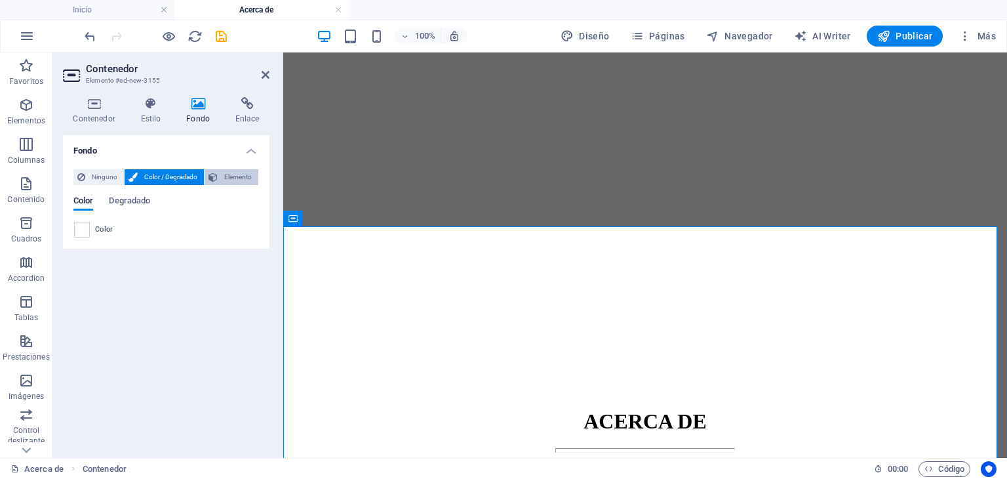
click at [235, 174] on span "Elemento" at bounding box center [238, 177] width 33 height 16
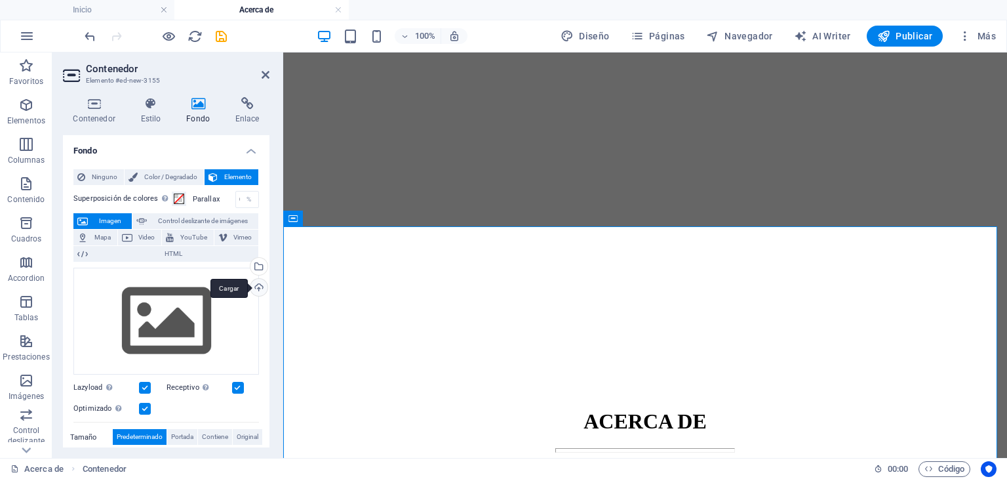
click at [260, 284] on div "Cargar" at bounding box center [258, 289] width 20 height 20
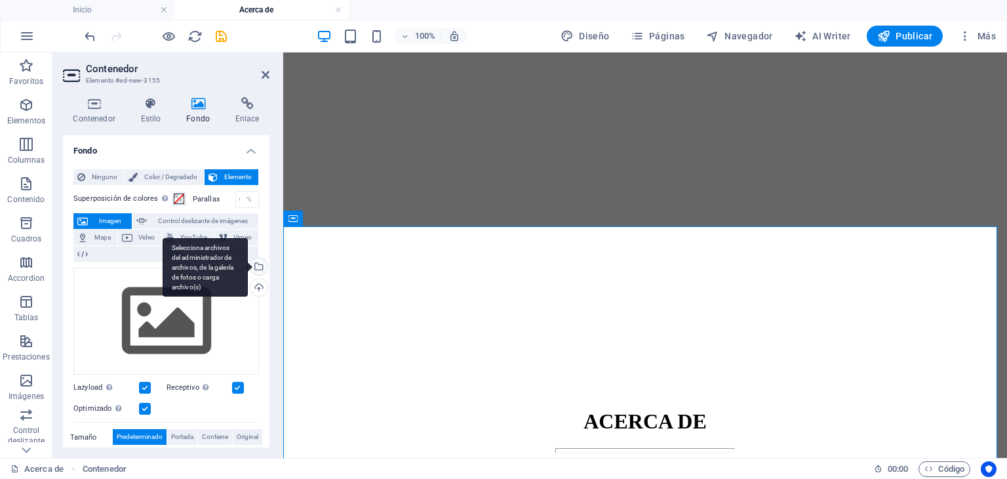
click at [261, 270] on div "Selecciona archivos del administrador de archivos, de la galería de fotos o car…" at bounding box center [258, 268] width 20 height 20
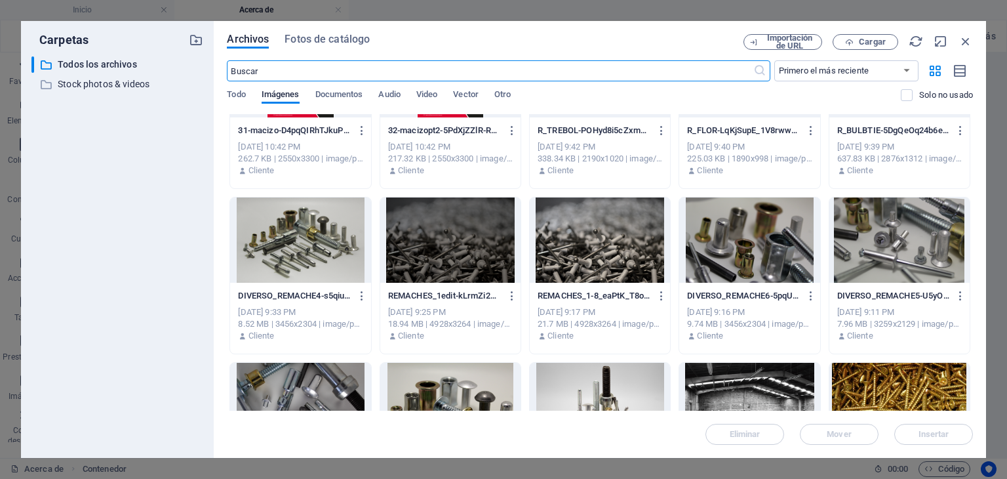
scroll to position [3147, 0]
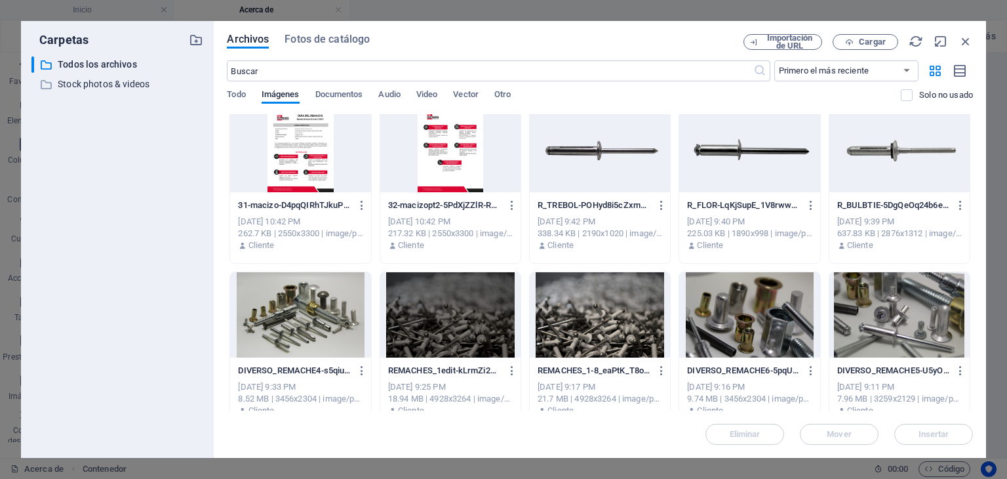
click at [468, 295] on div at bounding box center [450, 314] width 140 height 85
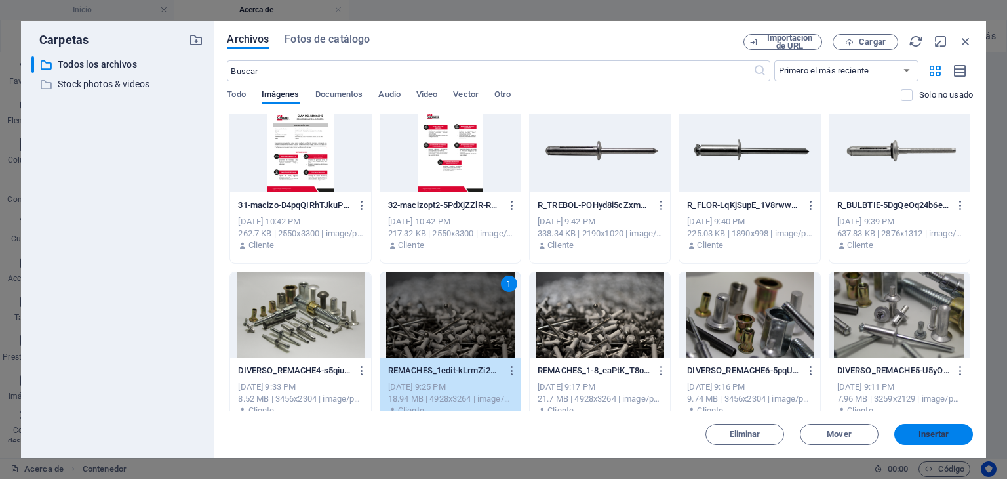
click at [955, 430] on span "Insertar" at bounding box center [934, 434] width 68 height 8
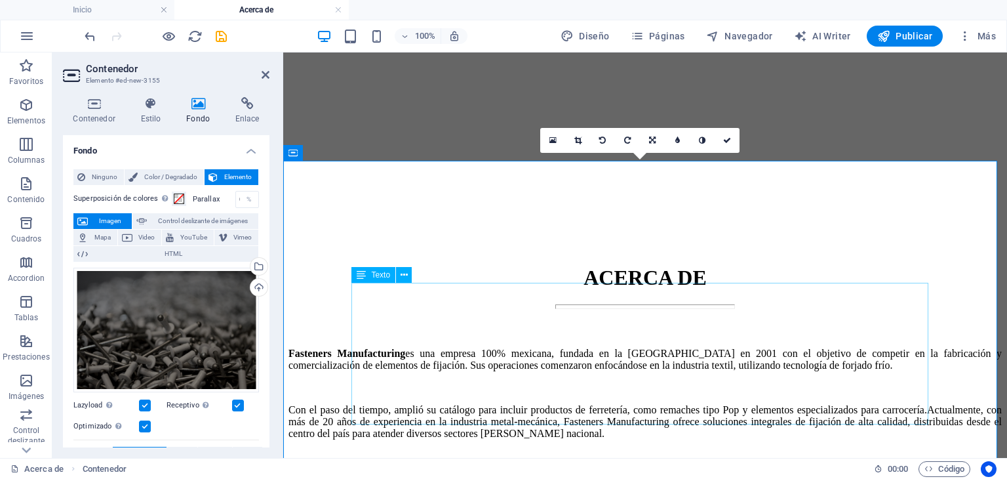
scroll to position [328, 0]
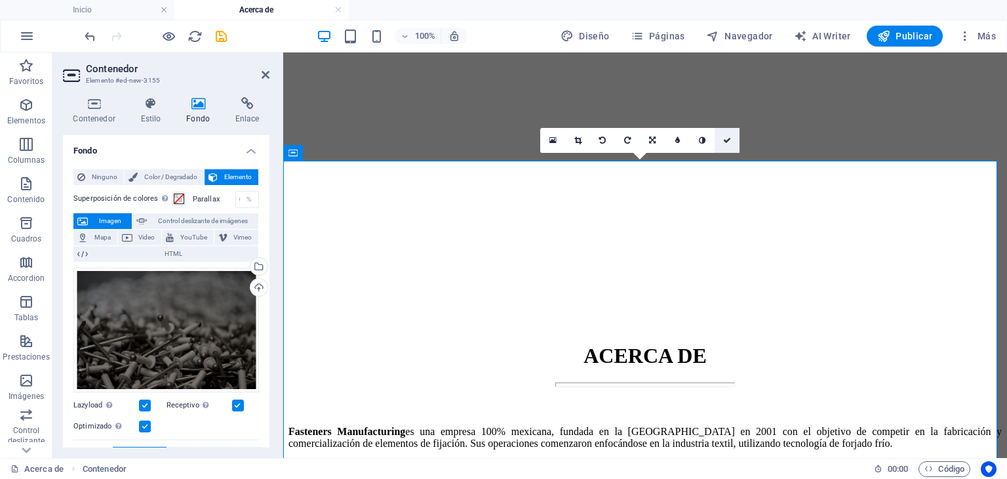
click at [727, 147] on link at bounding box center [727, 140] width 25 height 25
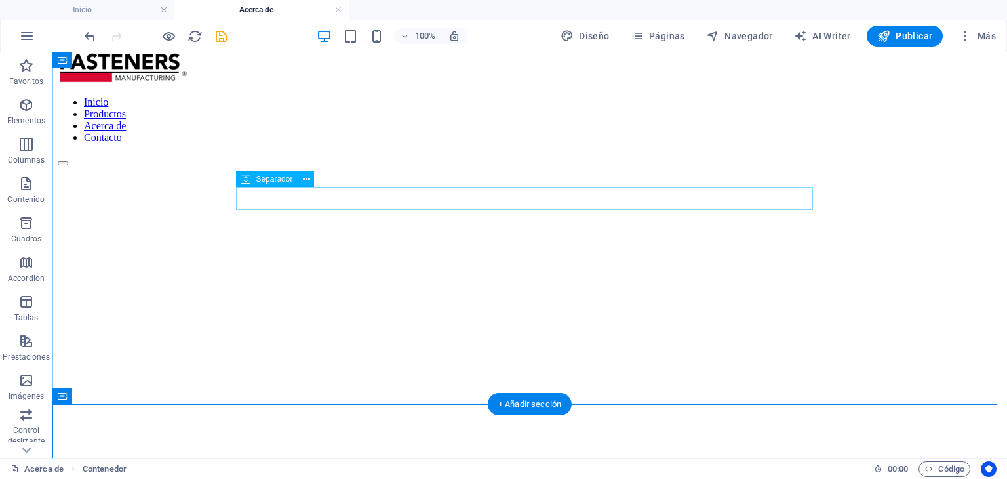
scroll to position [66, 0]
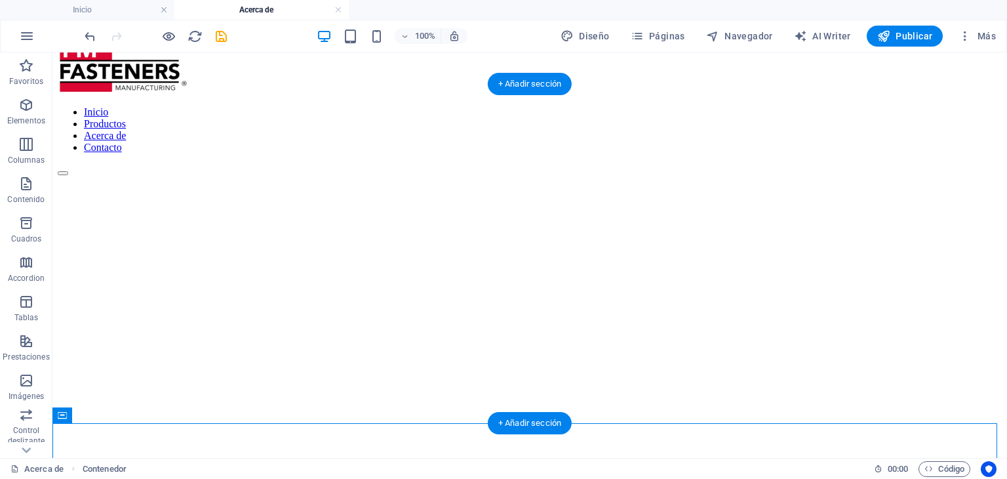
click at [864, 176] on figure at bounding box center [530, 176] width 944 height 0
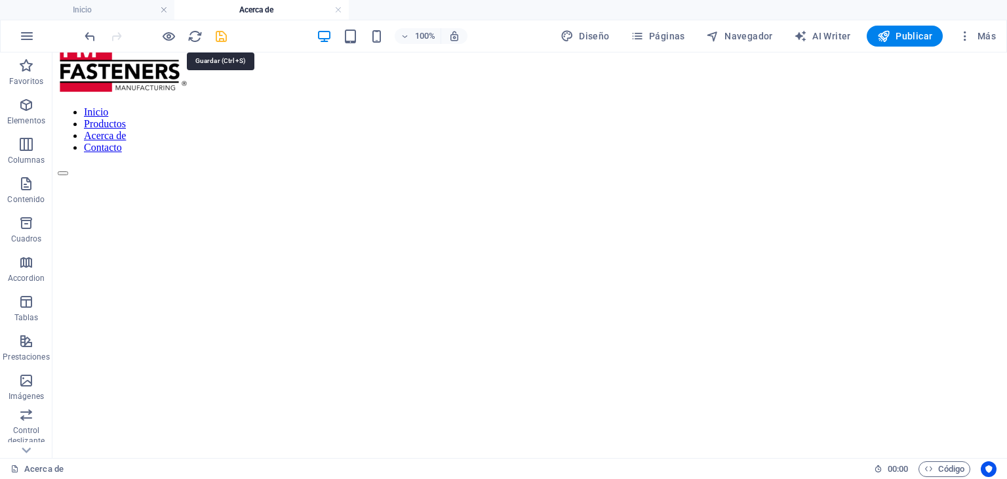
click at [223, 32] on icon "save" at bounding box center [221, 36] width 15 height 15
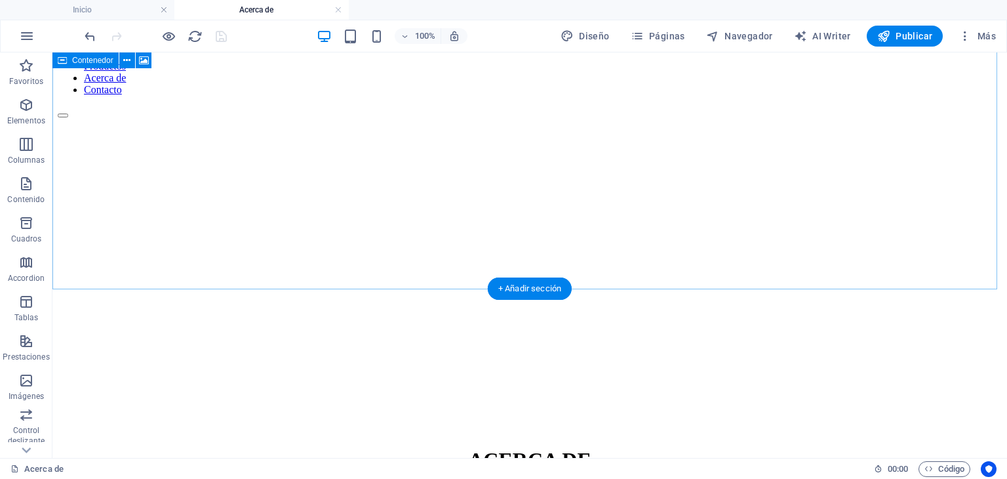
scroll to position [0, 0]
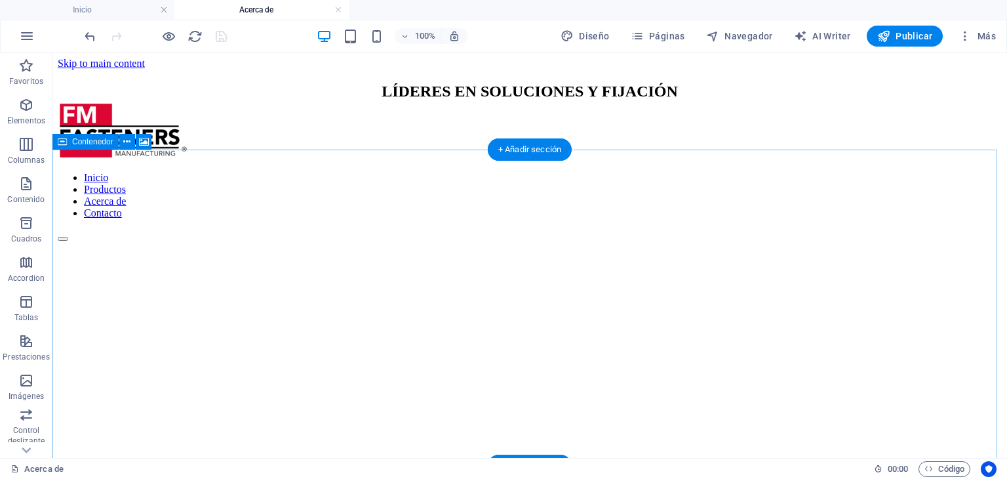
click at [147, 241] on figure at bounding box center [530, 241] width 944 height 0
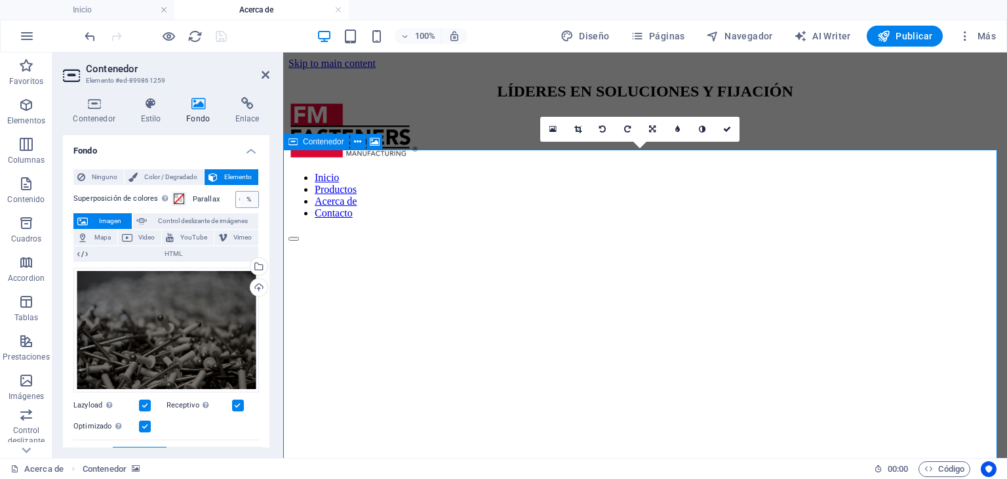
click at [241, 197] on div "%" at bounding box center [249, 199] width 18 height 16
click at [244, 201] on div "%" at bounding box center [249, 199] width 18 height 16
click at [240, 198] on div "%" at bounding box center [249, 199] width 18 height 16
click at [247, 198] on div "%" at bounding box center [249, 199] width 18 height 16
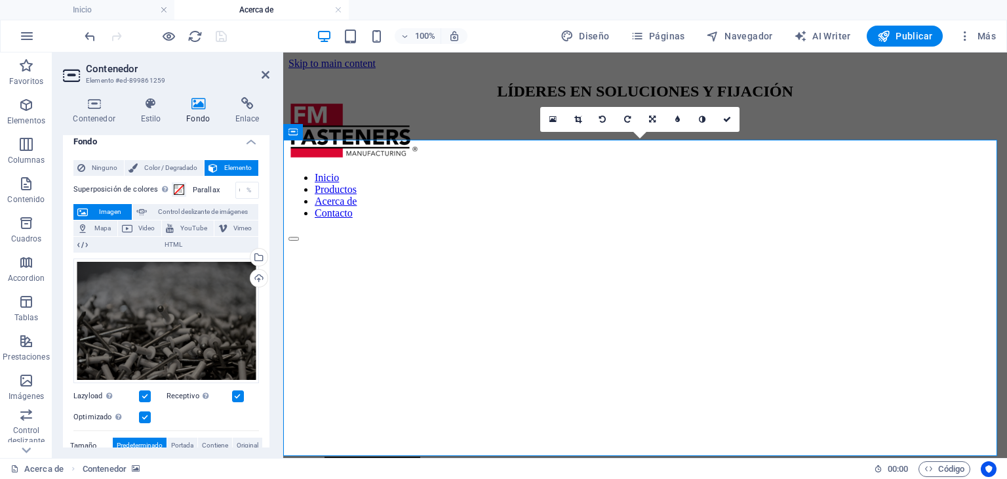
scroll to position [66, 0]
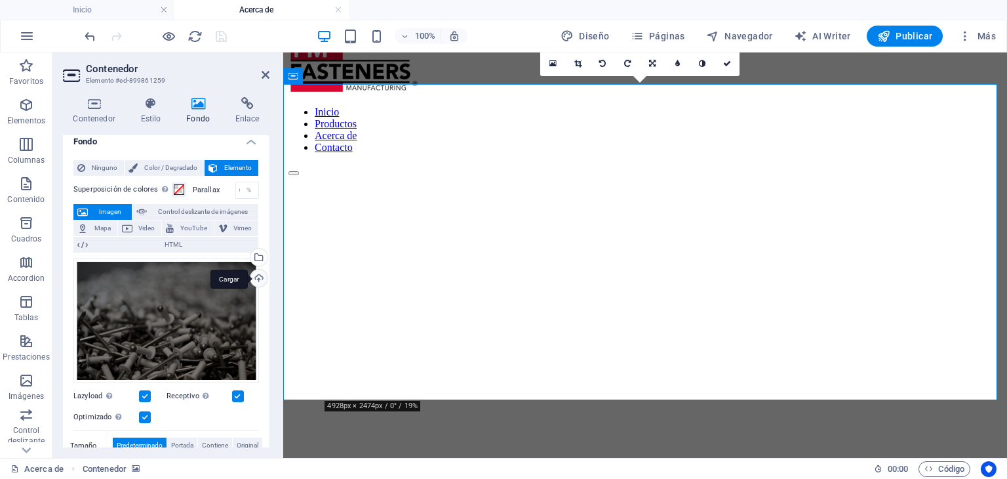
click at [253, 278] on div "Cargar" at bounding box center [258, 280] width 20 height 20
click at [249, 279] on div "Cargar" at bounding box center [258, 280] width 20 height 20
click at [725, 60] on icon at bounding box center [727, 64] width 8 height 8
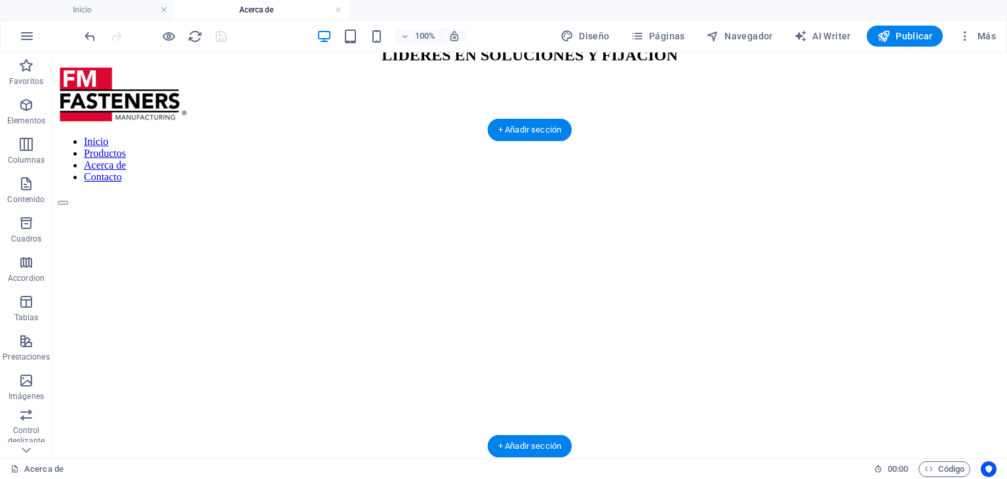
scroll to position [0, 0]
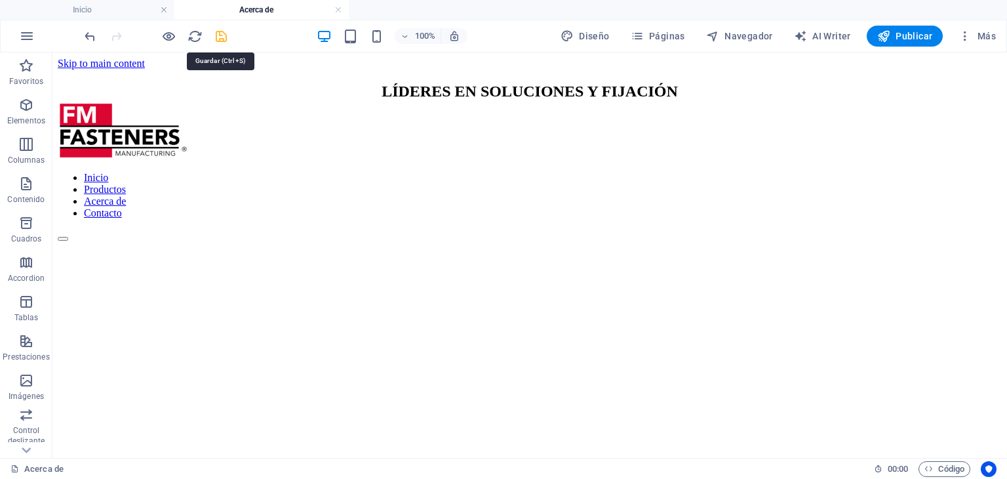
click at [218, 36] on icon "save" at bounding box center [221, 36] width 15 height 15
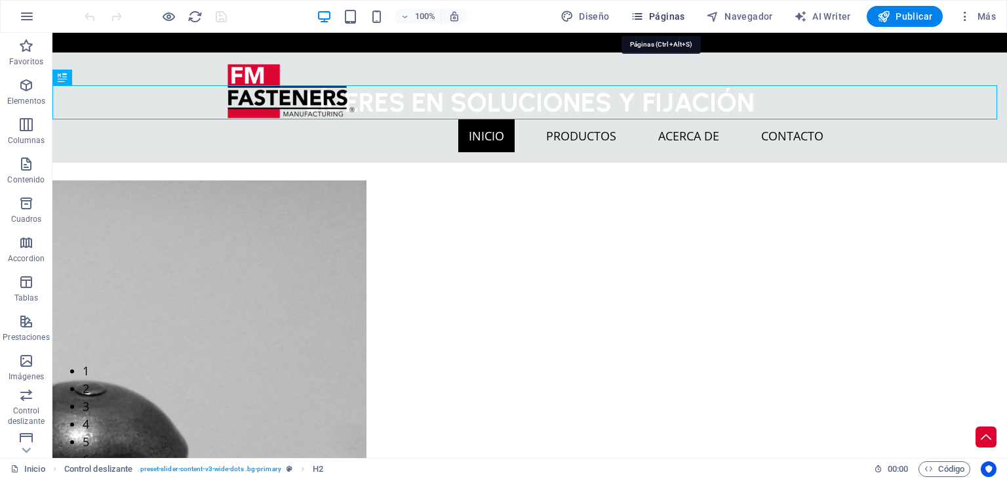
click at [669, 11] on span "Páginas" at bounding box center [658, 16] width 54 height 13
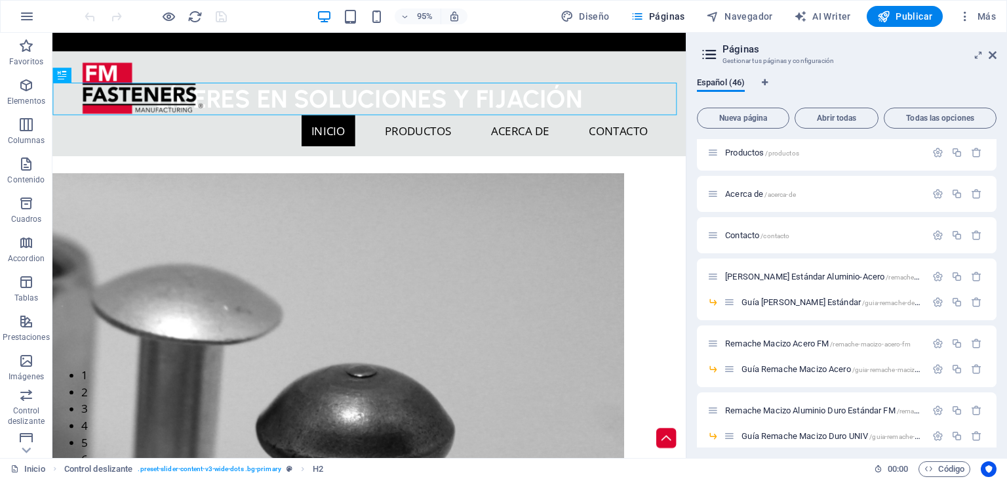
scroll to position [66, 0]
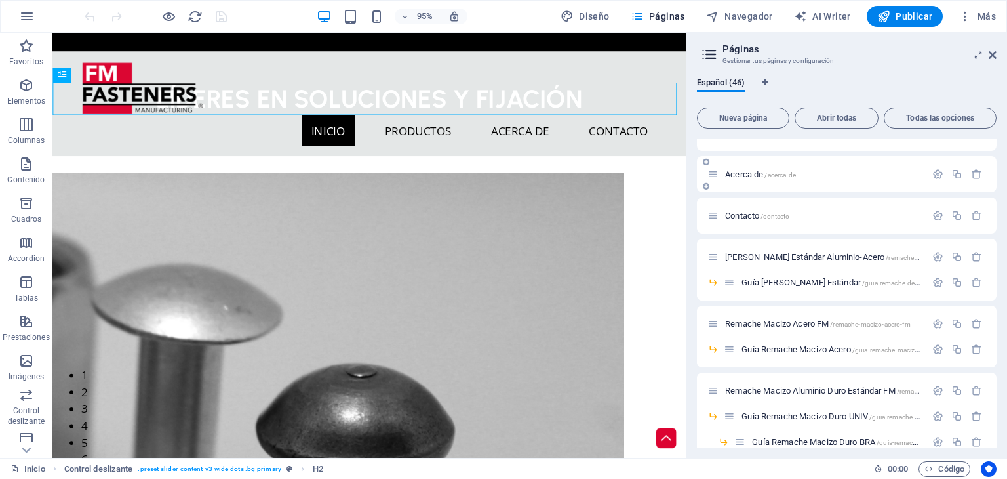
click at [758, 176] on span "Acerca de /acerca-de" at bounding box center [760, 174] width 71 height 10
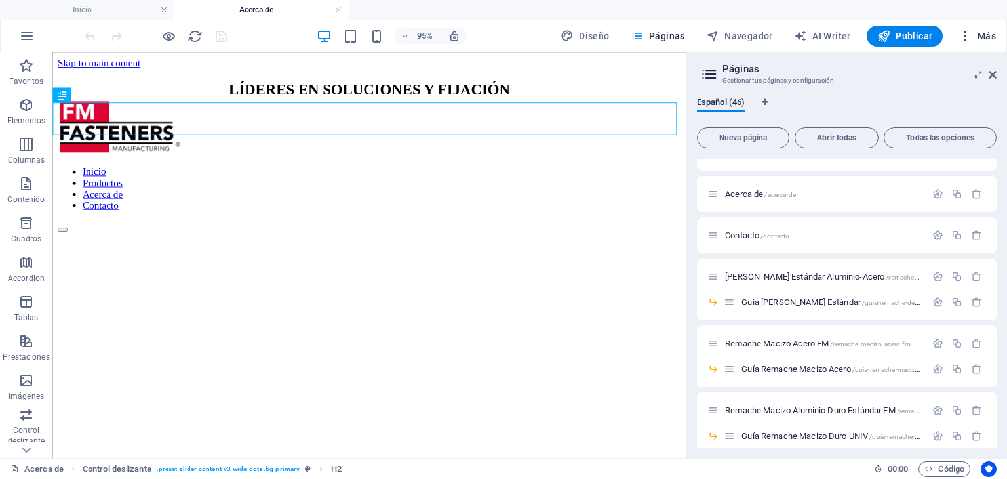
scroll to position [0, 0]
click at [997, 77] on aside "Páginas Gestionar tus páginas y configuración Español (46) Nueva página Abrir t…" at bounding box center [846, 254] width 321 height 405
click at [990, 75] on icon at bounding box center [993, 75] width 8 height 10
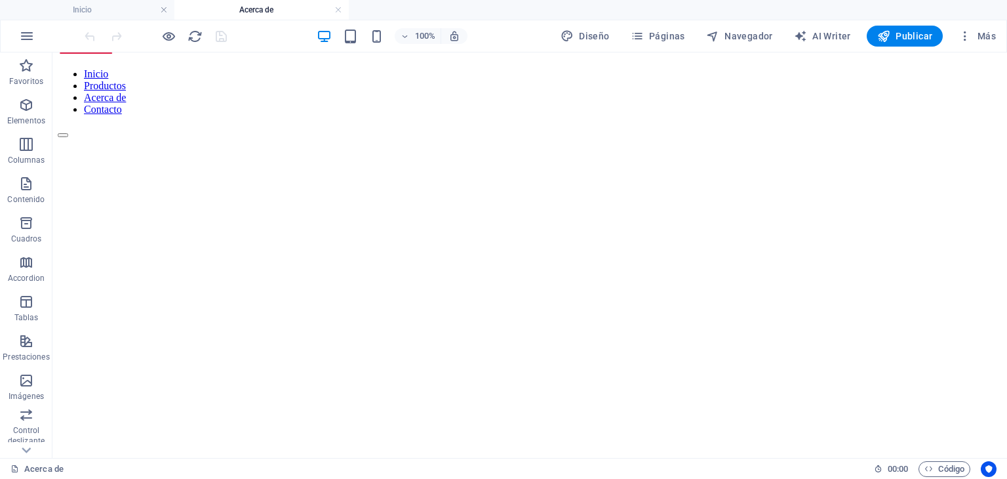
scroll to position [66, 0]
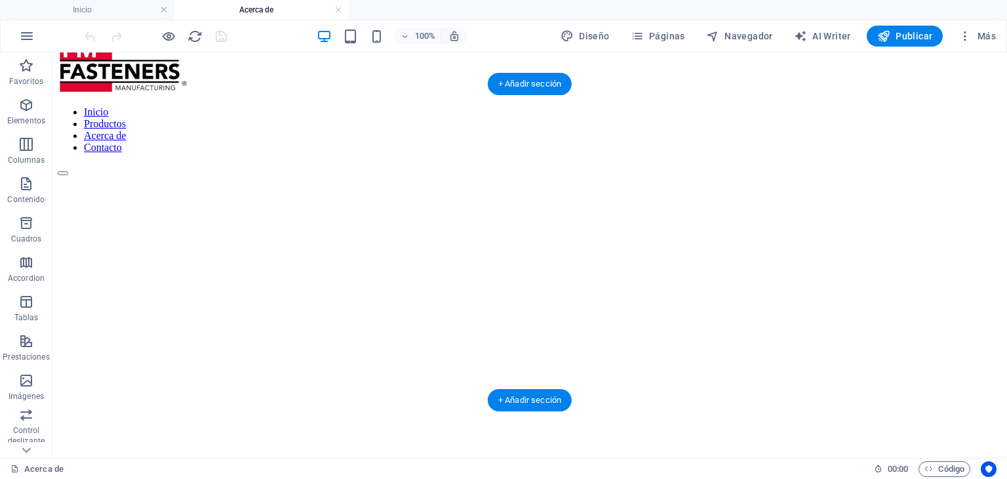
click at [168, 176] on figure at bounding box center [530, 176] width 944 height 0
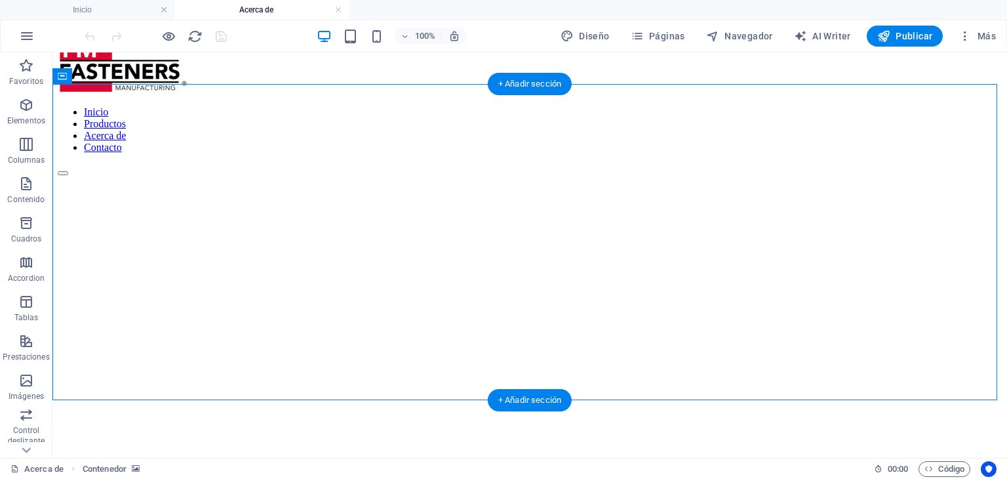
click at [168, 176] on figure at bounding box center [530, 176] width 944 height 0
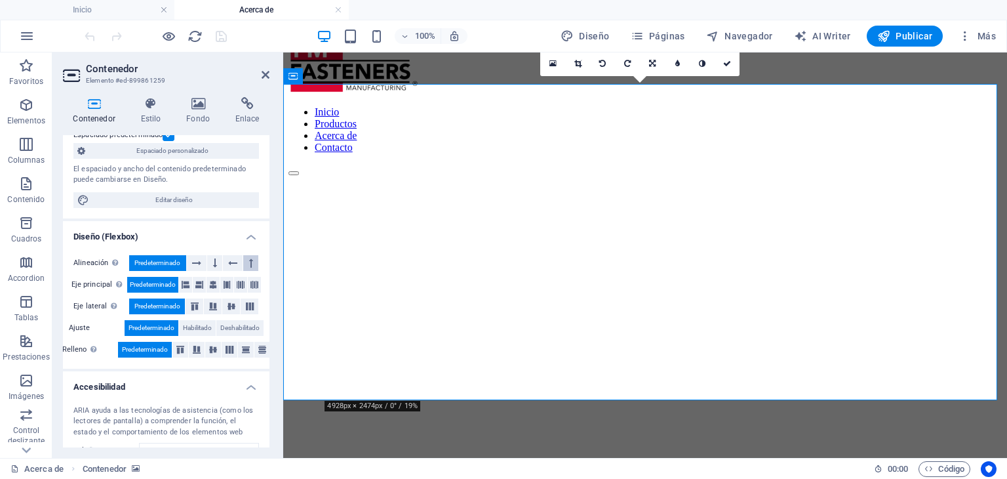
scroll to position [211, 0]
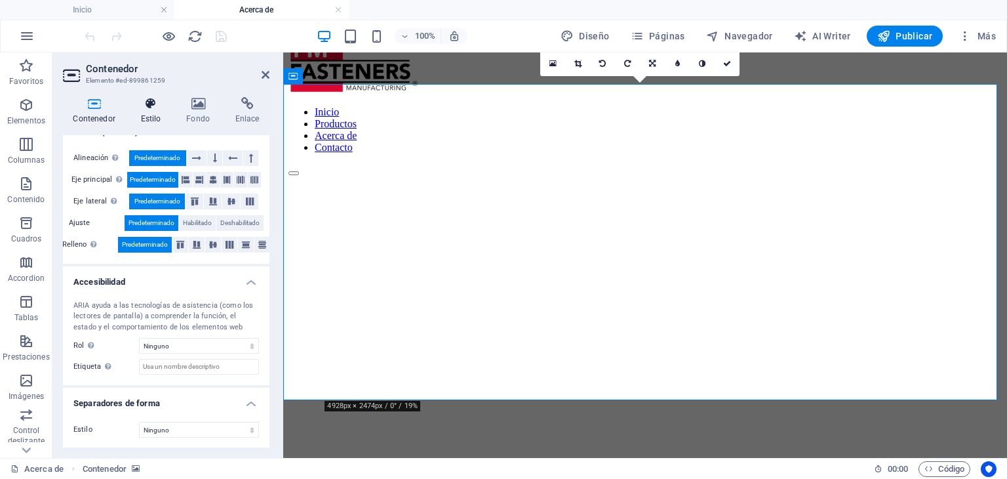
click at [150, 98] on icon at bounding box center [150, 103] width 41 height 13
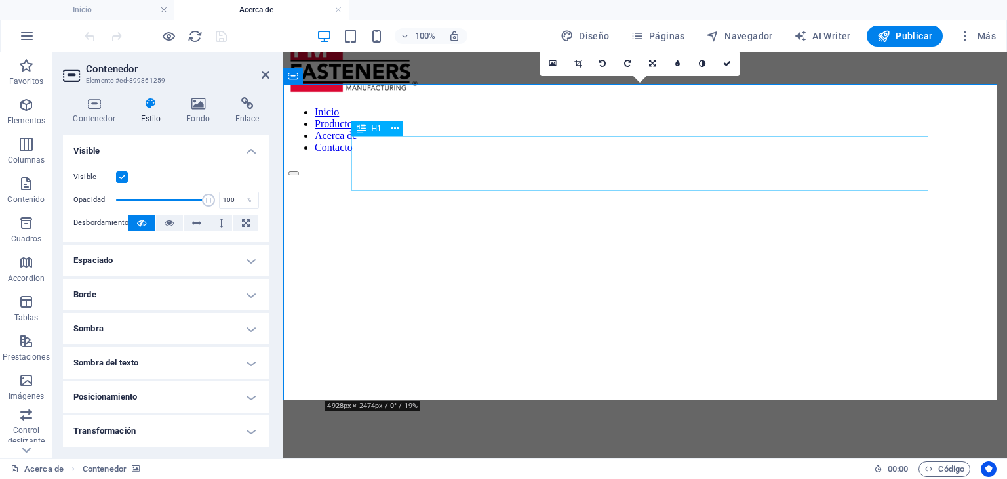
click at [298, 176] on figure at bounding box center [645, 176] width 713 height 0
click at [390, 176] on figure at bounding box center [645, 176] width 713 height 0
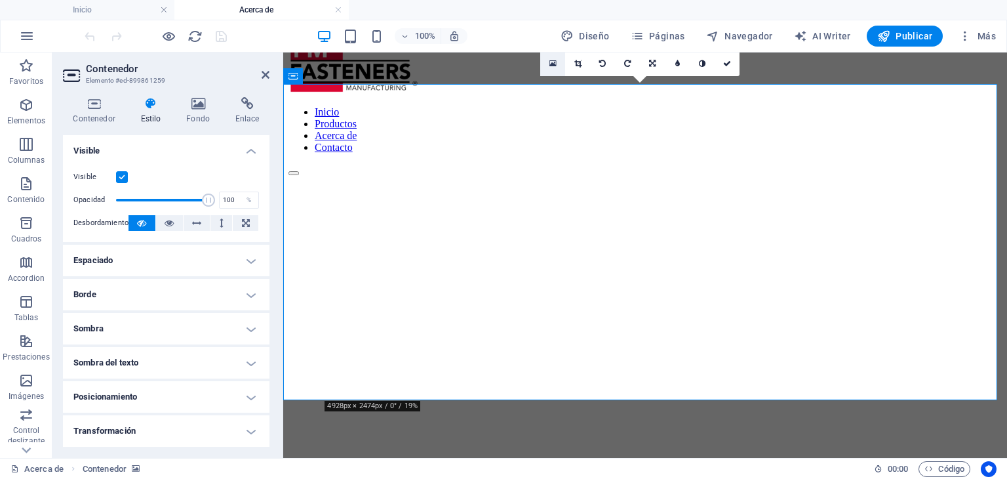
click at [544, 69] on link at bounding box center [552, 63] width 25 height 25
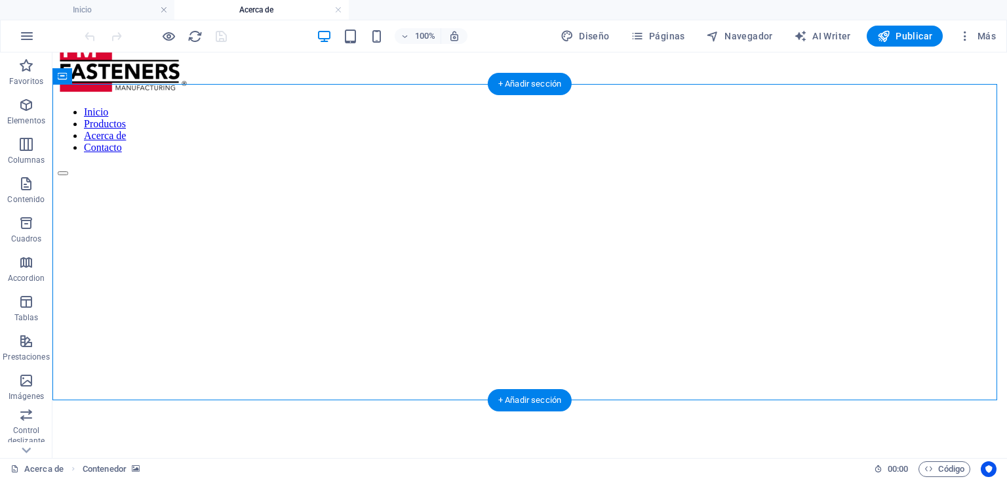
click at [116, 176] on figure at bounding box center [530, 176] width 944 height 0
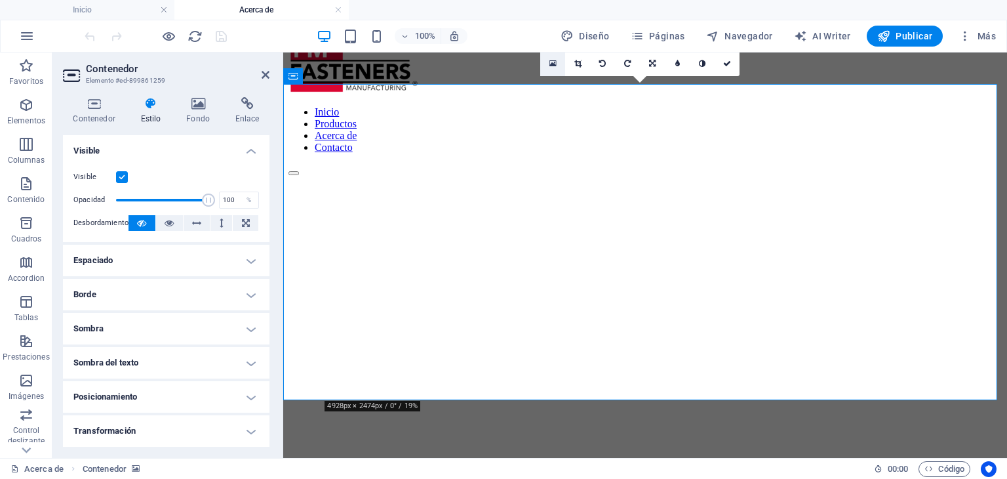
click at [563, 58] on link at bounding box center [552, 63] width 25 height 25
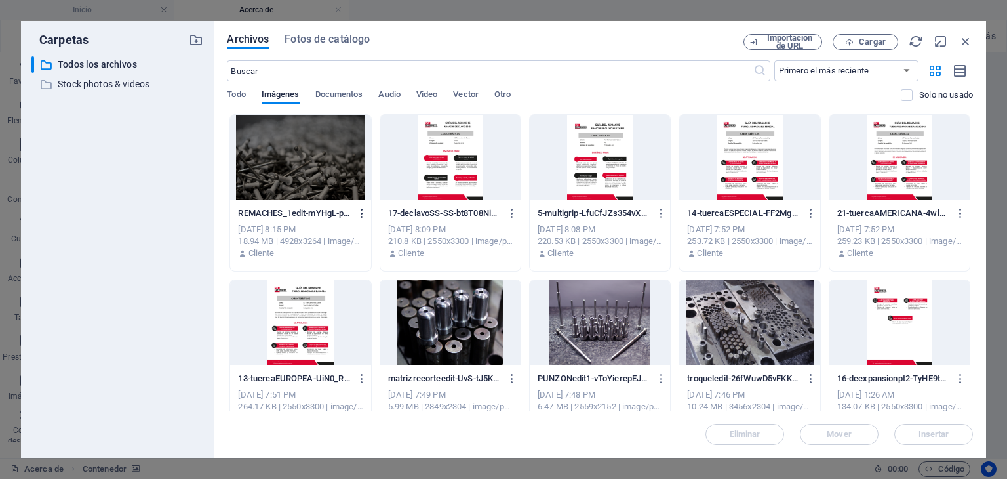
click at [362, 211] on icon "button" at bounding box center [362, 213] width 12 height 12
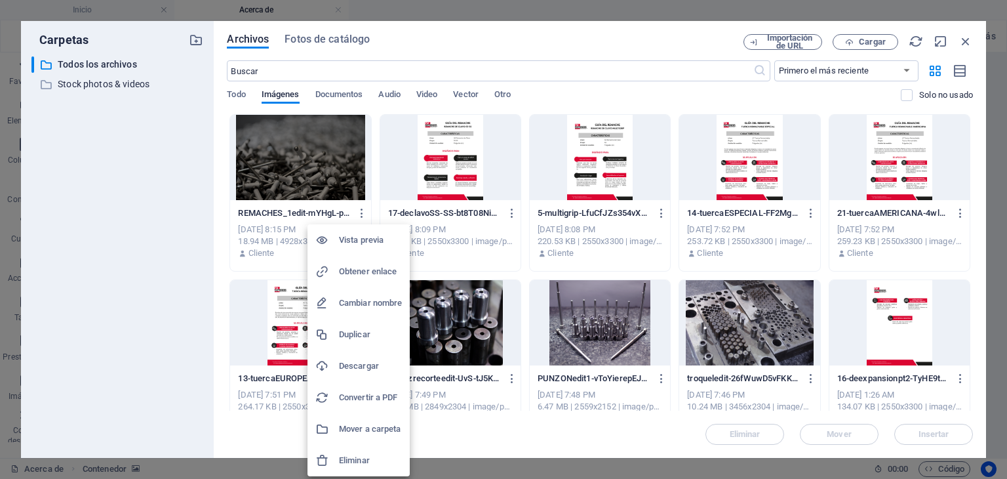
click at [365, 457] on h6 "Eliminar" at bounding box center [370, 460] width 63 height 16
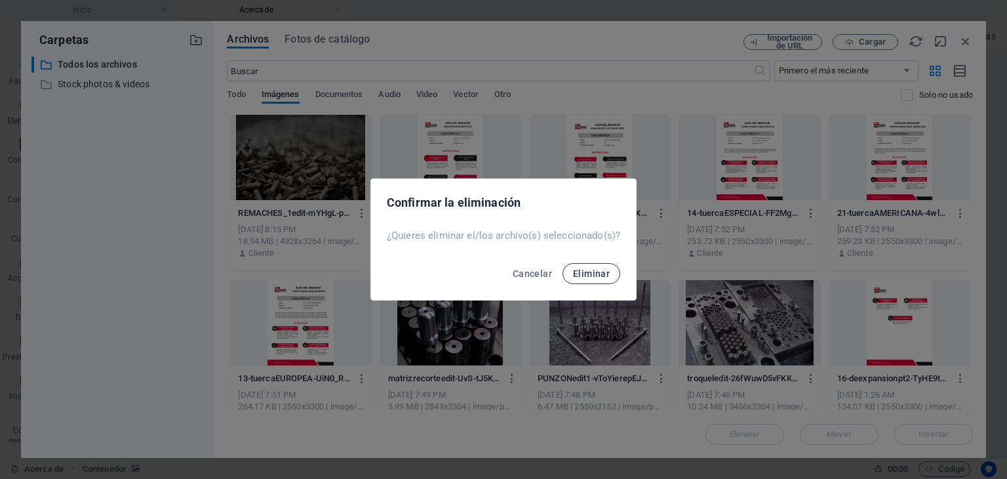
click at [580, 274] on span "Eliminar" at bounding box center [591, 273] width 37 height 10
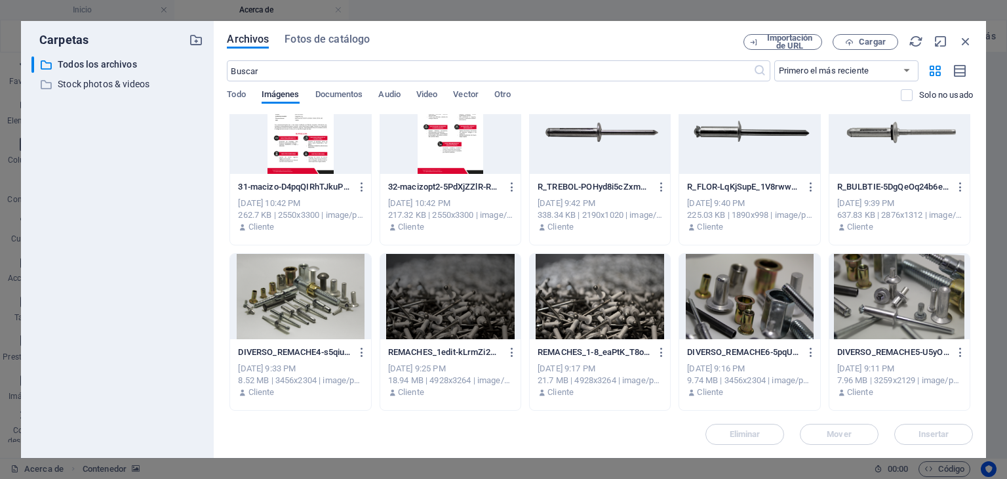
scroll to position [3213, 0]
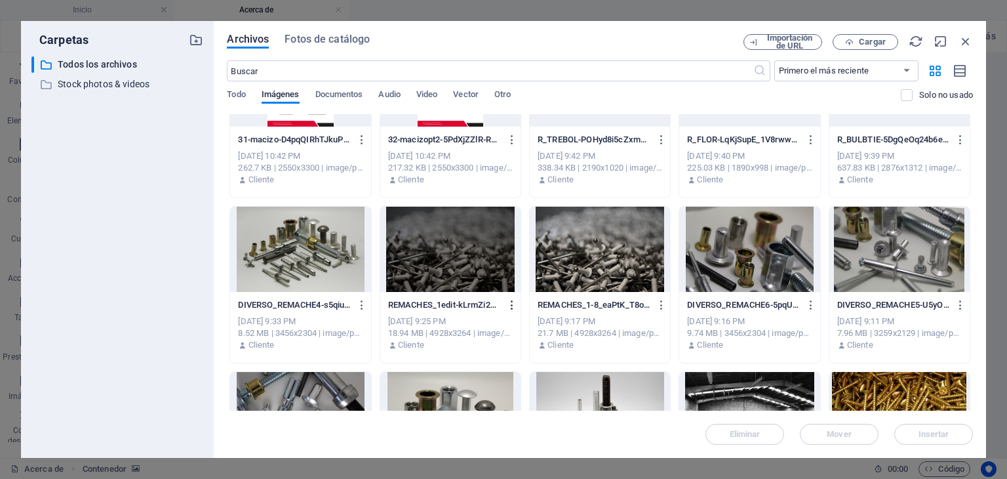
click at [511, 305] on icon "button" at bounding box center [512, 305] width 12 height 12
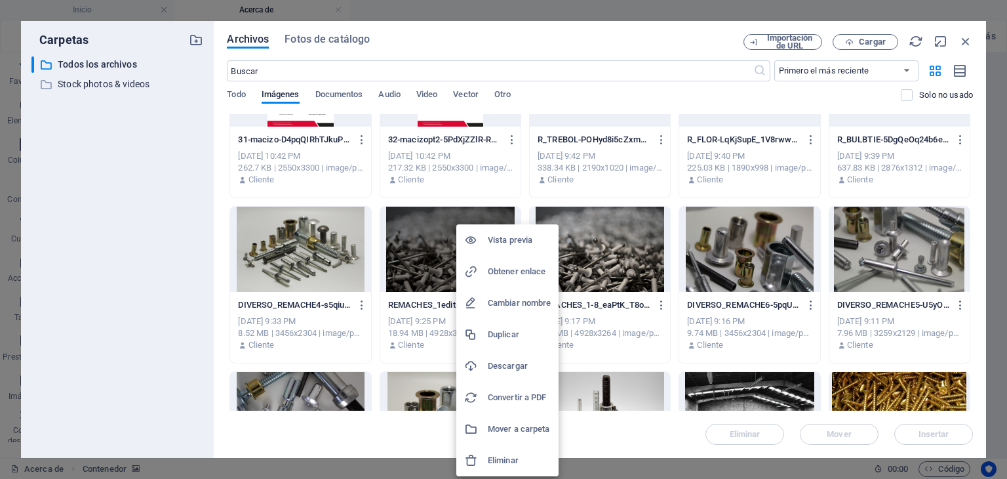
click at [521, 462] on h6 "Eliminar" at bounding box center [519, 460] width 63 height 16
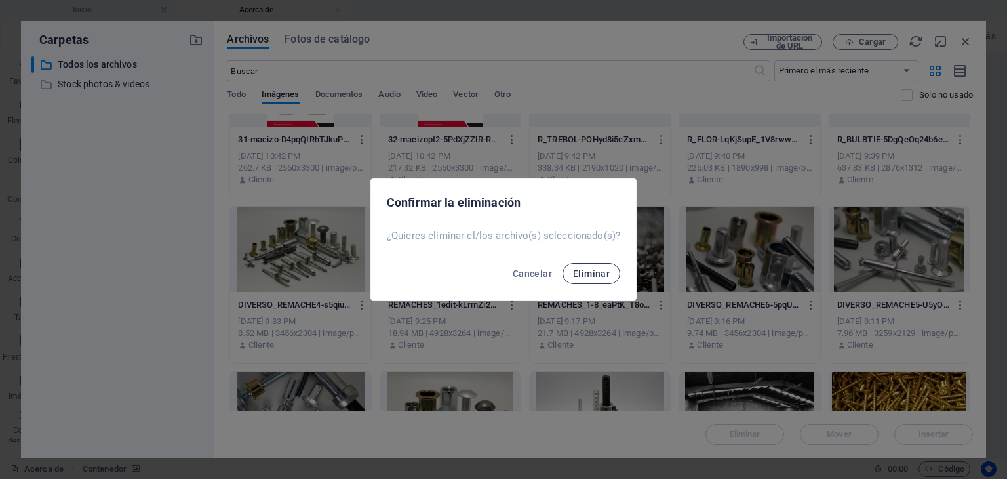
click at [574, 268] on span "Eliminar" at bounding box center [591, 273] width 37 height 10
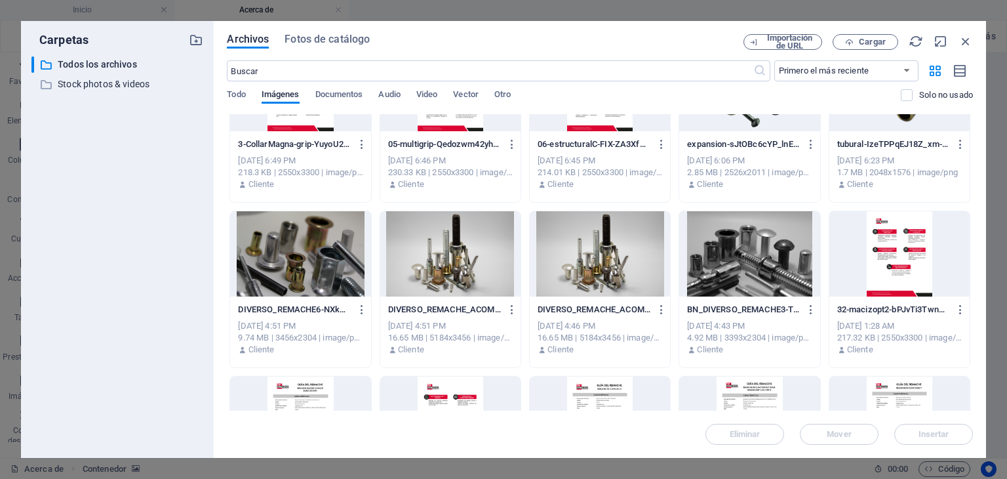
scroll to position [1902, 0]
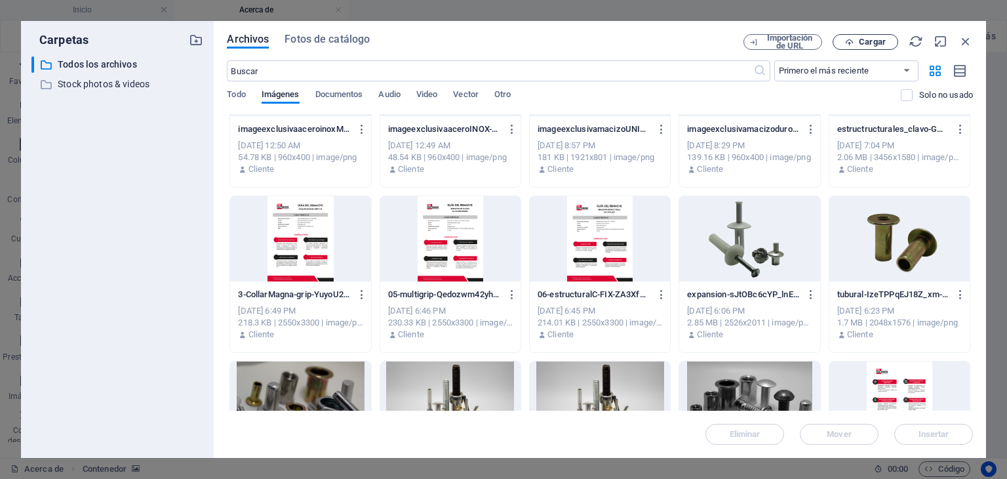
click at [876, 35] on button "Cargar" at bounding box center [866, 42] width 66 height 16
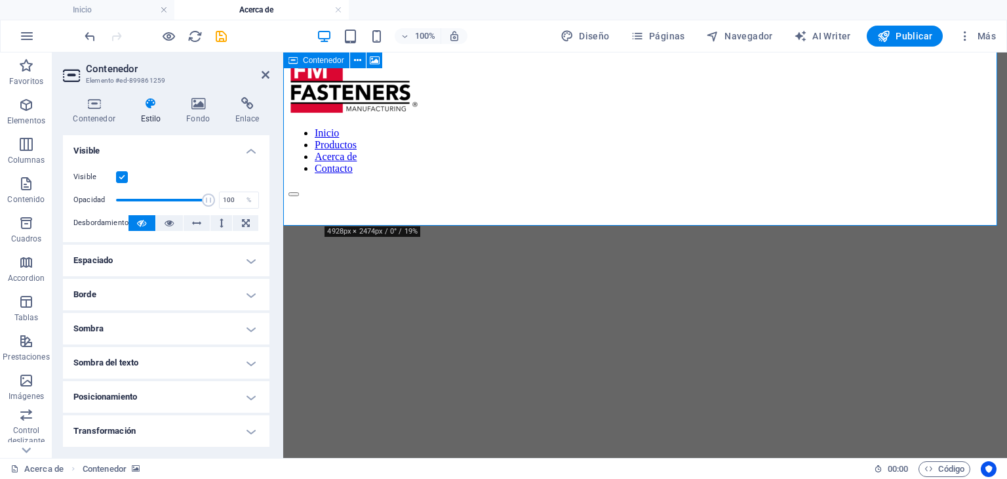
scroll to position [0, 0]
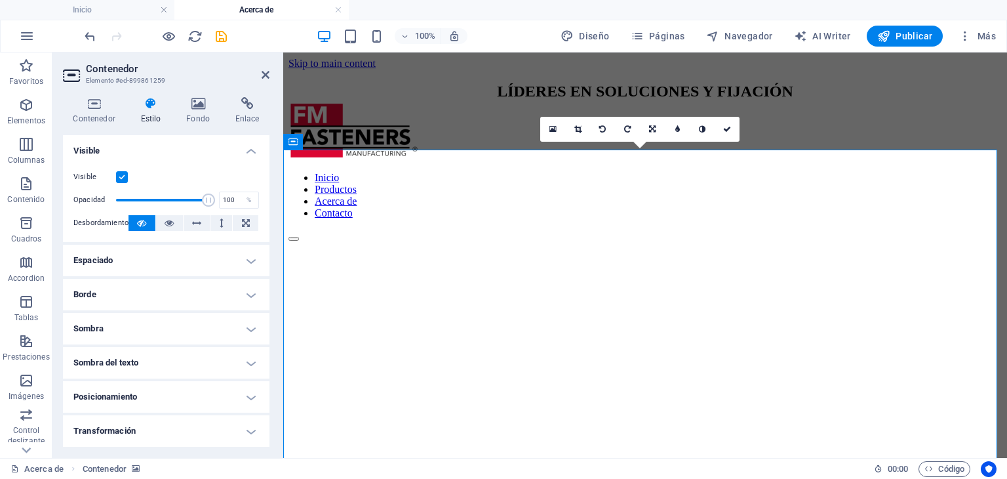
click at [340, 241] on figure at bounding box center [645, 241] width 713 height 0
click at [193, 108] on icon at bounding box center [198, 103] width 44 height 13
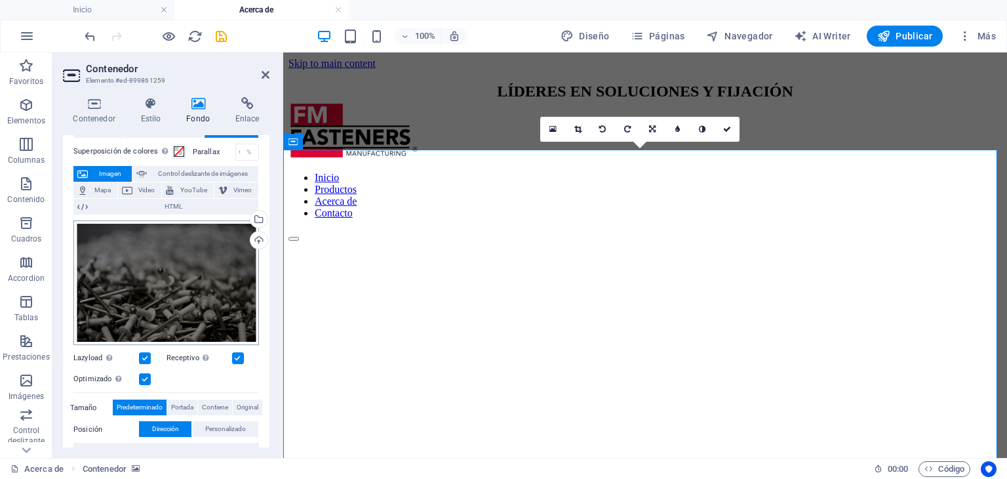
scroll to position [50, 0]
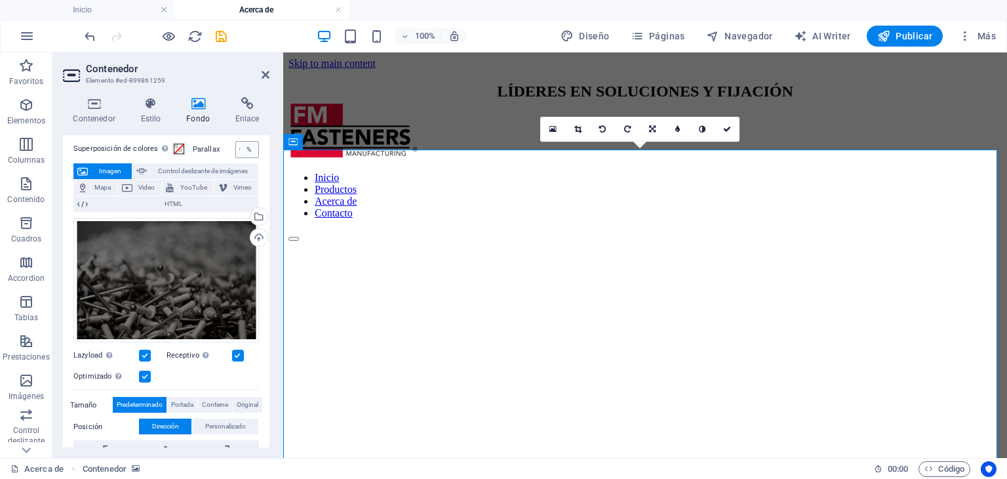
click at [247, 146] on div "%" at bounding box center [249, 150] width 18 height 16
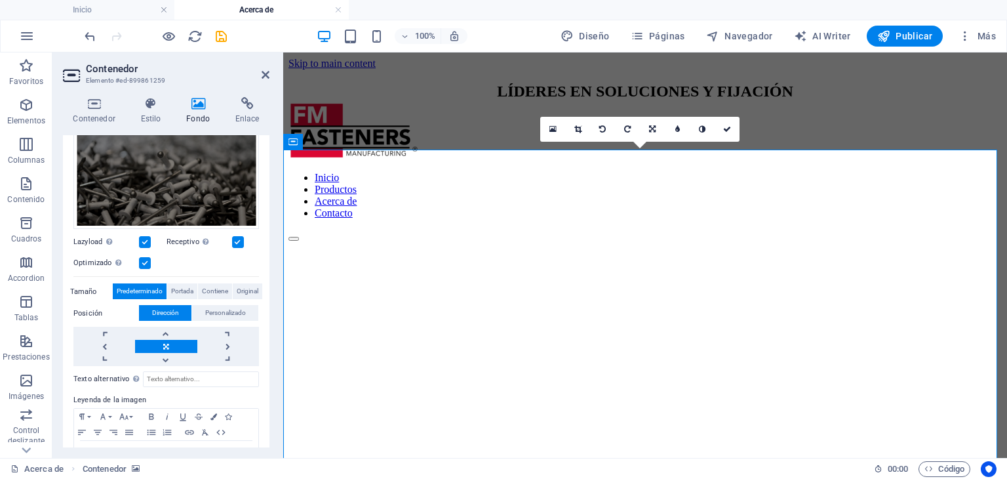
scroll to position [68, 0]
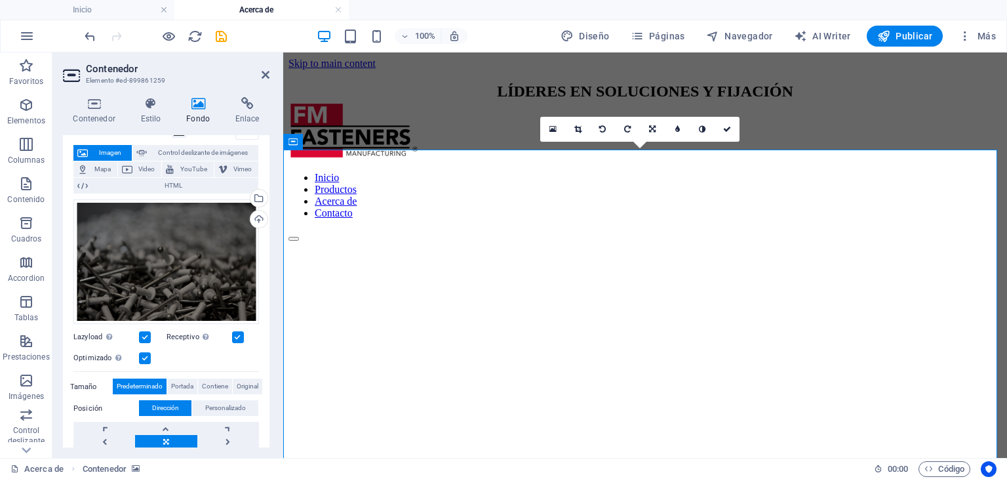
click at [241, 336] on label at bounding box center [238, 337] width 12 height 12
click at [0, 0] on input "Receptivo Automáticamente cargar tamaños optimizados de smartphone e imagen ret…" at bounding box center [0, 0] width 0 height 0
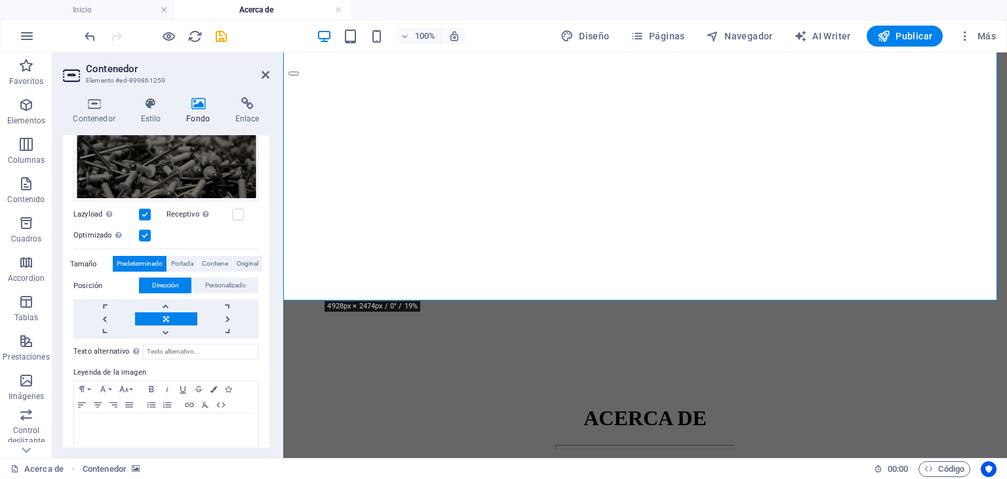
scroll to position [206, 0]
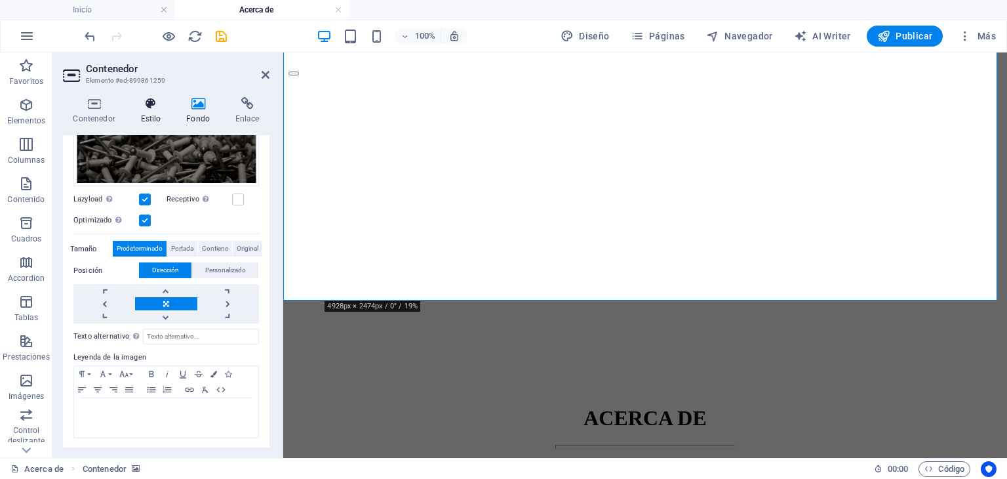
click at [149, 108] on icon at bounding box center [150, 103] width 41 height 13
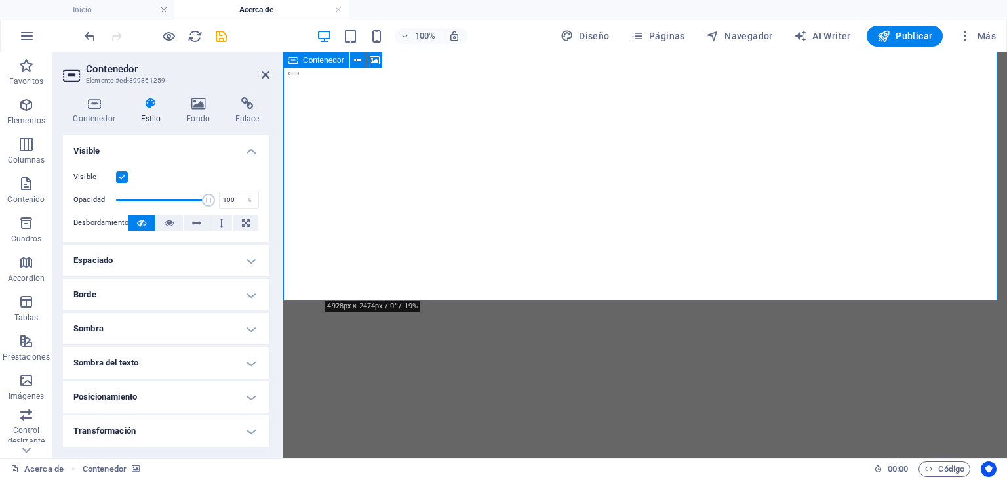
scroll to position [75, 0]
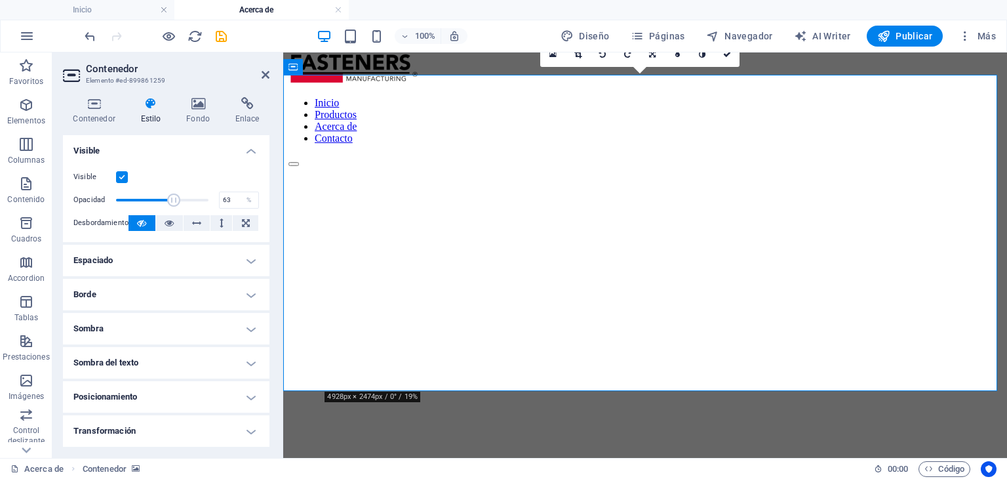
click at [172, 200] on span at bounding box center [162, 200] width 92 height 20
drag, startPoint x: 172, startPoint y: 200, endPoint x: 102, endPoint y: 199, distance: 70.2
click at [102, 199] on div "Opacidad 1 %" at bounding box center [166, 200] width 186 height 20
click at [199, 200] on span at bounding box center [162, 200] width 92 height 20
type input "100"
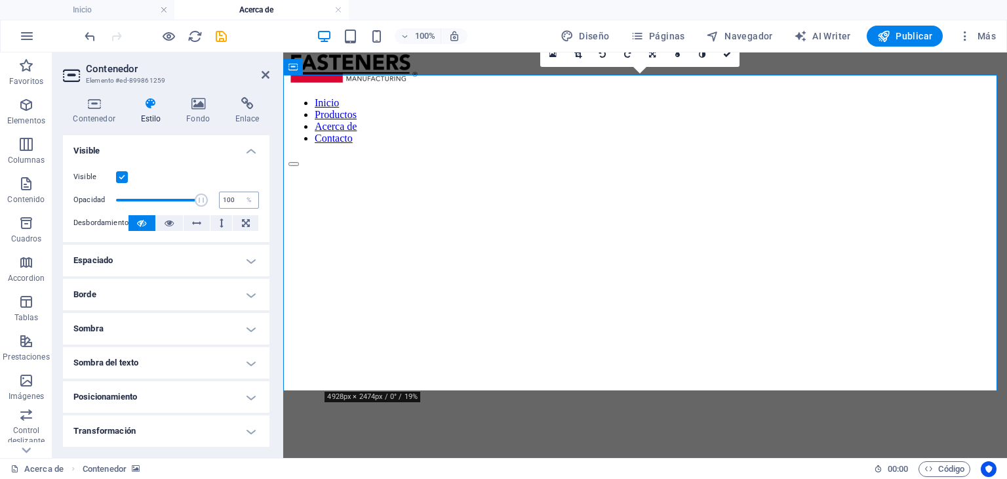
drag, startPoint x: 199, startPoint y: 200, endPoint x: 234, endPoint y: 205, distance: 35.8
click at [234, 205] on div "Opacidad 100 %" at bounding box center [166, 200] width 186 height 20
click at [163, 224] on button at bounding box center [169, 223] width 27 height 16
click at [142, 223] on icon at bounding box center [141, 223] width 9 height 16
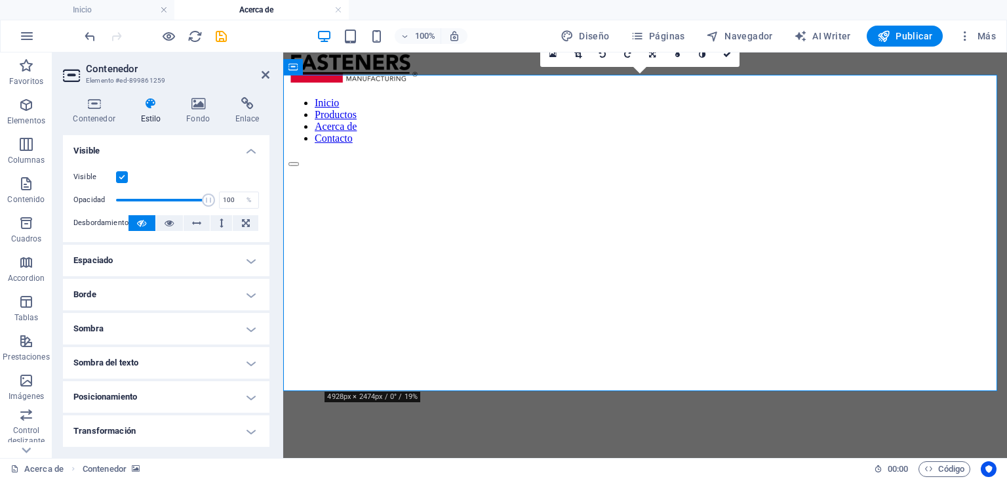
click at [201, 287] on h4 "Borde" at bounding box center [166, 294] width 207 height 31
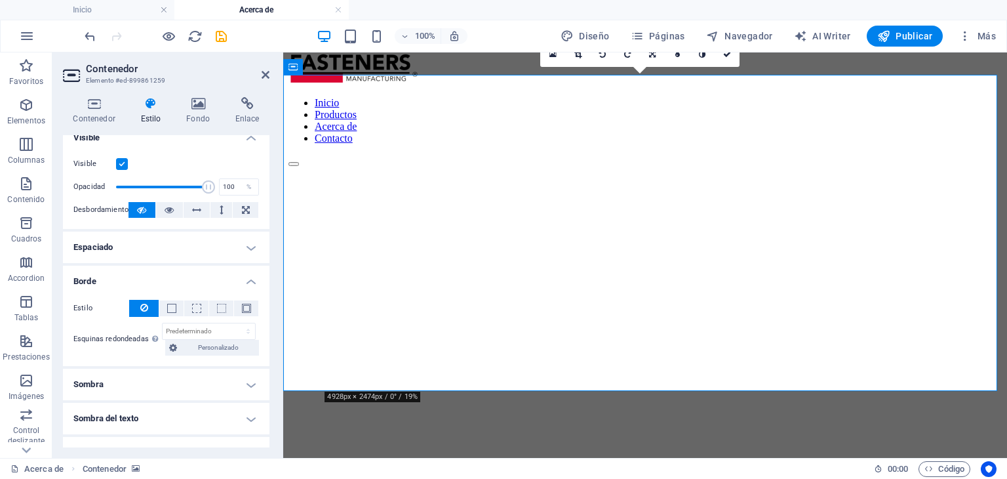
scroll to position [14, 0]
click at [197, 275] on h4 "Borde" at bounding box center [166, 276] width 207 height 24
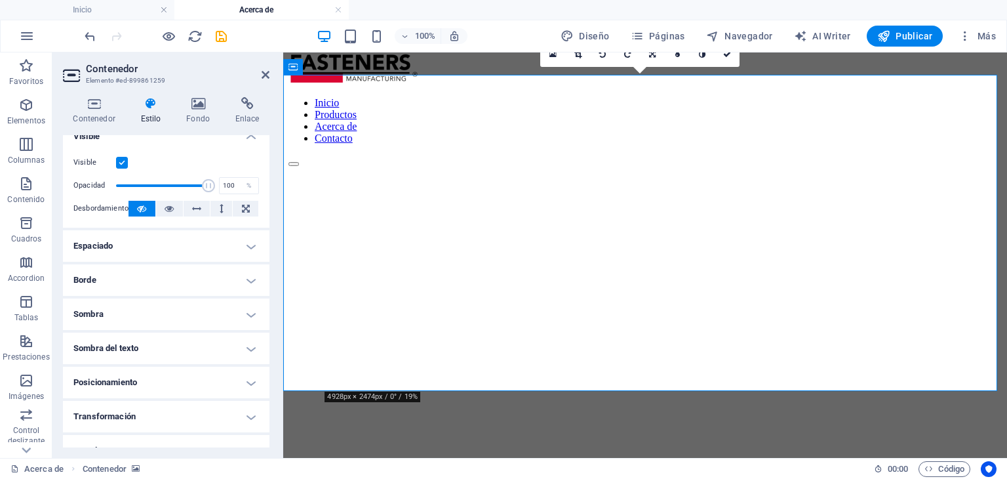
click at [188, 239] on h4 "Espaciado" at bounding box center [166, 245] width 207 height 31
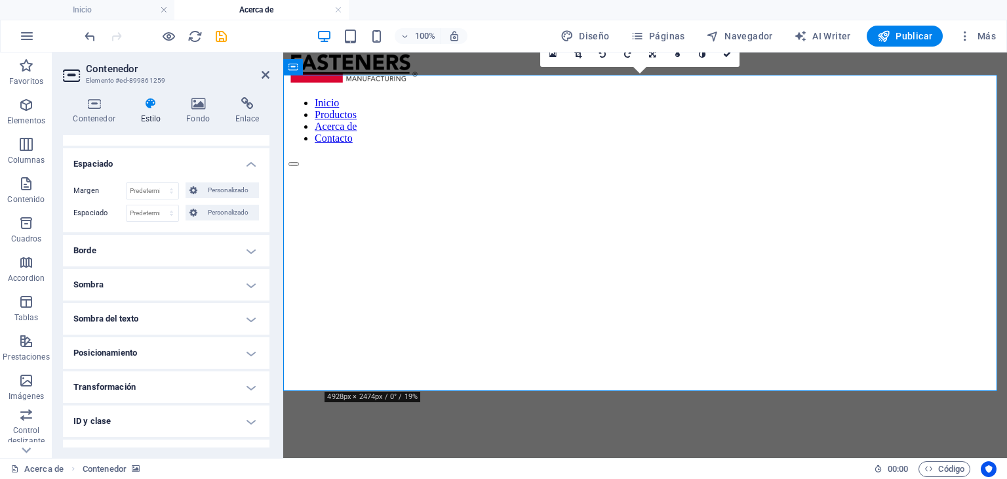
scroll to position [153, 0]
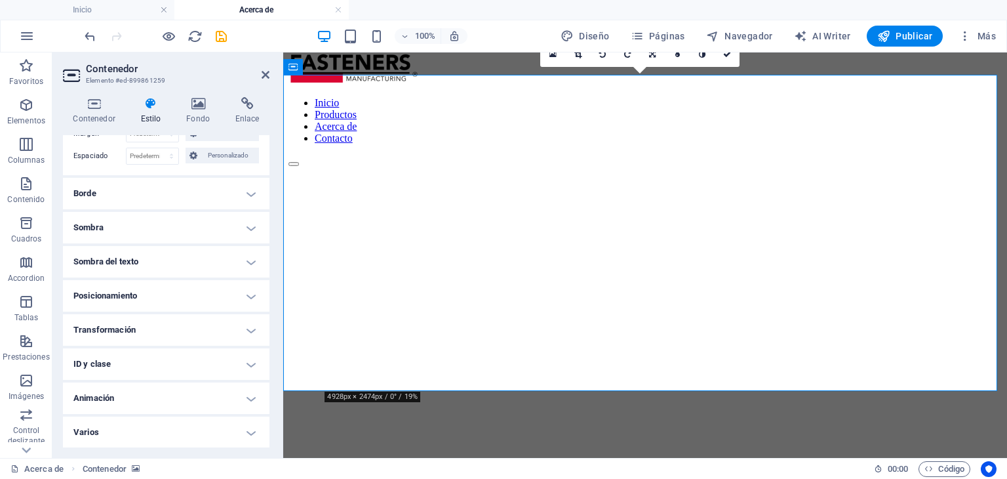
click at [150, 327] on h4 "Transformación" at bounding box center [166, 329] width 207 height 31
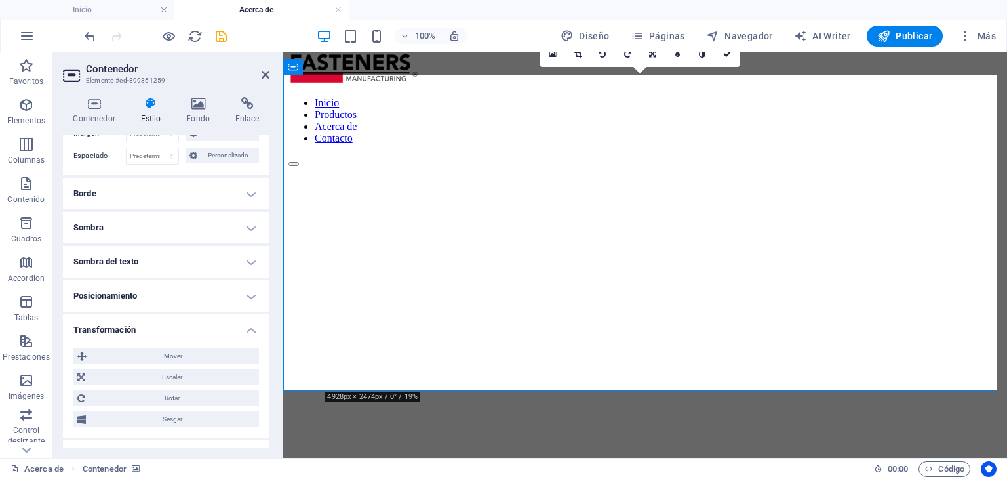
click at [150, 327] on h4 "Transformación" at bounding box center [166, 326] width 207 height 24
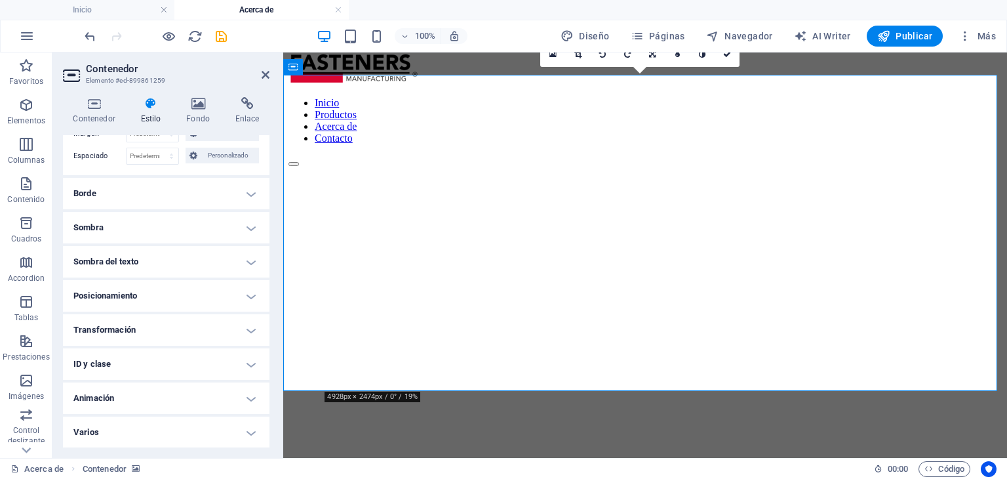
click at [172, 385] on h4 "Animación" at bounding box center [166, 397] width 207 height 31
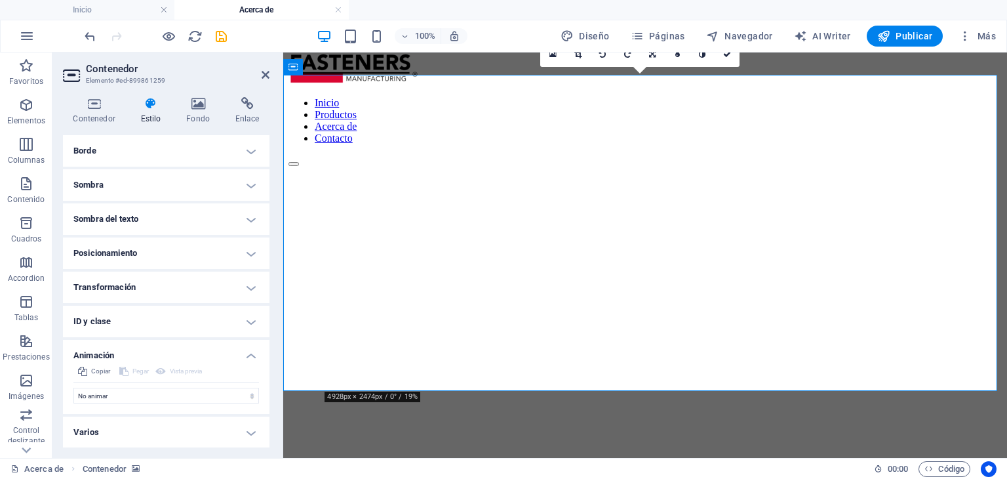
click at [172, 385] on div "No animar Mostrar / Ocultar Subir/bajar Acercar/alejar Deslizar de izquierda a …" at bounding box center [166, 392] width 186 height 21
click at [172, 388] on select "No animar Mostrar / Ocultar Subir/bajar Acercar/alejar Deslizar de izquierda a …" at bounding box center [166, 396] width 186 height 16
click at [73, 388] on select "No animar Mostrar / Ocultar Subir/bajar Acercar/alejar Deslizar de izquierda a …" at bounding box center [166, 396] width 186 height 16
click at [326, 167] on figure at bounding box center [645, 167] width 713 height 0
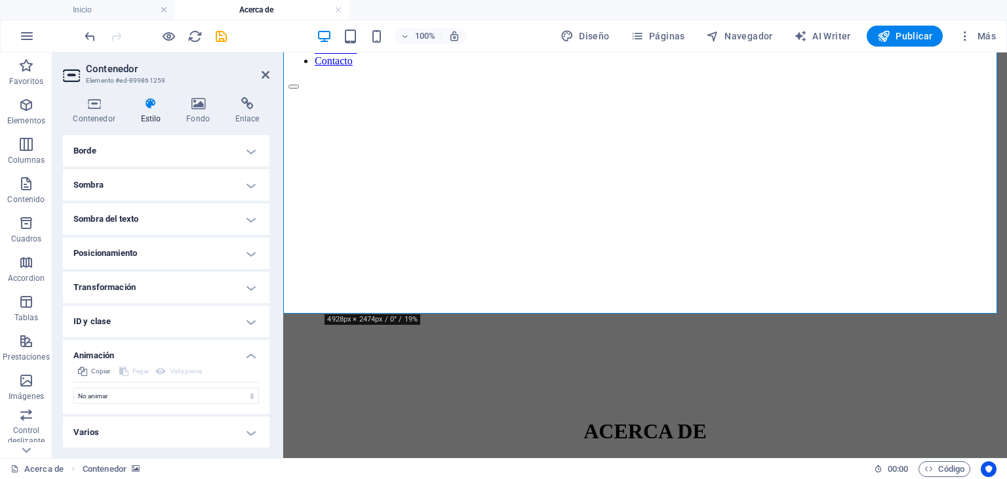
click at [198, 433] on h4 "Varios" at bounding box center [166, 431] width 207 height 31
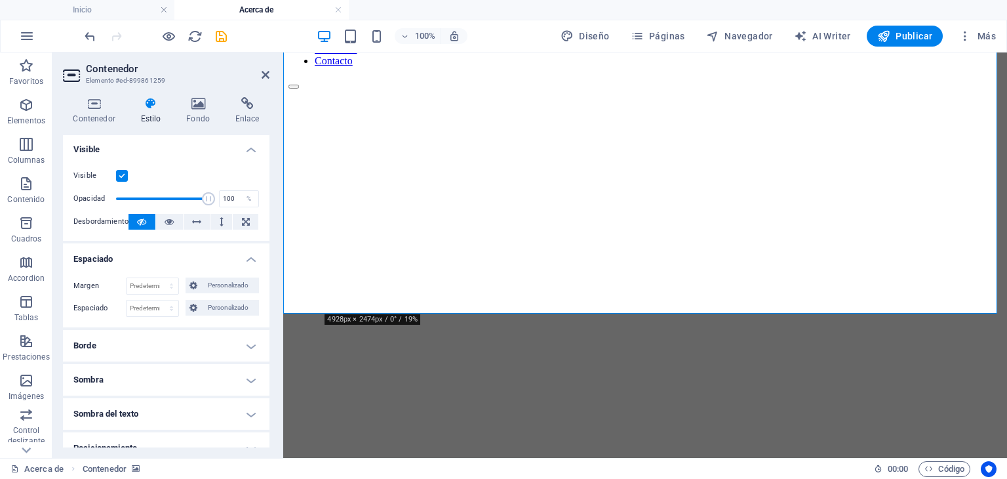
scroll to position [0, 0]
click at [95, 119] on h4 "Contenedor" at bounding box center [97, 111] width 68 height 28
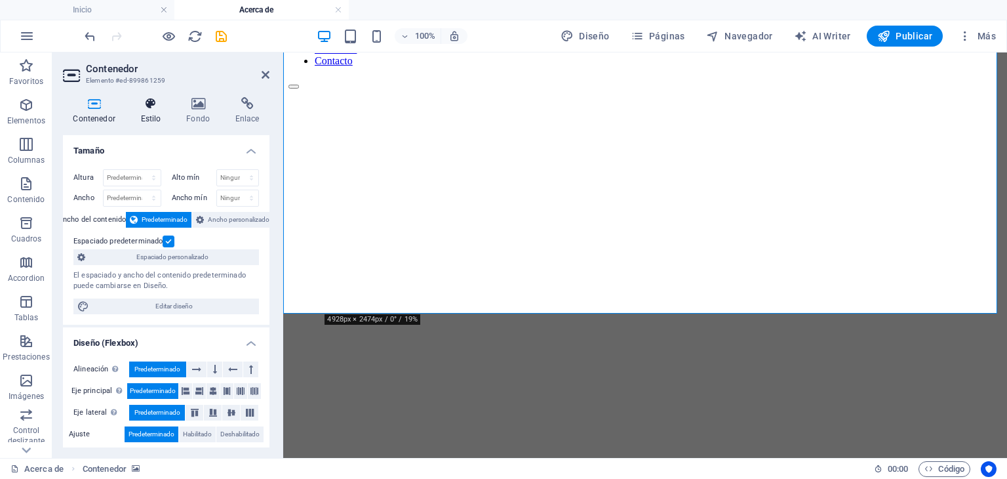
click at [164, 100] on icon at bounding box center [150, 103] width 41 height 13
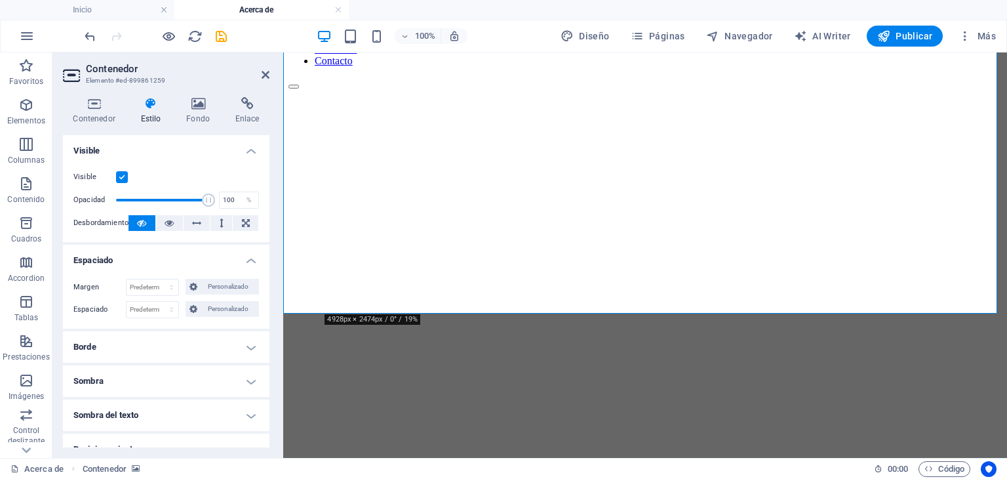
click at [249, 252] on h4 "Espaciado" at bounding box center [166, 257] width 207 height 24
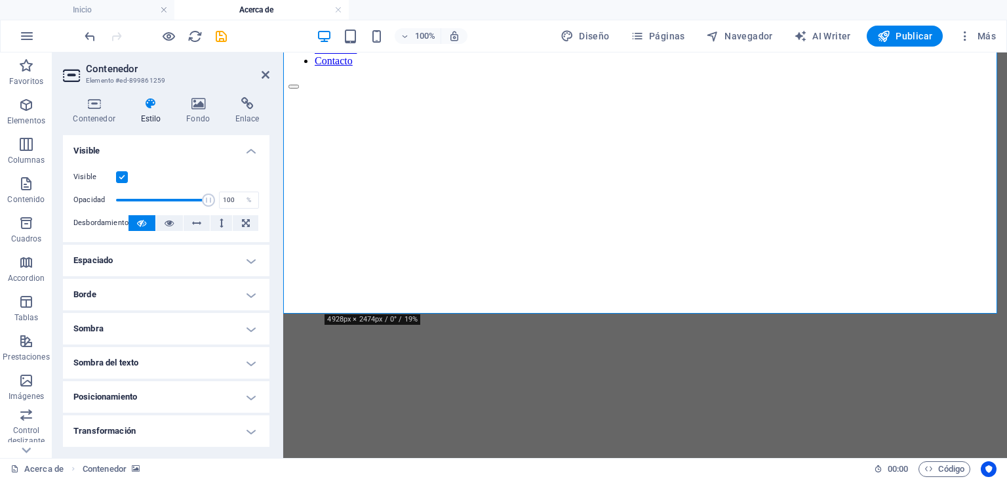
click at [185, 401] on h4 "Posicionamiento" at bounding box center [166, 396] width 207 height 31
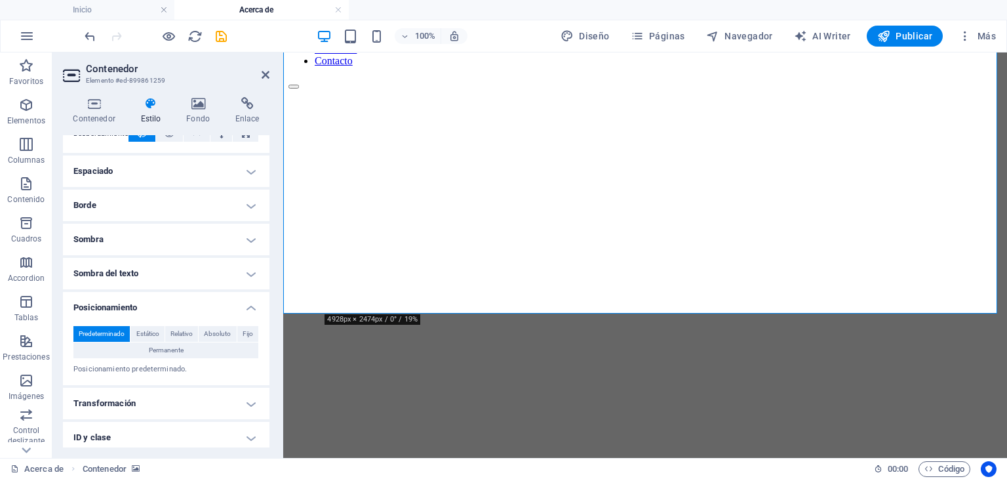
scroll to position [90, 0]
click at [199, 298] on h4 "Posicionamiento" at bounding box center [166, 302] width 207 height 24
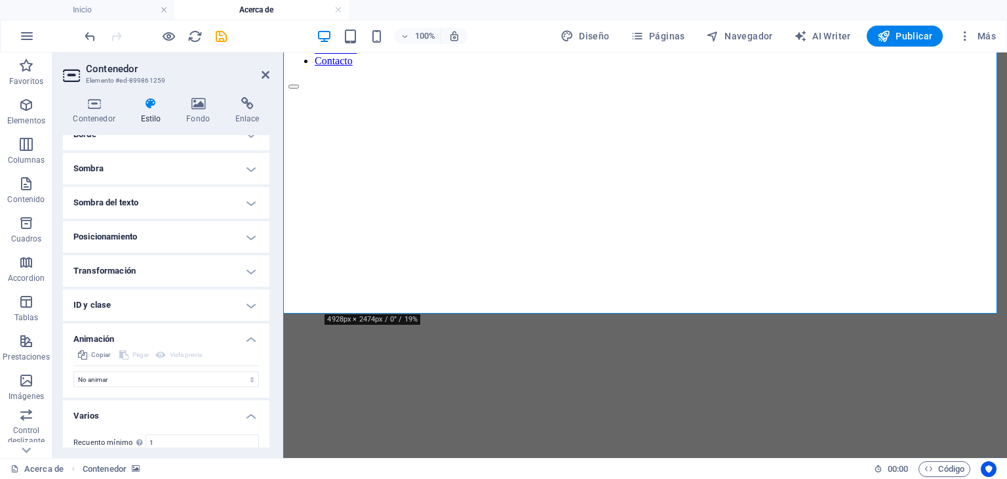
scroll to position [222, 0]
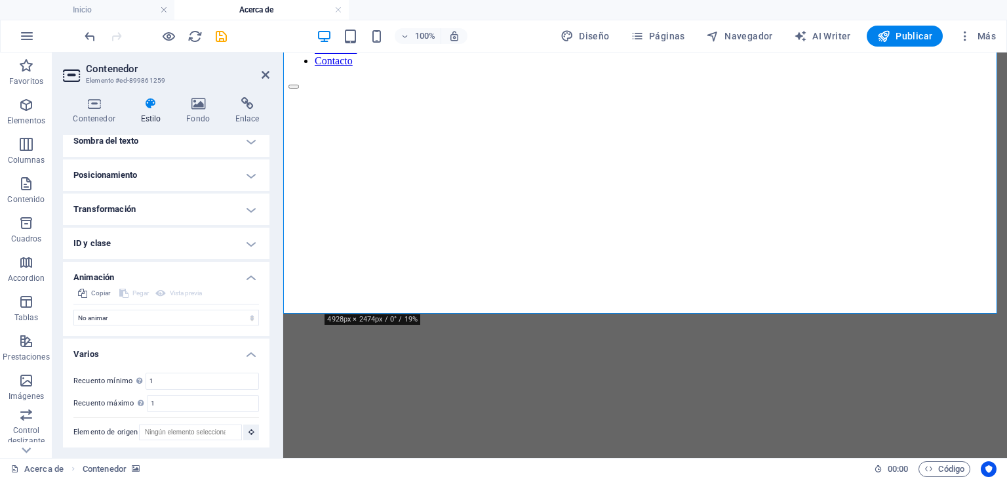
click at [178, 248] on h4 "ID y clase" at bounding box center [166, 243] width 207 height 31
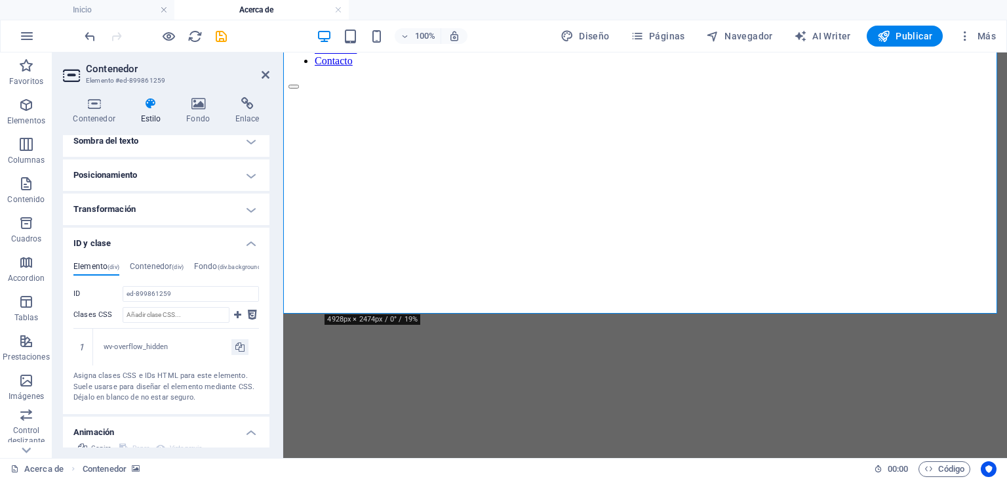
click at [188, 237] on h4 "ID y clase" at bounding box center [166, 240] width 207 height 24
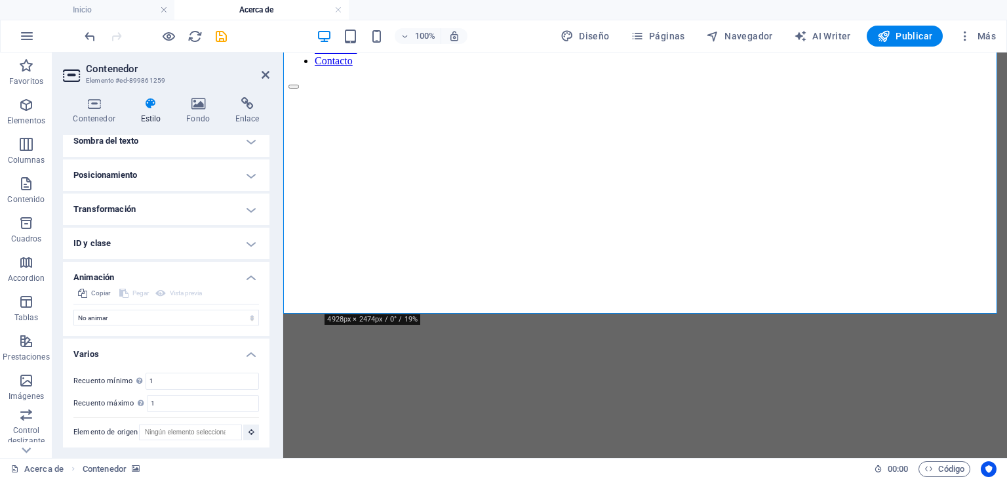
scroll to position [225, 0]
click at [226, 352] on h4 "Varios" at bounding box center [166, 347] width 207 height 24
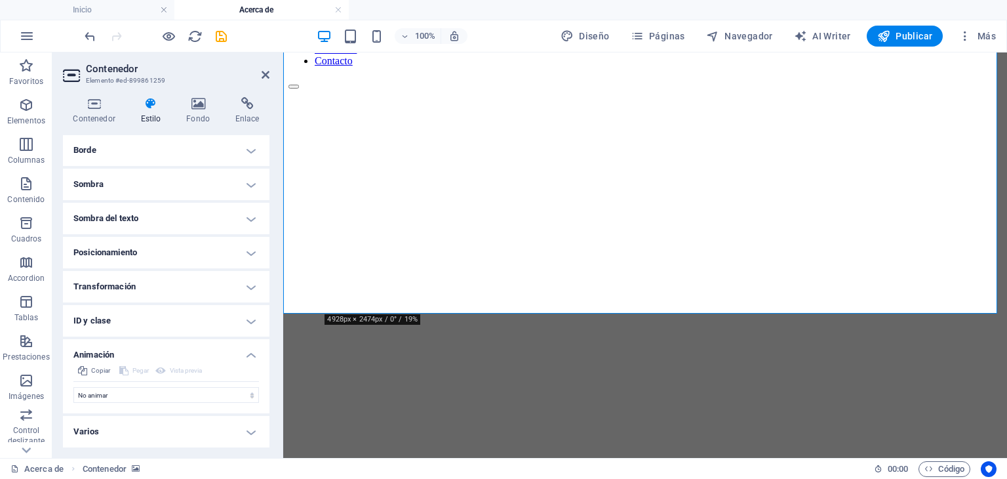
click at [228, 353] on h4 "Animación" at bounding box center [166, 351] width 207 height 24
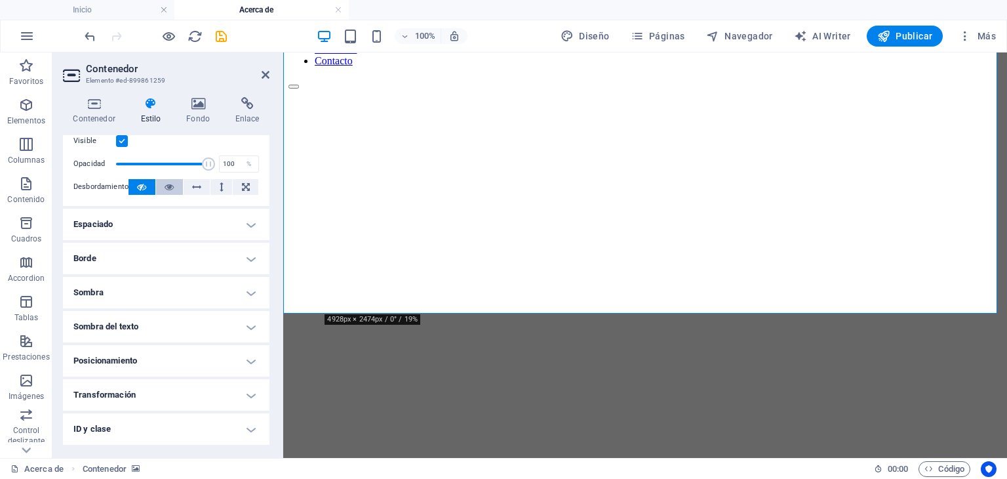
scroll to position [0, 0]
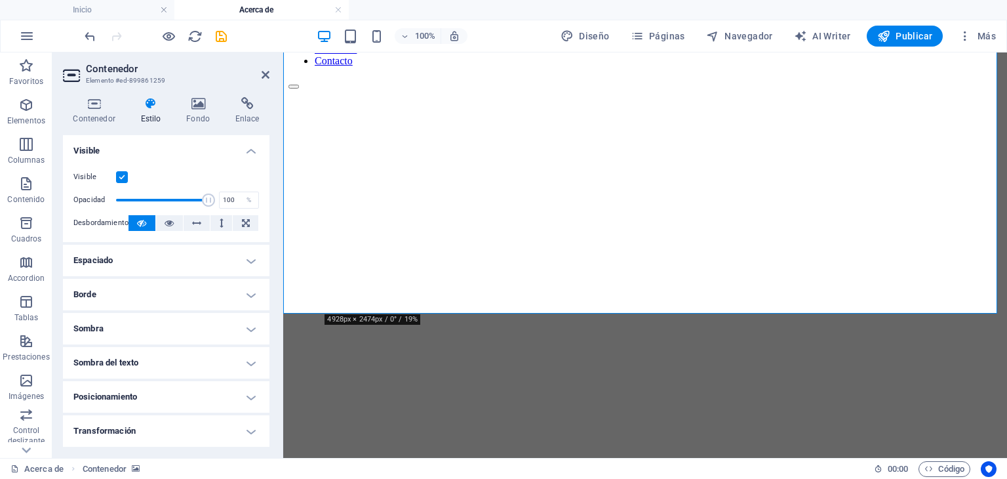
click at [146, 293] on h4 "Borde" at bounding box center [166, 294] width 207 height 31
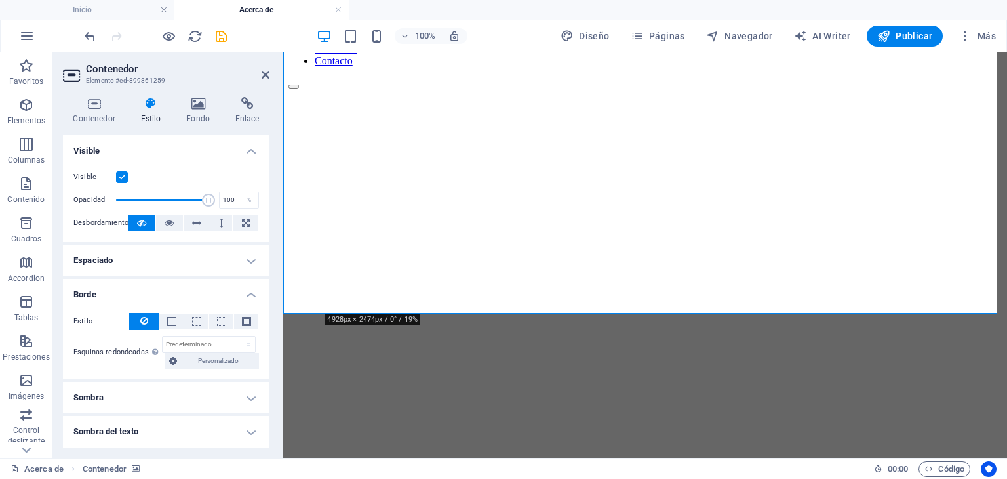
click at [146, 293] on h4 "Borde" at bounding box center [166, 291] width 207 height 24
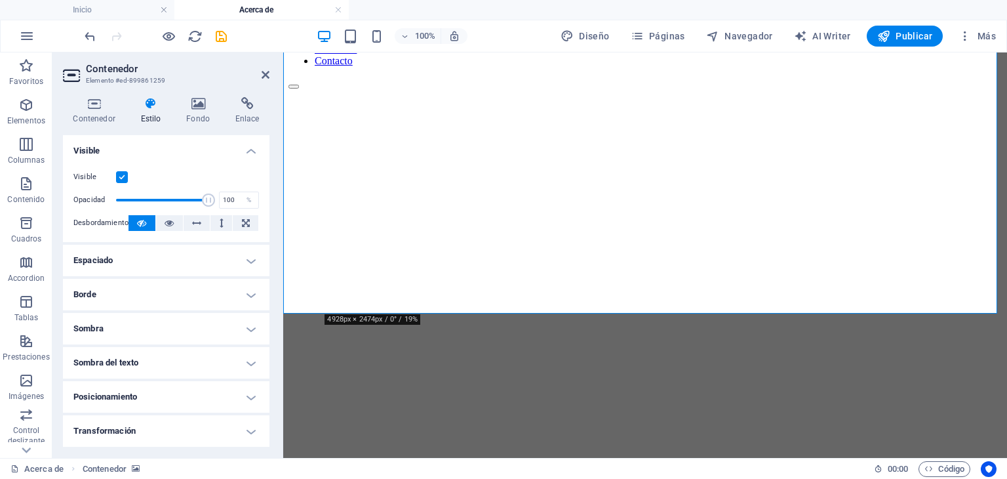
click at [161, 329] on h4 "Sombra" at bounding box center [166, 328] width 207 height 31
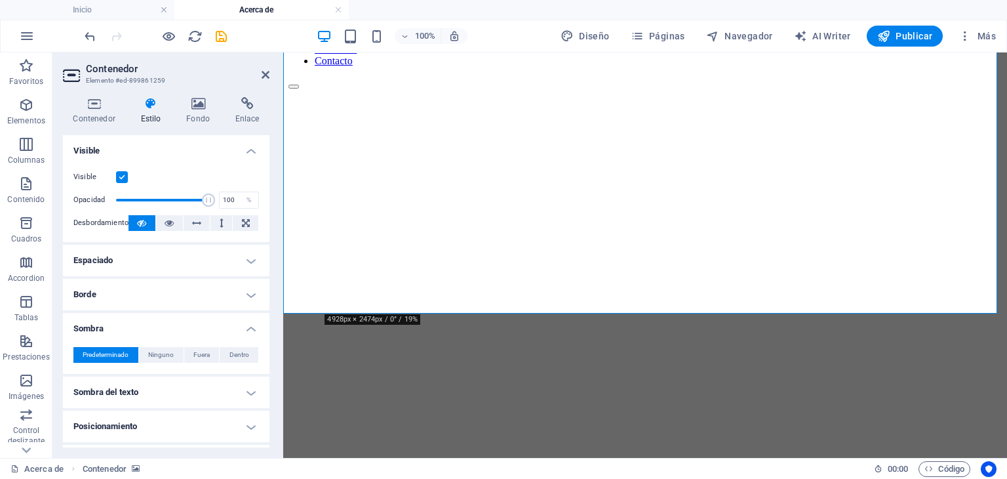
click at [191, 329] on h4 "Sombra" at bounding box center [166, 325] width 207 height 24
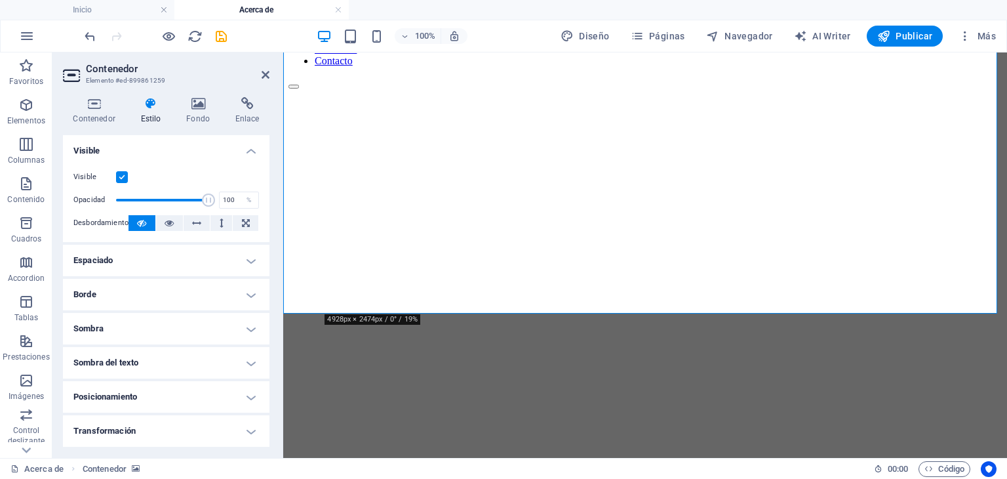
click at [218, 383] on ul "Diseño La forma en la que este elemento se expande en la disposición (Flexbox).…" at bounding box center [166, 342] width 207 height 414
click at [218, 383] on h4 "Posicionamiento" at bounding box center [166, 396] width 207 height 31
click at [218, 383] on h4 "Posicionamiento" at bounding box center [166, 393] width 207 height 24
click at [161, 265] on h4 "Espaciado" at bounding box center [166, 260] width 207 height 31
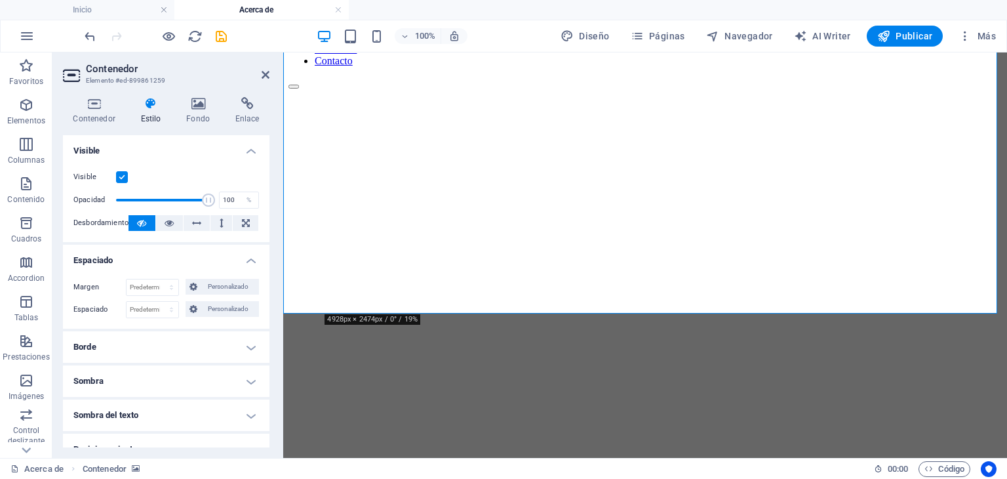
click at [161, 265] on h4 "Espaciado" at bounding box center [166, 257] width 207 height 24
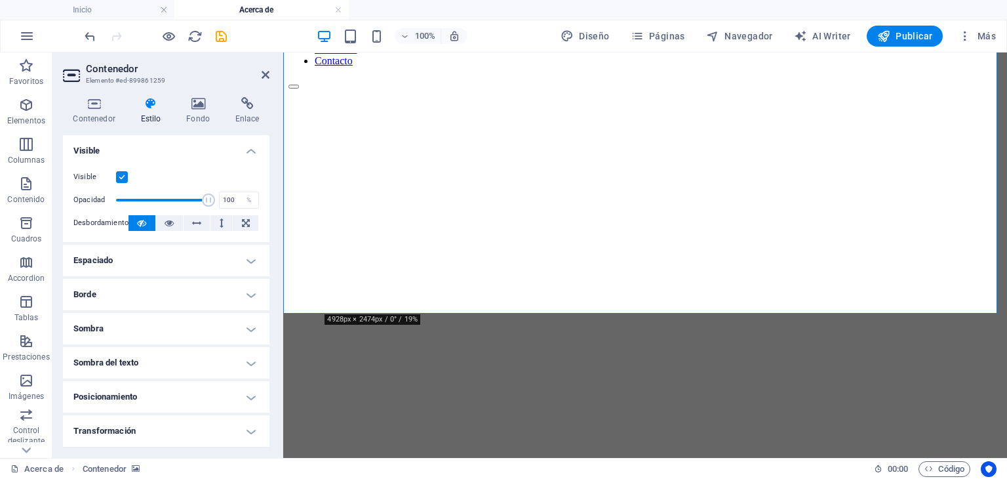
click at [180, 310] on ul "Diseño La forma en la que este elemento se expande en la disposición (Flexbox).…" at bounding box center [166, 342] width 207 height 414
click at [184, 317] on h4 "Sombra" at bounding box center [166, 328] width 207 height 31
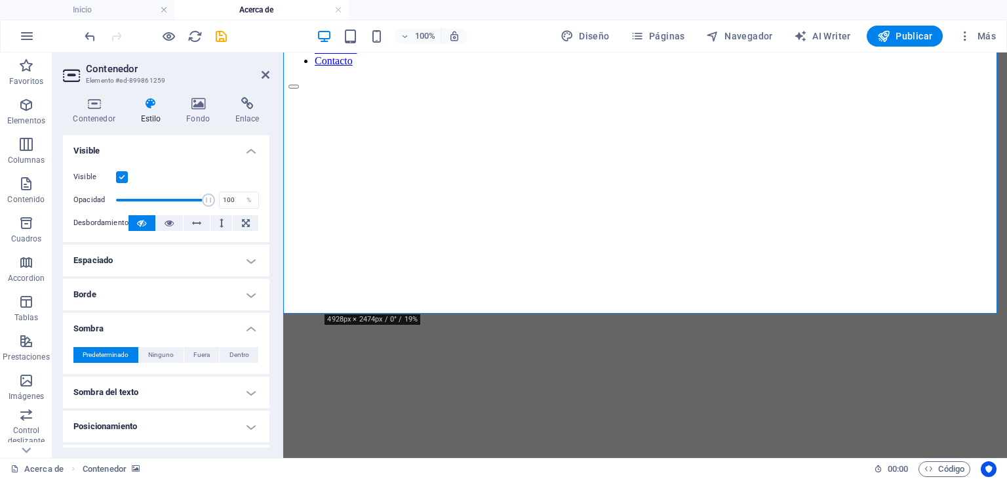
click at [184, 317] on h4 "Sombra" at bounding box center [166, 325] width 207 height 24
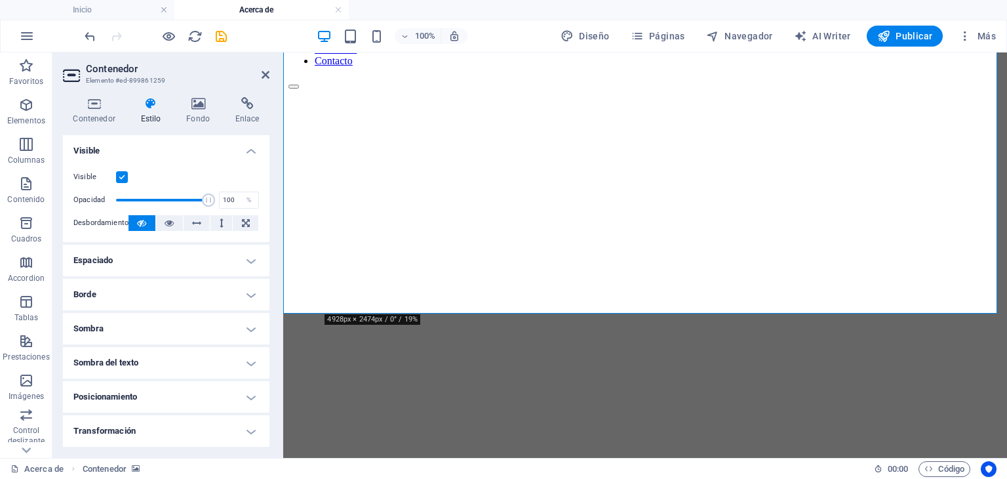
click at [167, 292] on h4 "Borde" at bounding box center [166, 294] width 207 height 31
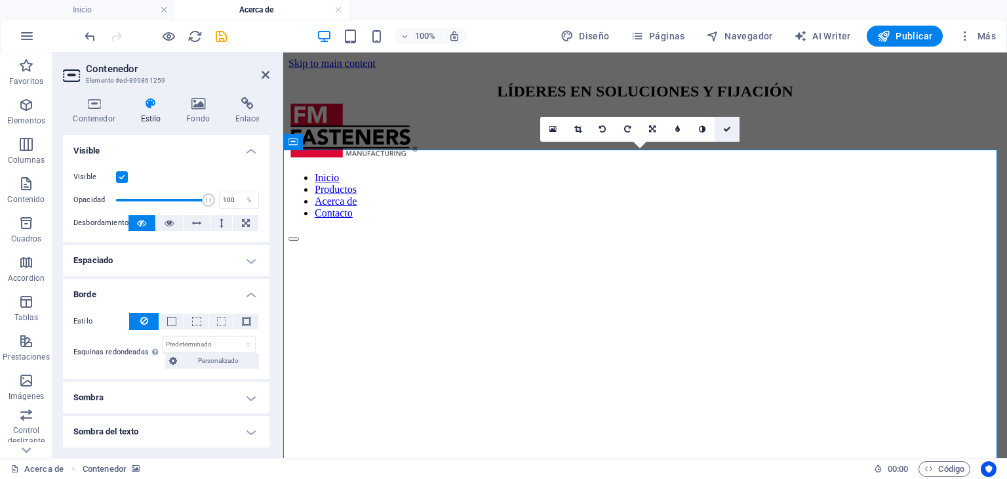
click at [730, 128] on icon at bounding box center [727, 129] width 8 height 8
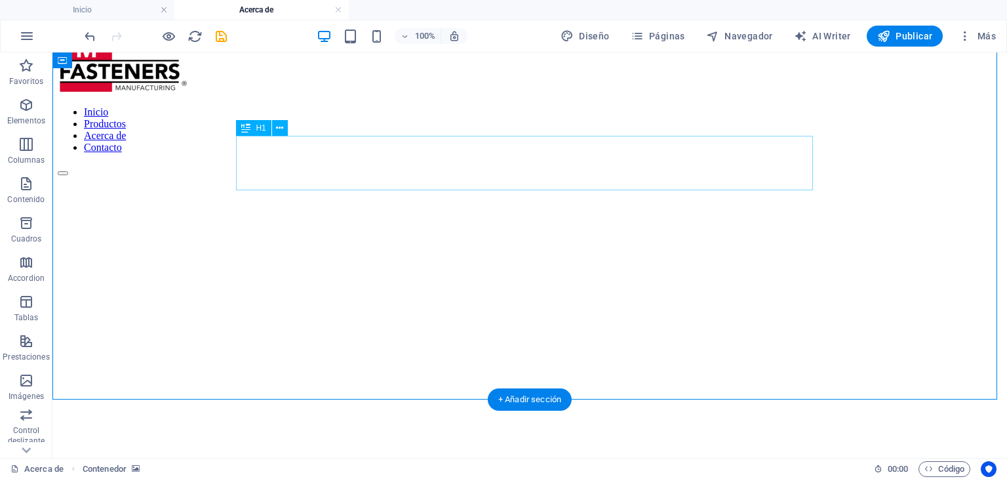
scroll to position [66, 0]
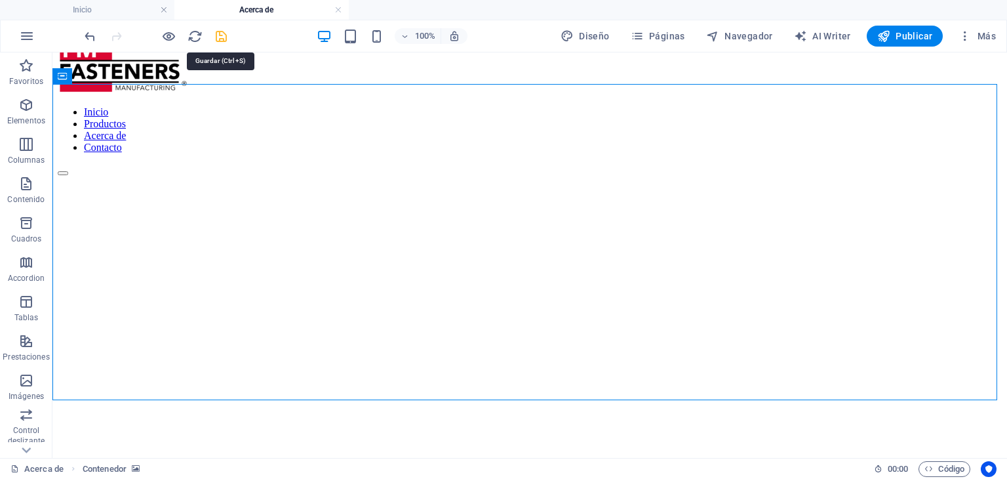
click at [225, 42] on icon "save" at bounding box center [221, 36] width 15 height 15
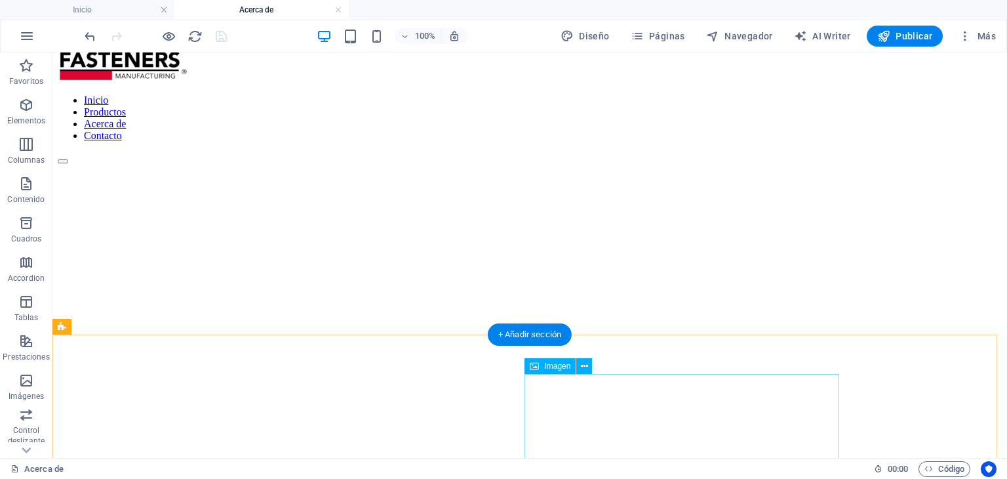
scroll to position [0, 0]
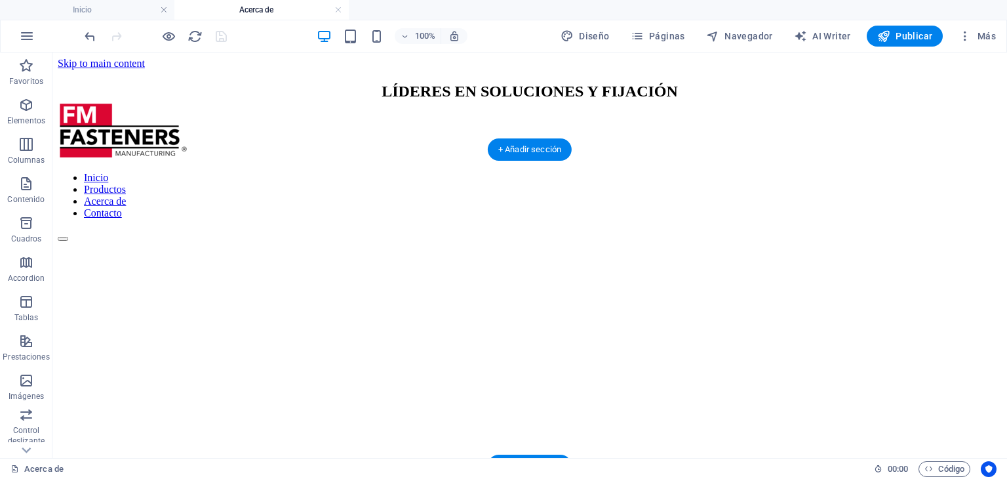
click at [913, 241] on figure at bounding box center [530, 241] width 944 height 0
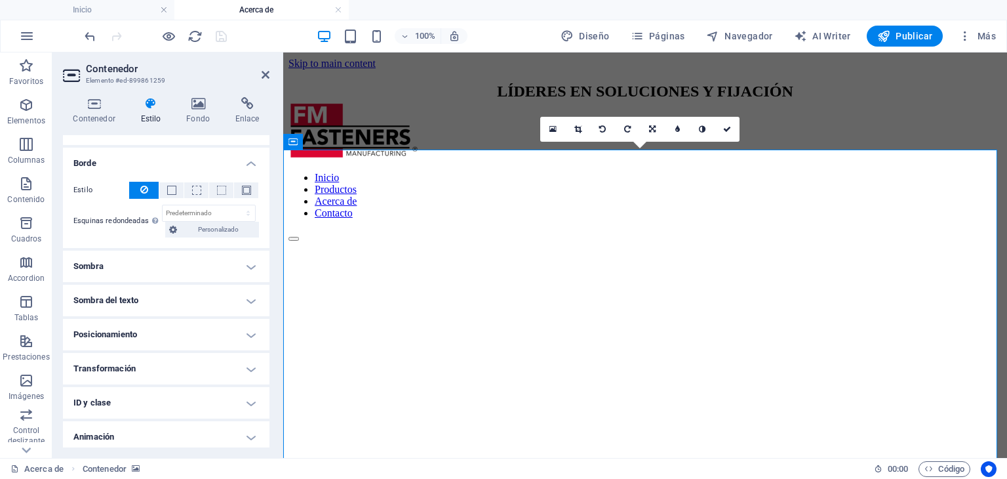
scroll to position [170, 0]
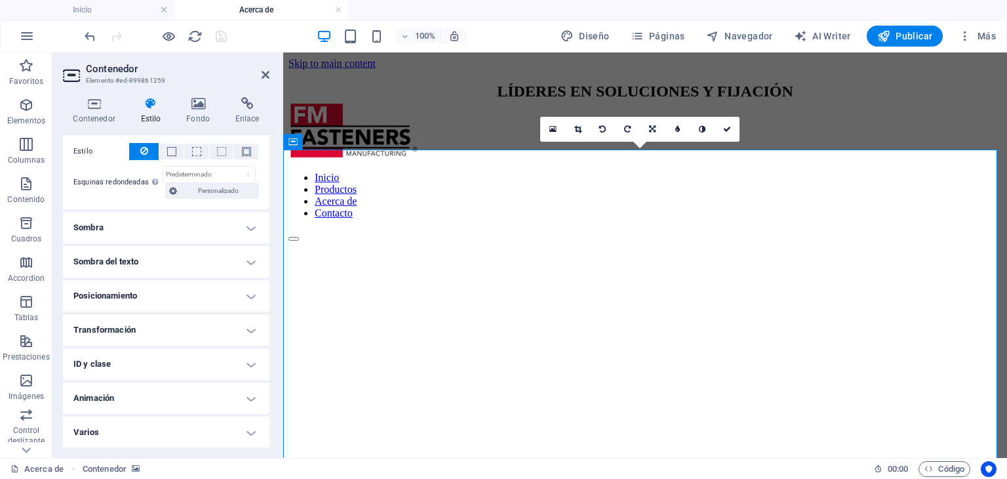
click at [145, 260] on h4 "Sombra del texto" at bounding box center [166, 261] width 207 height 31
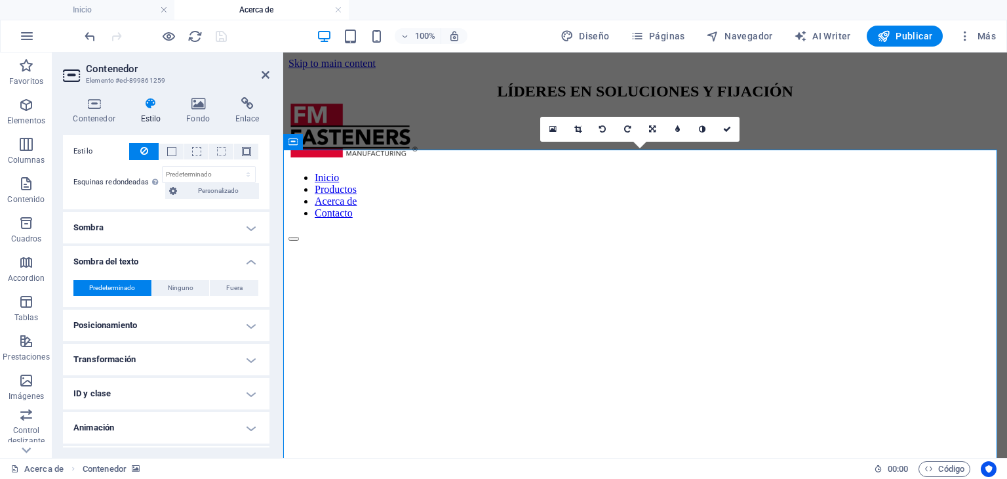
click at [145, 260] on h4 "Sombra del texto" at bounding box center [166, 258] width 207 height 24
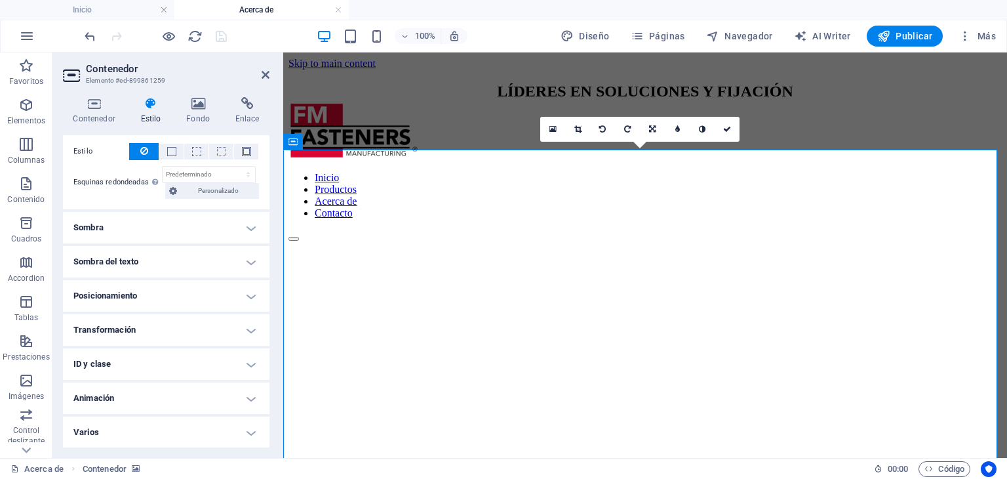
click at [151, 294] on h4 "Posicionamiento" at bounding box center [166, 295] width 207 height 31
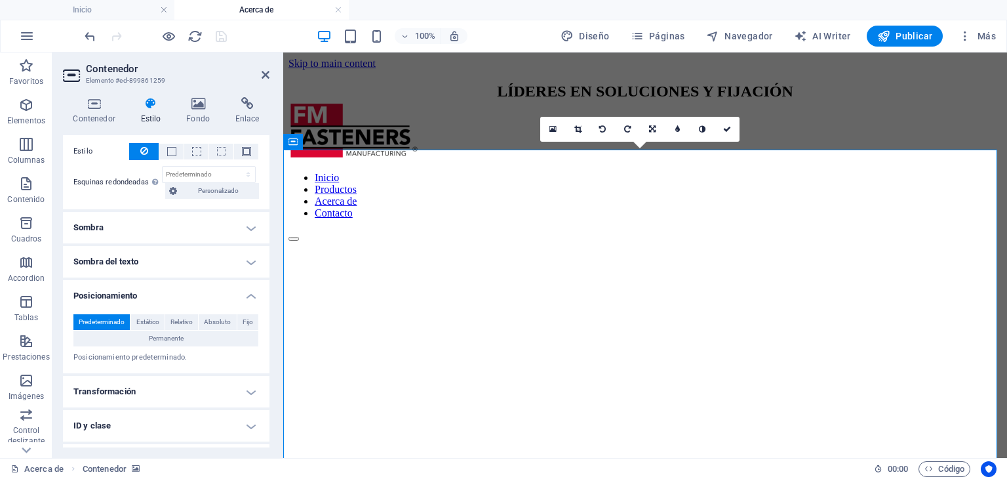
click at [151, 294] on h4 "Posicionamiento" at bounding box center [166, 292] width 207 height 24
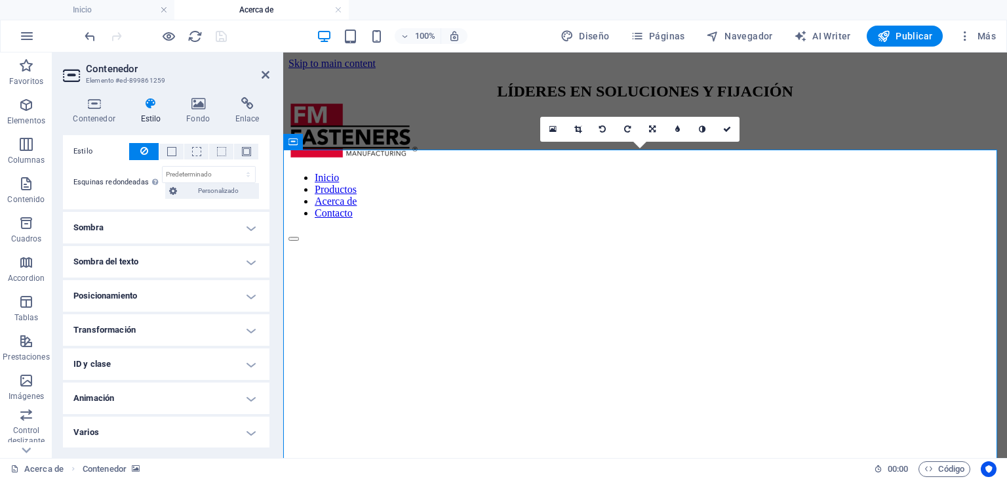
click at [152, 336] on h4 "Transformación" at bounding box center [166, 329] width 207 height 31
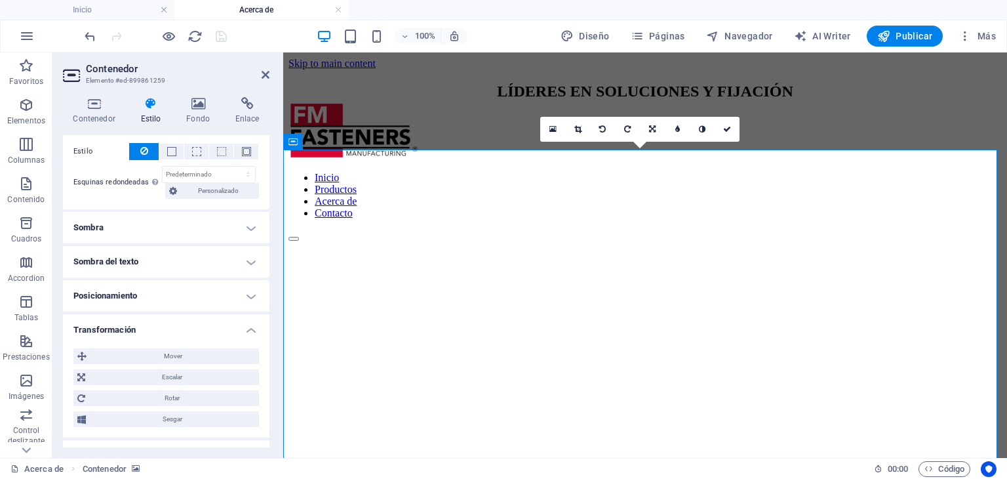
click at [145, 321] on h4 "Transformación" at bounding box center [166, 326] width 207 height 24
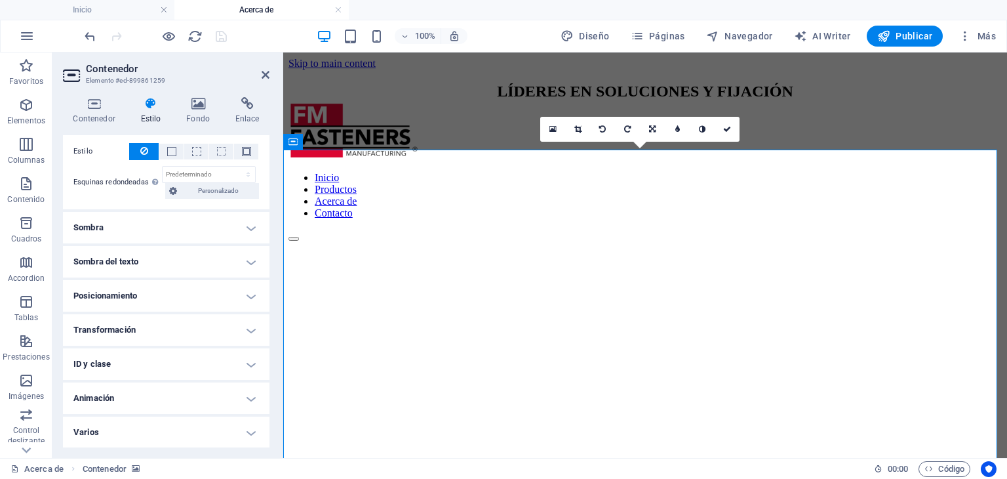
click at [154, 365] on h4 "ID y clase" at bounding box center [166, 363] width 207 height 31
click at [154, 365] on h4 "ID y clase" at bounding box center [166, 360] width 207 height 24
click at [160, 380] on ul "Diseño La forma en la que este elemento se expande en la disposición (Flexbox).…" at bounding box center [166, 206] width 207 height 483
click at [160, 390] on h4 "Animación" at bounding box center [166, 397] width 207 height 31
click at [160, 390] on h4 "Animación" at bounding box center [166, 394] width 207 height 24
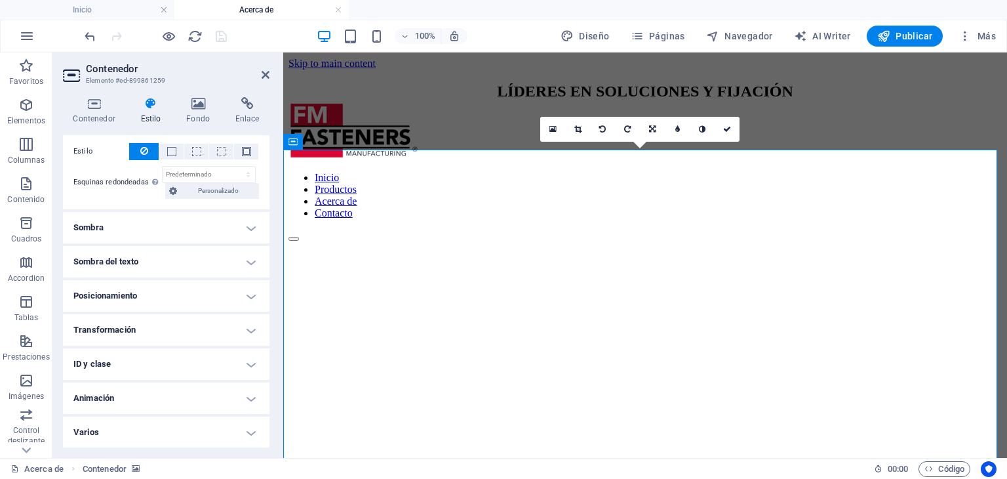
click at [136, 421] on h4 "Varios" at bounding box center [166, 431] width 207 height 31
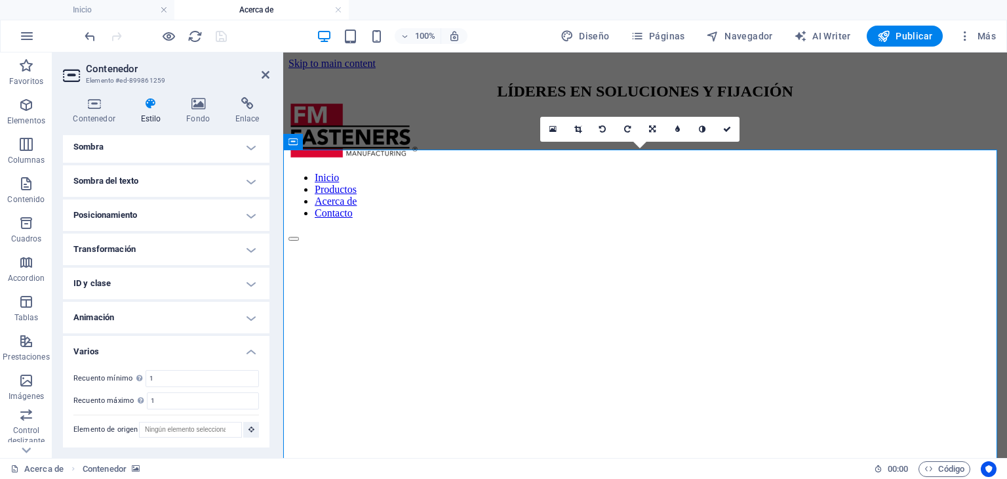
click at [134, 347] on h4 "Varios" at bounding box center [166, 348] width 207 height 24
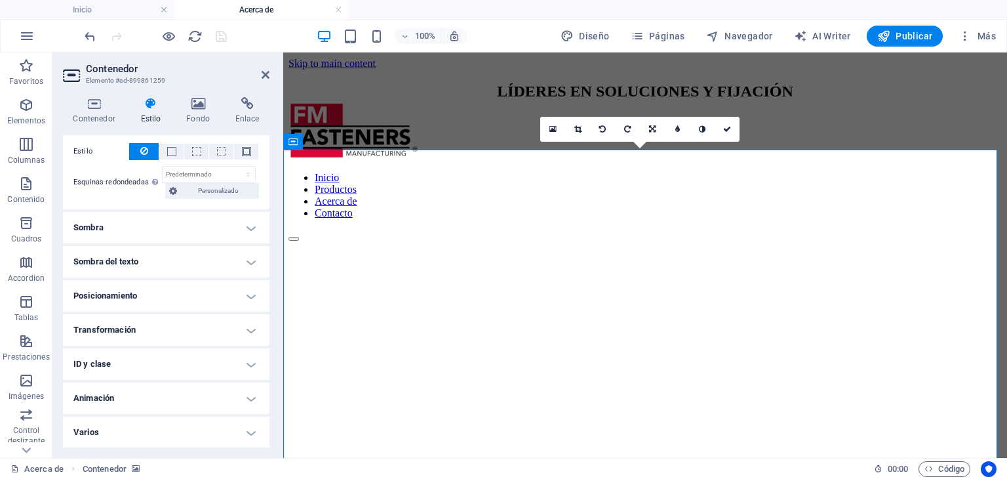
click at [130, 296] on h4 "Posicionamiento" at bounding box center [166, 295] width 207 height 31
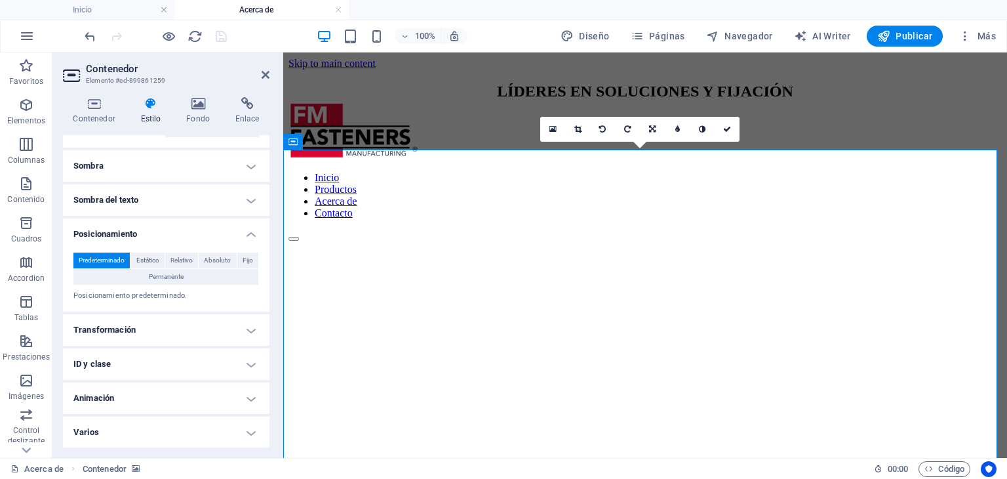
click at [123, 228] on h4 "Posicionamiento" at bounding box center [166, 230] width 207 height 24
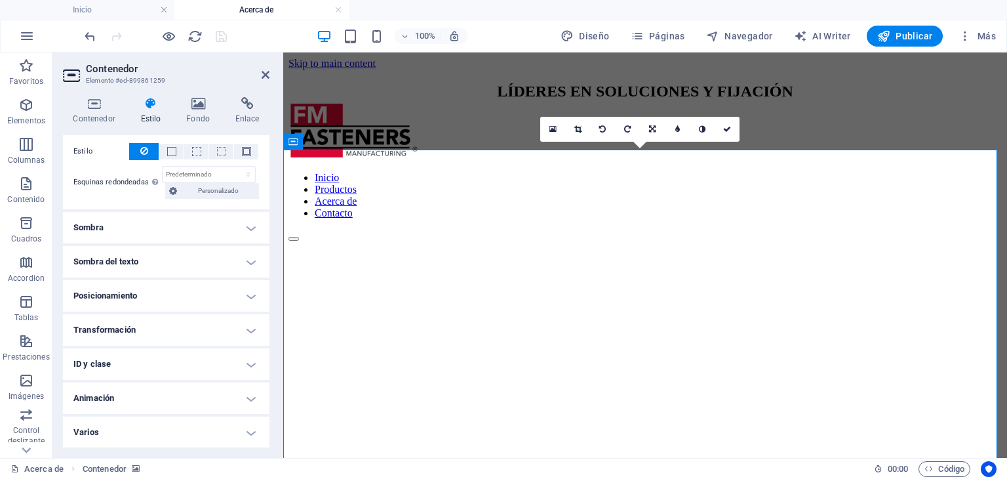
click at [123, 262] on h4 "Sombra del texto" at bounding box center [166, 261] width 207 height 31
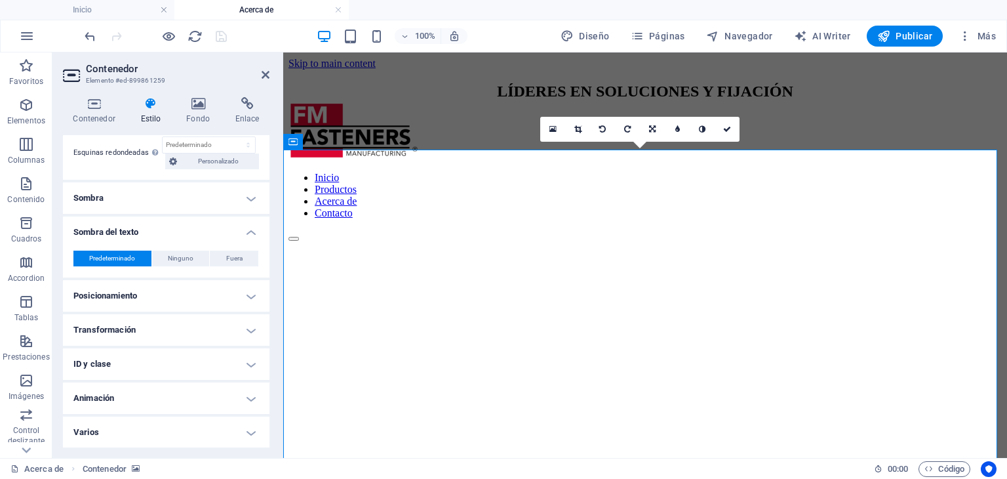
click at [125, 226] on h4 "Sombra del texto" at bounding box center [166, 228] width 207 height 24
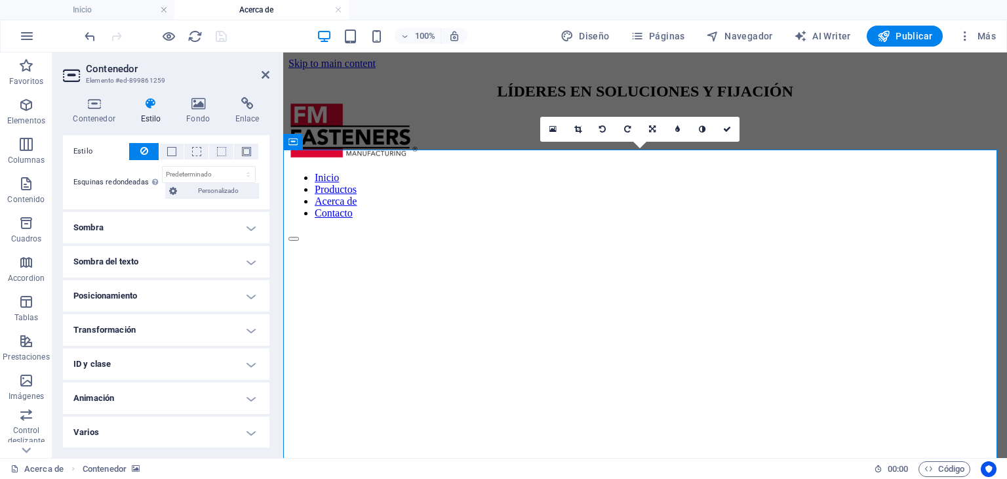
click at [139, 334] on h4 "Transformación" at bounding box center [166, 329] width 207 height 31
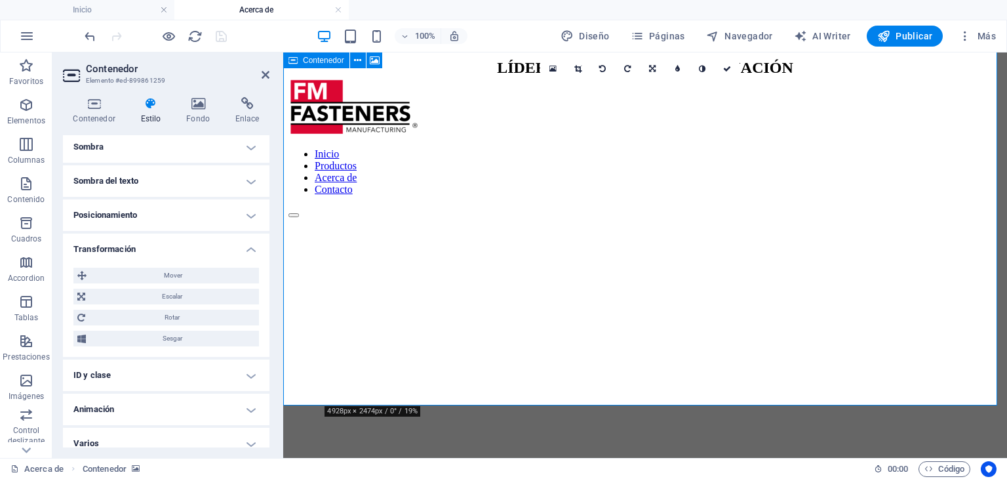
scroll to position [0, 0]
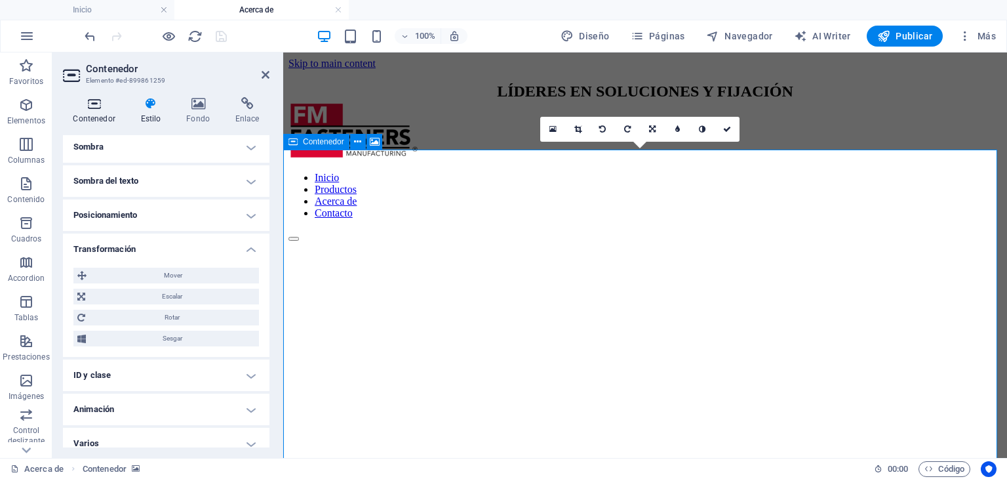
click at [89, 105] on icon at bounding box center [94, 103] width 62 height 13
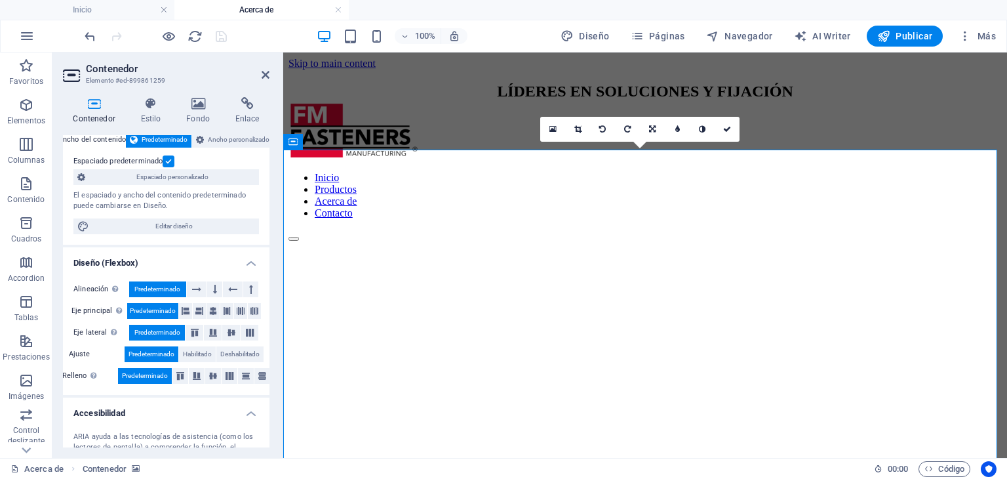
scroll to position [14, 0]
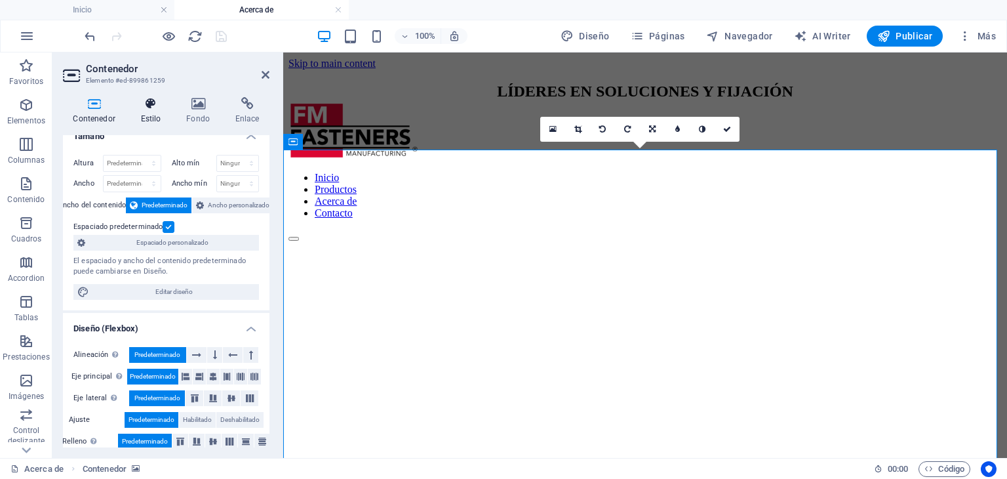
click at [144, 98] on icon at bounding box center [150, 103] width 41 height 13
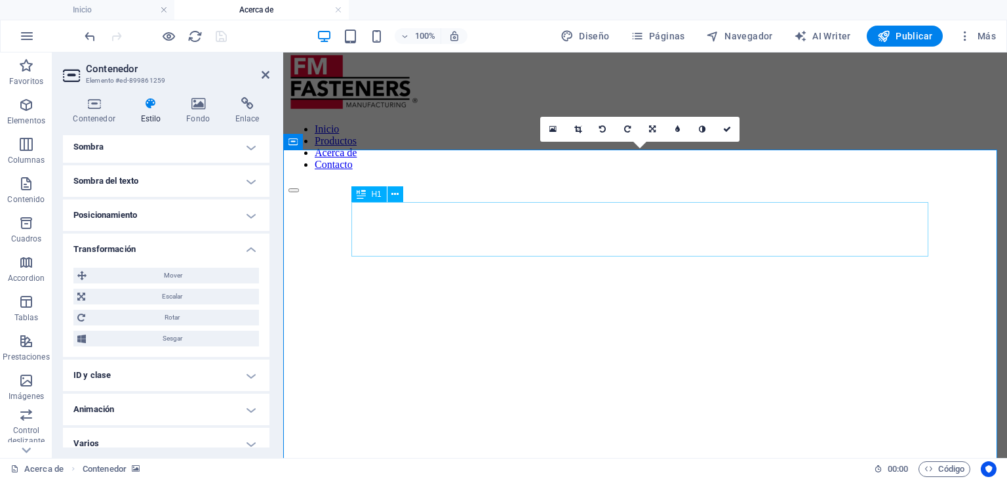
scroll to position [66, 0]
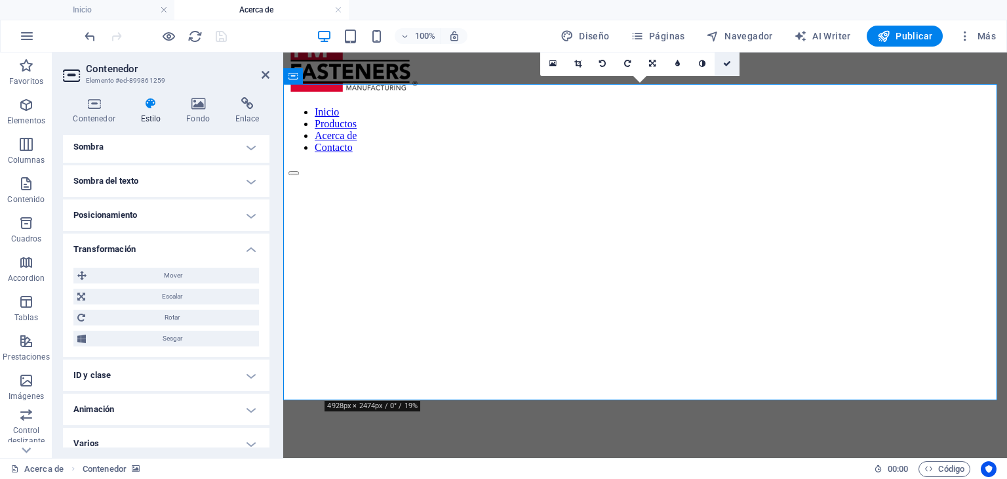
click at [735, 65] on link at bounding box center [727, 63] width 25 height 25
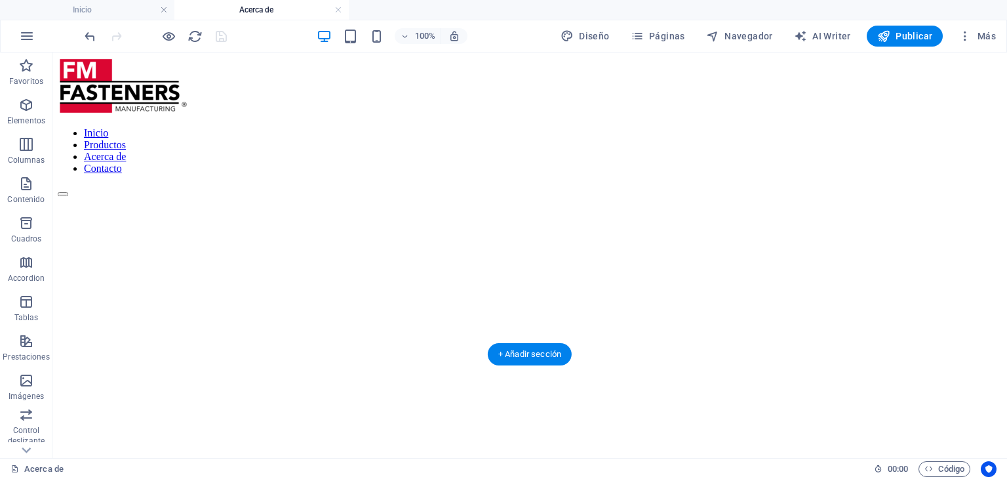
scroll to position [0, 0]
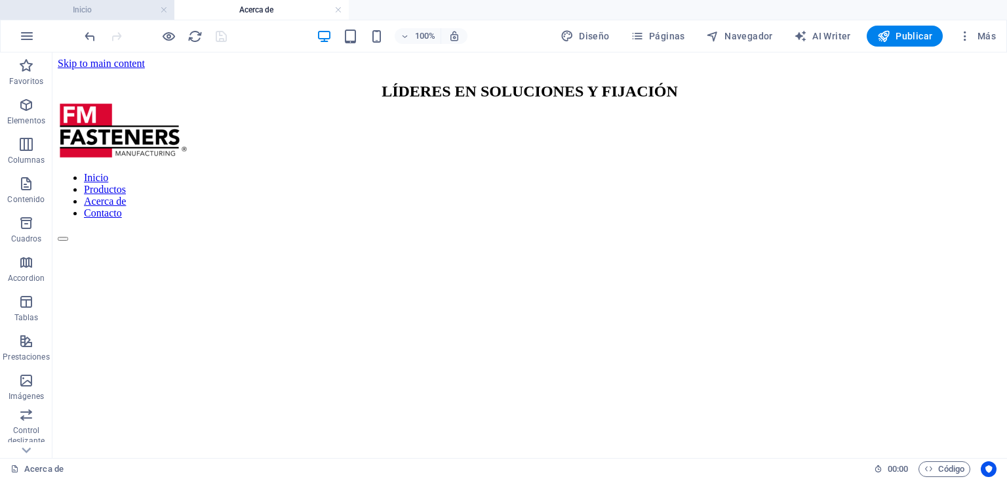
click at [113, 3] on h4 "Inicio" at bounding box center [87, 10] width 174 height 14
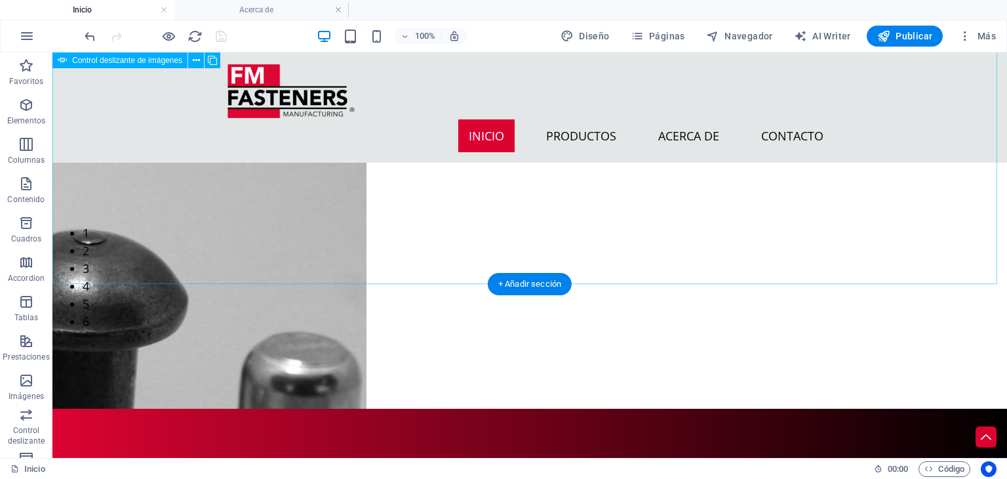
scroll to position [131, 0]
